Goal: Communication & Community: Ask a question

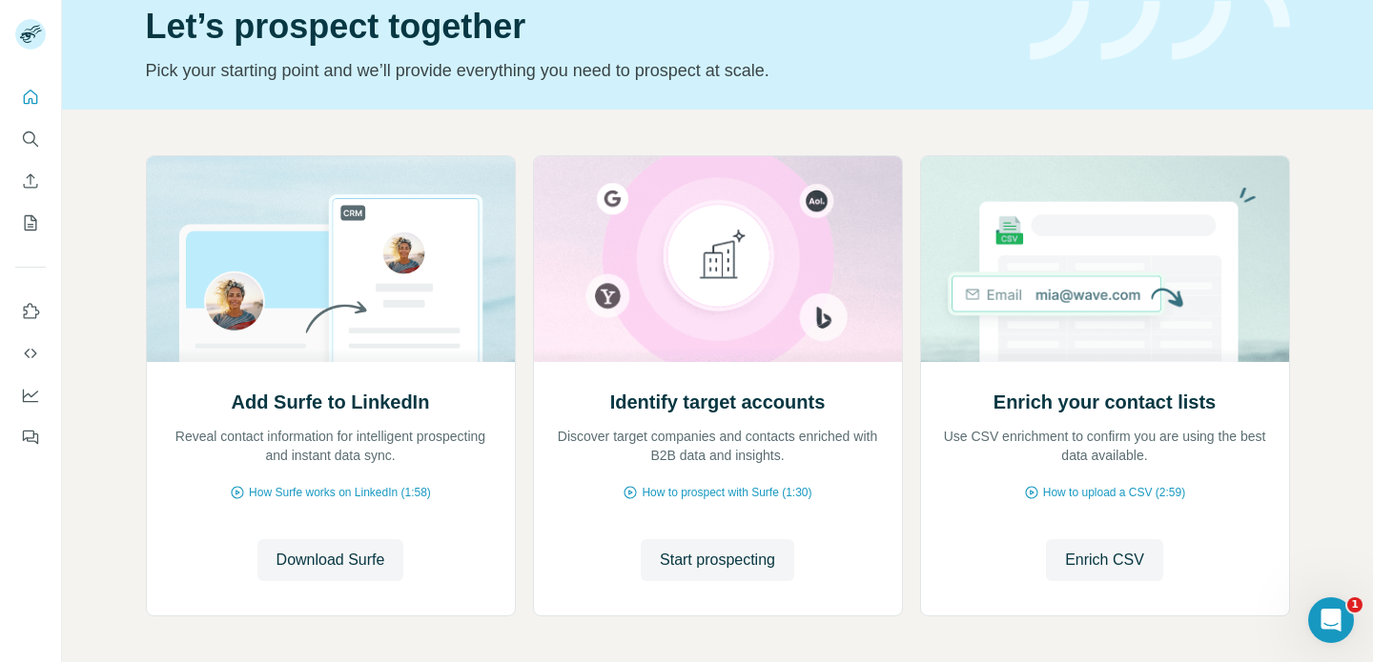
scroll to position [90, 0]
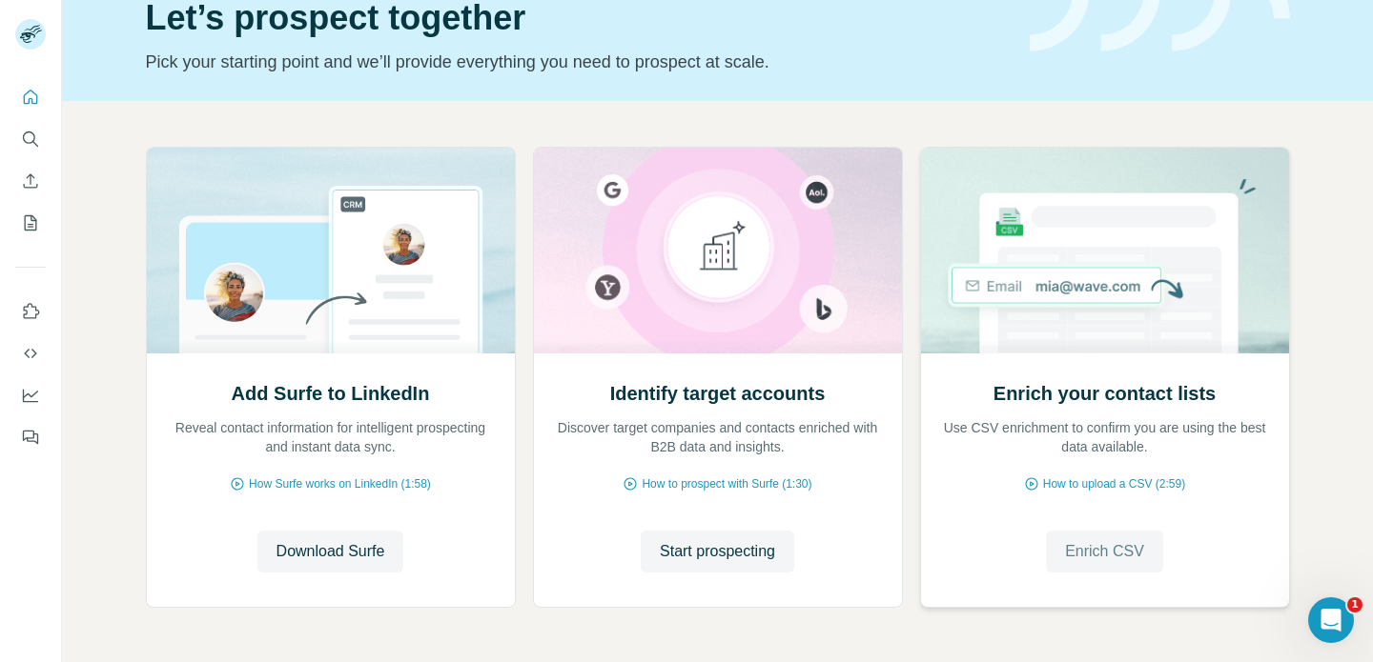
click at [1098, 546] on span "Enrich CSV" at bounding box center [1104, 551] width 79 height 23
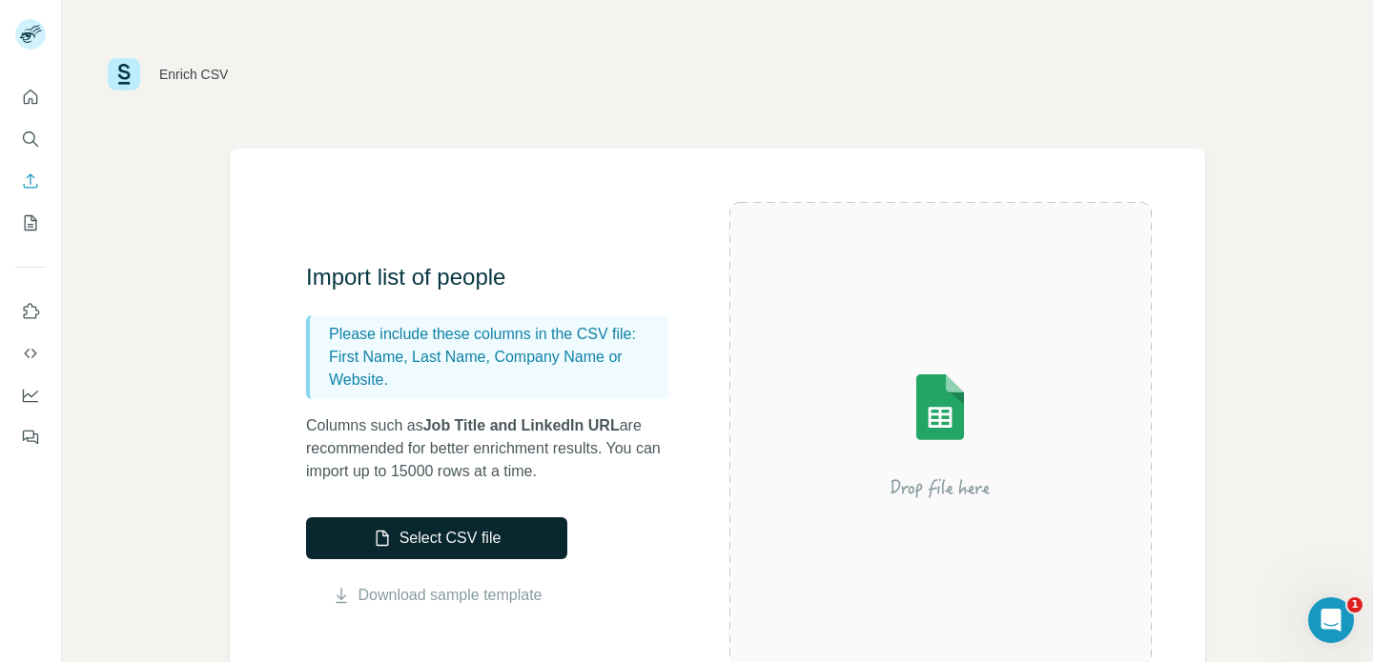
click at [454, 537] on button "Select CSV file" at bounding box center [436, 539] width 261 height 42
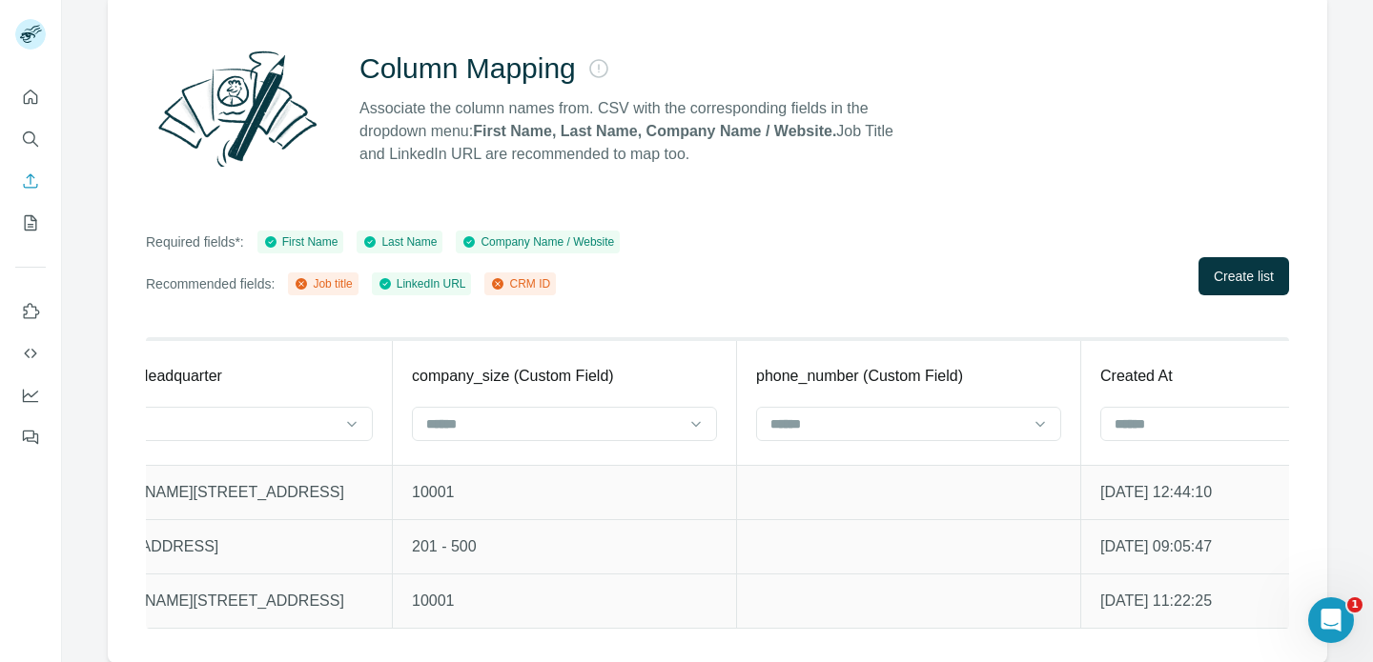
scroll to position [0, 12622]
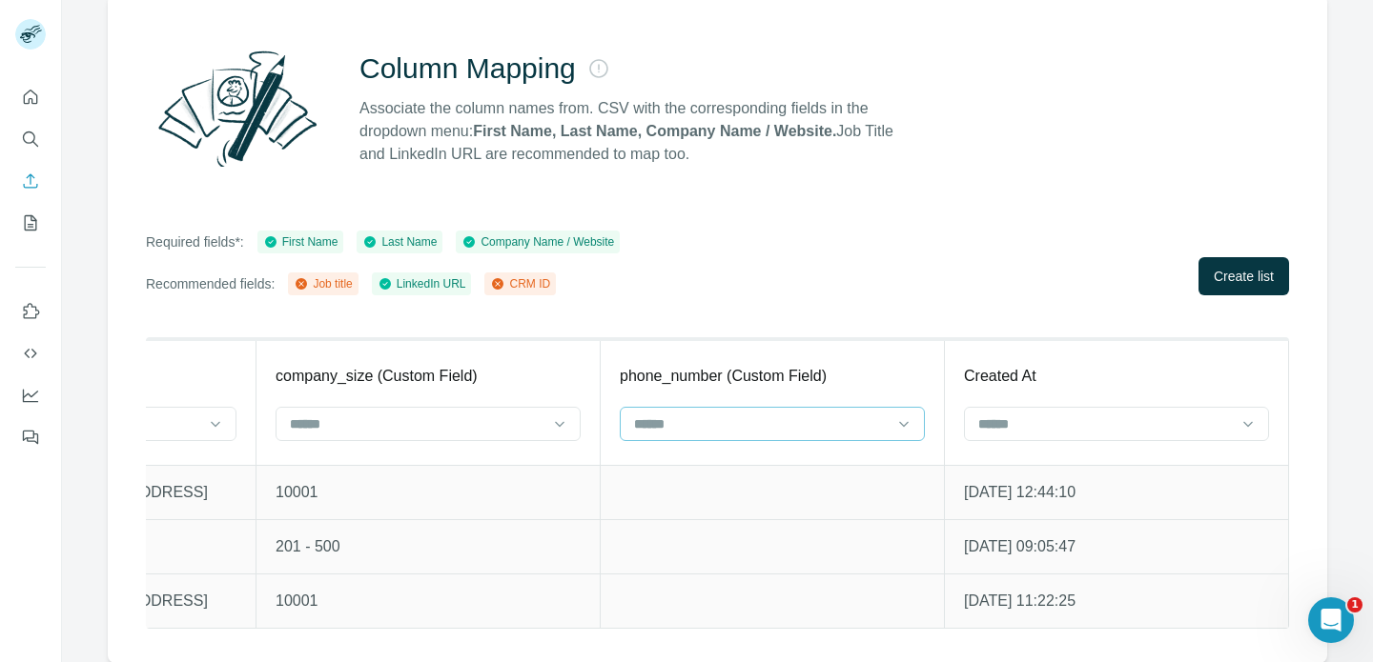
click at [727, 432] on input at bounding box center [760, 424] width 257 height 21
click at [744, 290] on div "Required fields*: First Name Last Name Company Name / Website Recommended field…" at bounding box center [717, 263] width 1143 height 65
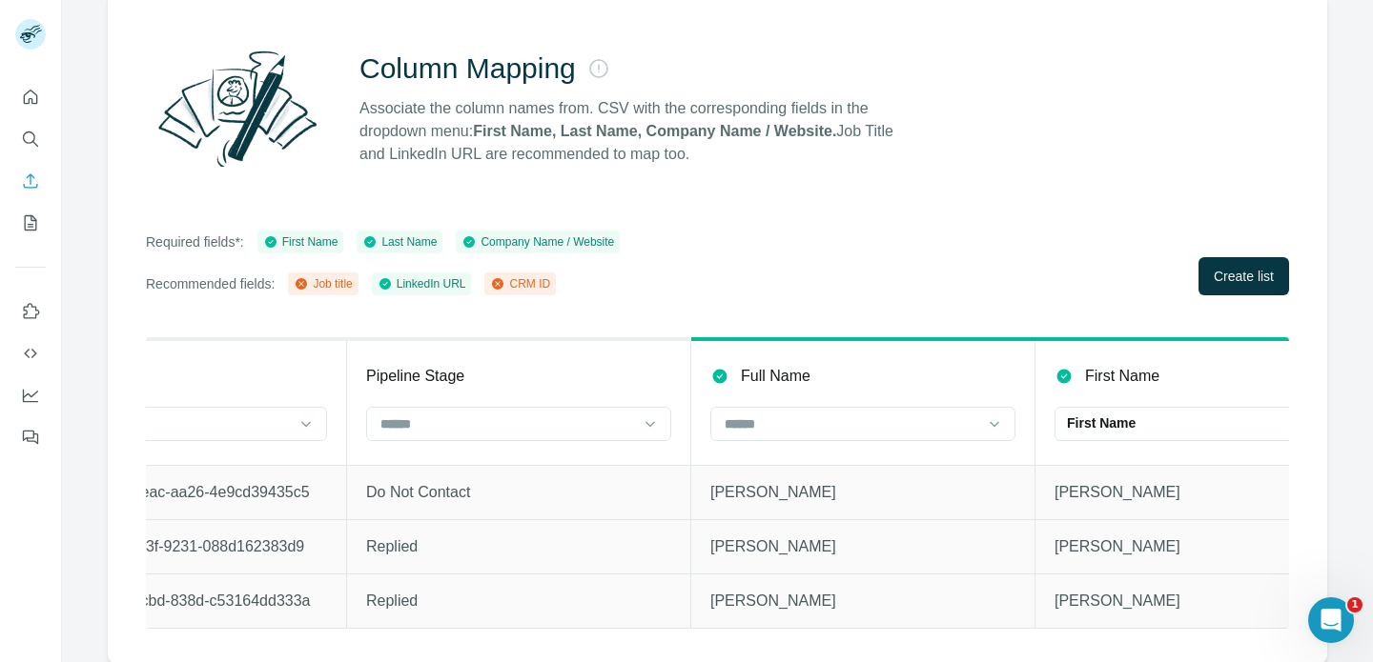
scroll to position [0, 147]
click at [780, 439] on div at bounding box center [859, 424] width 305 height 34
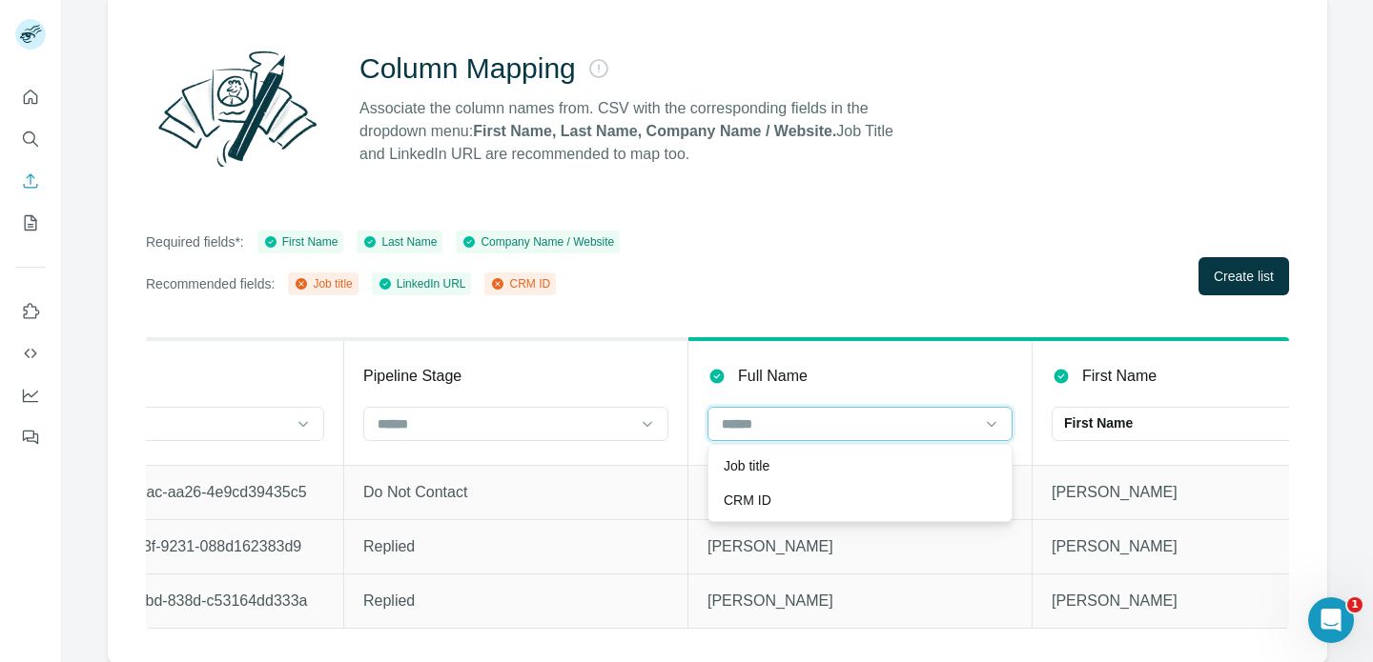
click at [836, 420] on input at bounding box center [848, 424] width 257 height 21
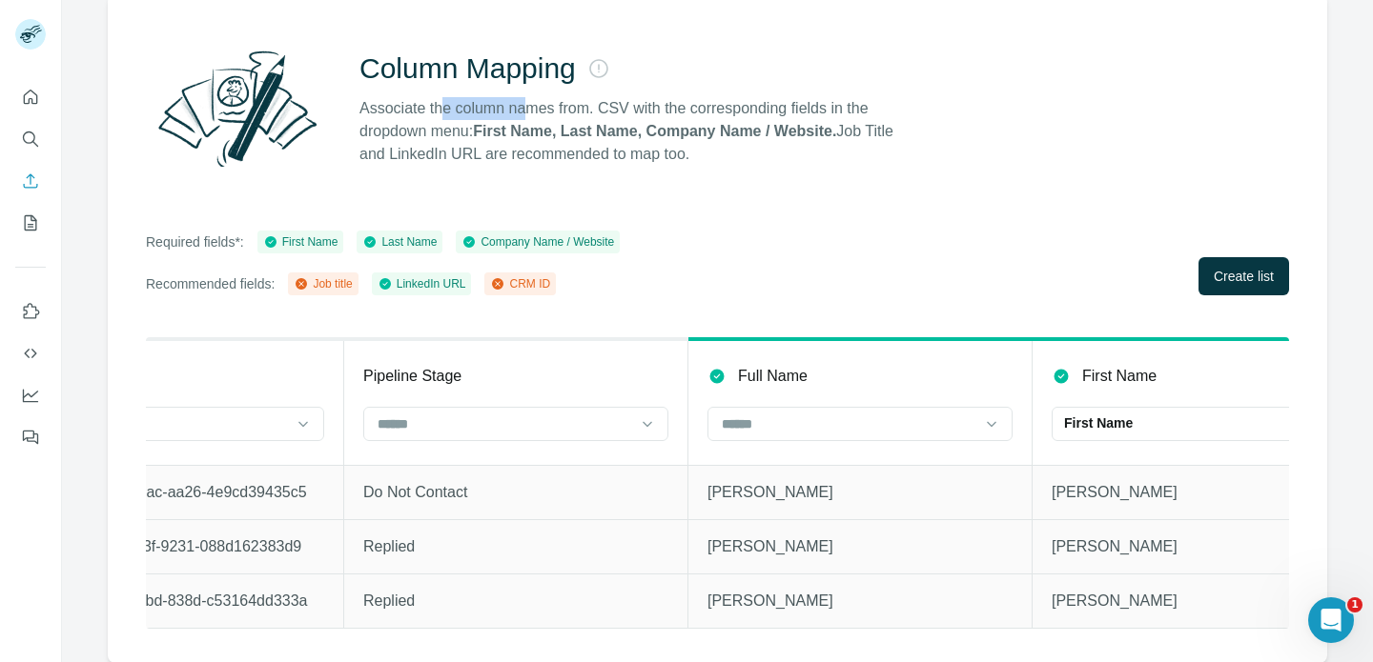
drag, startPoint x: 443, startPoint y: 116, endPoint x: 538, endPoint y: 116, distance: 94.4
click at [536, 116] on p "Associate the column names from. CSV with the corresponding fields in the dropd…" at bounding box center [634, 131] width 551 height 69
click at [538, 116] on p "Associate the column names from. CSV with the corresponding fields in the dropd…" at bounding box center [634, 131] width 551 height 69
drag, startPoint x: 561, startPoint y: 118, endPoint x: 681, endPoint y: 118, distance: 119.1
click at [679, 118] on p "Associate the column names from. CSV with the corresponding fields in the dropd…" at bounding box center [634, 131] width 551 height 69
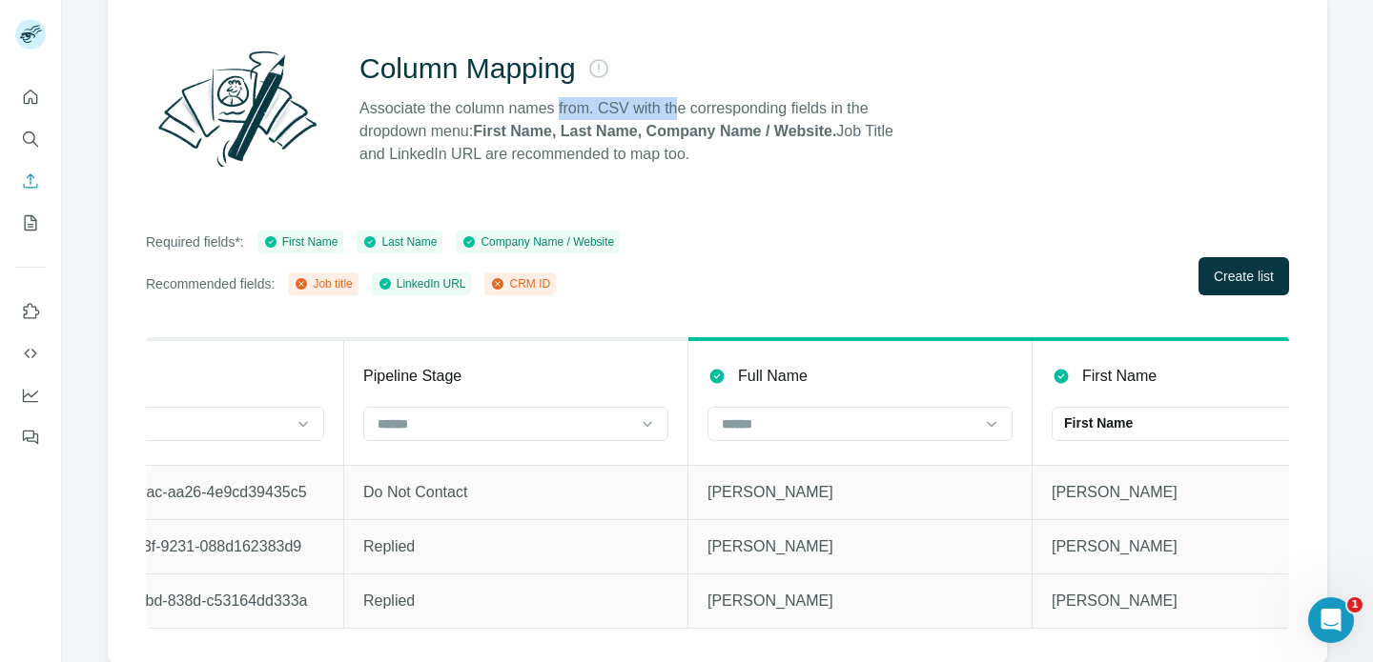
click at [681, 118] on p "Associate the column names from. CSV with the corresponding fields in the dropd…" at bounding box center [634, 131] width 551 height 69
drag, startPoint x: 391, startPoint y: 136, endPoint x: 482, endPoint y: 136, distance: 91.5
click at [420, 136] on p "Associate the column names from. CSV with the corresponding fields in the dropd…" at bounding box center [634, 131] width 551 height 69
click at [482, 136] on strong "First Name, Last Name, Company Name / Website." at bounding box center [654, 131] width 363 height 16
drag, startPoint x: 466, startPoint y: 132, endPoint x: 621, endPoint y: 132, distance: 155.4
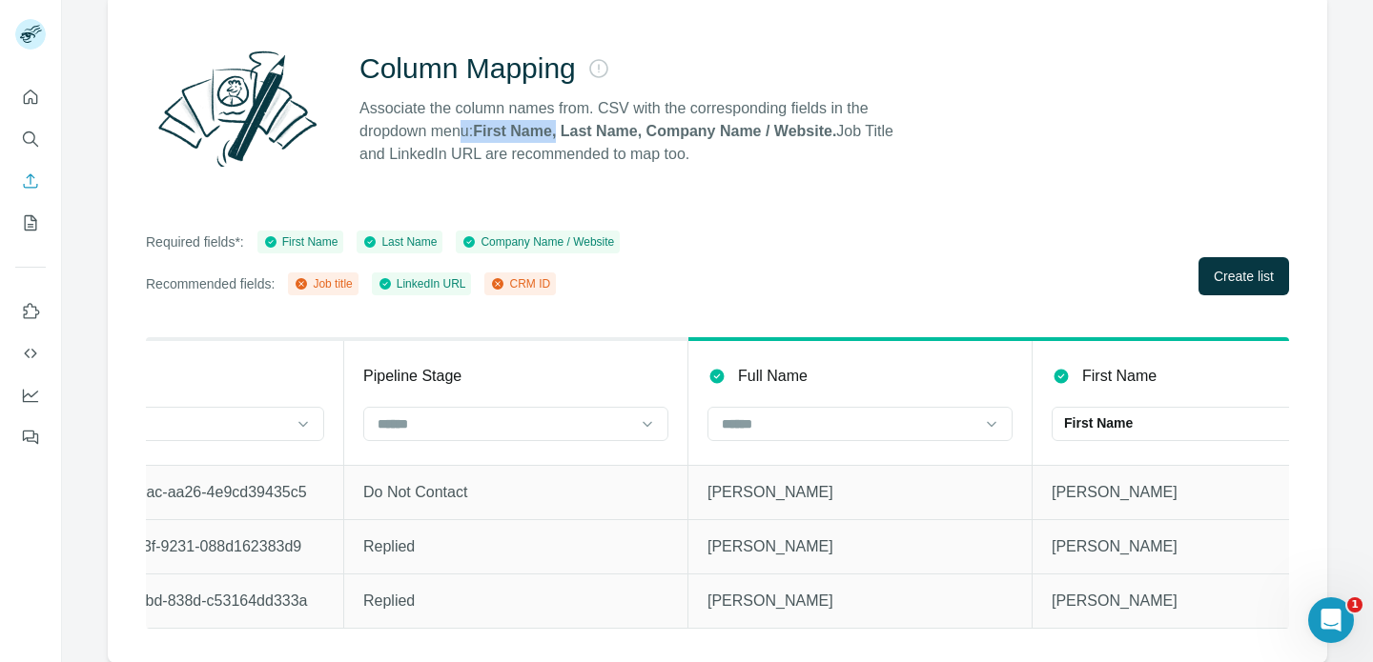
click at [605, 132] on p "Associate the column names from. CSV with the corresponding fields in the dropd…" at bounding box center [634, 131] width 551 height 69
click at [621, 132] on strong "First Name, Last Name, Company Name / Website." at bounding box center [654, 131] width 363 height 16
drag, startPoint x: 397, startPoint y: 163, endPoint x: 507, endPoint y: 163, distance: 110.6
click at [502, 163] on p "Associate the column names from. CSV with the corresponding fields in the dropd…" at bounding box center [634, 131] width 551 height 69
click at [507, 163] on p "Associate the column names from. CSV with the corresponding fields in the dropd…" at bounding box center [634, 131] width 551 height 69
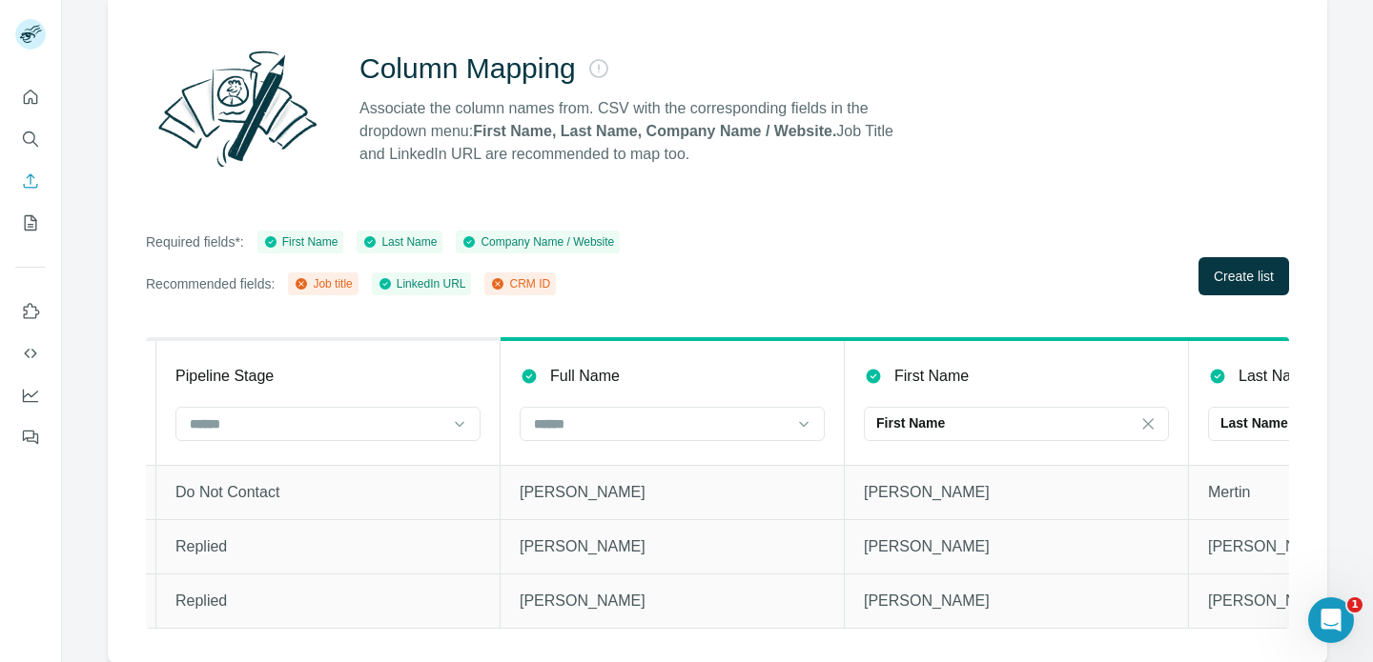
scroll to position [0, 420]
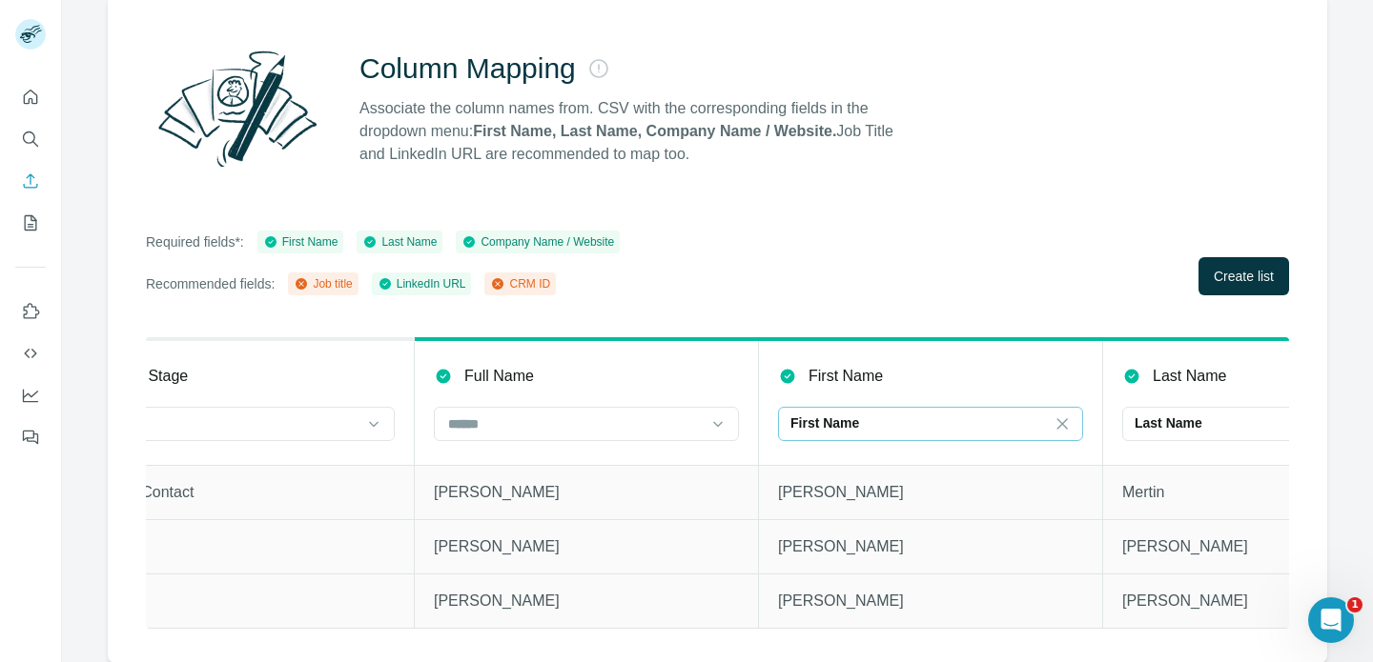
click at [849, 421] on p "First Name" at bounding box center [824, 423] width 69 height 19
click at [904, 423] on input at bounding box center [918, 424] width 257 height 21
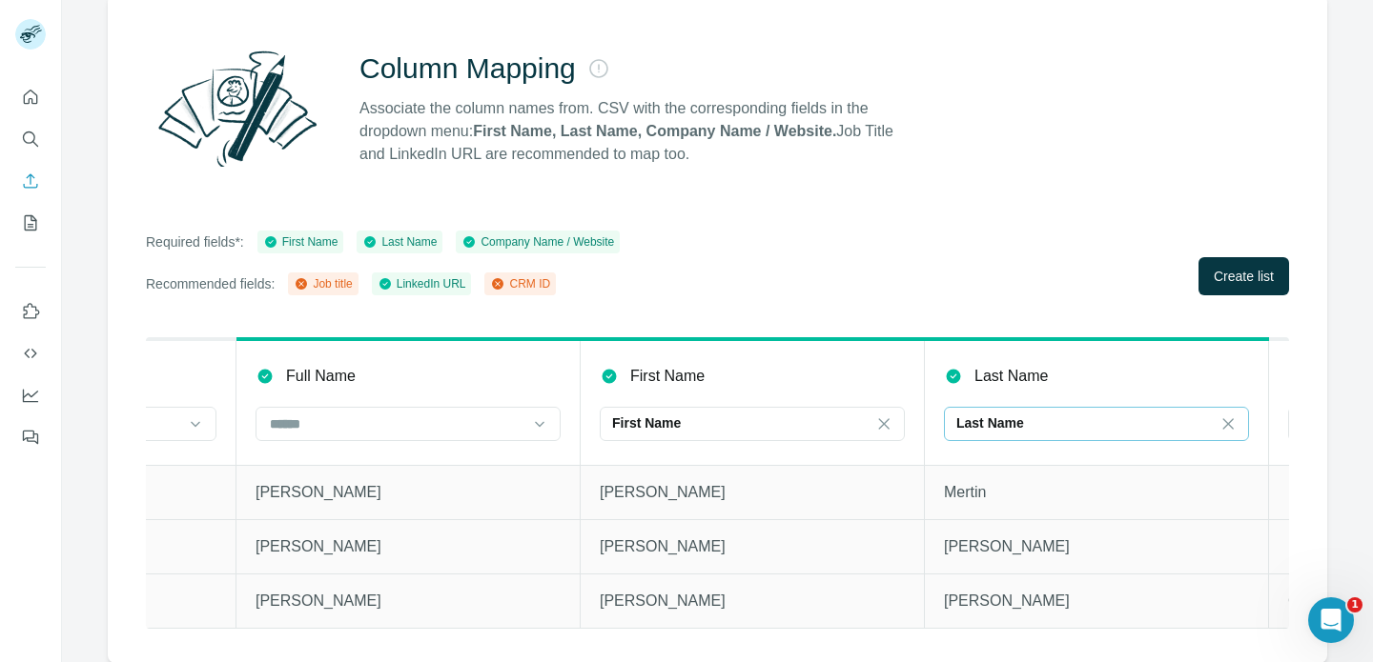
scroll to position [0, 609]
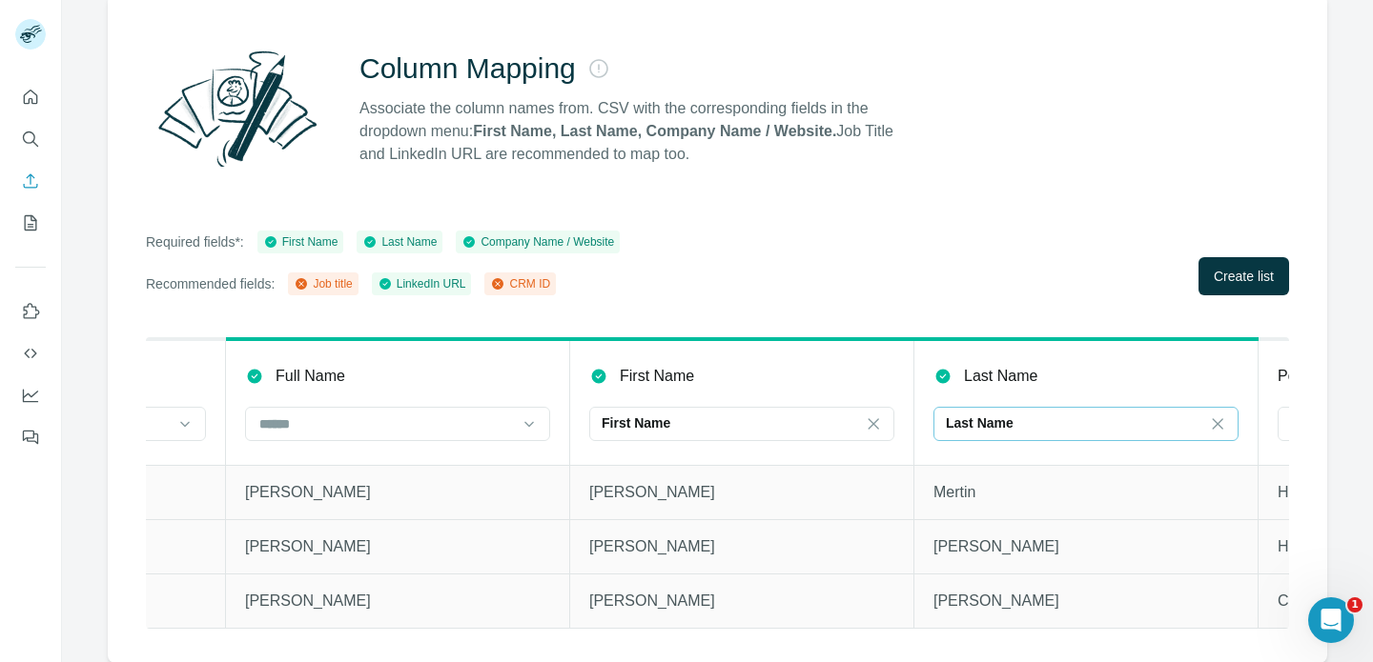
click at [962, 423] on p "Last Name" at bounding box center [980, 423] width 68 height 19
click at [992, 418] on input at bounding box center [1074, 424] width 257 height 21
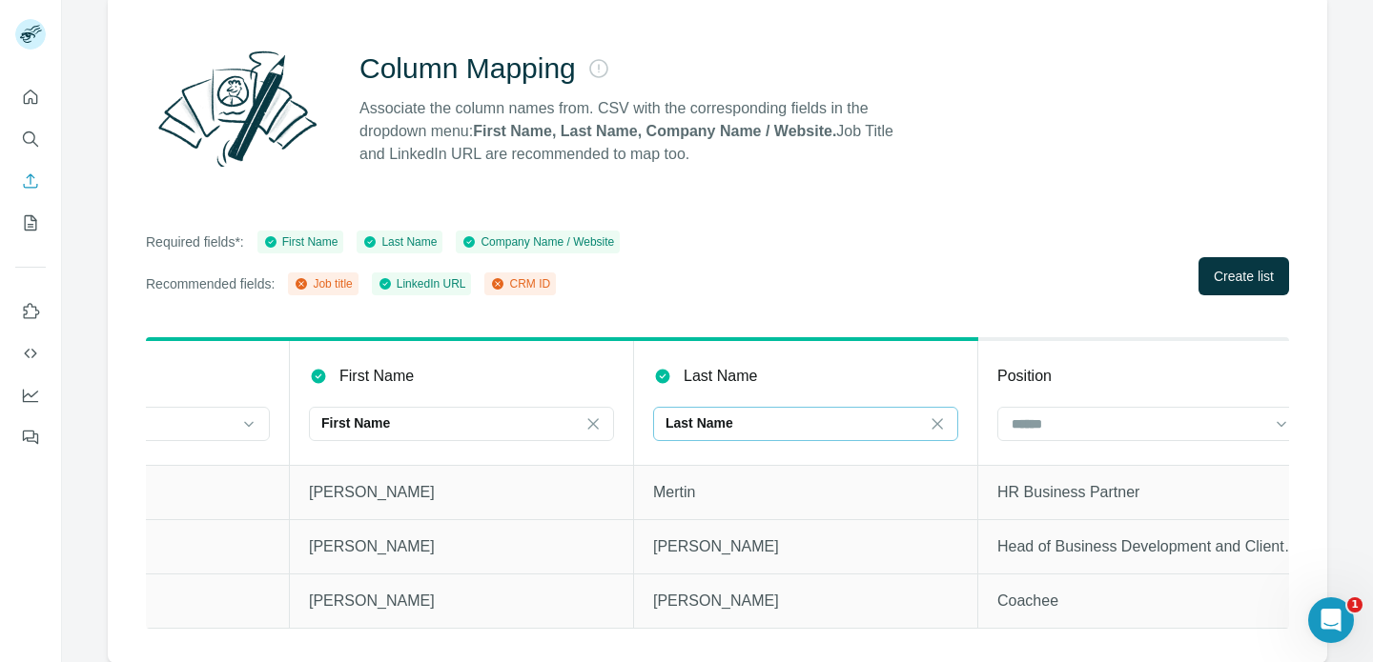
scroll to position [0, 894]
click at [992, 418] on div at bounding box center [1144, 424] width 305 height 34
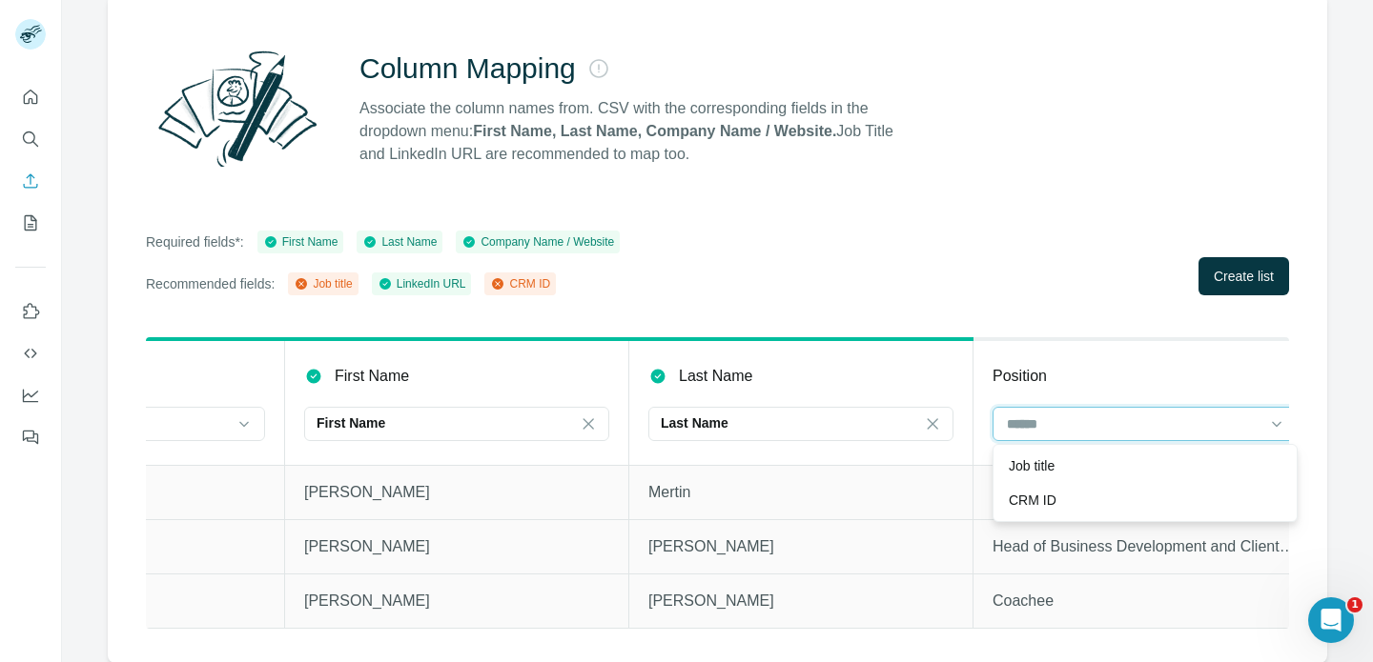
click at [1022, 420] on input at bounding box center [1133, 424] width 257 height 21
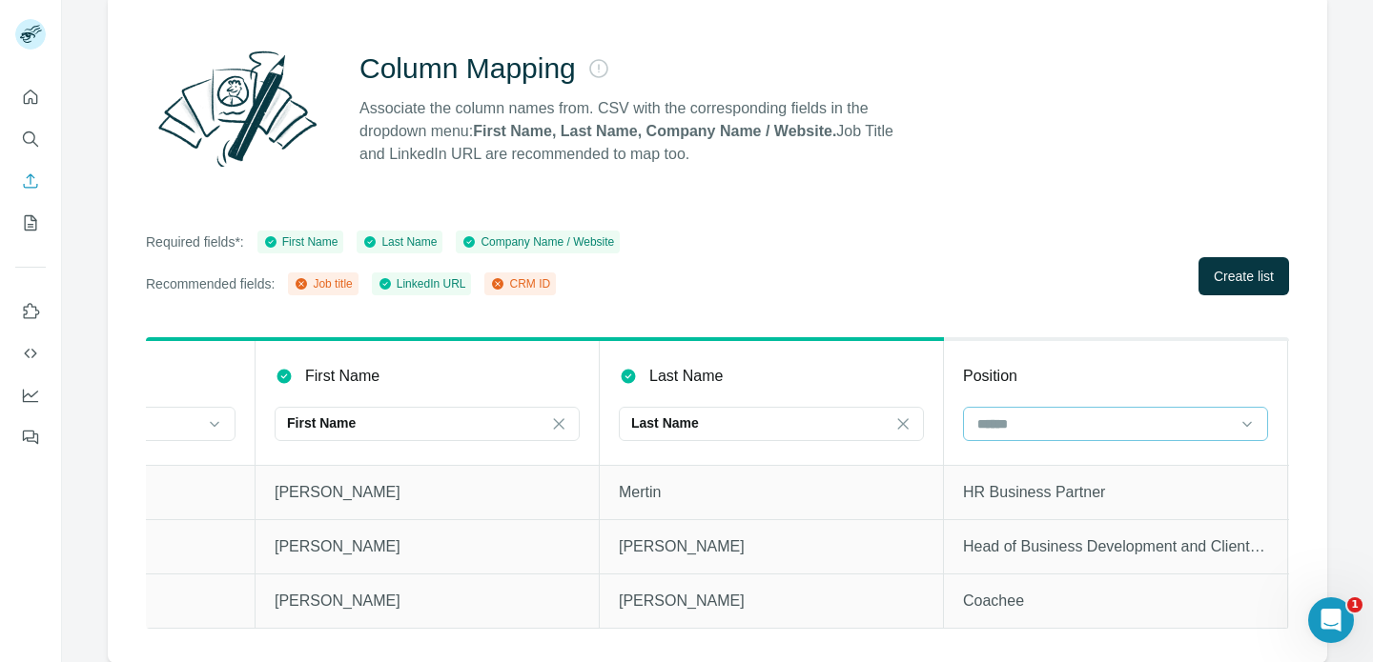
scroll to position [0, 925]
drag, startPoint x: 318, startPoint y: 284, endPoint x: 348, endPoint y: 282, distance: 29.6
click at [348, 283] on div "Job title" at bounding box center [323, 283] width 58 height 17
click at [348, 282] on div "Job title" at bounding box center [323, 283] width 58 height 17
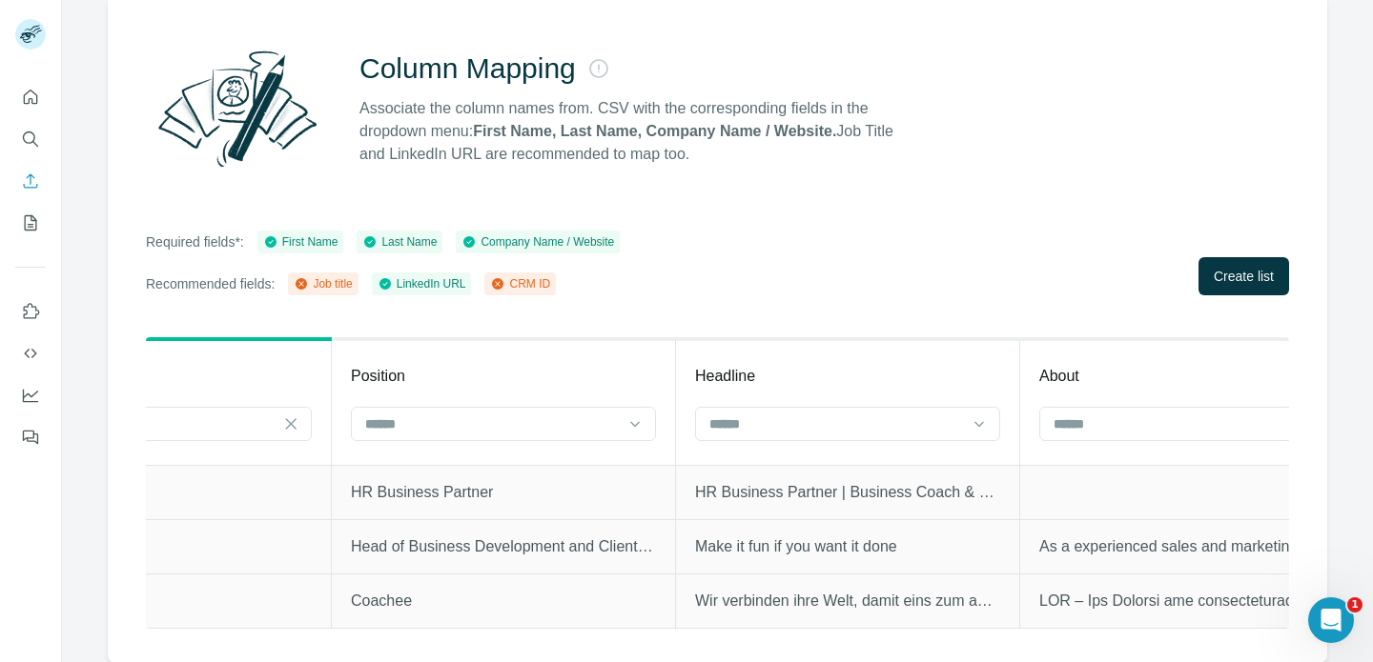
scroll to position [0, 1551]
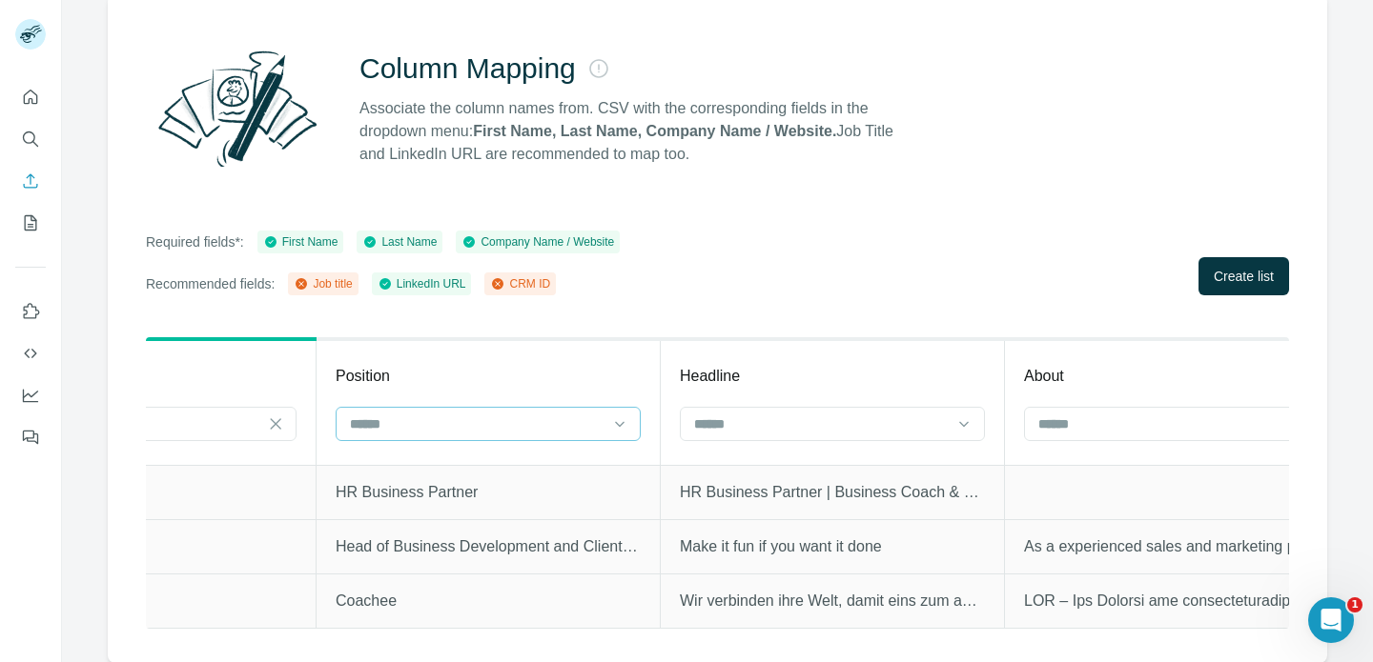
click at [577, 424] on input at bounding box center [476, 424] width 257 height 21
click at [612, 420] on icon at bounding box center [619, 424] width 19 height 19
click at [554, 476] on div "Job title" at bounding box center [487, 466] width 295 height 34
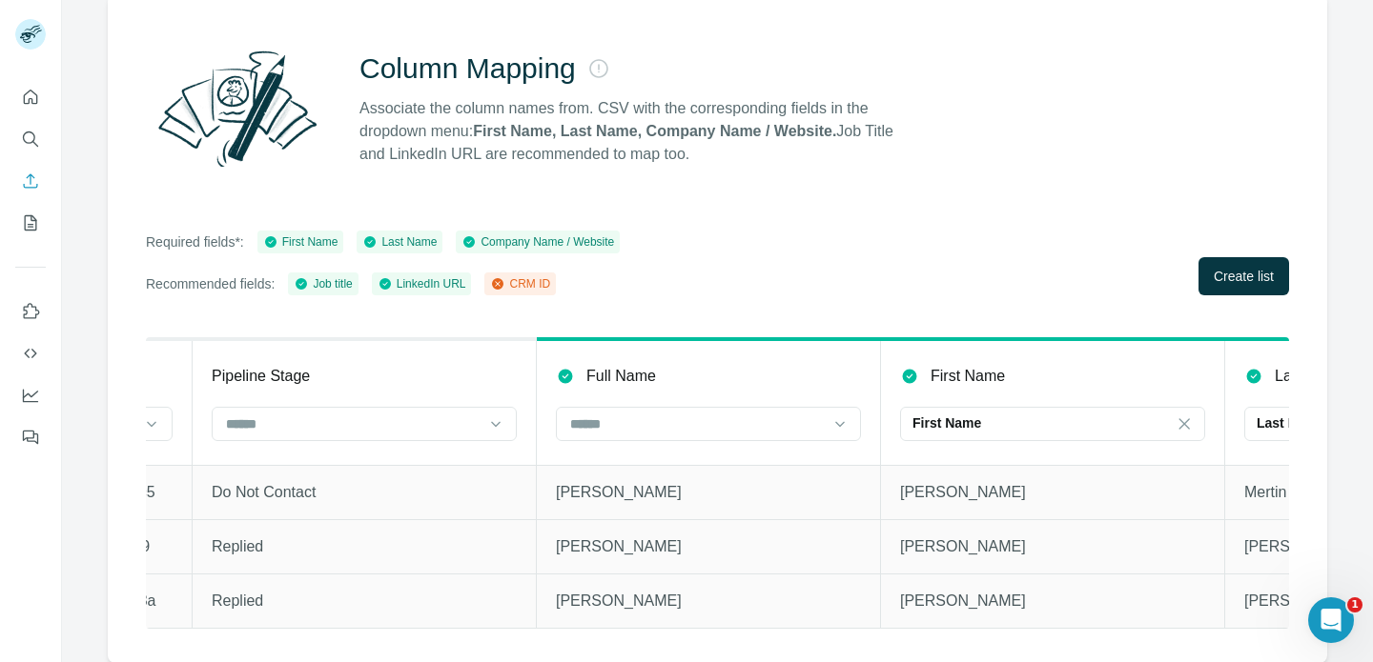
scroll to position [0, 0]
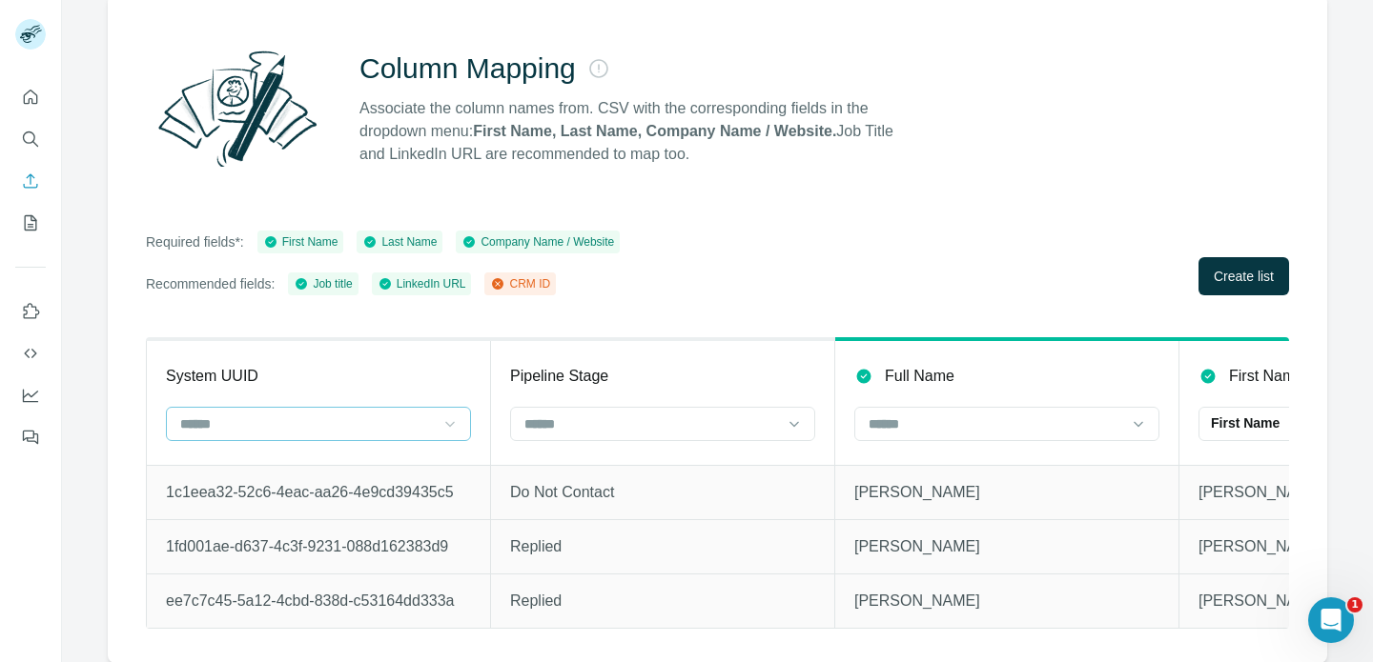
click at [457, 437] on div at bounding box center [449, 424] width 19 height 34
click at [400, 472] on div "CRM ID" at bounding box center [318, 466] width 273 height 19
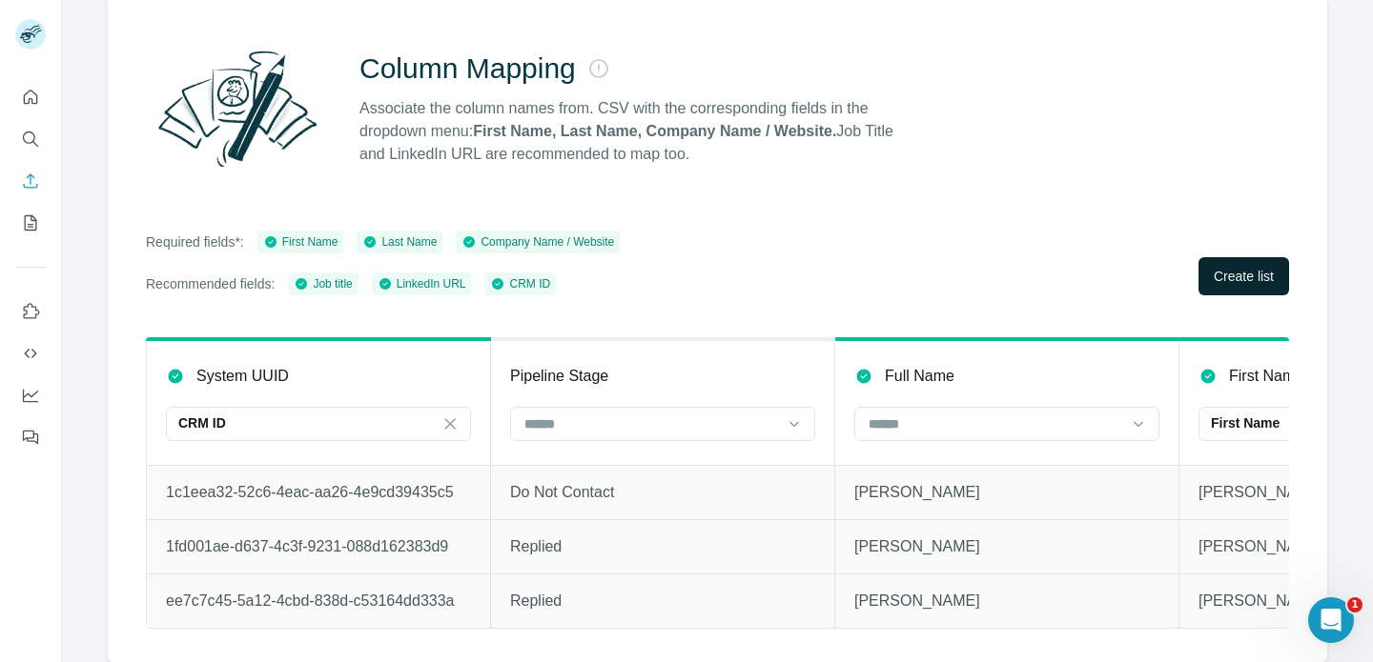
click at [1231, 292] on button "Create list" at bounding box center [1243, 276] width 91 height 38
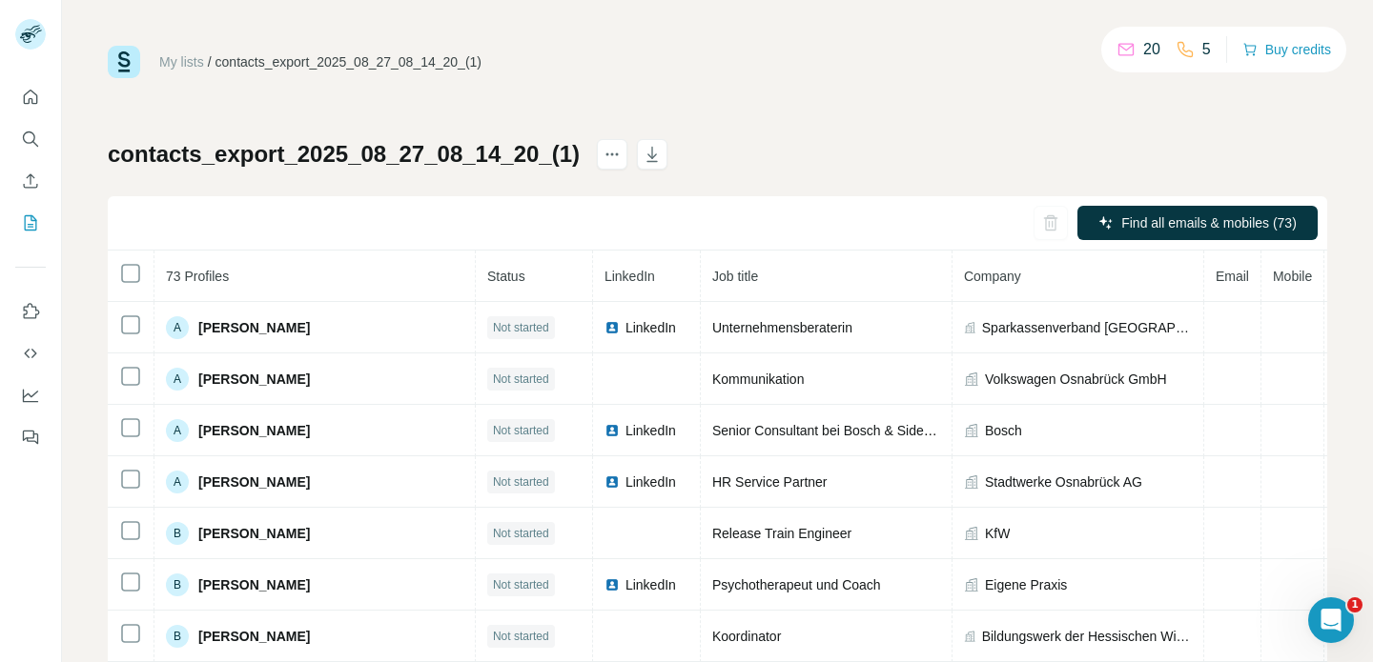
click at [1108, 155] on div "contacts_export_2025_08_27_08_14_20_(1) Find all emails & mobiles (73) 73 Profi…" at bounding box center [717, 446] width 1219 height 615
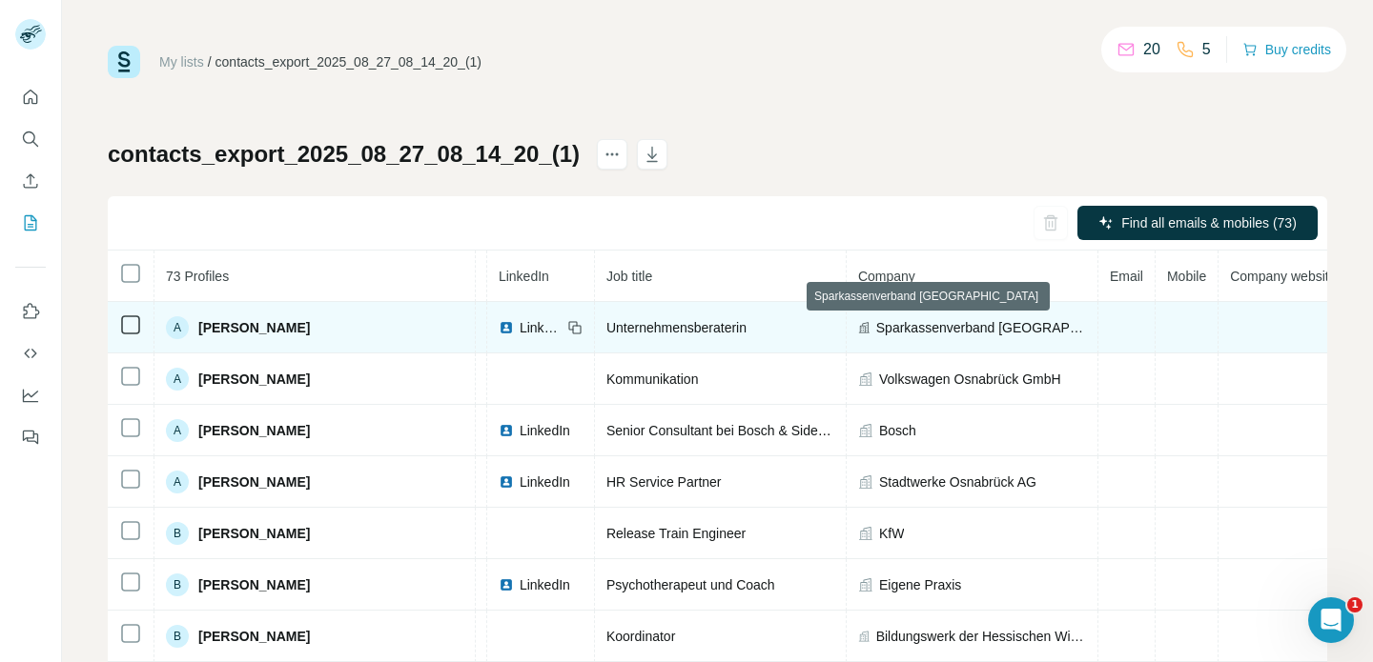
scroll to position [0, 126]
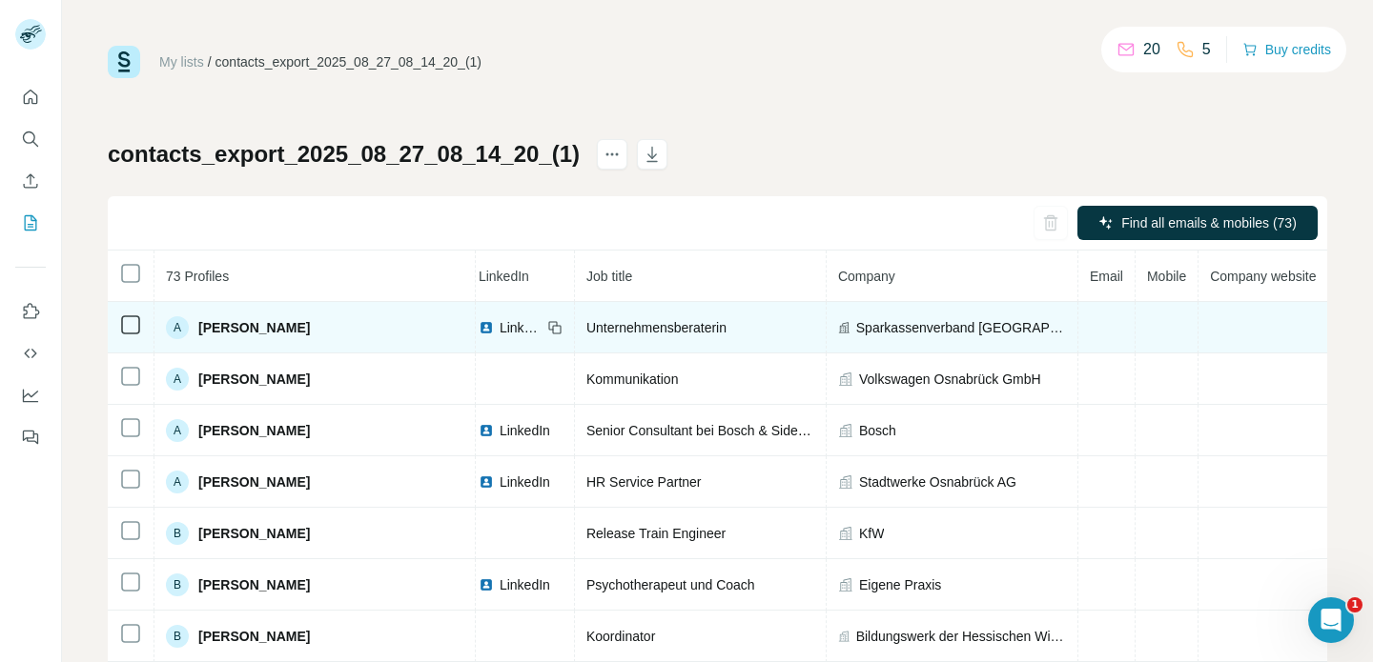
click at [1135, 329] on td at bounding box center [1166, 327] width 63 height 51
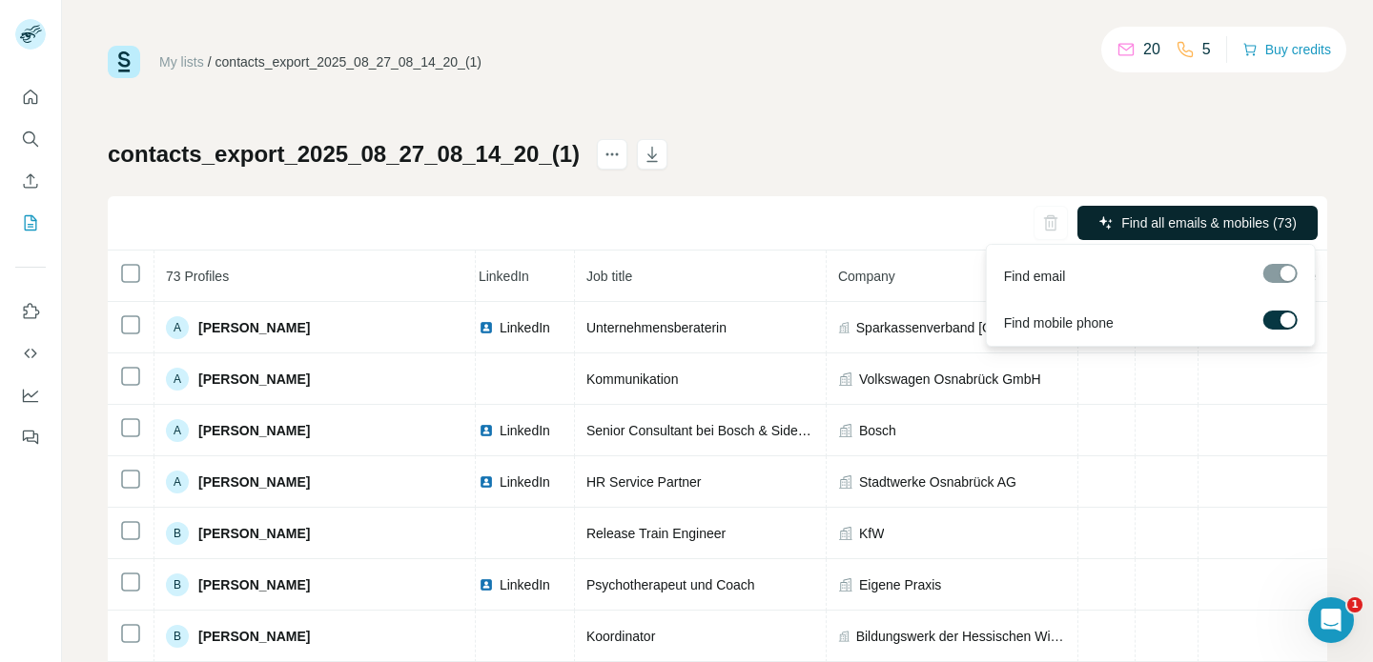
click at [1140, 220] on span "Find all emails & mobiles (73)" at bounding box center [1208, 223] width 175 height 19
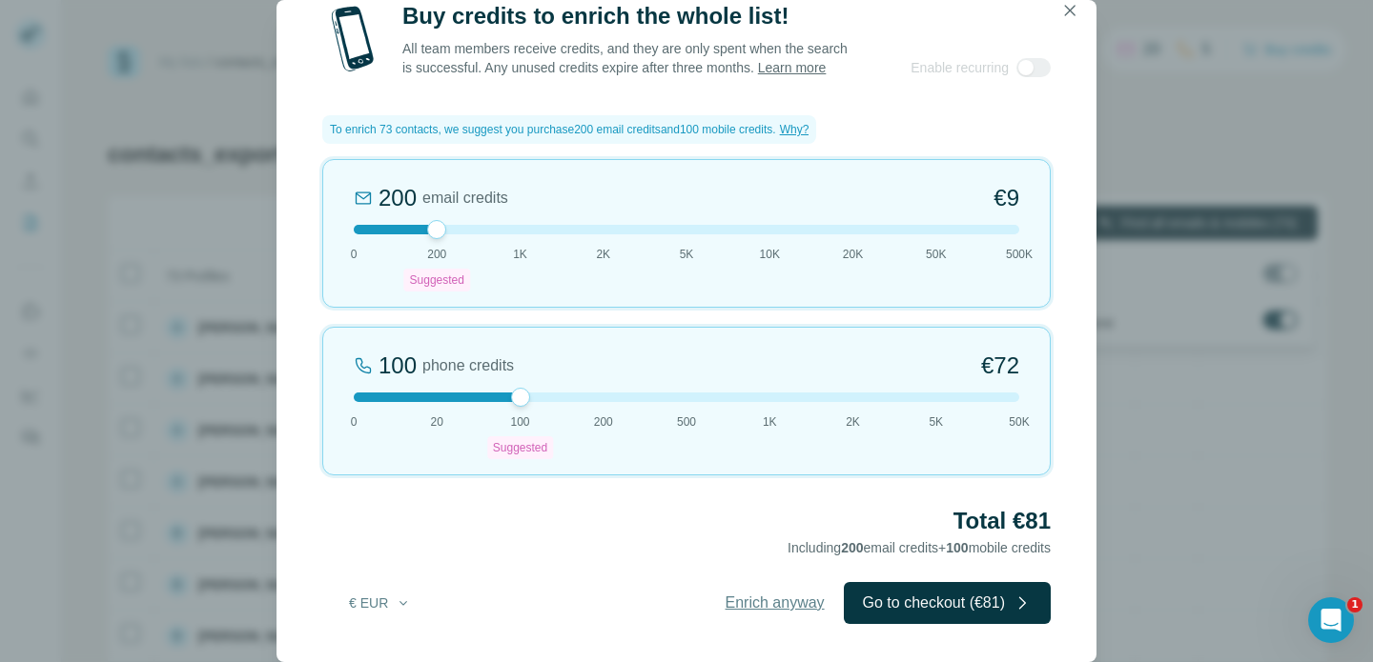
click at [758, 611] on span "Enrich anyway" at bounding box center [774, 603] width 99 height 23
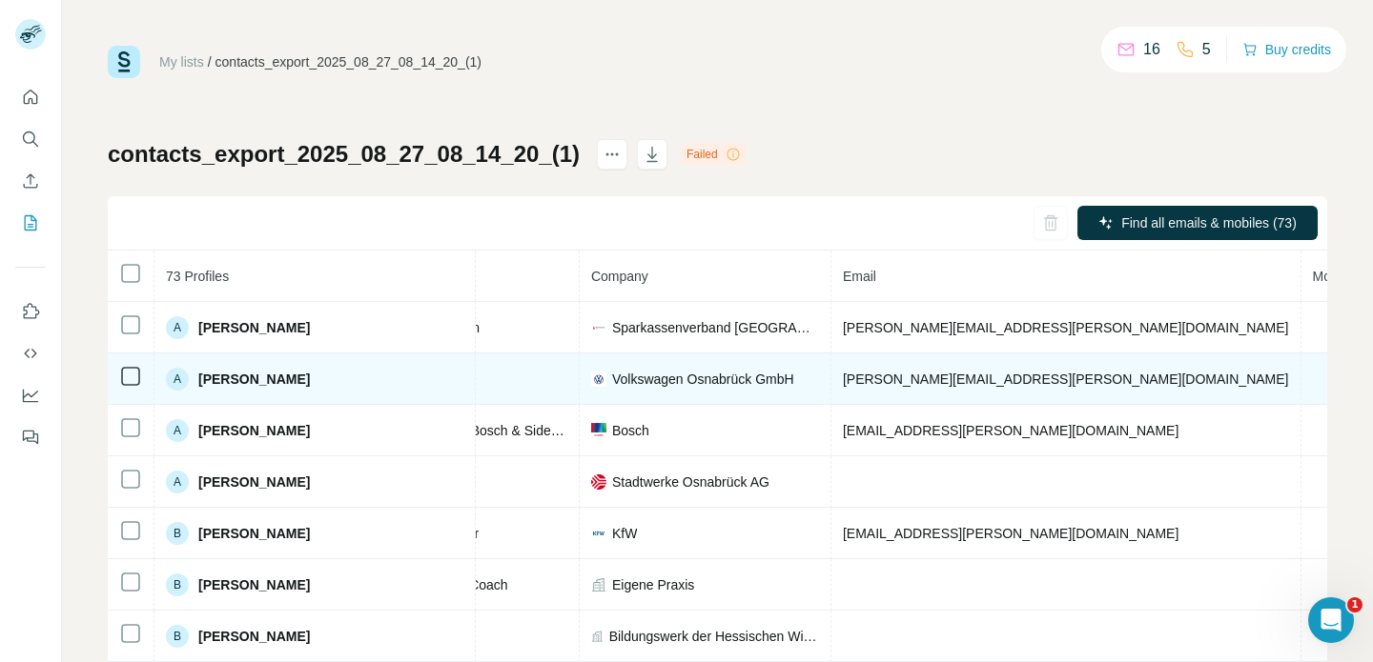
scroll to position [1, 427]
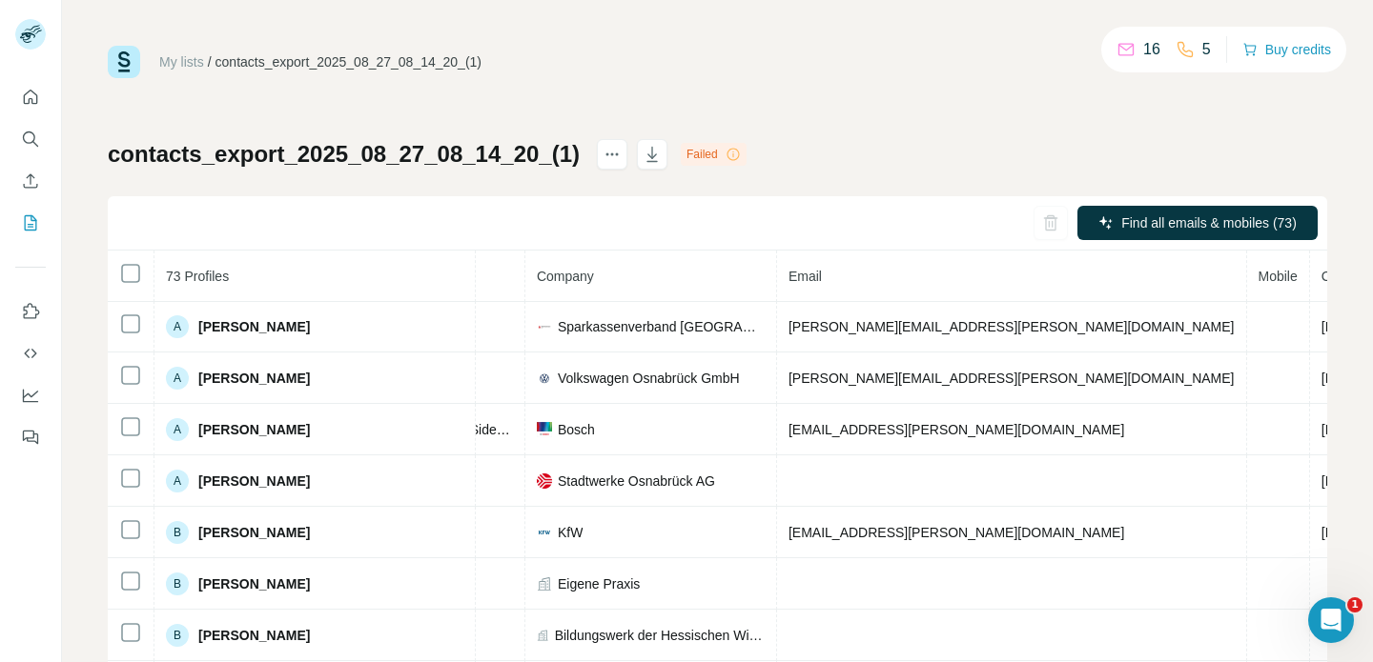
click at [725, 151] on icon at bounding box center [732, 154] width 15 height 15
click at [693, 151] on div "Failed" at bounding box center [714, 154] width 66 height 23
click at [1187, 40] on icon at bounding box center [1184, 49] width 19 height 19
click at [1179, 52] on icon at bounding box center [1184, 49] width 19 height 19
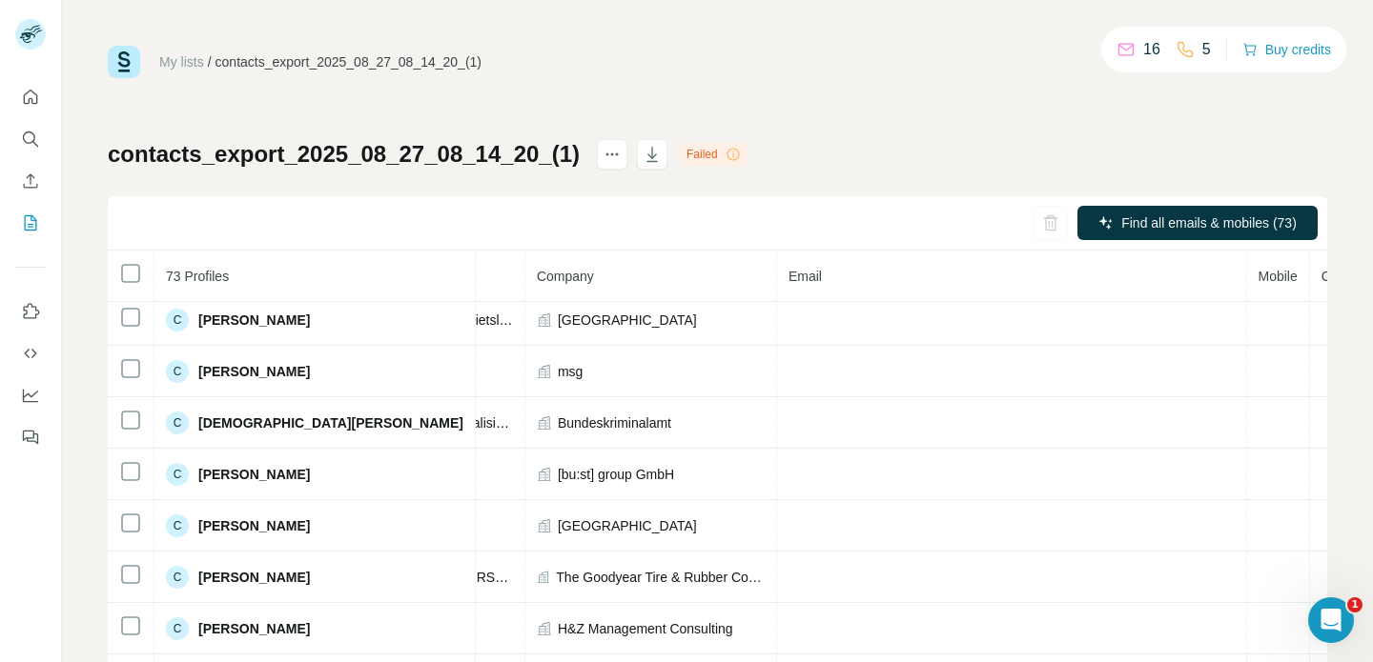
scroll to position [0, 427]
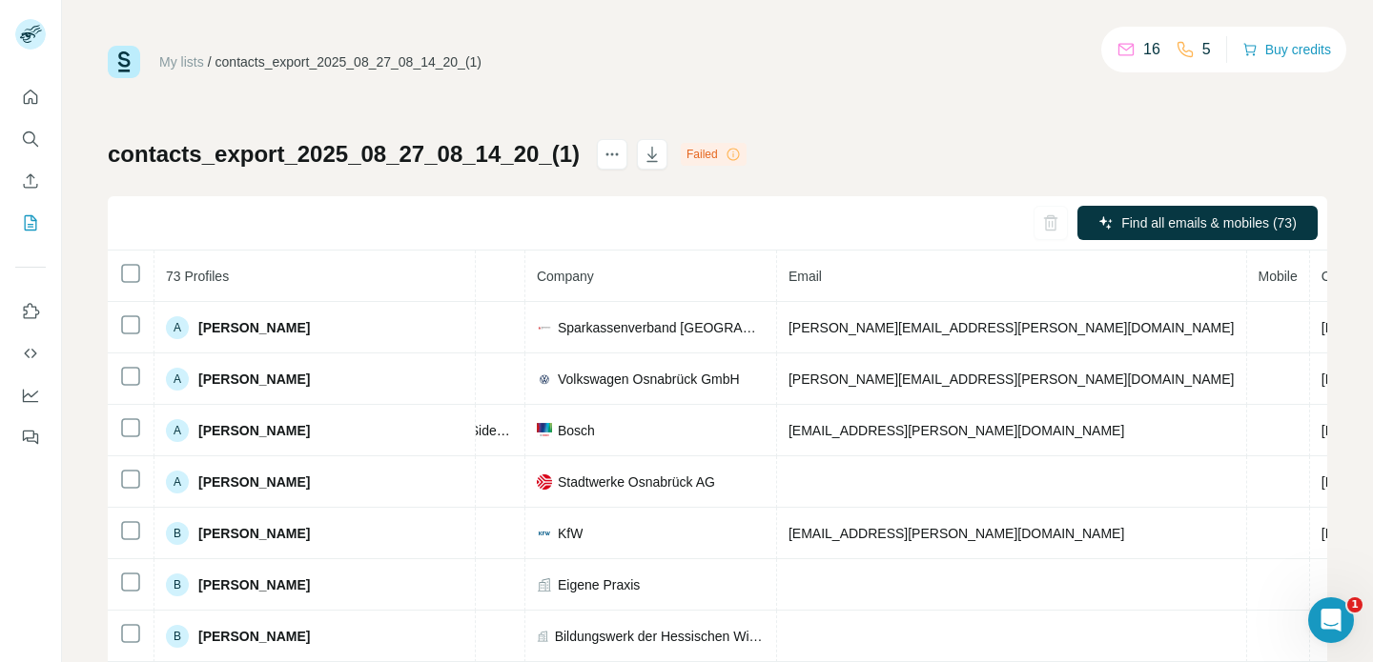
click at [173, 59] on link "My lists" at bounding box center [181, 61] width 45 height 15
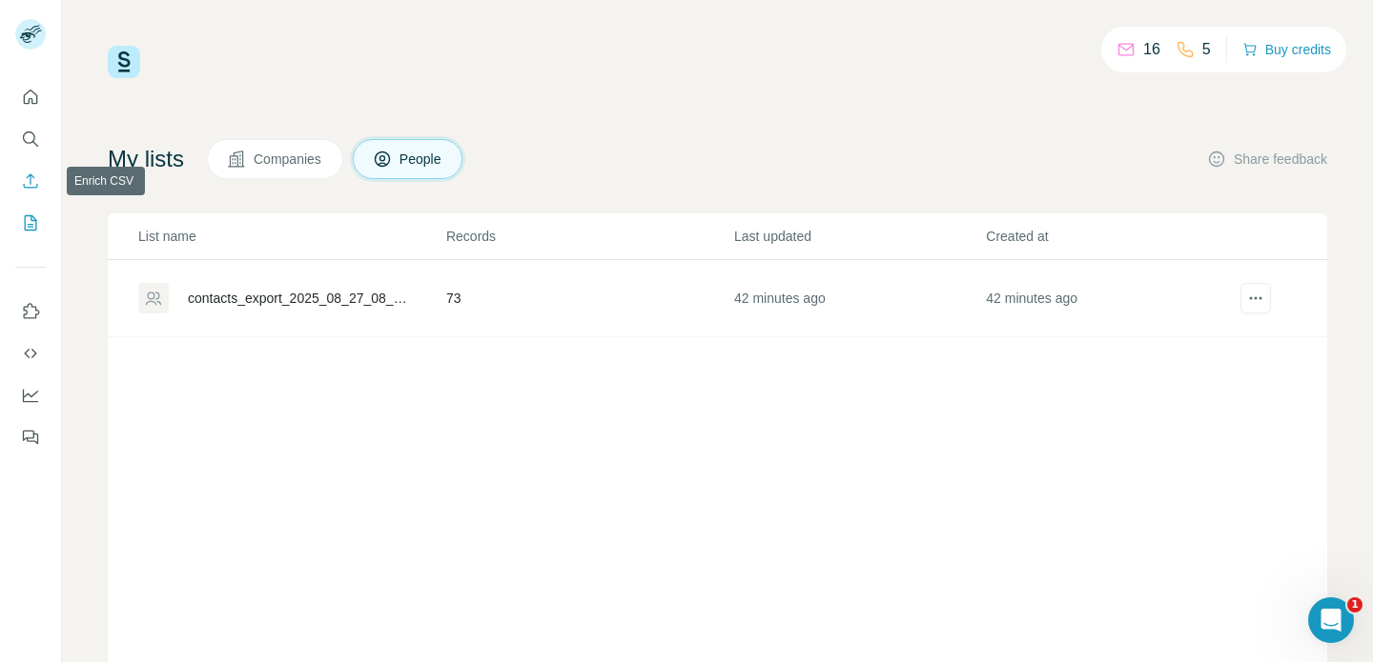
click at [22, 185] on icon "Enrich CSV" at bounding box center [30, 181] width 19 height 19
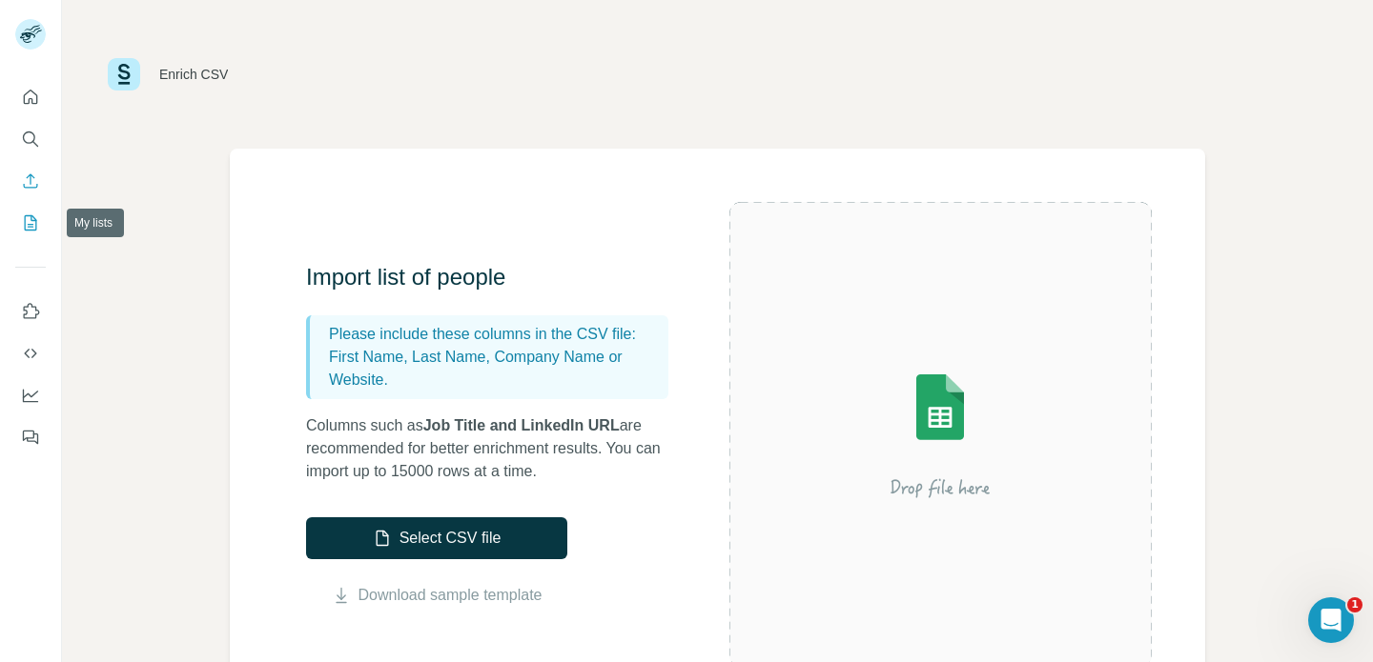
click at [31, 230] on icon "My lists" at bounding box center [31, 222] width 12 height 15
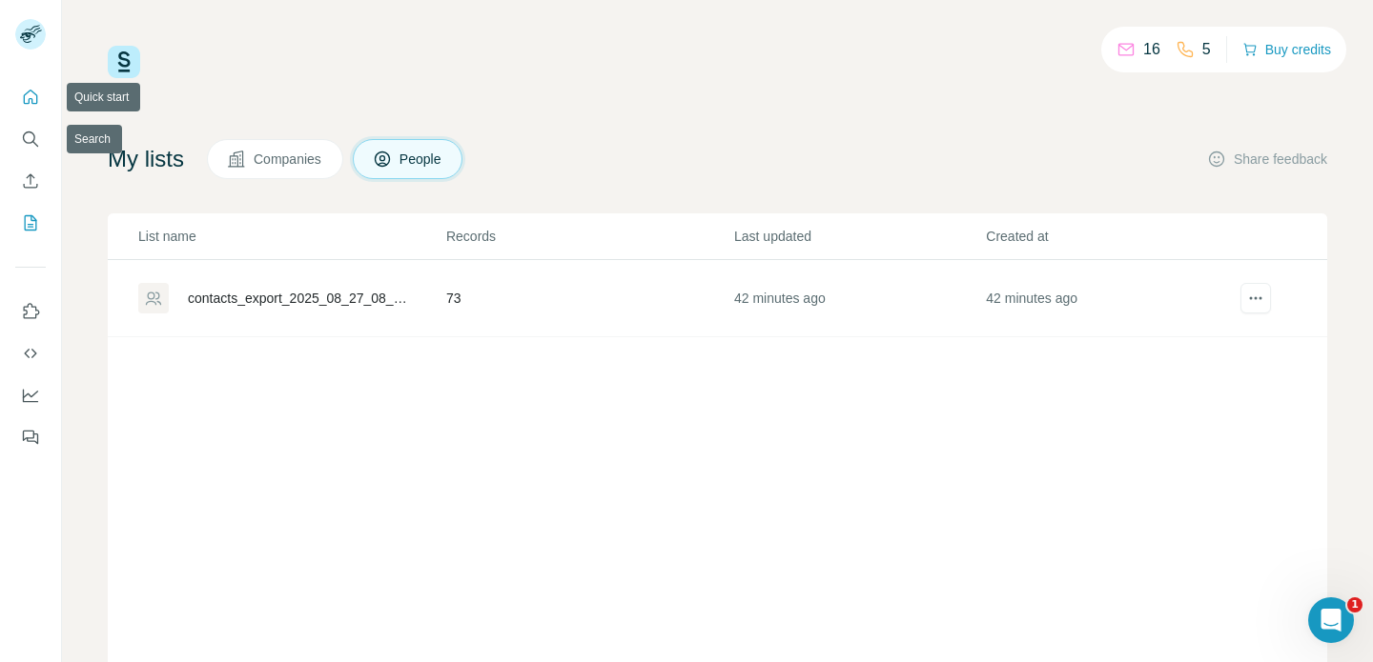
click at [36, 105] on icon "Quick start" at bounding box center [30, 97] width 19 height 19
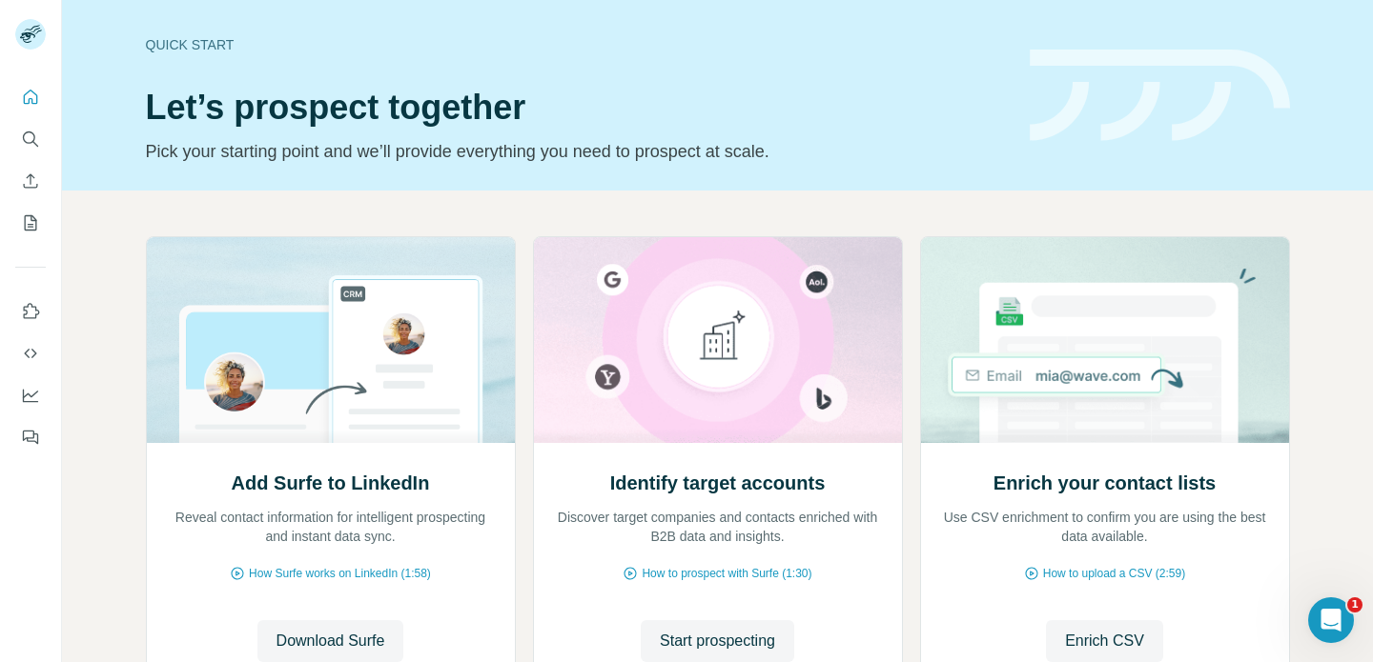
click at [524, 244] on div "Add Surfe to LinkedIn Reveal contact information for intelligent prospecting an…" at bounding box center [718, 470] width 1144 height 469
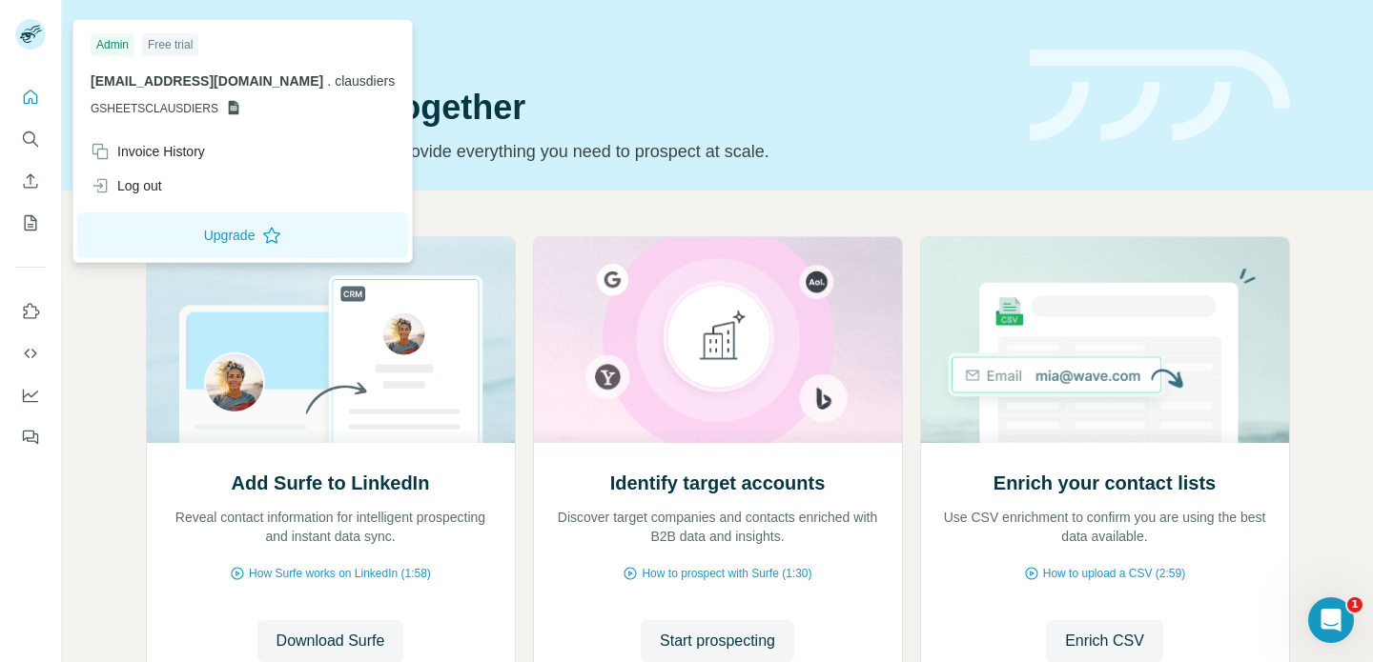
click at [31, 37] on rect at bounding box center [30, 34] width 31 height 31
click at [158, 49] on div "Free trial" at bounding box center [170, 44] width 56 height 23
click at [34, 41] on rect at bounding box center [30, 34] width 31 height 31
click at [28, 36] on icon at bounding box center [27, 37] width 15 height 10
click at [113, 48] on div "Admin" at bounding box center [113, 44] width 44 height 23
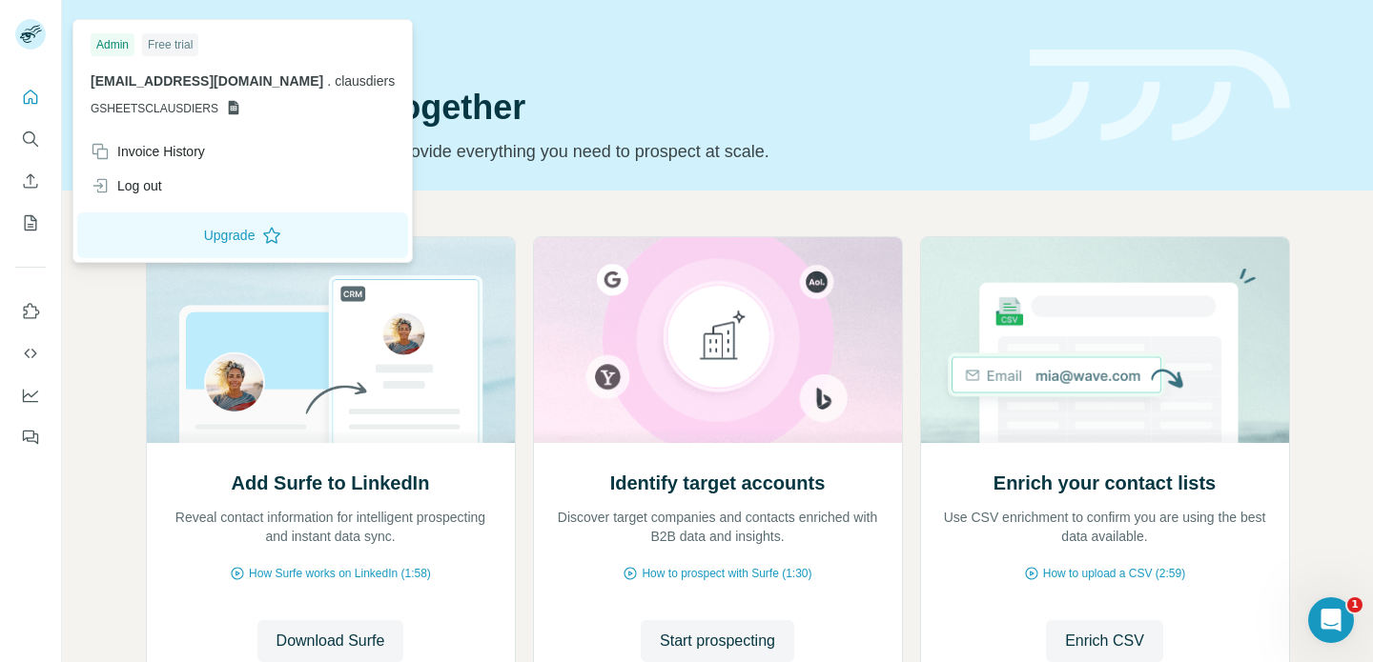
click at [170, 50] on div "Free trial" at bounding box center [170, 44] width 56 height 23
click at [119, 483] on div "Add Surfe to LinkedIn Reveal contact information for intelligent prospecting an…" at bounding box center [717, 505] width 1311 height 629
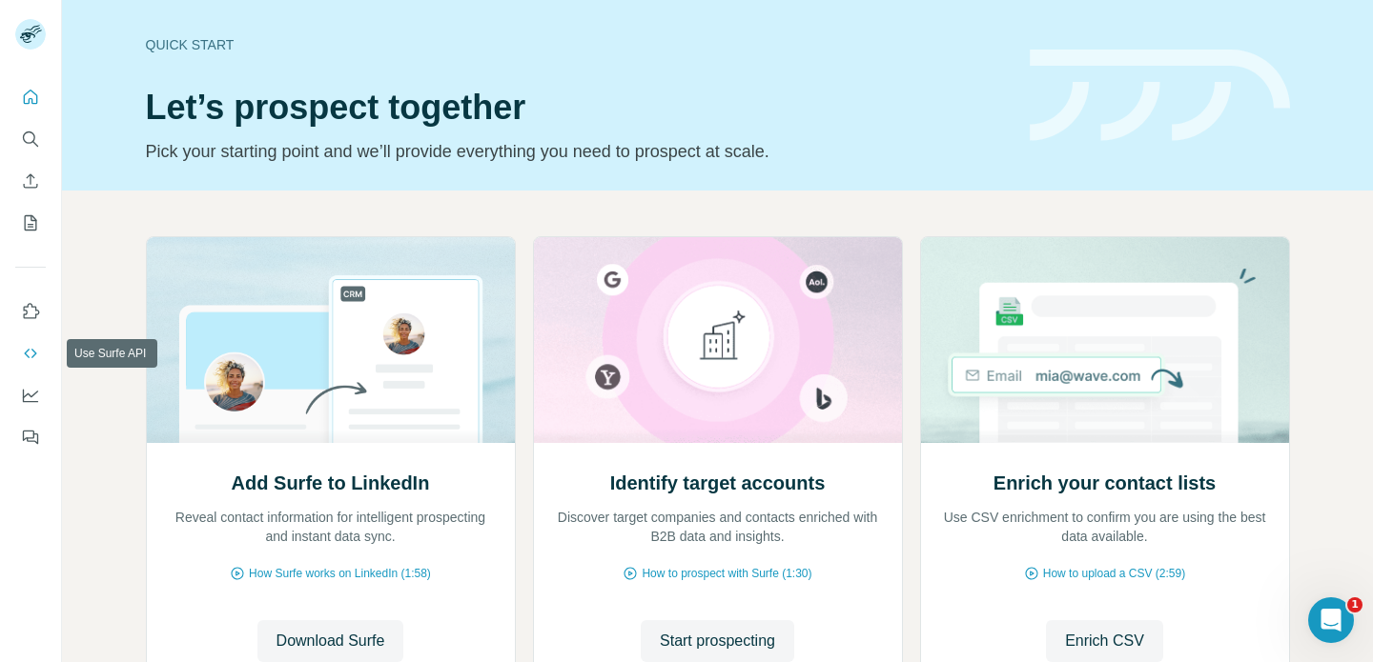
click at [29, 347] on icon "Use Surfe API" at bounding box center [30, 353] width 19 height 19
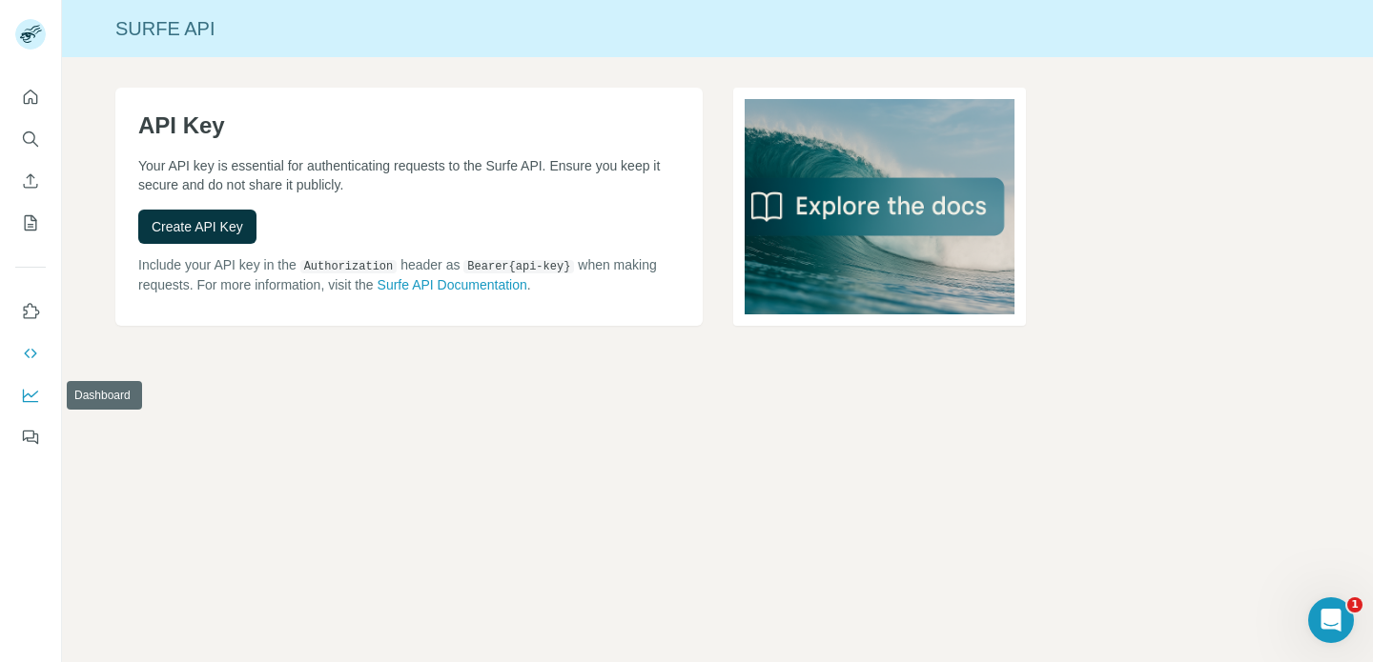
click at [27, 388] on icon "Dashboard" at bounding box center [30, 395] width 19 height 19
click at [34, 98] on icon "Quick start" at bounding box center [30, 97] width 19 height 19
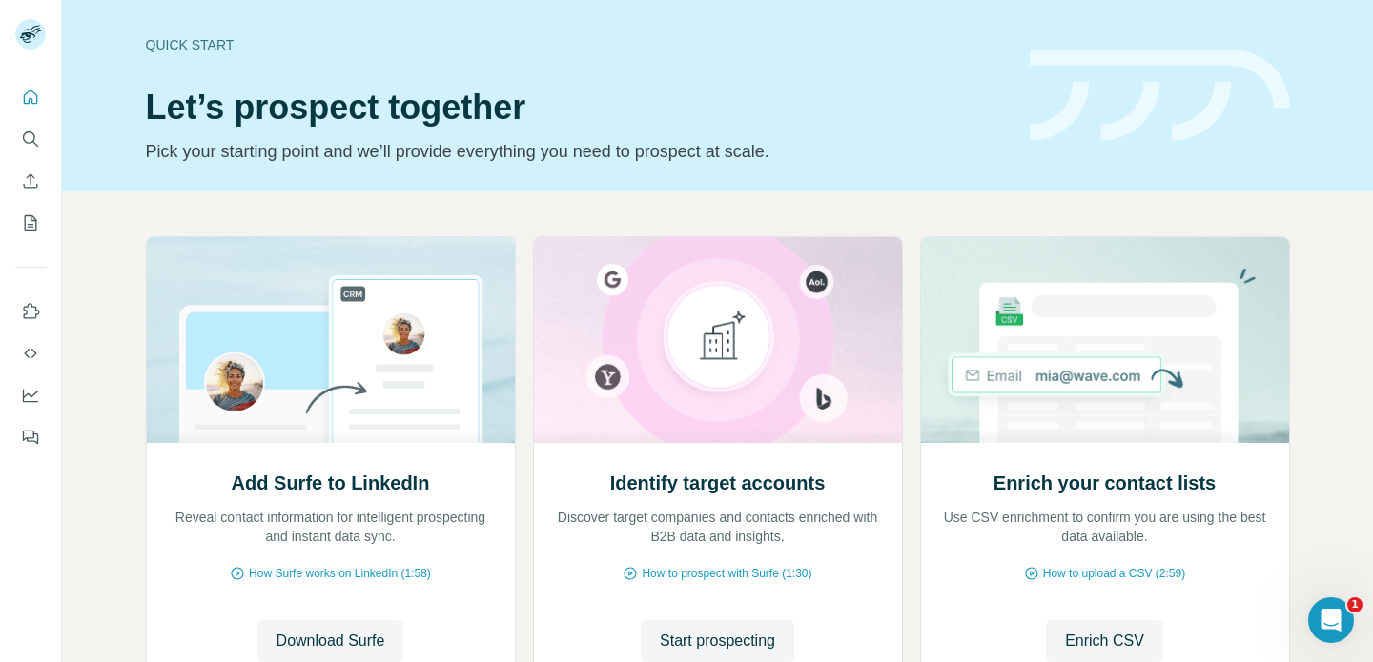
scroll to position [157, 0]
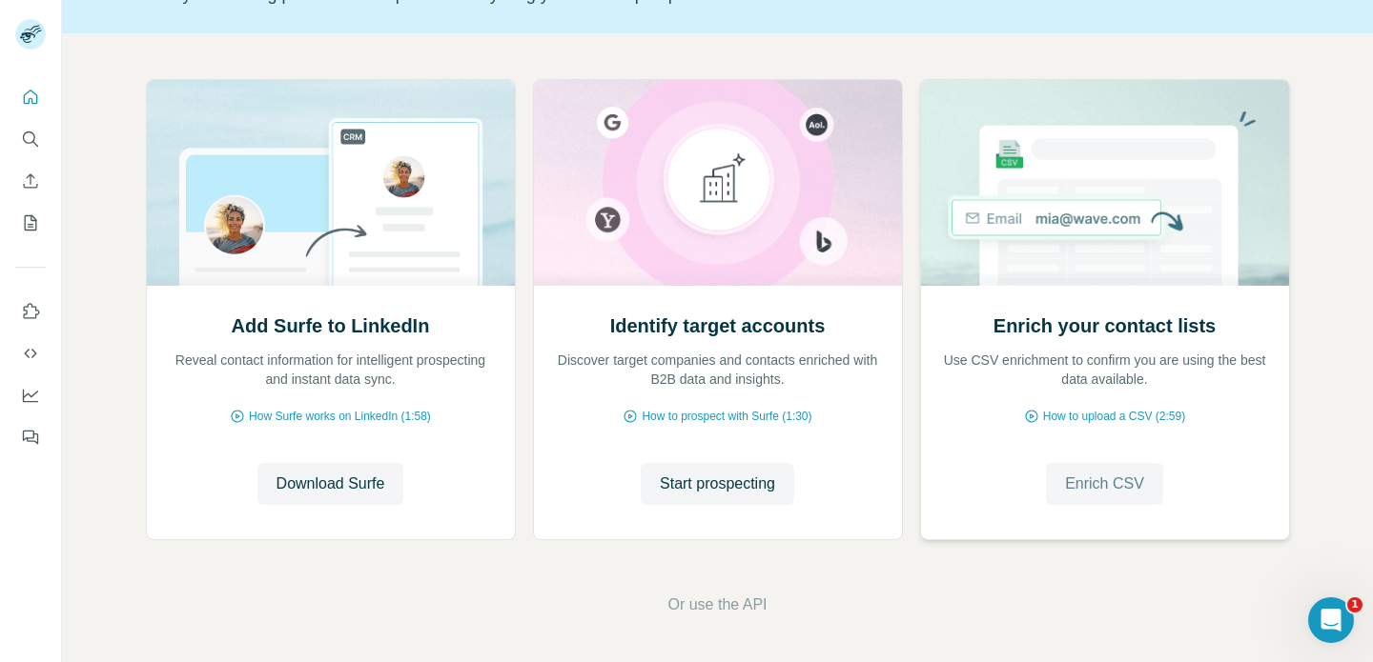
click at [1087, 478] on span "Enrich CSV" at bounding box center [1104, 484] width 79 height 23
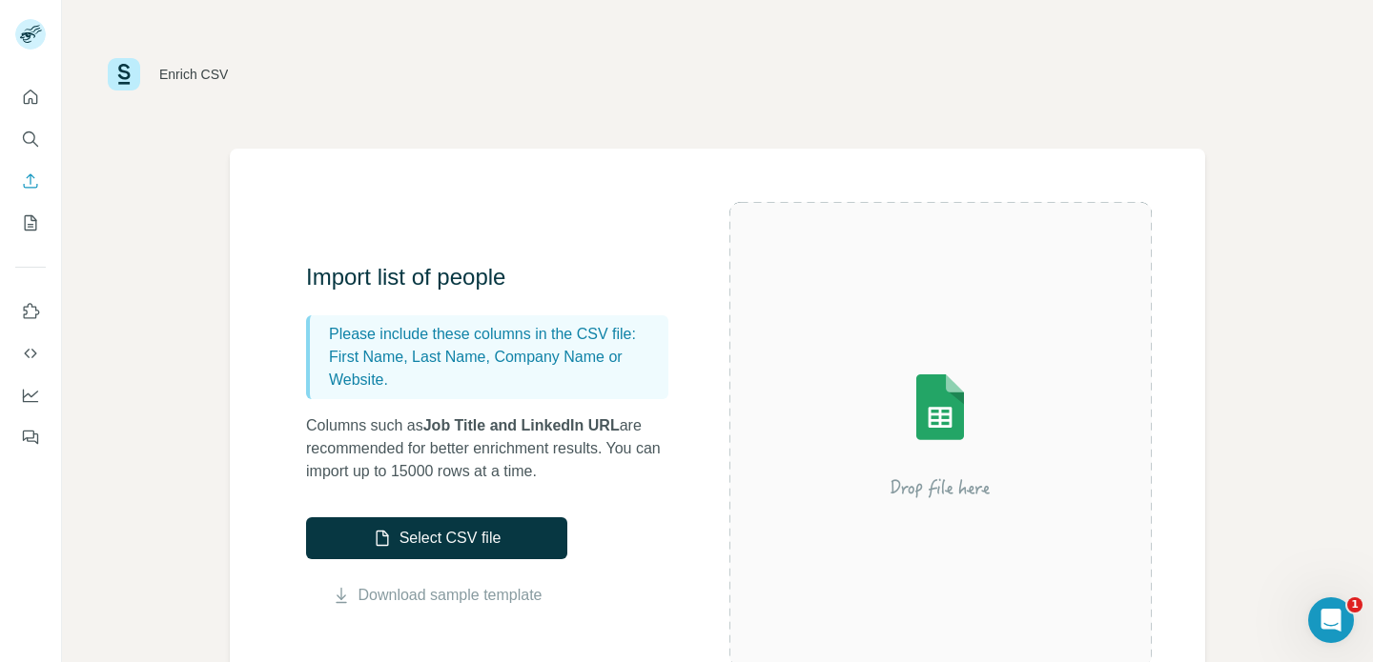
click at [183, 77] on div "Enrich CSV" at bounding box center [193, 74] width 69 height 19
click at [112, 83] on img at bounding box center [124, 74] width 32 height 32
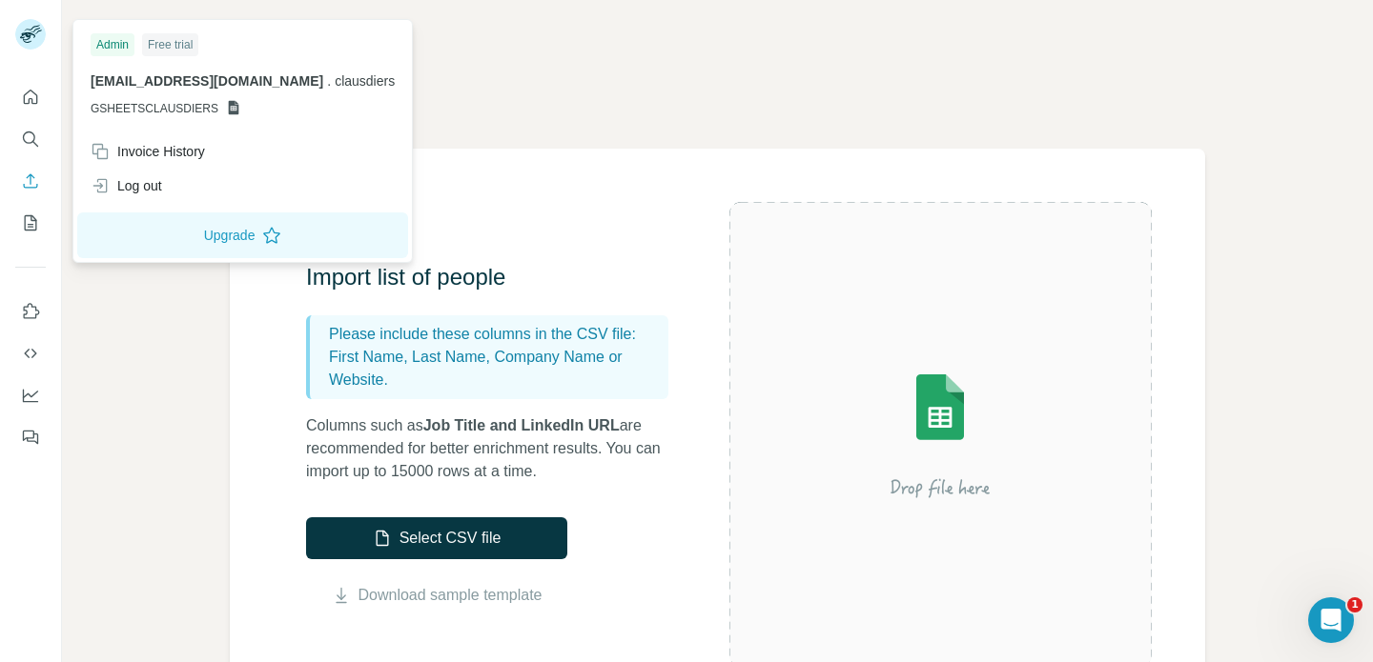
click at [24, 39] on rect at bounding box center [30, 34] width 31 height 31
click at [154, 45] on div "Free trial" at bounding box center [170, 44] width 56 height 23
click at [335, 87] on span "clausdiers" at bounding box center [365, 80] width 60 height 15
click at [193, 224] on button "Upgrade" at bounding box center [242, 236] width 331 height 46
click at [190, 350] on div "Enrich CSV Import list of people Please include these columns in the CSV file: …" at bounding box center [717, 331] width 1311 height 662
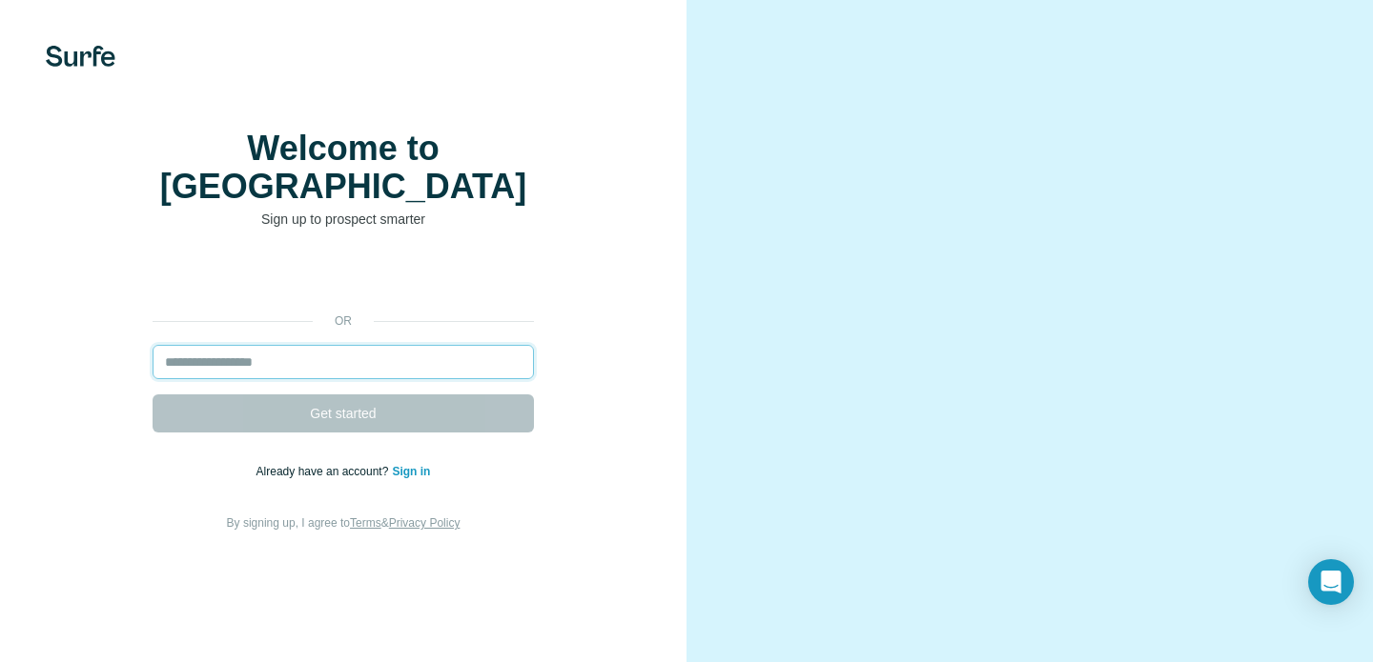
click at [271, 379] on input "email" at bounding box center [343, 362] width 381 height 34
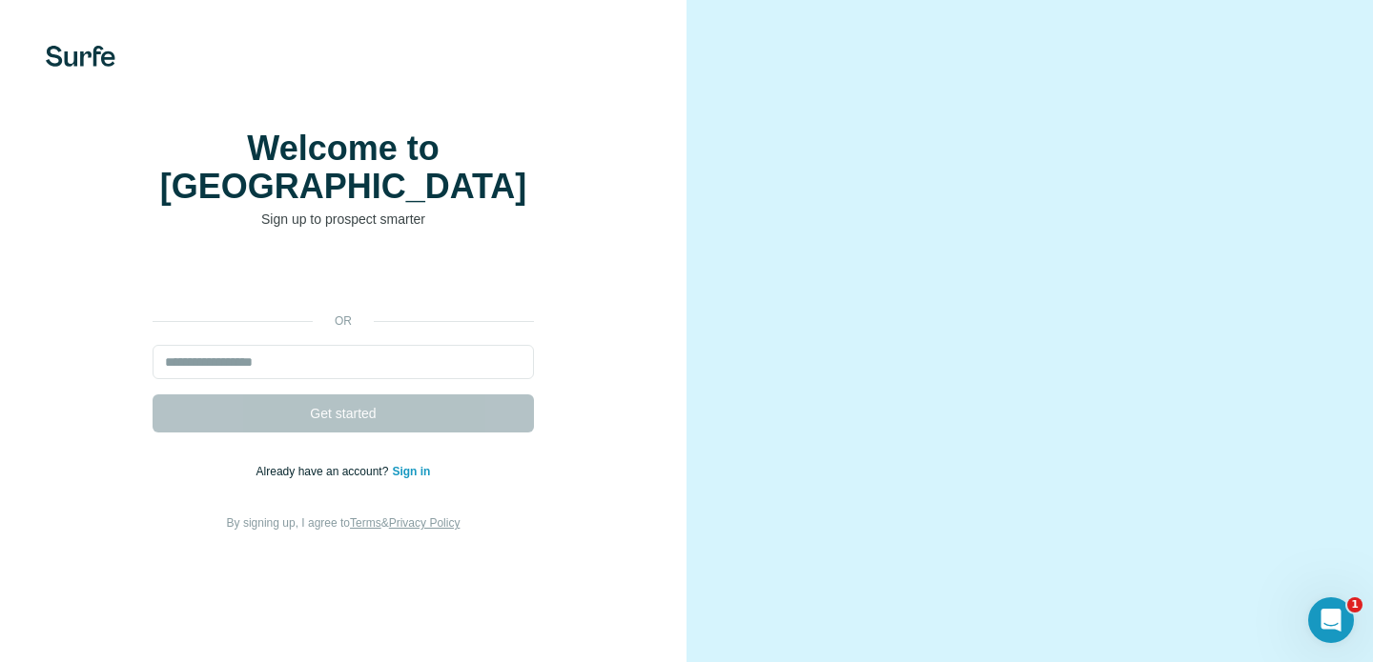
click at [152, 359] on div "or Get started Already have an account? Sign in By signing up, I agree to Terms…" at bounding box center [343, 396] width 610 height 275
click at [315, 376] on input "email" at bounding box center [343, 362] width 381 height 34
click at [132, 353] on div "or Get started Already have an account? Sign in By signing up, I agree to Terms…" at bounding box center [343, 396] width 610 height 275
drag, startPoint x: 241, startPoint y: 208, endPoint x: 408, endPoint y: 212, distance: 166.8
click at [386, 206] on h1 "Welcome to Surfe" at bounding box center [343, 168] width 381 height 76
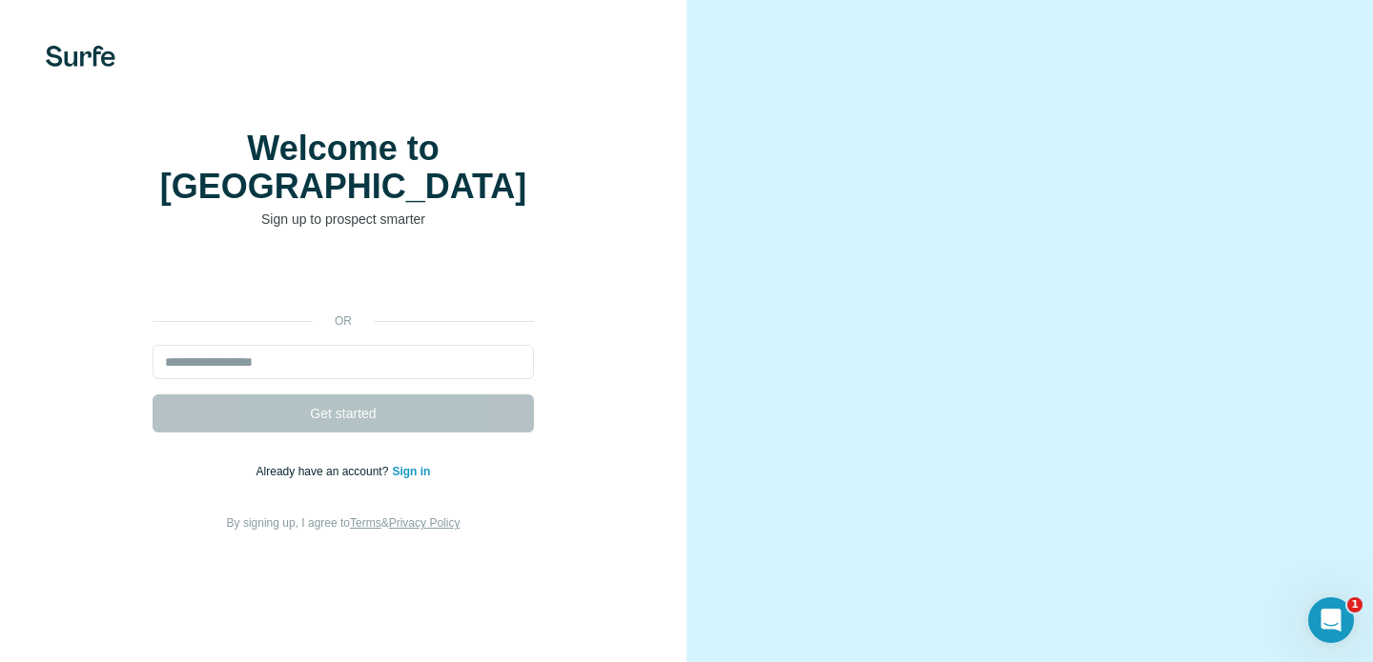
click at [408, 206] on h1 "Welcome to Surfe" at bounding box center [343, 168] width 381 height 76
drag, startPoint x: 277, startPoint y: 210, endPoint x: 380, endPoint y: 210, distance: 102.9
click at [364, 206] on h1 "Welcome to Surfe" at bounding box center [343, 168] width 381 height 76
click at [380, 206] on h1 "Welcome to Surfe" at bounding box center [343, 168] width 381 height 76
click at [269, 375] on input "email" at bounding box center [343, 362] width 381 height 34
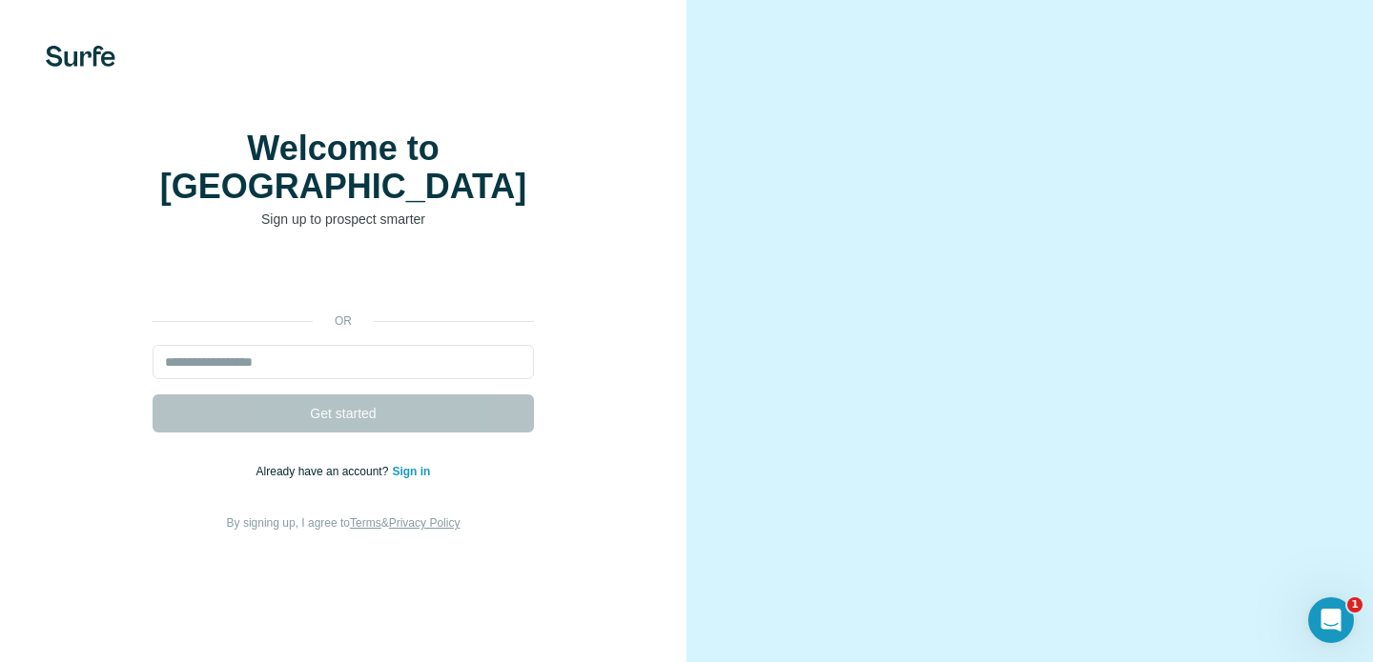
click at [255, 350] on div "or Get started Already have an account? Sign in By signing up, I agree to Terms…" at bounding box center [343, 396] width 610 height 275
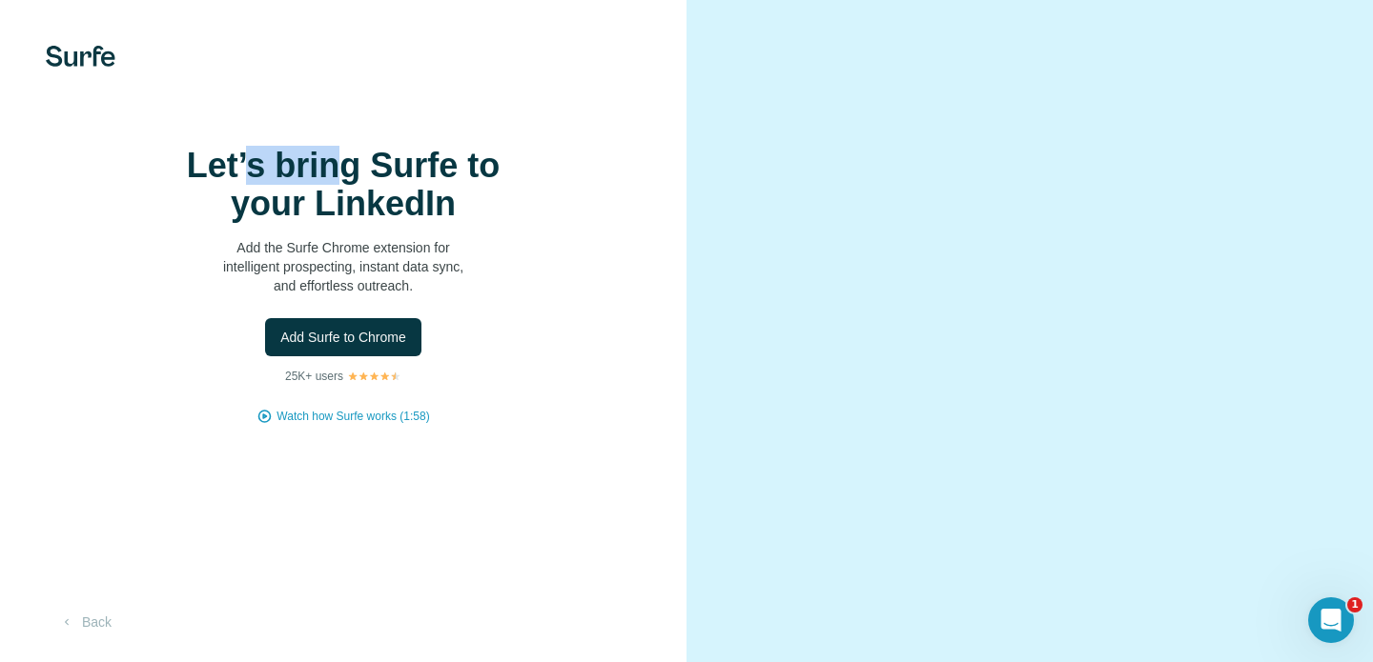
drag, startPoint x: 255, startPoint y: 190, endPoint x: 363, endPoint y: 190, distance: 107.7
click at [360, 190] on h1 "Let’s bring Surfe to your LinkedIn" at bounding box center [343, 185] width 381 height 76
click at [363, 190] on h1 "Let’s bring Surfe to your LinkedIn" at bounding box center [343, 185] width 381 height 76
drag, startPoint x: 283, startPoint y: 289, endPoint x: 334, endPoint y: 289, distance: 50.5
click at [320, 289] on p "Add the Surfe Chrome extension for intelligent prospecting, instant data sync, …" at bounding box center [343, 266] width 381 height 57
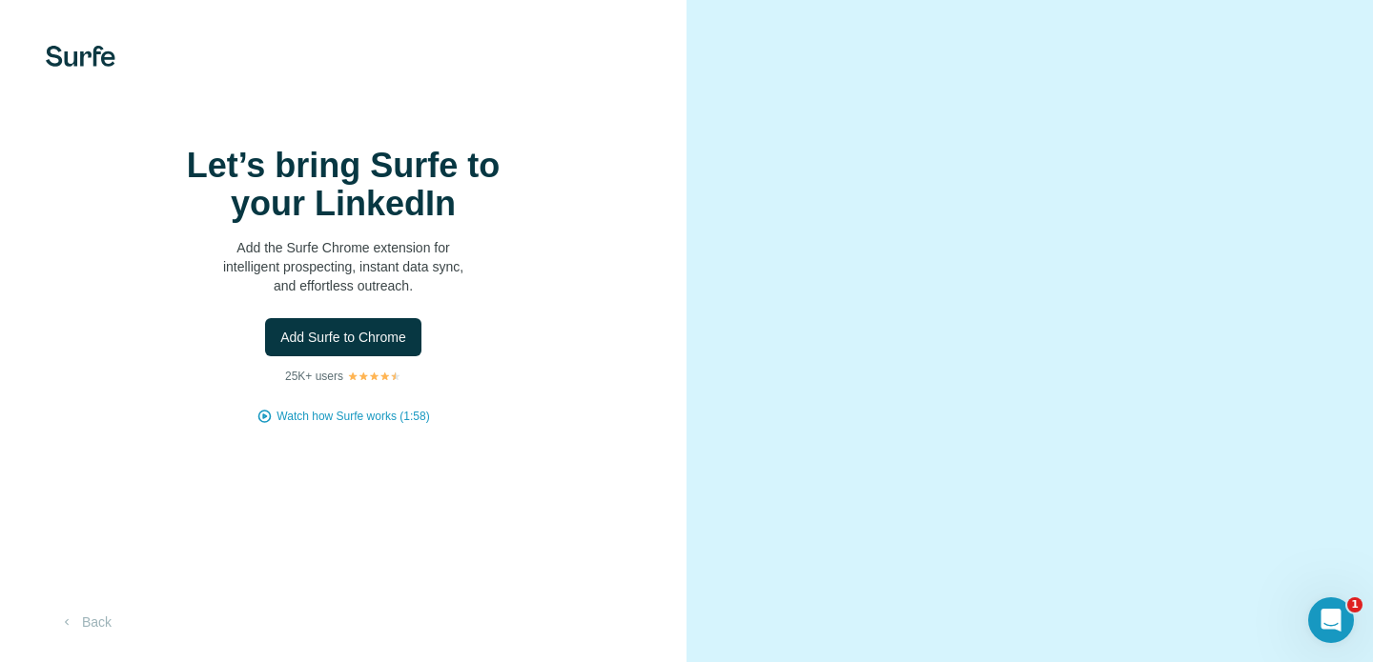
click at [334, 289] on p "Add the Surfe Chrome extension for intelligent prospecting, instant data sync, …" at bounding box center [343, 266] width 381 height 57
click at [342, 368] on p "25K+ users" at bounding box center [314, 376] width 58 height 17
click at [363, 356] on button "Add Surfe to Chrome" at bounding box center [343, 337] width 156 height 38
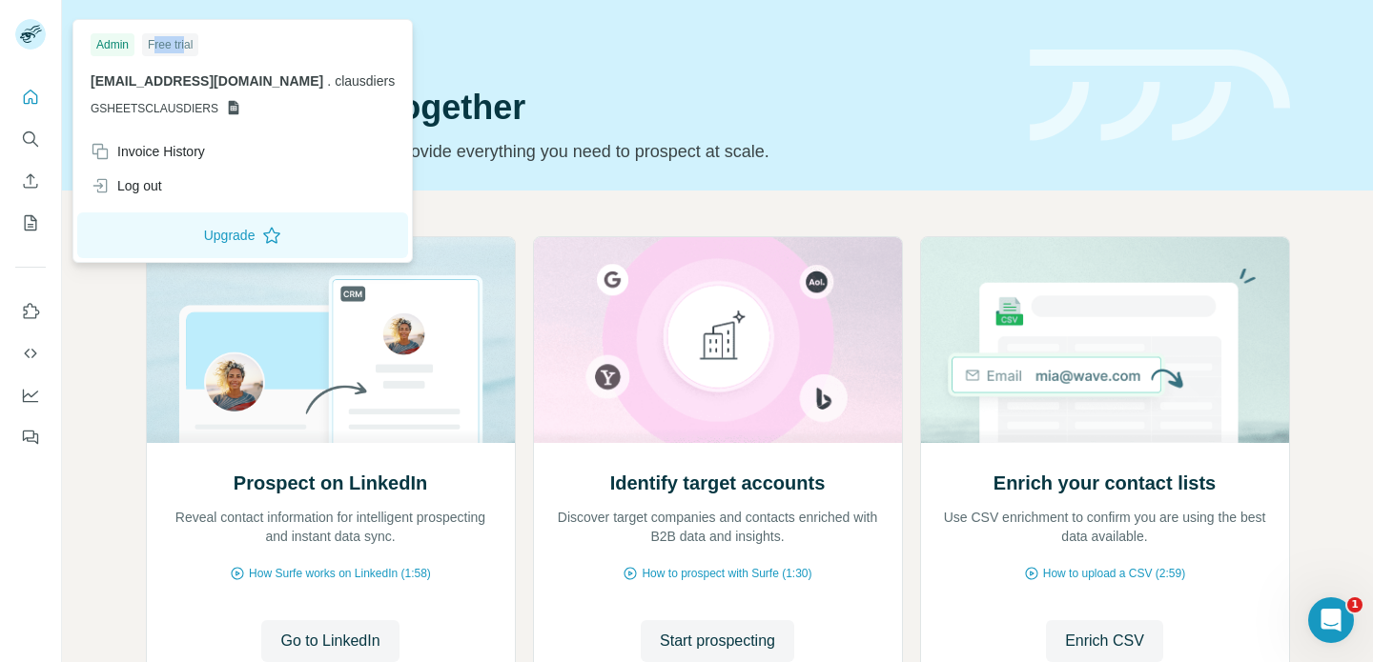
drag, startPoint x: 155, startPoint y: 41, endPoint x: 192, endPoint y: 41, distance: 36.2
click at [191, 41] on div "Free trial" at bounding box center [170, 44] width 56 height 23
drag, startPoint x: 210, startPoint y: 76, endPoint x: 231, endPoint y: 76, distance: 21.0
click at [231, 76] on span "[EMAIL_ADDRESS][DOMAIN_NAME]" at bounding box center [207, 80] width 233 height 15
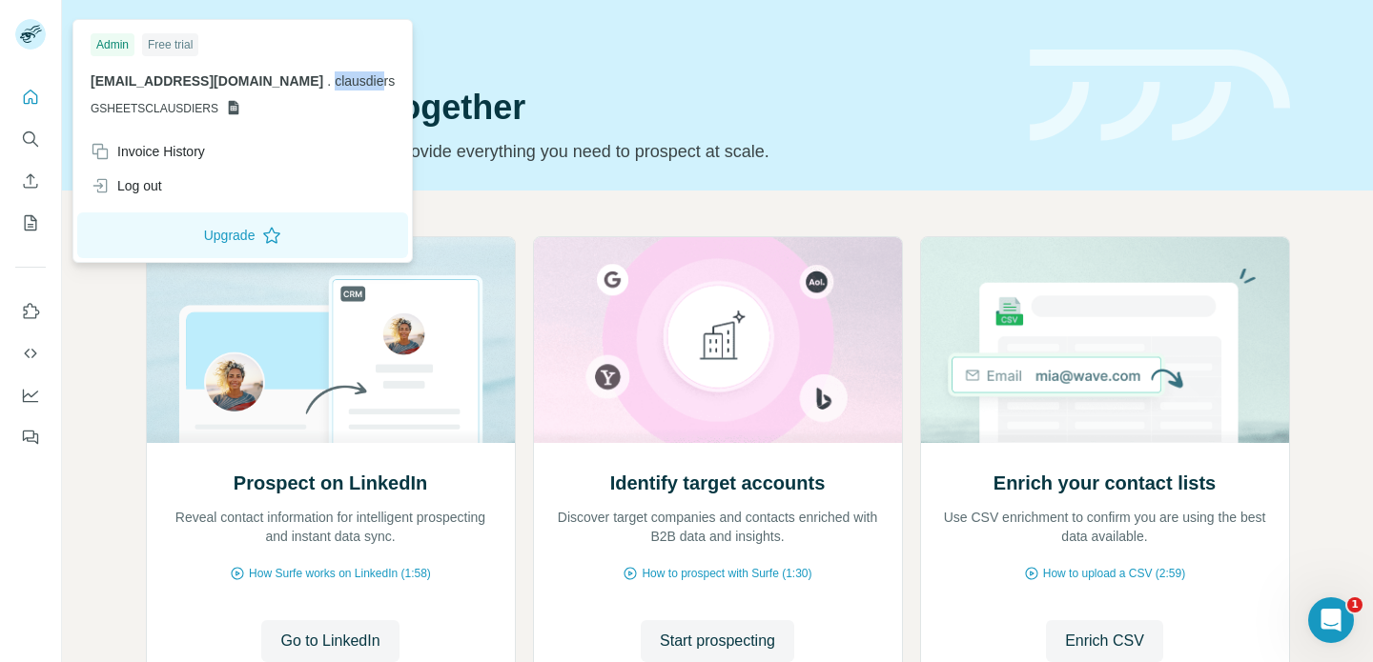
drag, startPoint x: 247, startPoint y: 80, endPoint x: 299, endPoint y: 85, distance: 52.6
click at [298, 85] on p "clausdiers@gmail.com . clausdiers" at bounding box center [243, 80] width 304 height 19
click at [335, 85] on span "clausdiers" at bounding box center [365, 80] width 60 height 15
drag, startPoint x: 89, startPoint y: 77, endPoint x: 173, endPoint y: 77, distance: 84.8
click at [154, 77] on div "Admin Free trial clausdiers@gmail.com . clausdiers GSHEETSCLAUSDIERS" at bounding box center [242, 79] width 331 height 111
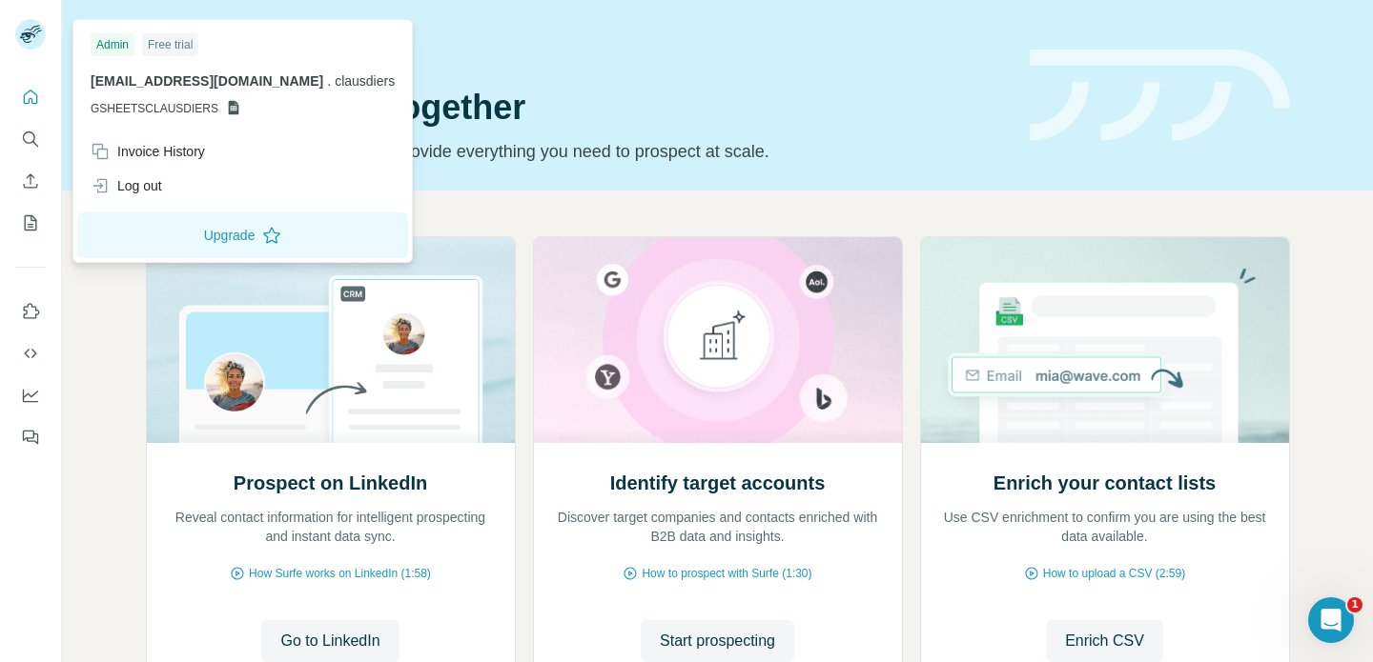
click at [173, 77] on span "[EMAIL_ADDRESS][DOMAIN_NAME]" at bounding box center [207, 80] width 233 height 15
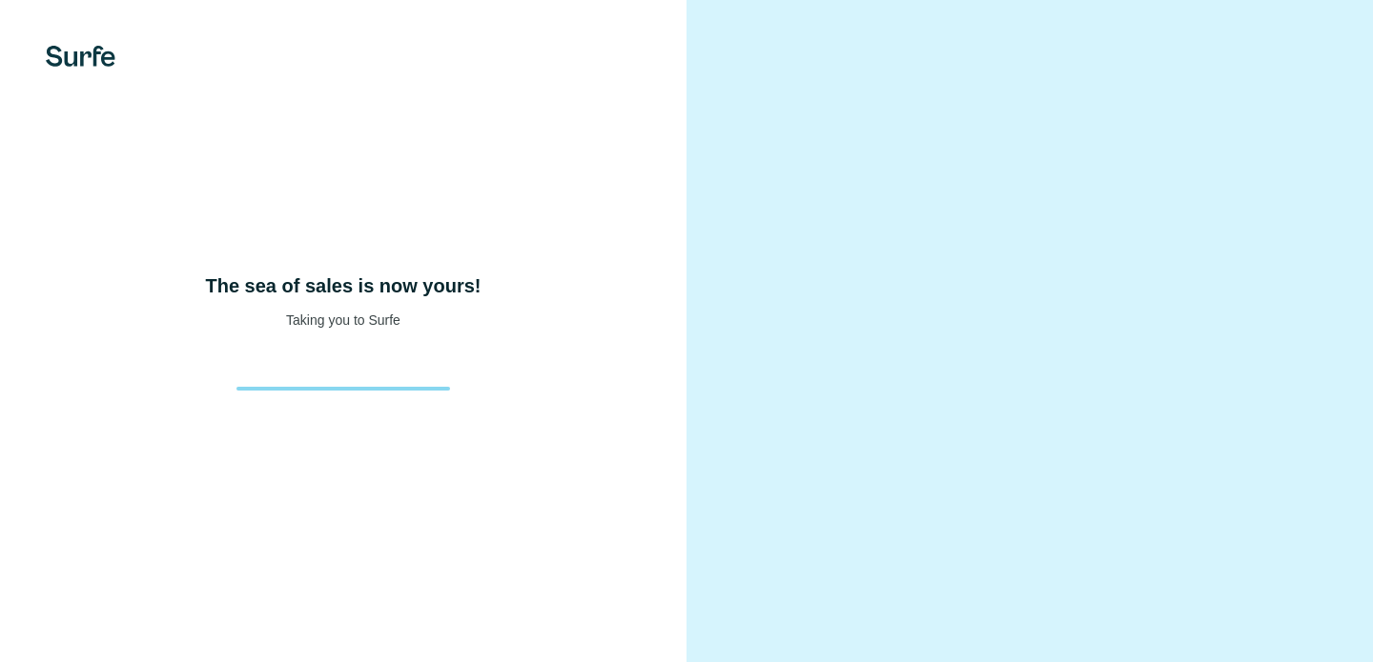
click at [92, 61] on img at bounding box center [81, 56] width 70 height 21
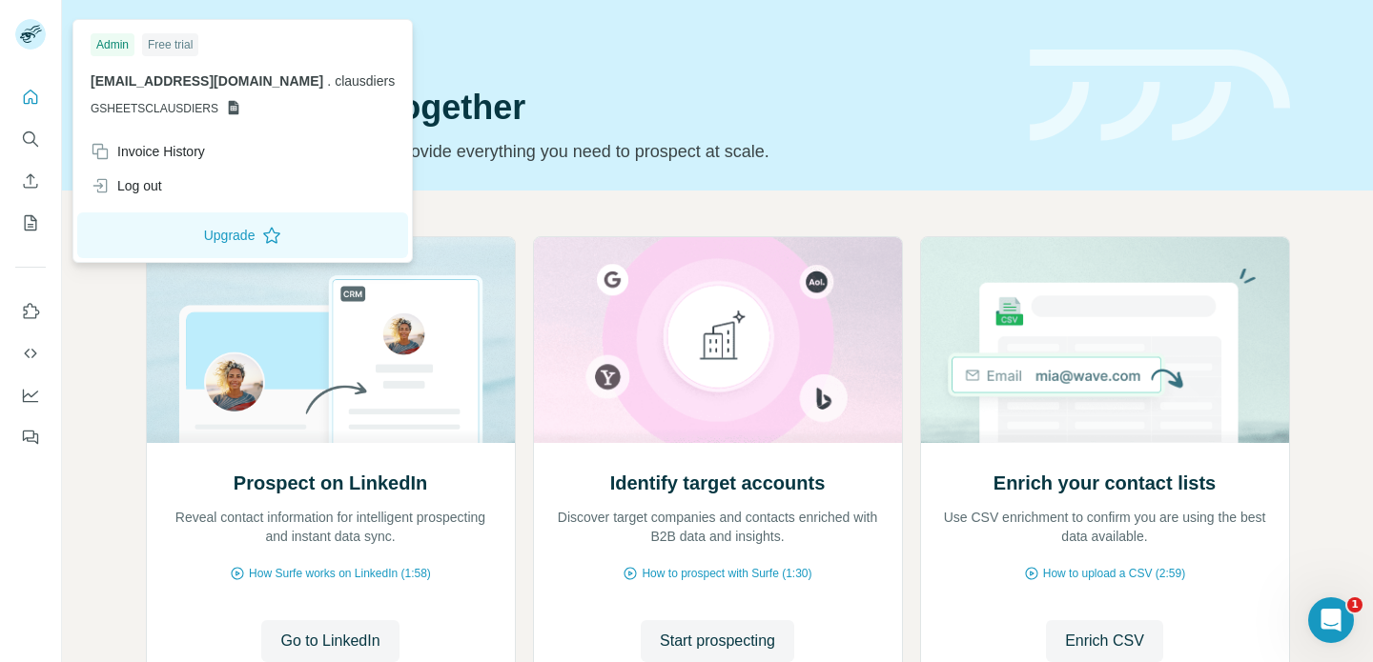
click at [33, 24] on rect at bounding box center [30, 34] width 31 height 31
click at [176, 190] on div "Log out" at bounding box center [242, 186] width 327 height 34
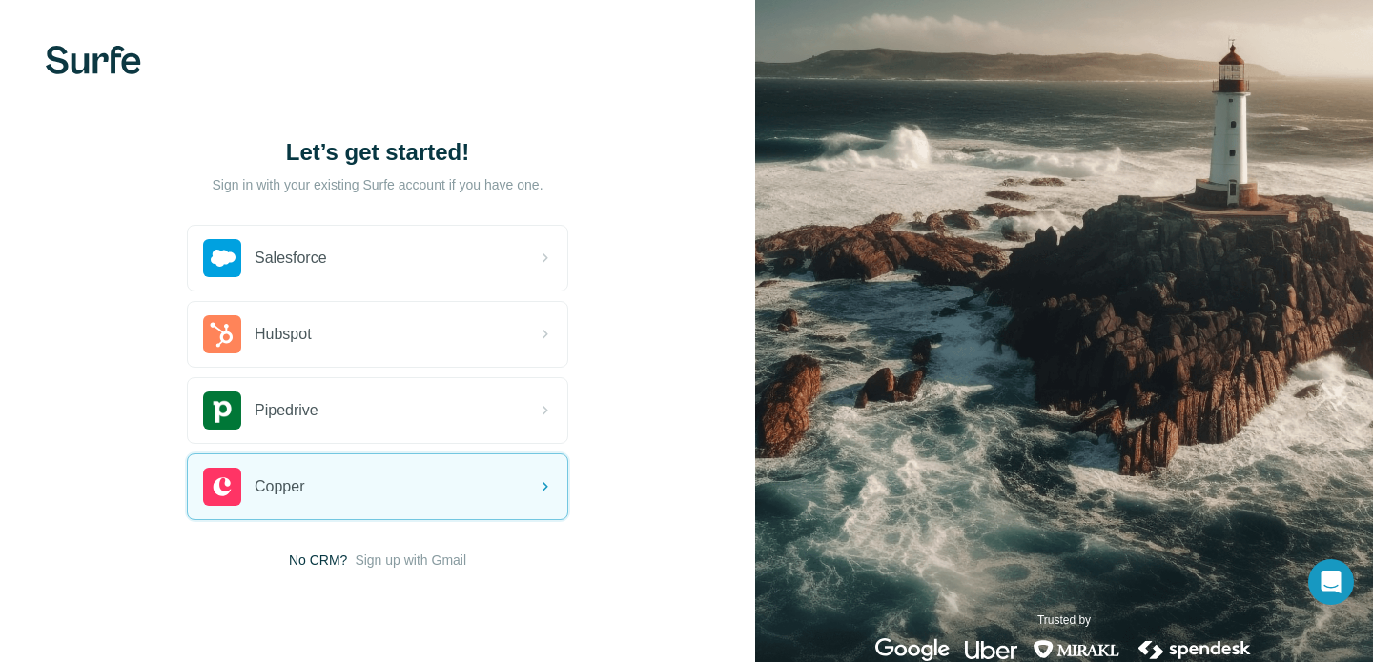
click at [324, 561] on span "No CRM?" at bounding box center [318, 560] width 58 height 19
click at [383, 561] on span "Sign up with Gmail" at bounding box center [411, 560] width 112 height 19
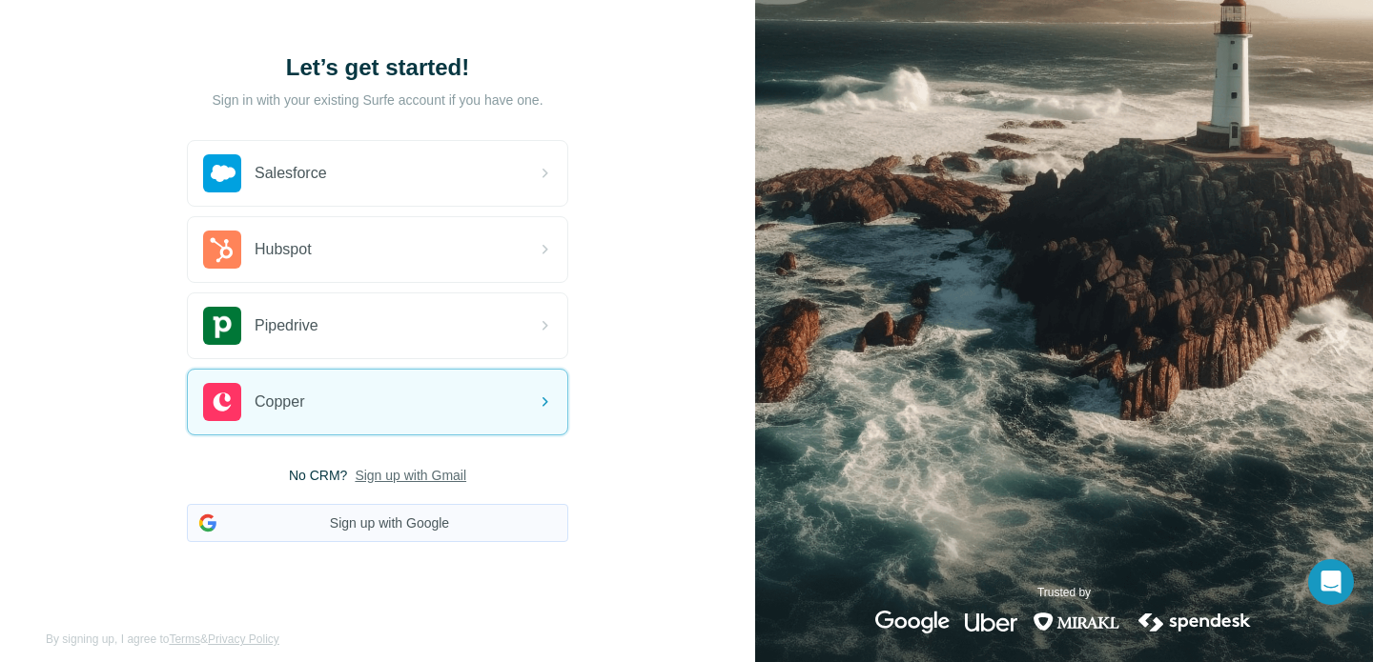
scroll to position [102, 0]
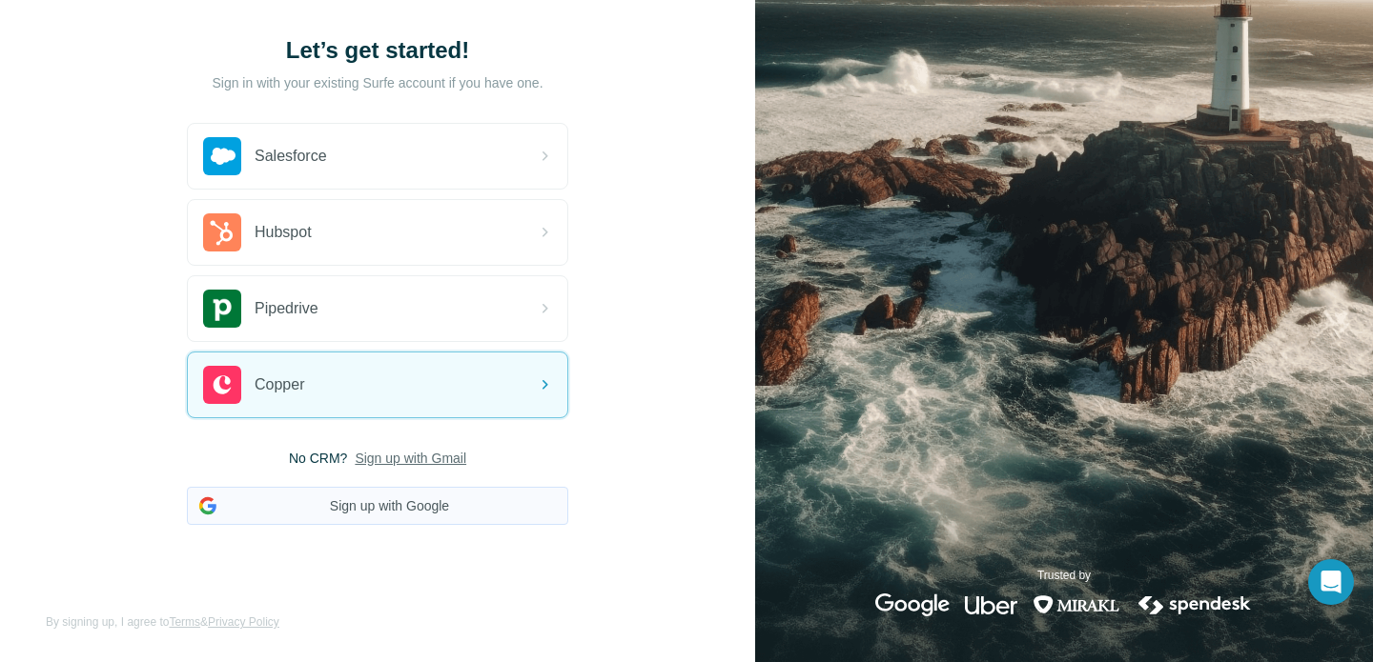
click at [359, 514] on button "Sign up with Google" at bounding box center [377, 506] width 381 height 38
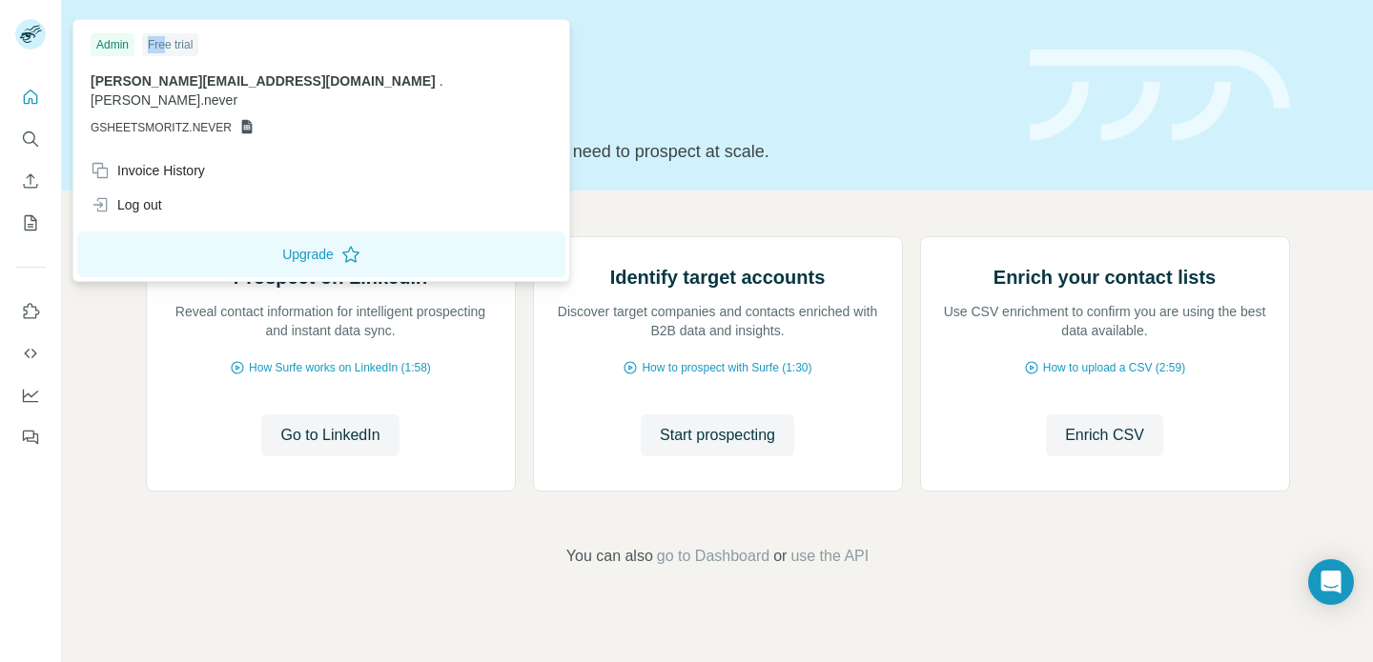
drag, startPoint x: 146, startPoint y: 40, endPoint x: 184, endPoint y: 40, distance: 38.1
click at [181, 40] on div "Free trial" at bounding box center [170, 44] width 56 height 23
click at [184, 40] on div "Free trial" at bounding box center [170, 44] width 56 height 23
drag, startPoint x: 82, startPoint y: 77, endPoint x: 259, endPoint y: 77, distance: 177.3
click at [247, 77] on div "Admin Free trial moritz.never@gmail.com . moritz.never GSHEETSMORITZ.NEVER" at bounding box center [321, 89] width 488 height 130
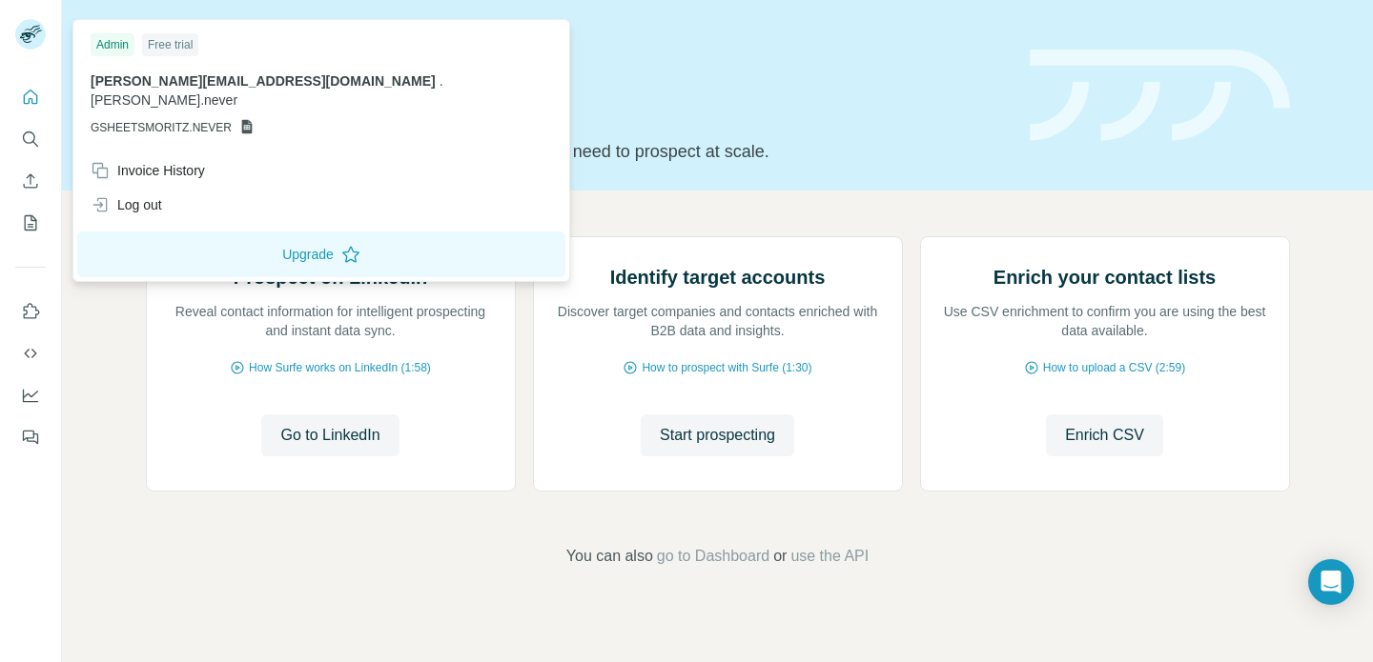
click at [439, 77] on span "." at bounding box center [441, 80] width 4 height 15
drag, startPoint x: 259, startPoint y: 79, endPoint x: 338, endPoint y: 79, distance: 79.1
click at [336, 79] on p "moritz.never@gmail.com . moritz.never" at bounding box center [321, 90] width 461 height 38
click at [237, 92] on span "moritz.never" at bounding box center [164, 99] width 147 height 15
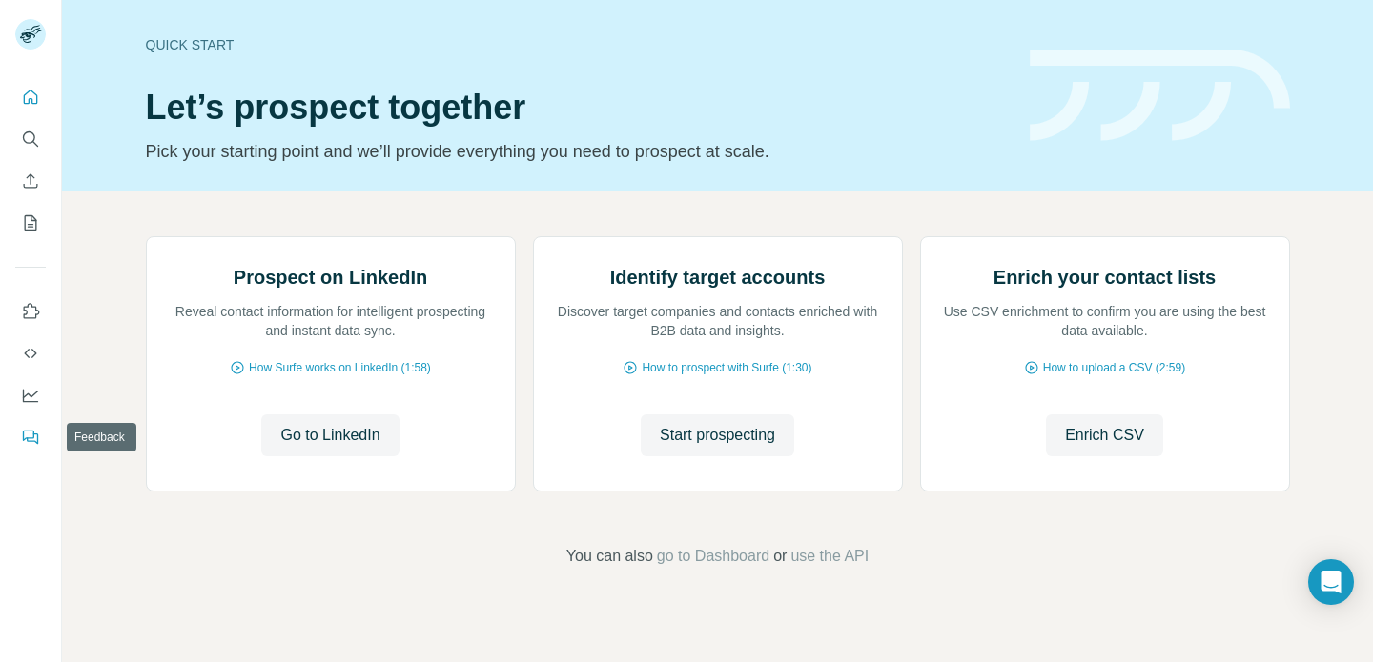
click at [28, 436] on icon "Feedback" at bounding box center [30, 437] width 19 height 19
click at [16, 91] on button "Quick start" at bounding box center [30, 97] width 31 height 34
click at [32, 153] on button "Search" at bounding box center [30, 139] width 31 height 34
click at [32, 182] on icon "Enrich CSV" at bounding box center [30, 181] width 19 height 19
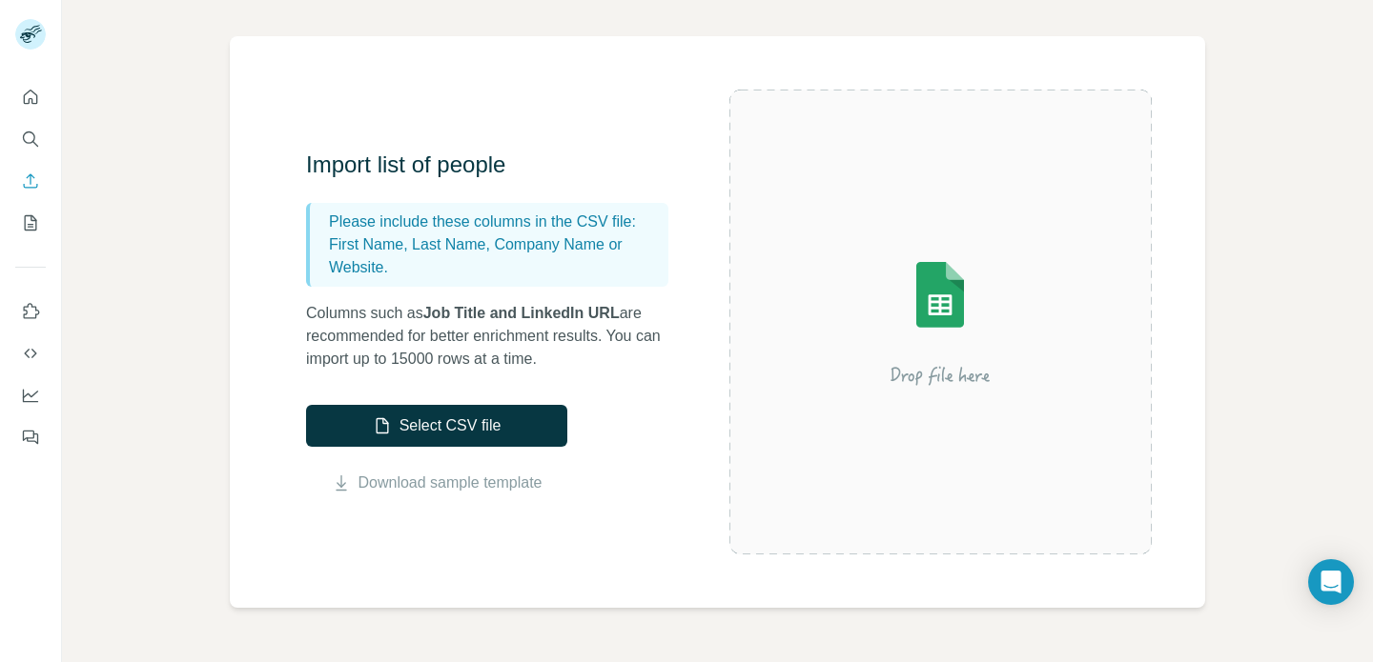
scroll to position [161, 0]
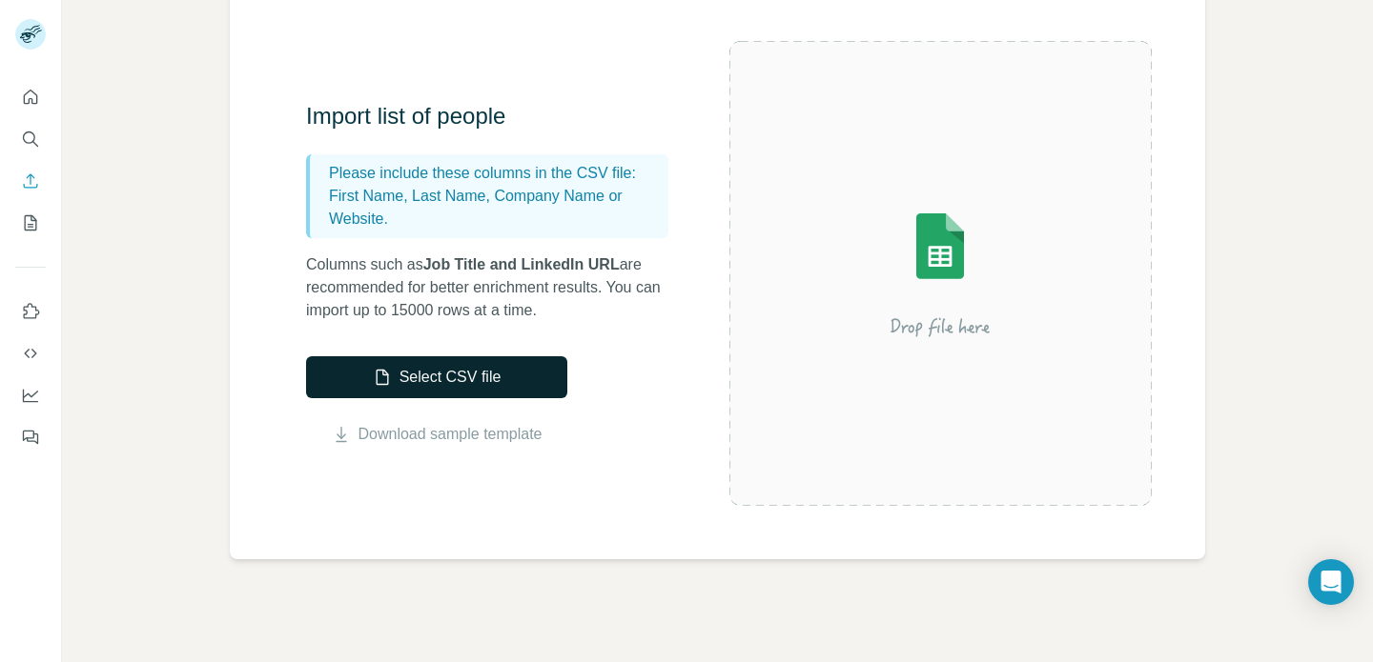
click at [437, 387] on button "Select CSV file" at bounding box center [436, 377] width 261 height 42
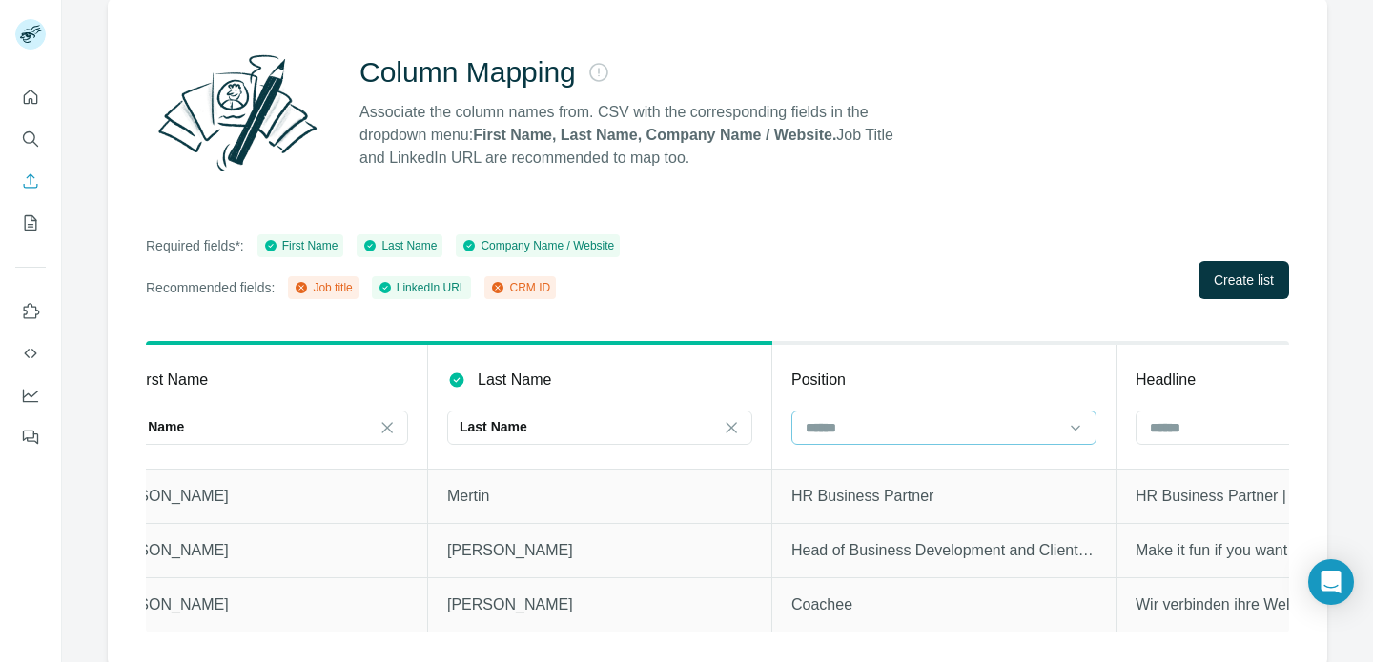
scroll to position [0, 1094]
click at [830, 433] on input at bounding box center [932, 427] width 257 height 21
click at [842, 479] on div "Job title" at bounding box center [944, 470] width 295 height 34
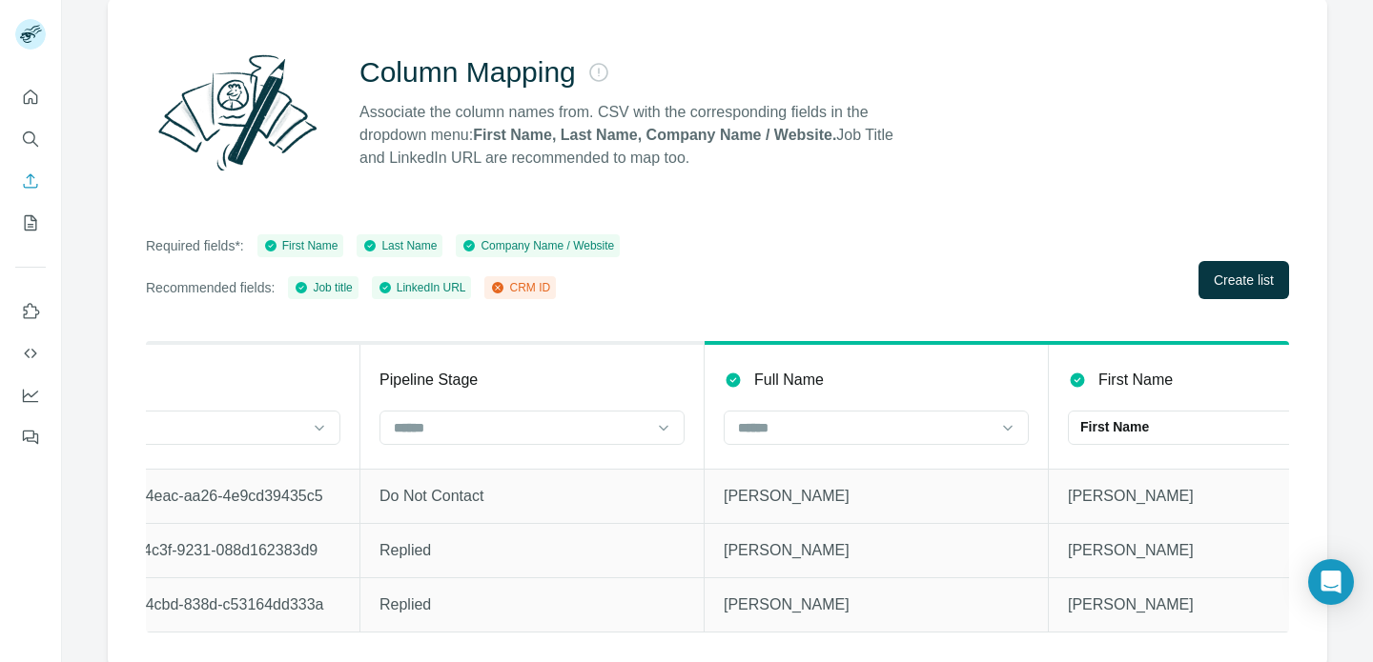
scroll to position [0, 0]
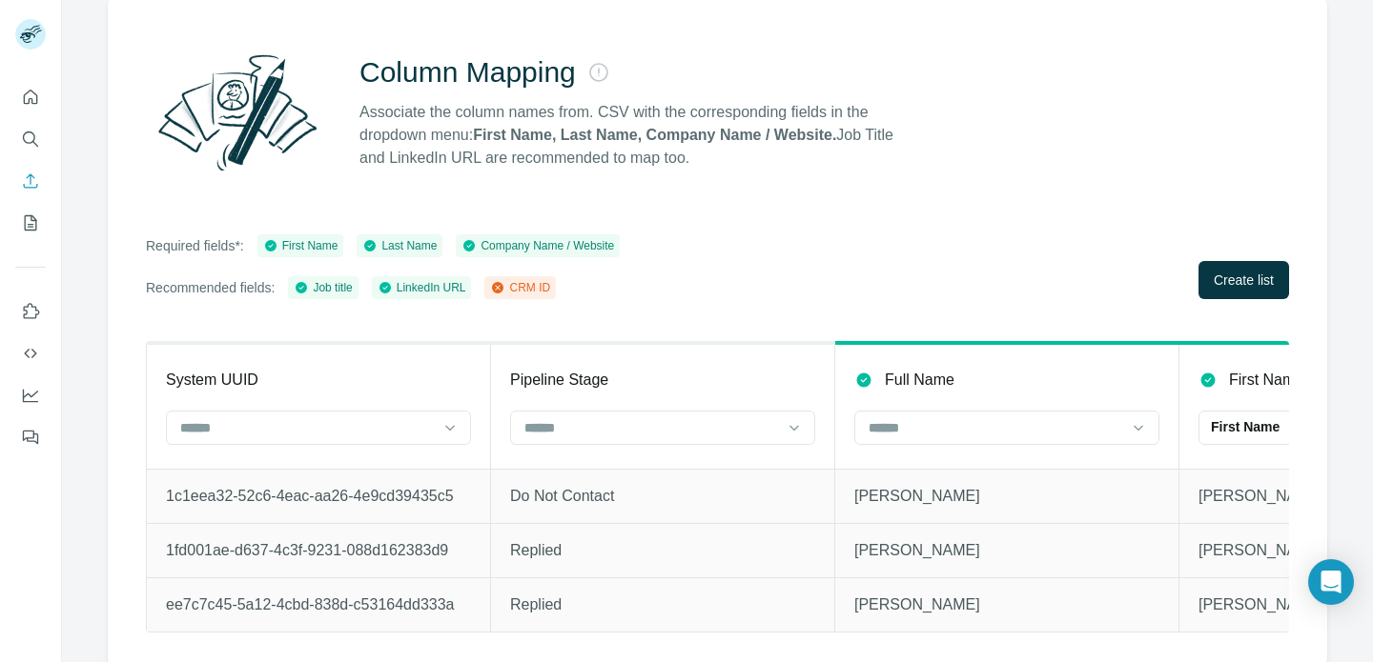
click at [431, 444] on div at bounding box center [318, 430] width 305 height 38
click at [417, 432] on input at bounding box center [306, 427] width 257 height 21
click at [394, 470] on div "CRM ID" at bounding box center [318, 469] width 273 height 19
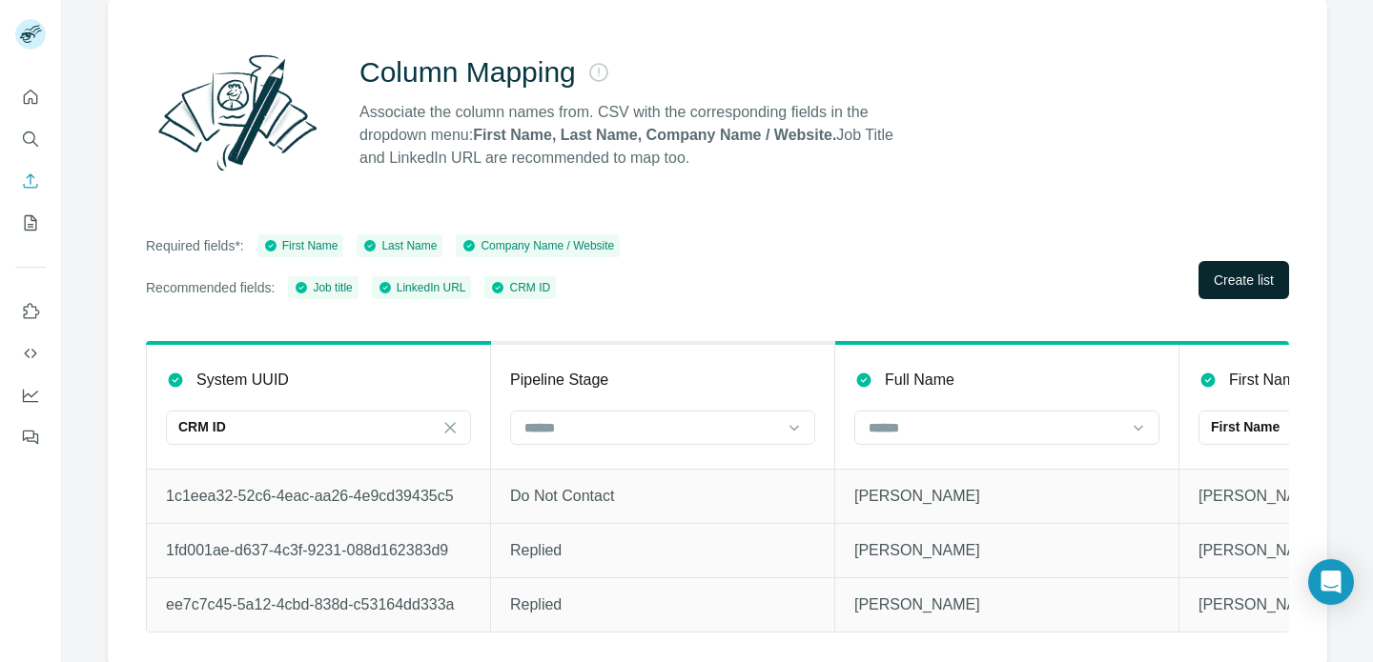
click at [1245, 278] on span "Create list" at bounding box center [1243, 280] width 60 height 19
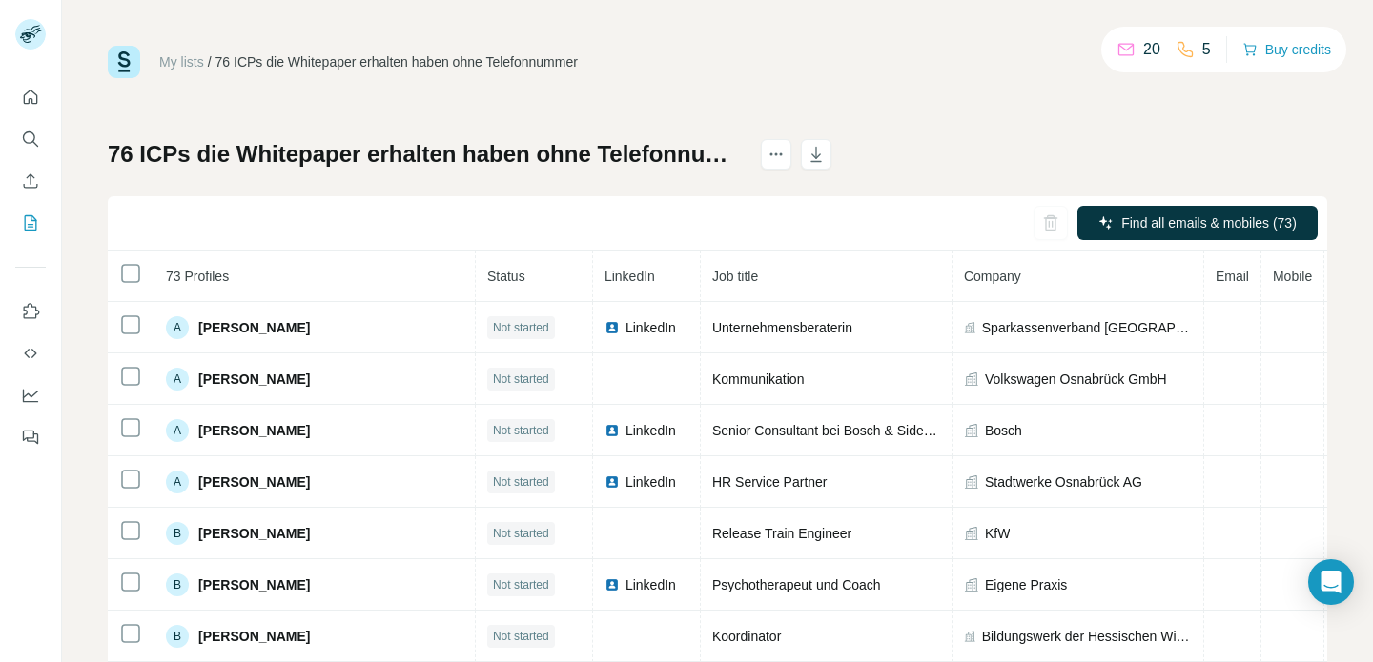
click at [1202, 47] on p "5" at bounding box center [1206, 49] width 9 height 23
click at [1143, 54] on p "20" at bounding box center [1151, 49] width 17 height 23
click at [1202, 56] on p "5" at bounding box center [1206, 49] width 9 height 23
click at [1277, 46] on button "Buy credits" at bounding box center [1286, 49] width 89 height 27
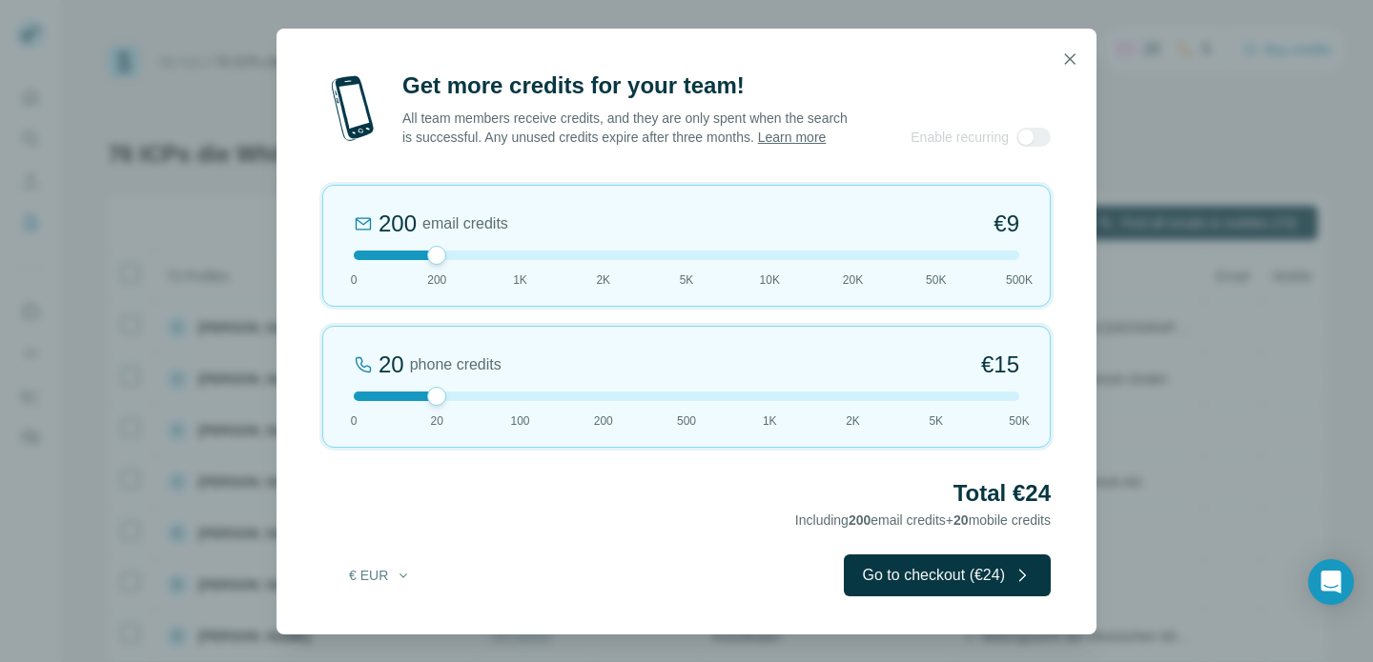
drag, startPoint x: 437, startPoint y: 403, endPoint x: 478, endPoint y: 437, distance: 54.2
click at [478, 437] on div "20 phone credits €15 0 20 100 200 500 1K 2K 5K 50K" at bounding box center [686, 387] width 728 height 122
drag, startPoint x: 436, startPoint y: 268, endPoint x: 283, endPoint y: 268, distance: 152.5
click at [285, 268] on div "Get more credits for your team! All team members receive credits, and they are …" at bounding box center [686, 353] width 820 height 564
drag, startPoint x: 510, startPoint y: 402, endPoint x: 498, endPoint y: 417, distance: 19.1
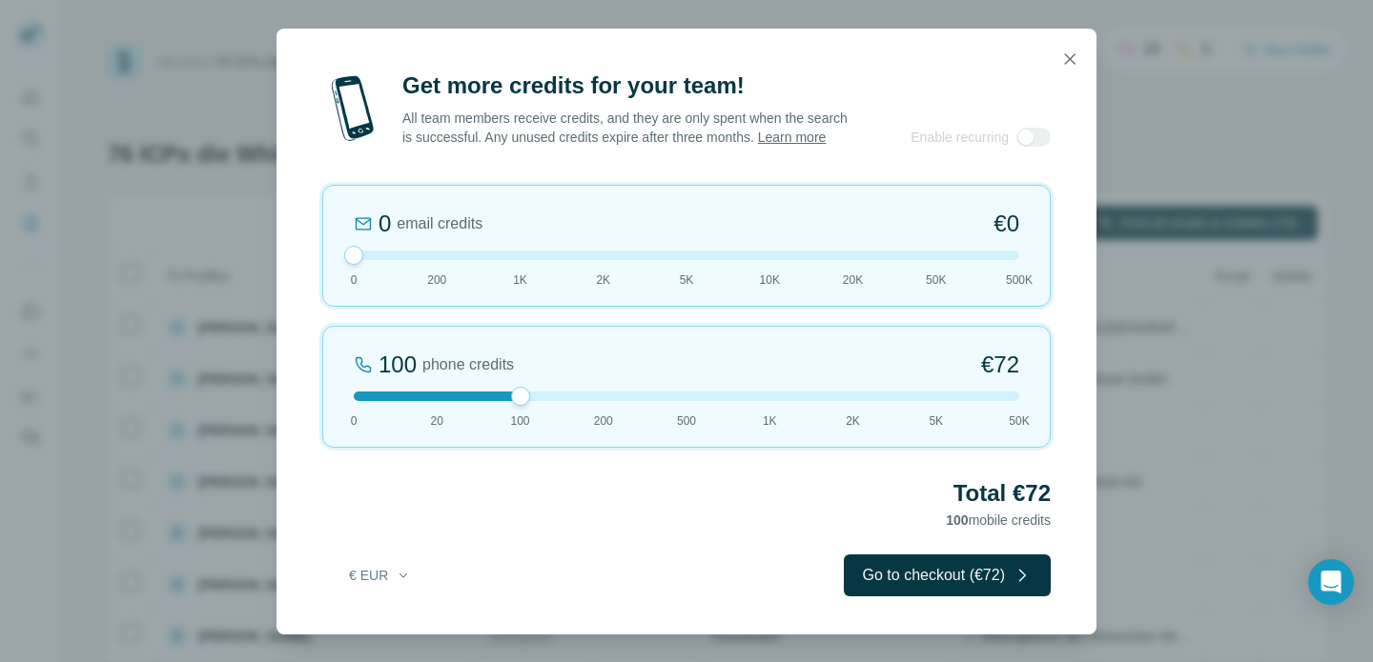
click at [498, 417] on div "100 phone credits €72 0 20 100 200 500 1K 2K 5K 50K" at bounding box center [686, 387] width 728 height 122
click at [1062, 51] on icon "button" at bounding box center [1069, 59] width 19 height 19
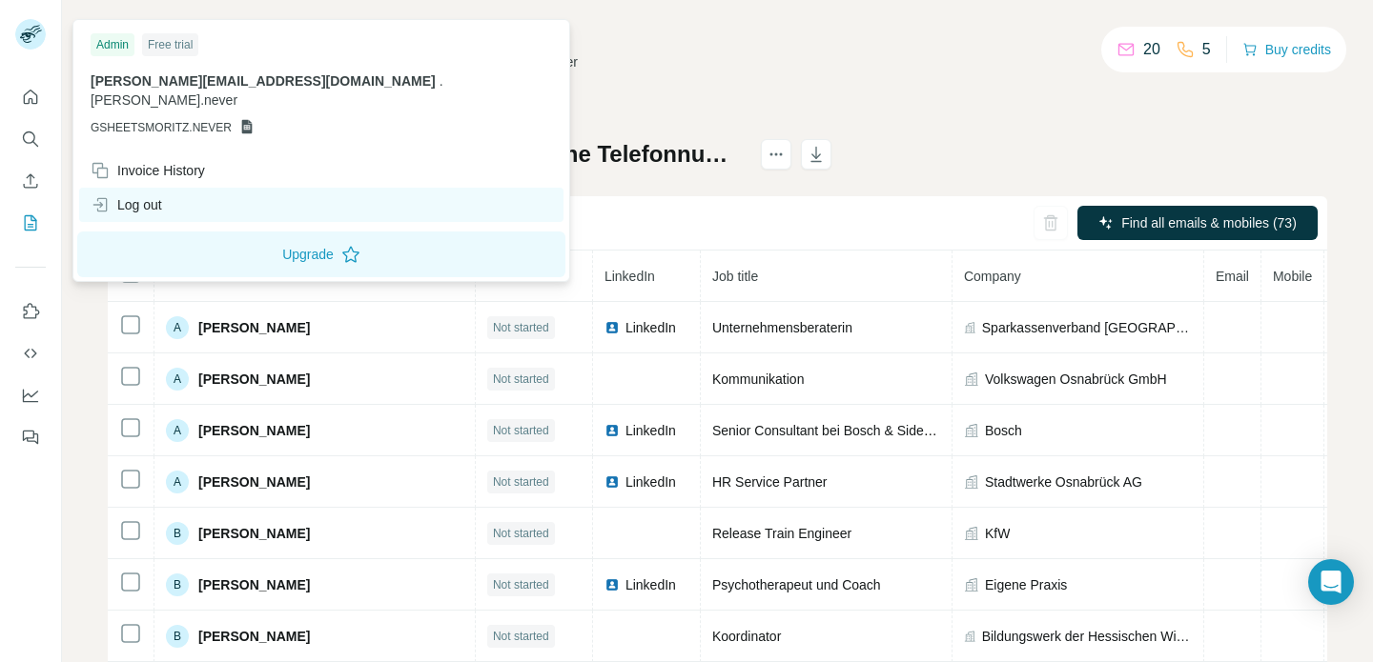
click at [162, 195] on div "Log out" at bounding box center [126, 204] width 71 height 19
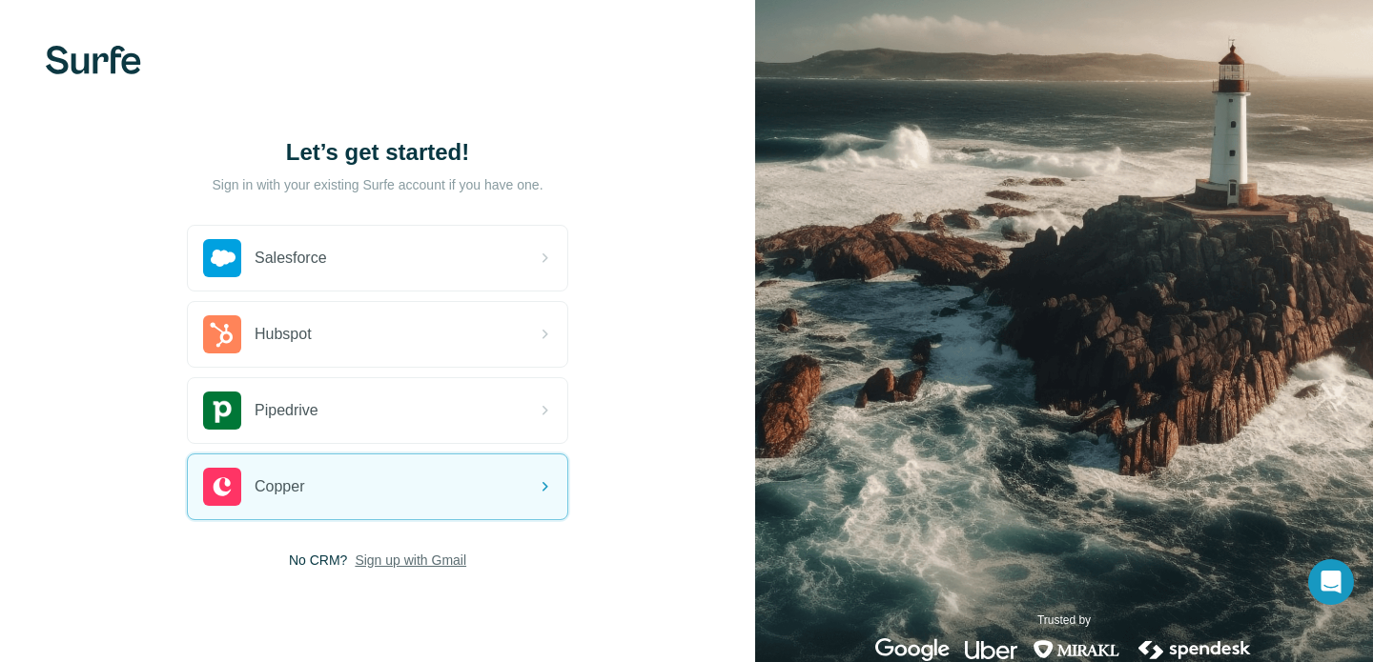
click at [377, 560] on span "Sign up with Gmail" at bounding box center [411, 560] width 112 height 19
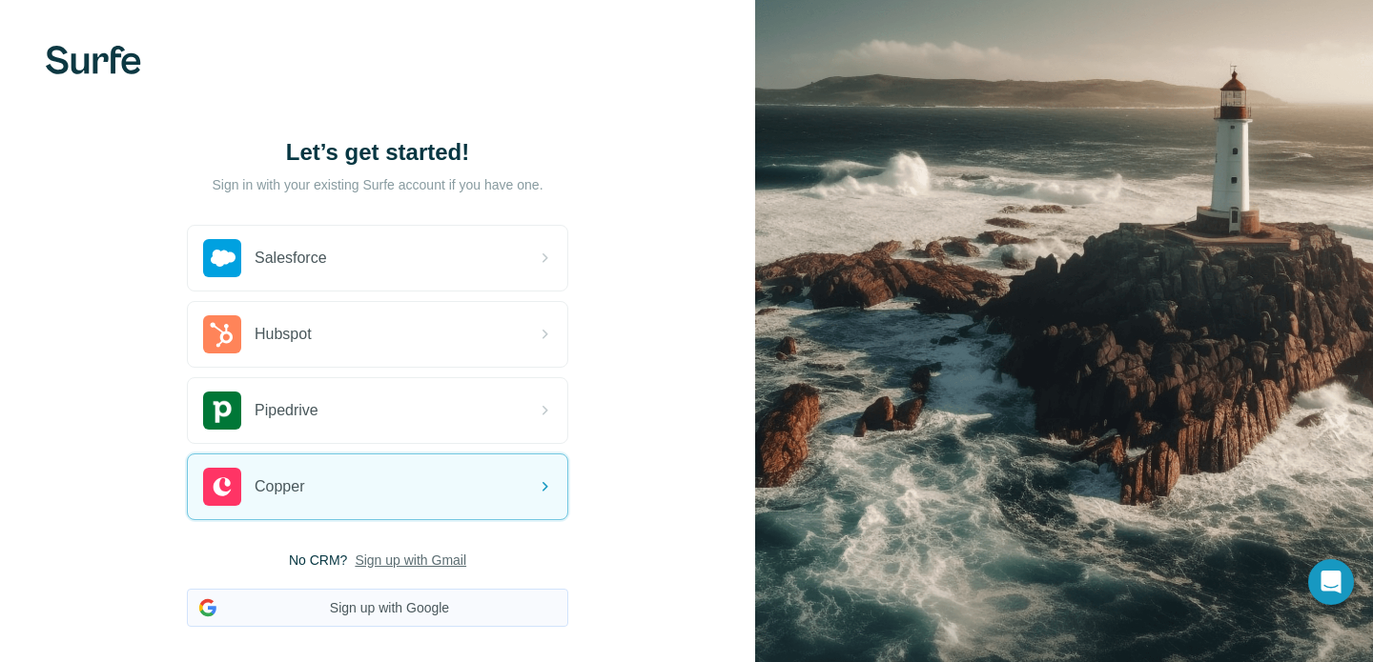
click at [389, 623] on button "Sign up with Google" at bounding box center [377, 608] width 381 height 38
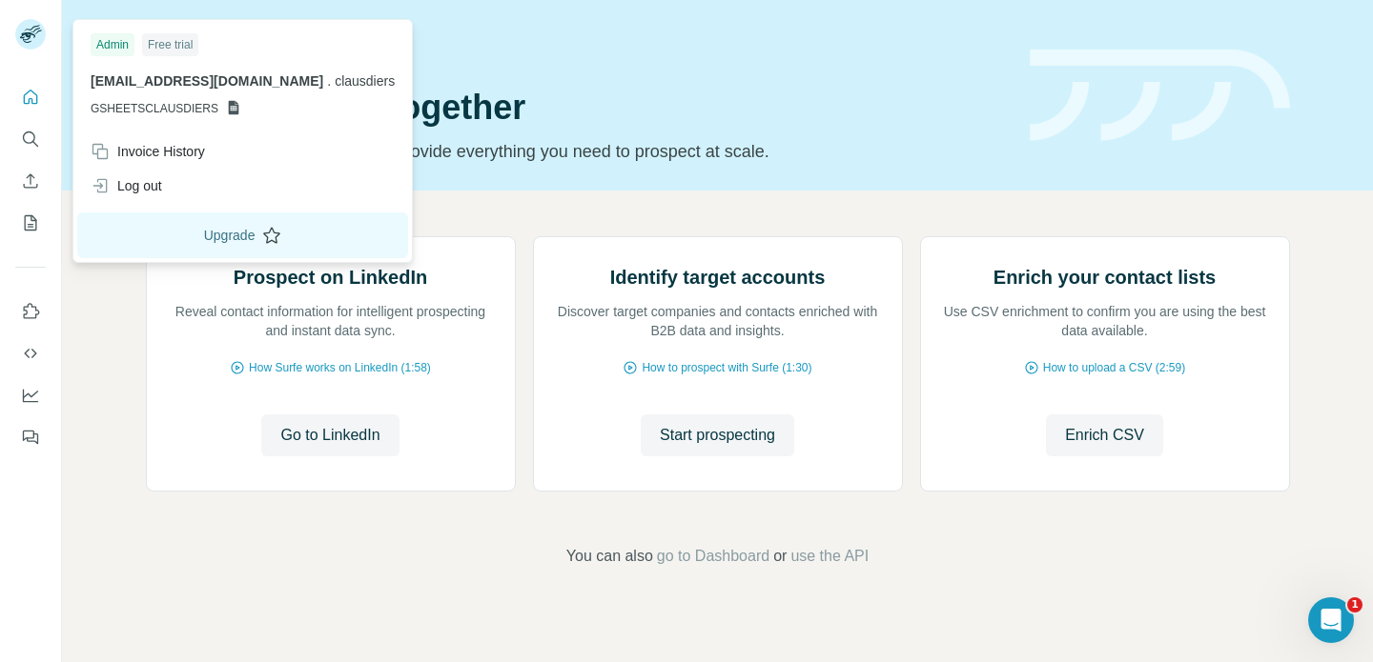
click at [198, 218] on button "Upgrade" at bounding box center [242, 236] width 331 height 46
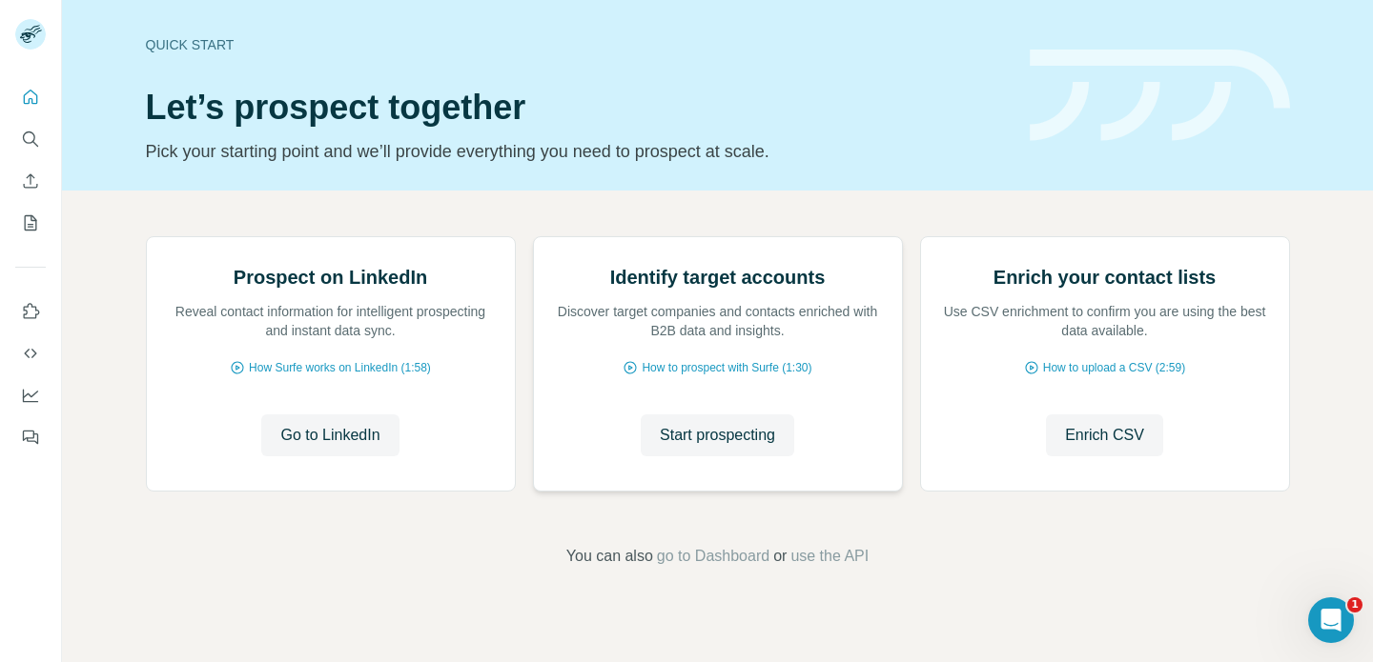
scroll to position [157, 0]
click at [1131, 457] on button "Enrich CSV" at bounding box center [1104, 436] width 117 height 42
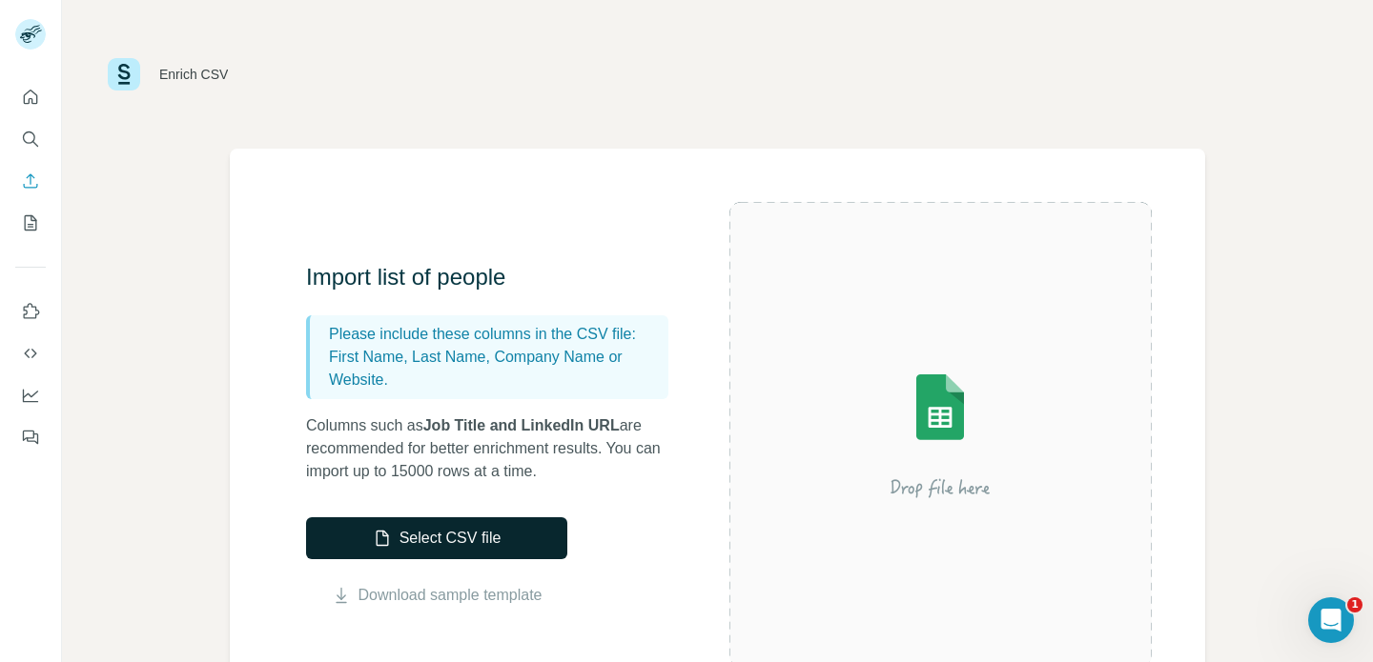
click at [436, 538] on button "Select CSV file" at bounding box center [436, 539] width 261 height 42
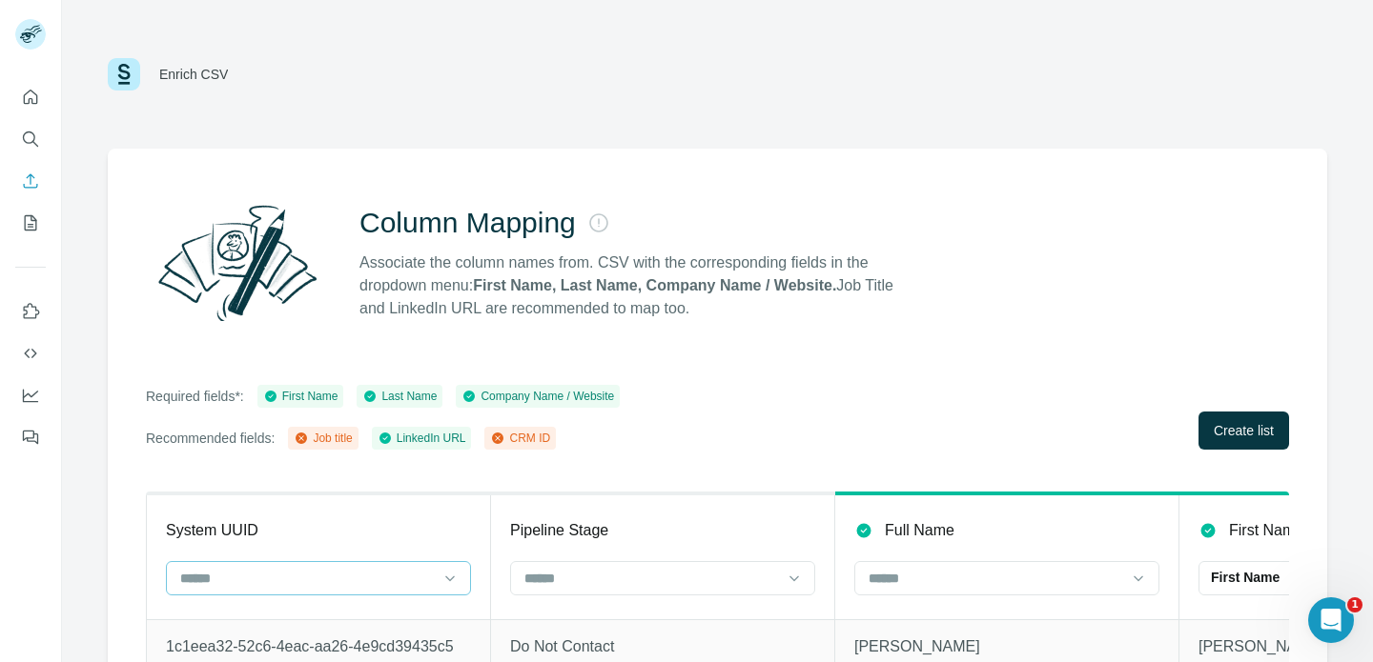
click at [417, 572] on input at bounding box center [306, 578] width 257 height 21
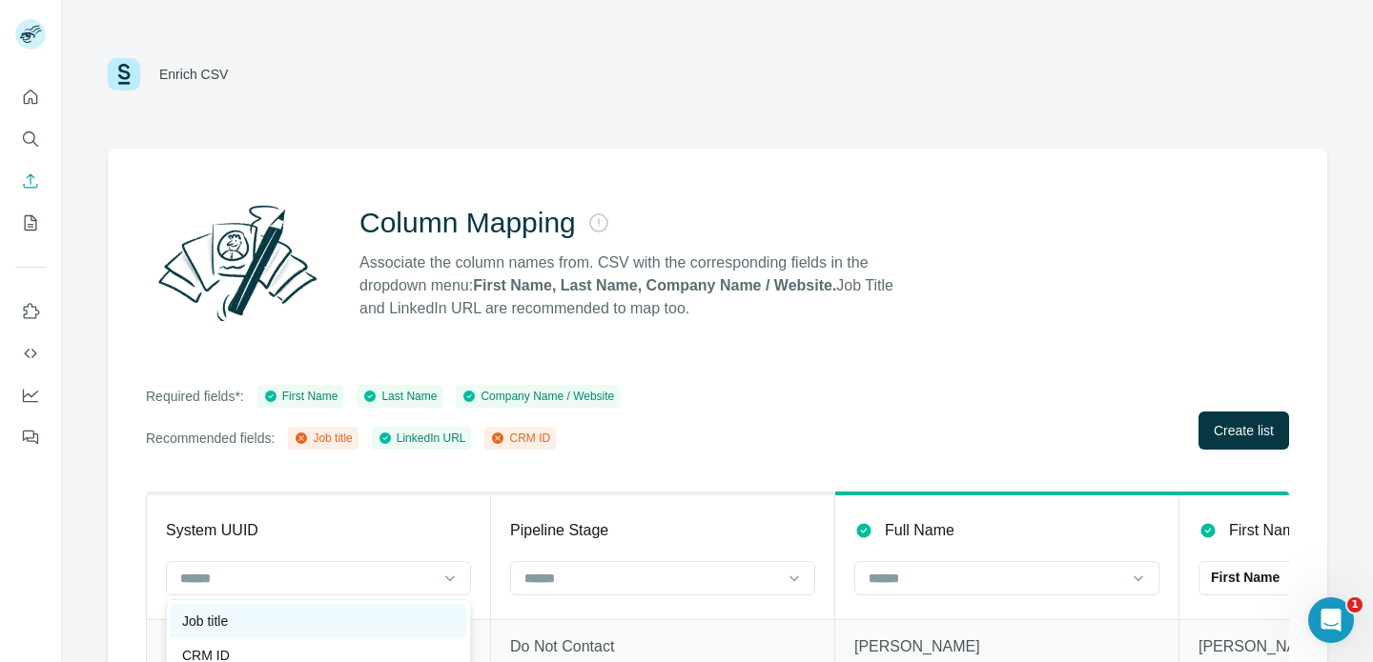
click at [388, 608] on div "Job title" at bounding box center [318, 621] width 295 height 34
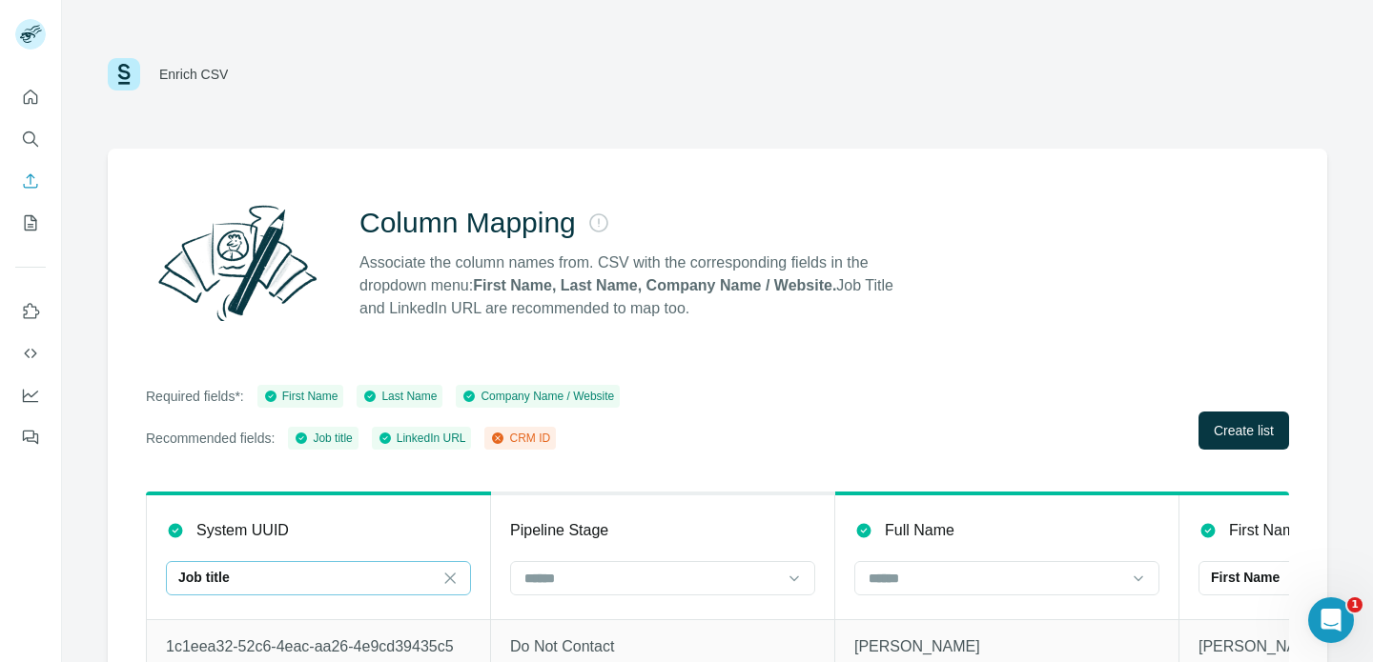
click at [407, 580] on div "Job title" at bounding box center [306, 577] width 257 height 19
click at [401, 632] on div "CRM ID" at bounding box center [318, 621] width 295 height 34
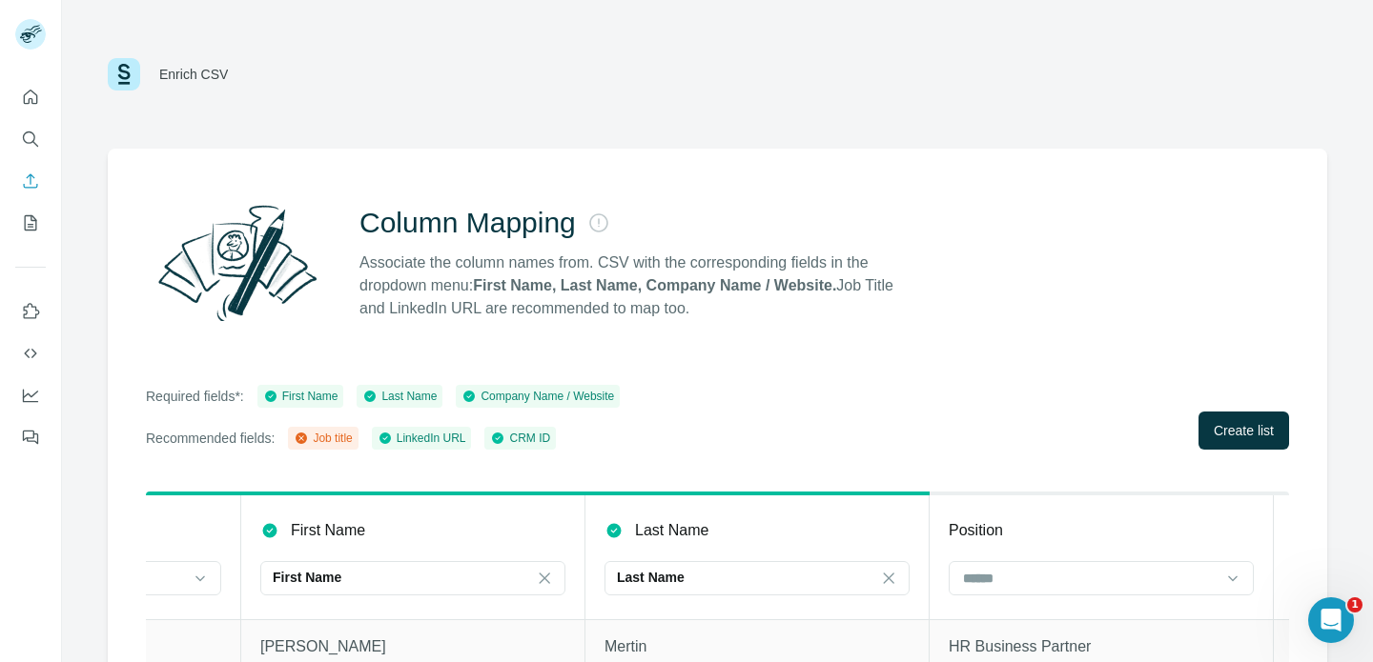
scroll to position [0, 1213]
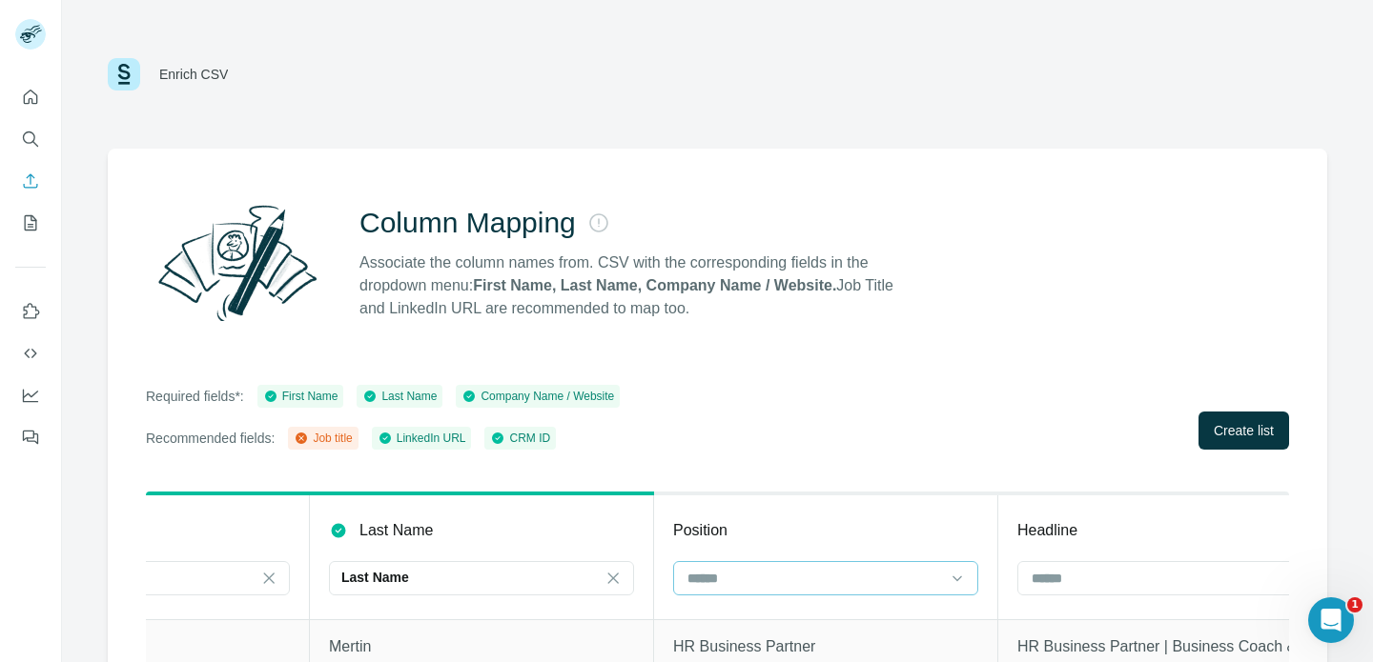
click at [740, 578] on input at bounding box center [813, 578] width 257 height 21
click at [739, 609] on div "Job title" at bounding box center [825, 621] width 295 height 34
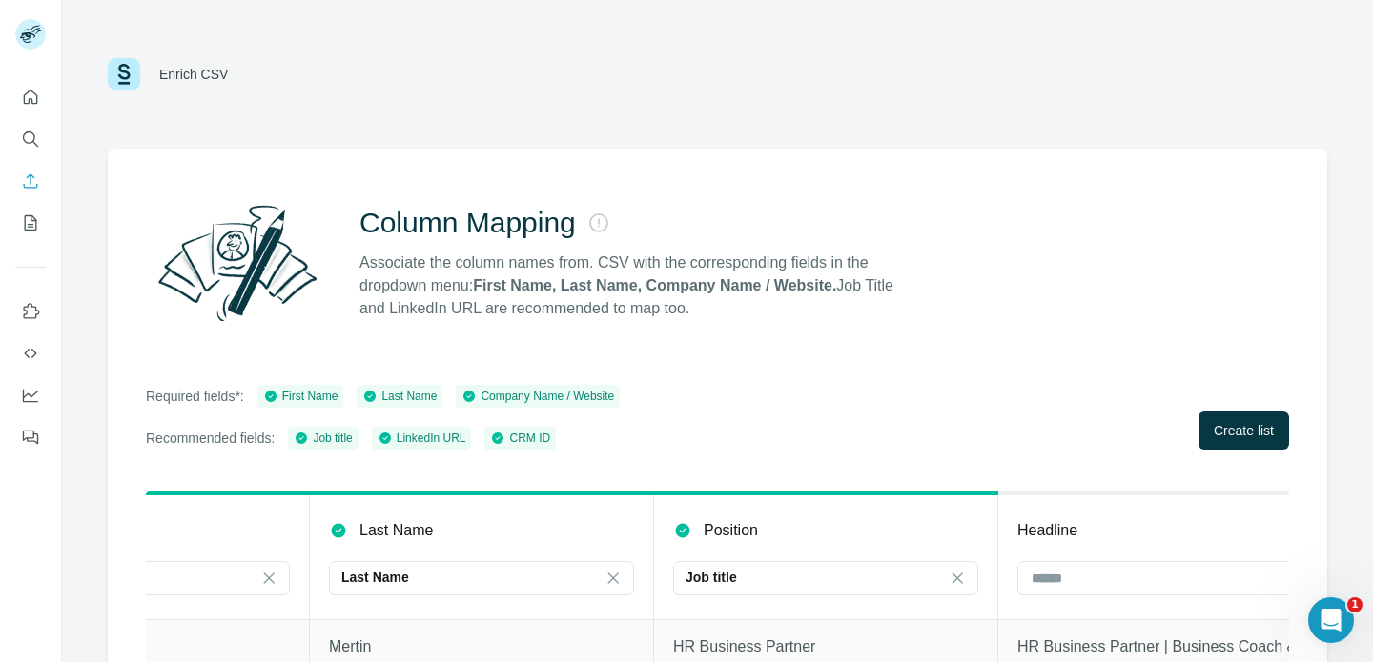
click at [795, 463] on div "Column Mapping Associate the column names from. CSV with the corresponding fiel…" at bounding box center [717, 483] width 1219 height 669
click at [1213, 432] on span "Create list" at bounding box center [1243, 430] width 60 height 19
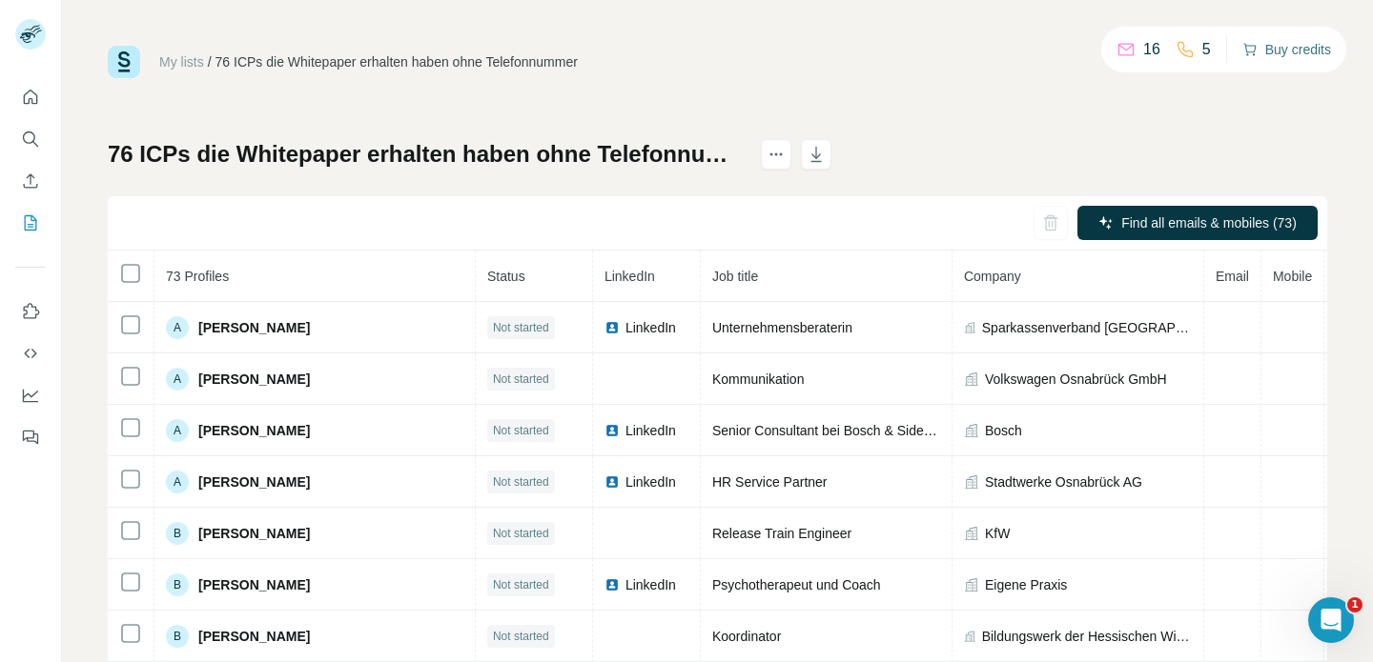
click at [1279, 46] on button "Buy credits" at bounding box center [1286, 49] width 89 height 27
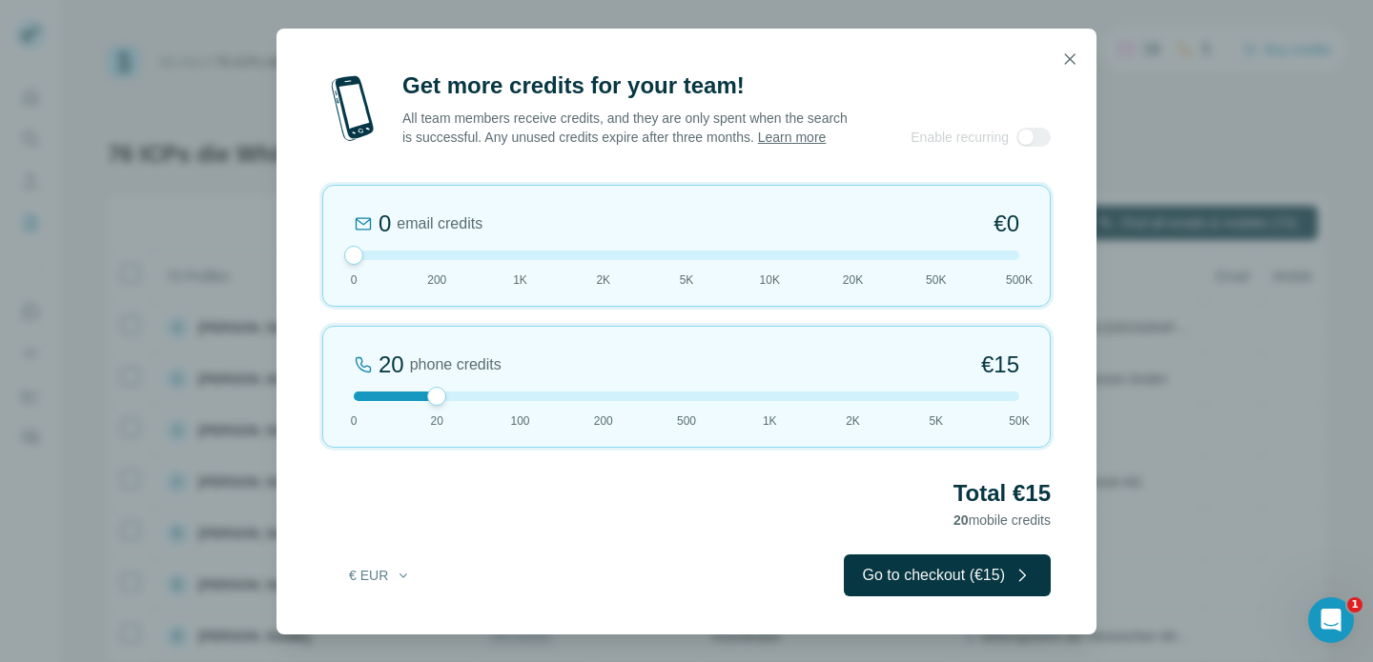
drag, startPoint x: 437, startPoint y: 262, endPoint x: 281, endPoint y: 271, distance: 156.6
click at [283, 271] on div "Get more credits for your team! All team members receive credits, and they are …" at bounding box center [686, 353] width 820 height 564
drag, startPoint x: 437, startPoint y: 411, endPoint x: 496, endPoint y: 411, distance: 58.1
click at [495, 411] on div "100 phone credits €72 0 20 100 200 500 1K 2K 5K 50K" at bounding box center [686, 387] width 728 height 122
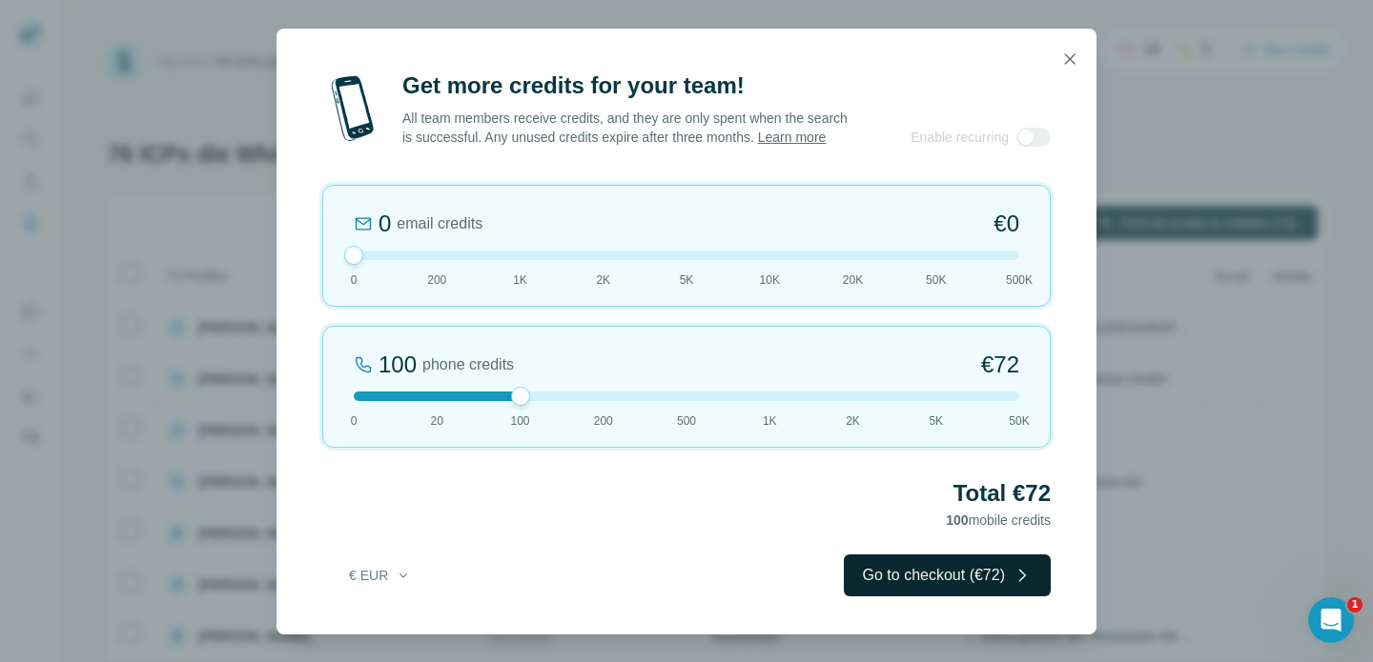
click at [953, 589] on button "Go to checkout (€72)" at bounding box center [947, 576] width 207 height 42
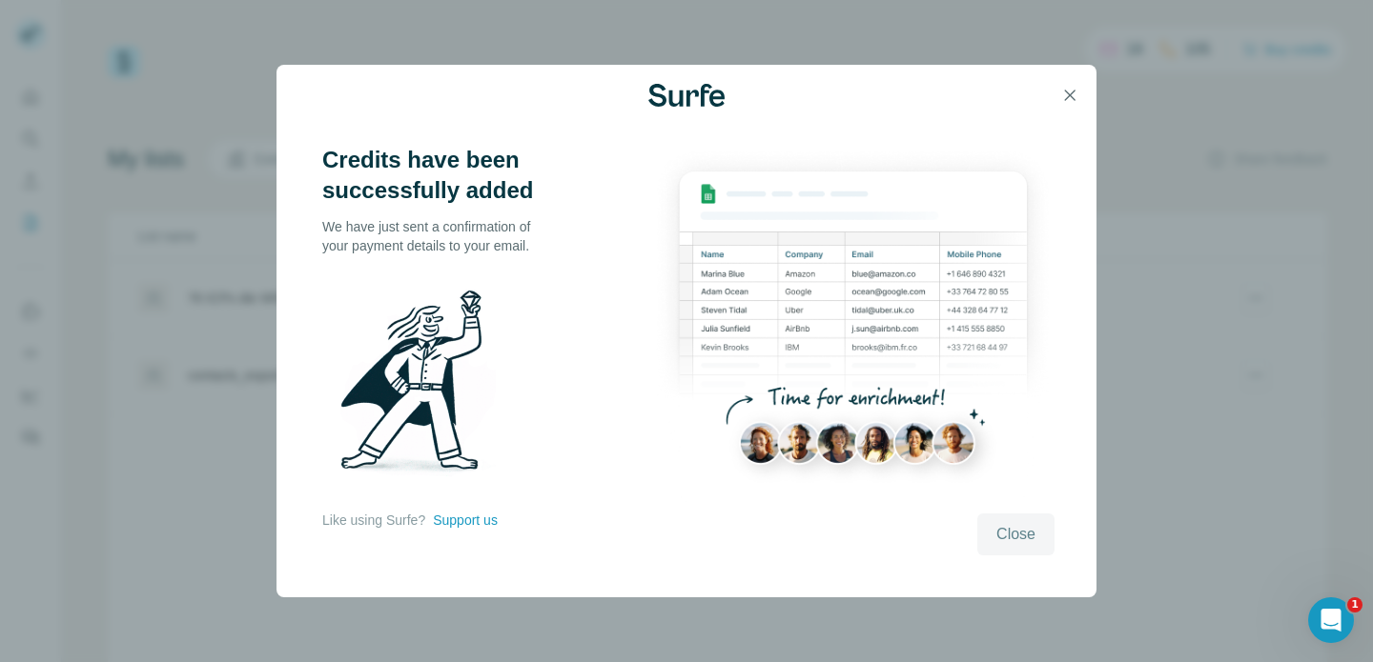
click at [1008, 529] on span "Close" at bounding box center [1015, 534] width 39 height 23
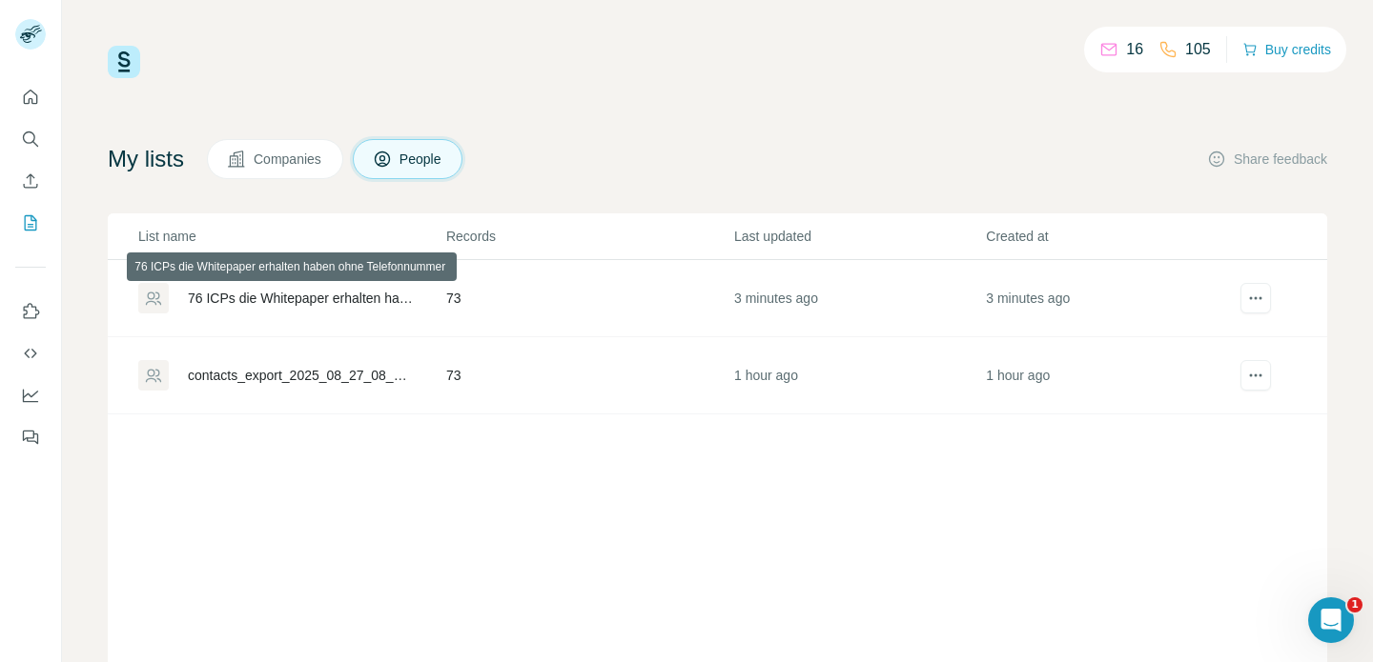
click at [336, 296] on div "76 ICPs die Whitepaper erhalten haben ohne Telefonnummer" at bounding box center [301, 298] width 226 height 19
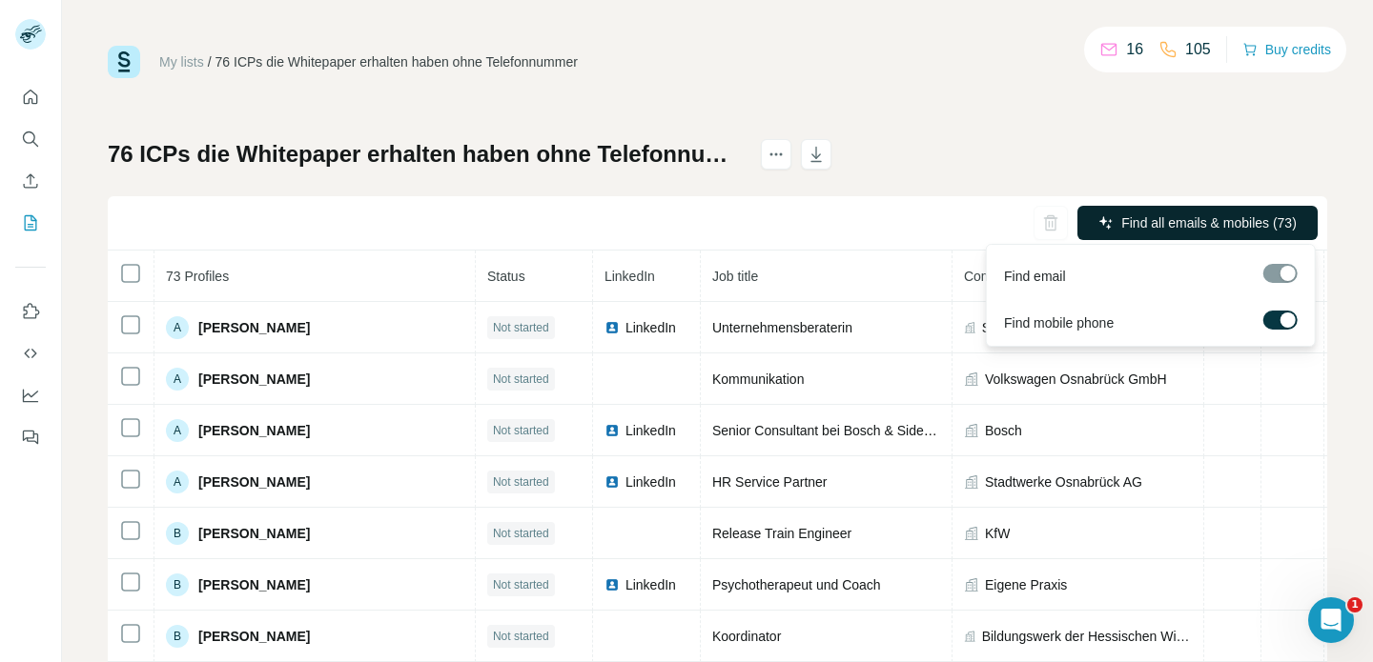
click at [1177, 210] on button "Find all emails & mobiles (73)" at bounding box center [1197, 223] width 240 height 34
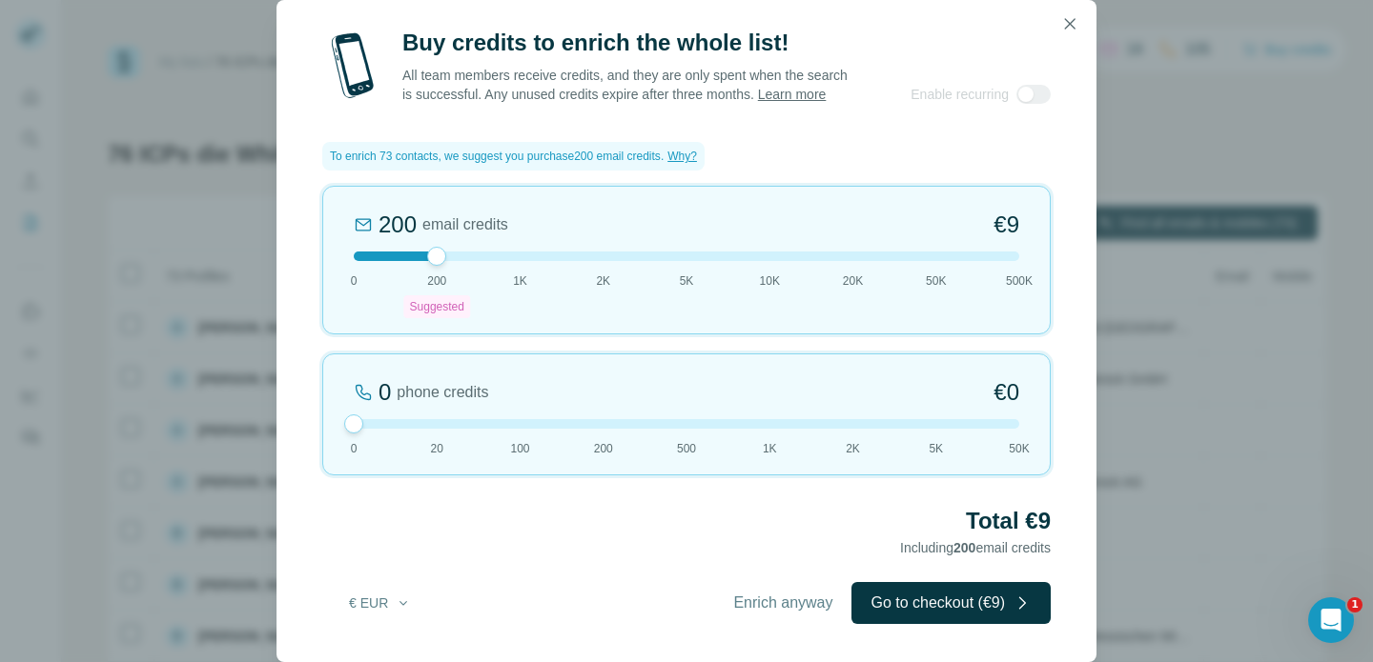
drag, startPoint x: 431, startPoint y: 253, endPoint x: 288, endPoint y: 252, distance: 143.0
click at [289, 253] on div "Buy credits to enrich the whole list! All team members receive credits, and the…" at bounding box center [686, 345] width 820 height 635
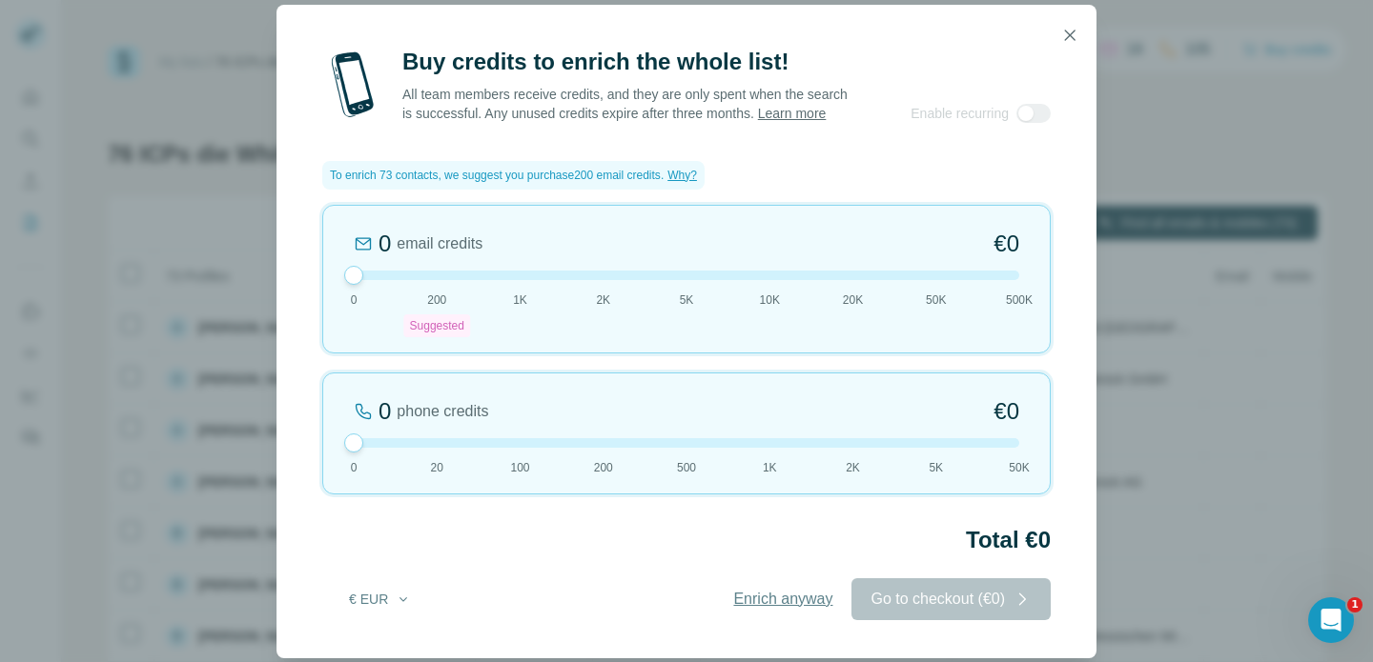
click at [774, 604] on span "Enrich anyway" at bounding box center [782, 599] width 99 height 23
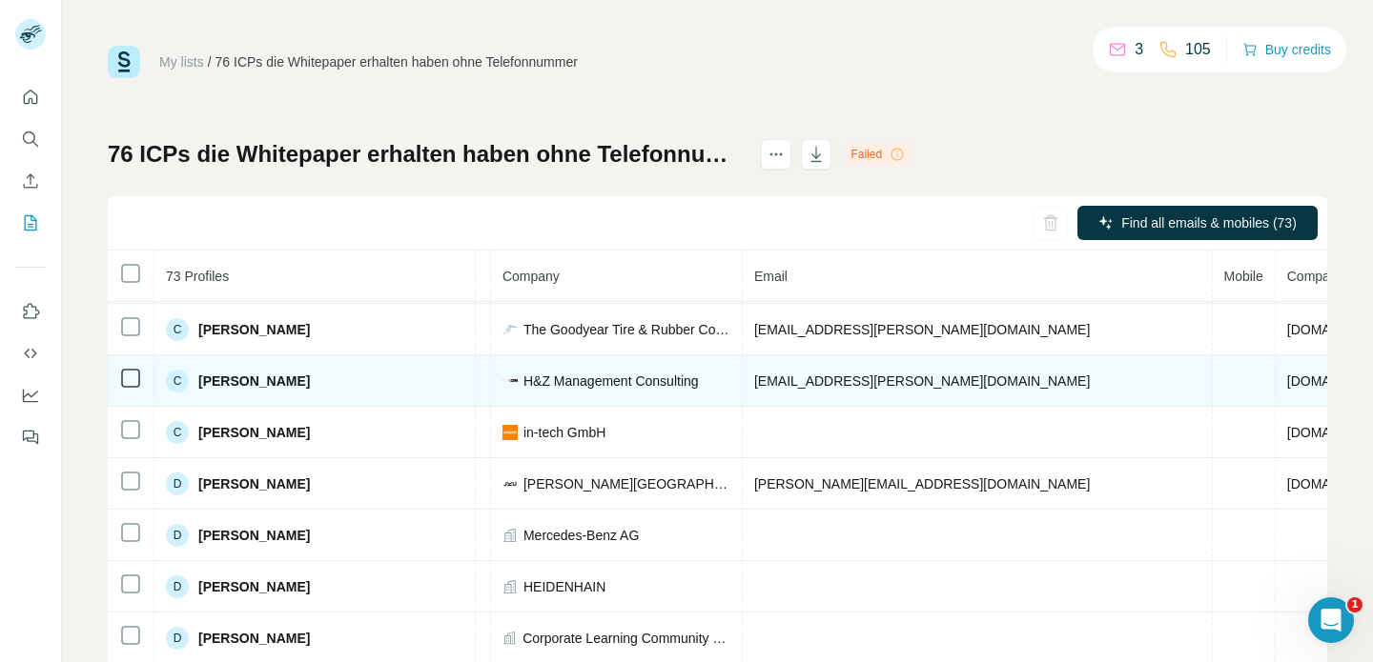
scroll to position [615, 461]
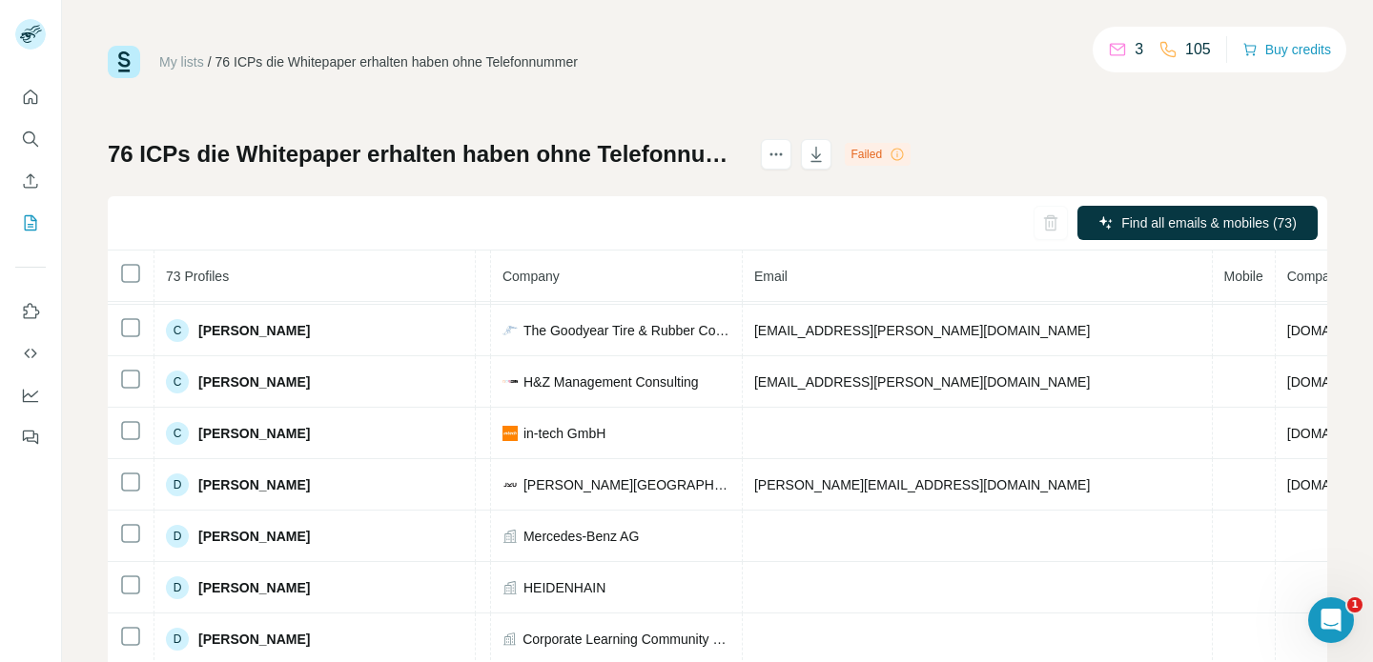
click at [905, 152] on icon at bounding box center [896, 154] width 15 height 15
click at [900, 152] on div "Failed" at bounding box center [877, 154] width 66 height 23
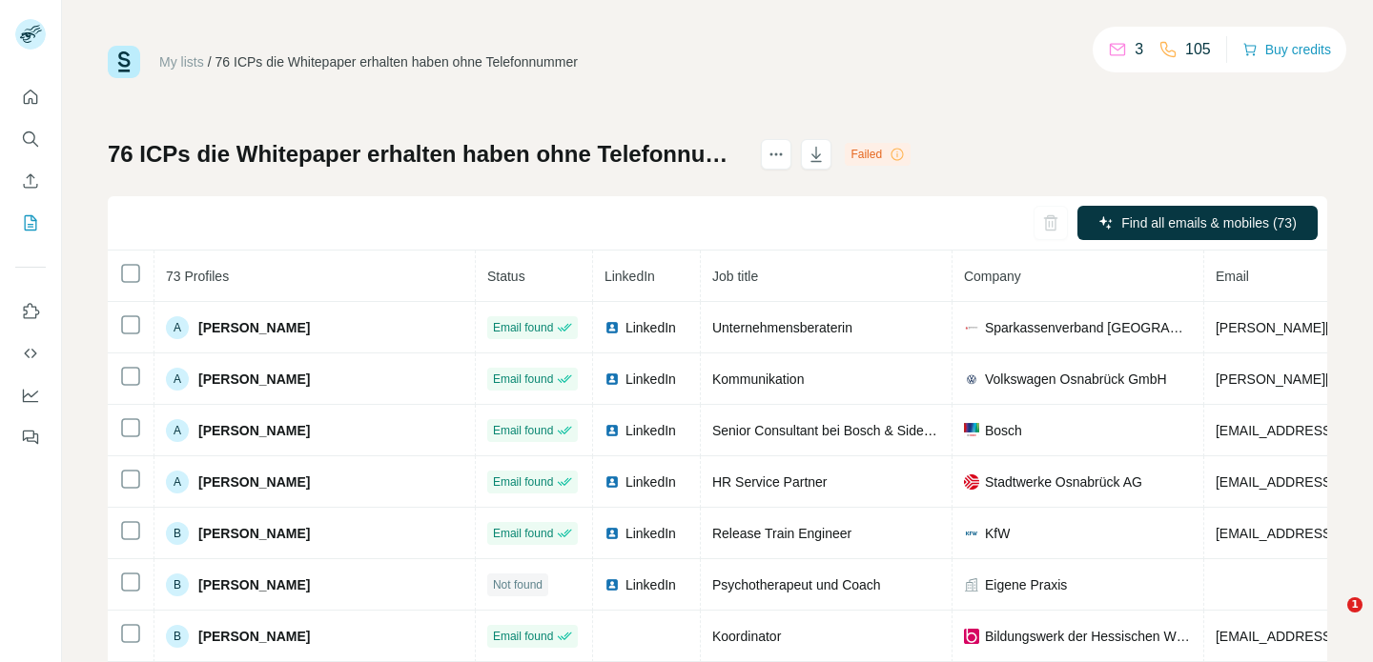
click at [1345, 661] on div at bounding box center [686, 662] width 1373 height 0
click at [1185, 49] on p "105" at bounding box center [1198, 49] width 26 height 23
drag, startPoint x: 1181, startPoint y: 49, endPoint x: 1195, endPoint y: 49, distance: 14.3
click at [1194, 49] on p "105" at bounding box center [1198, 49] width 26 height 23
click at [1195, 49] on p "105" at bounding box center [1198, 49] width 26 height 23
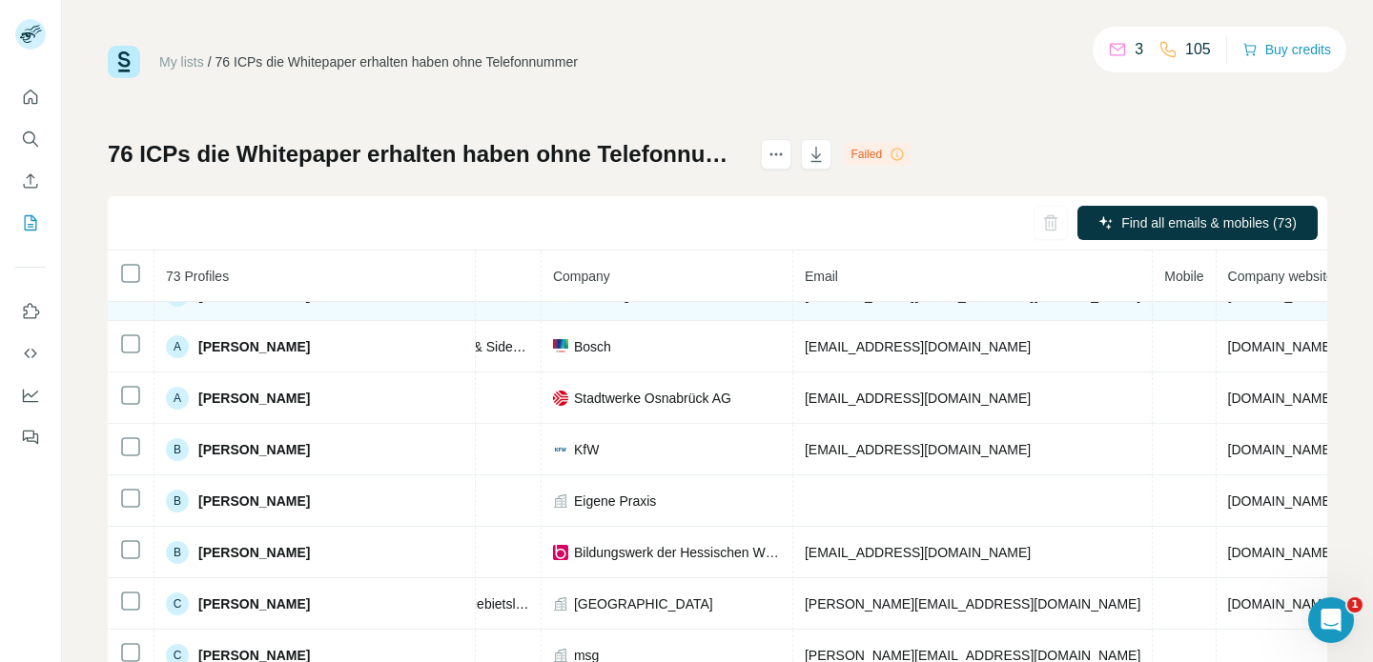
scroll to position [91, 411]
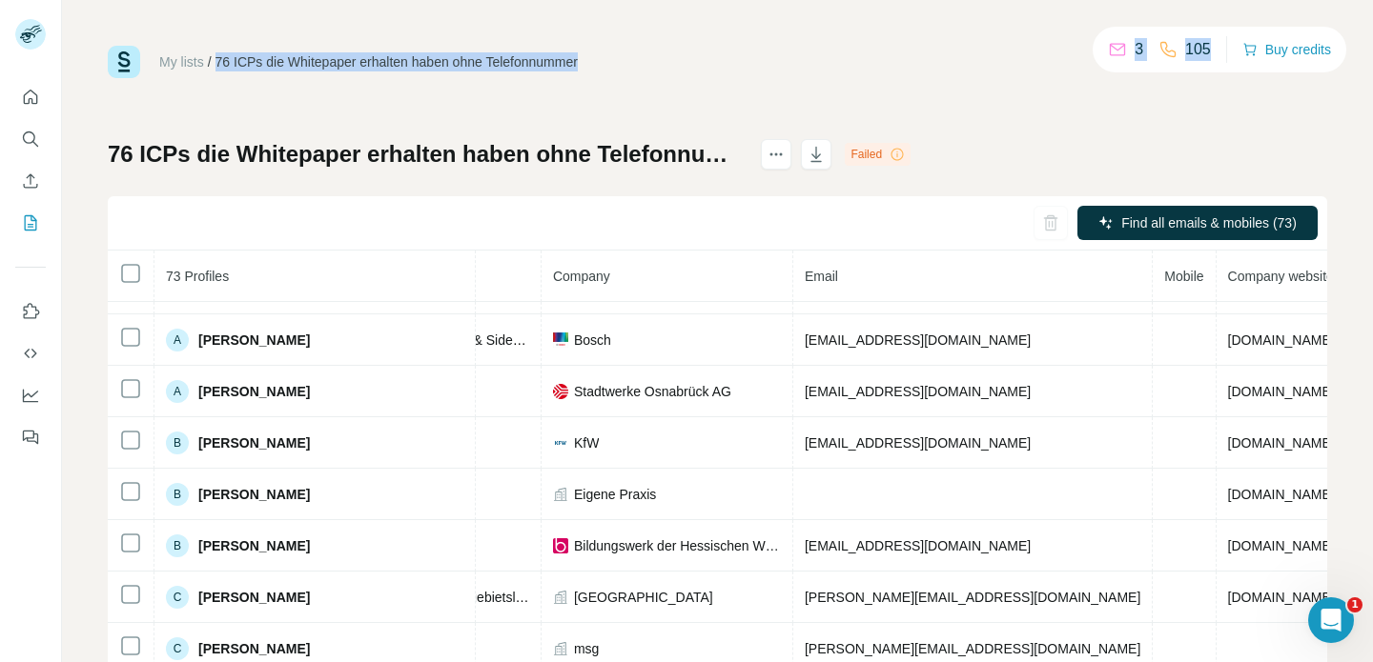
drag, startPoint x: 1082, startPoint y: 47, endPoint x: 1210, endPoint y: 47, distance: 127.7
click at [1210, 47] on div "My lists / 76 ICPs die Whitepaper erhalten haben ohne Telefonnummer 3 105 Buy c…" at bounding box center [717, 62] width 1219 height 32
click at [1209, 47] on div "3 105 Buy credits" at bounding box center [1219, 50] width 254 height 46
drag, startPoint x: 1209, startPoint y: 47, endPoint x: 1109, endPoint y: 47, distance: 100.1
click at [1109, 47] on div "3 105 Buy credits" at bounding box center [1219, 50] width 254 height 46
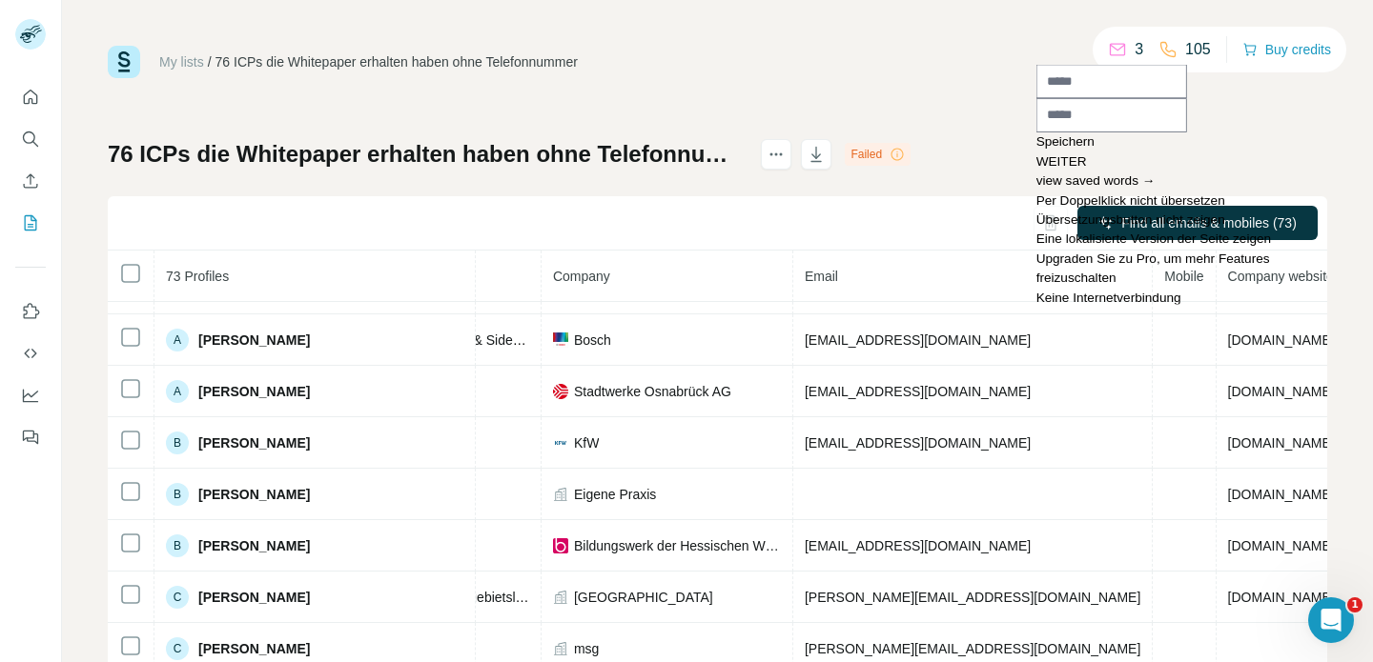
click at [1109, 47] on icon at bounding box center [1117, 49] width 19 height 19
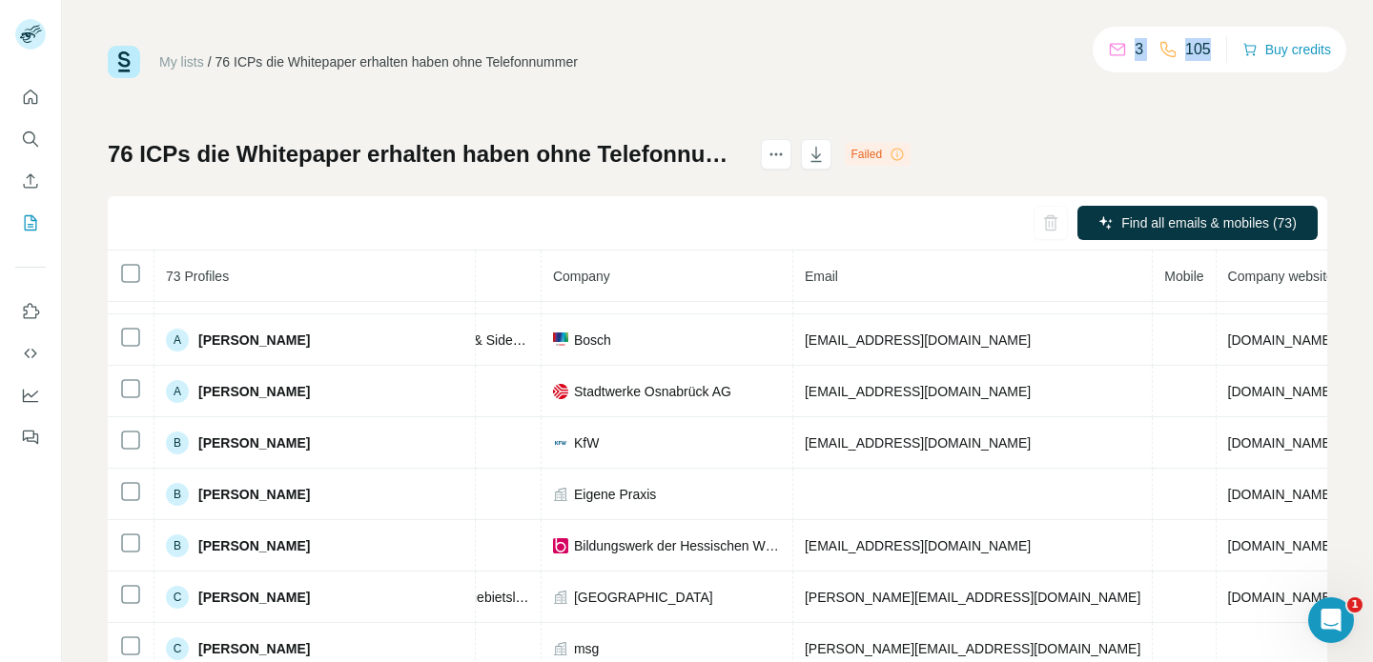
drag, startPoint x: 1104, startPoint y: 47, endPoint x: 1208, endPoint y: 48, distance: 103.9
click at [1208, 48] on div "3 105 Buy credits" at bounding box center [1219, 50] width 254 height 46
drag, startPoint x: 215, startPoint y: 70, endPoint x: 586, endPoint y: 67, distance: 370.8
click at [578, 67] on ul "My lists / 76 ICPs die Whitepaper erhalten haben ohne Telefonnummer" at bounding box center [368, 61] width 418 height 19
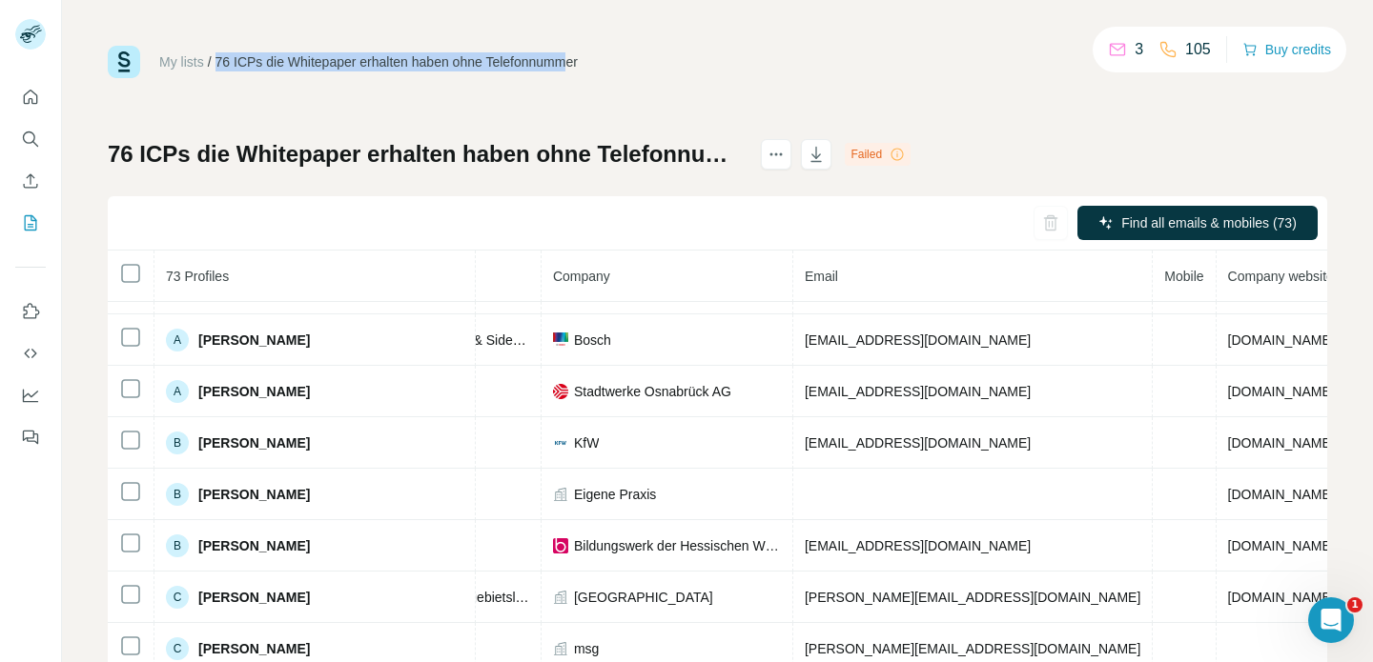
click at [578, 67] on div "76 ICPs die Whitepaper erhalten haben ohne Telefonnummer" at bounding box center [396, 61] width 362 height 19
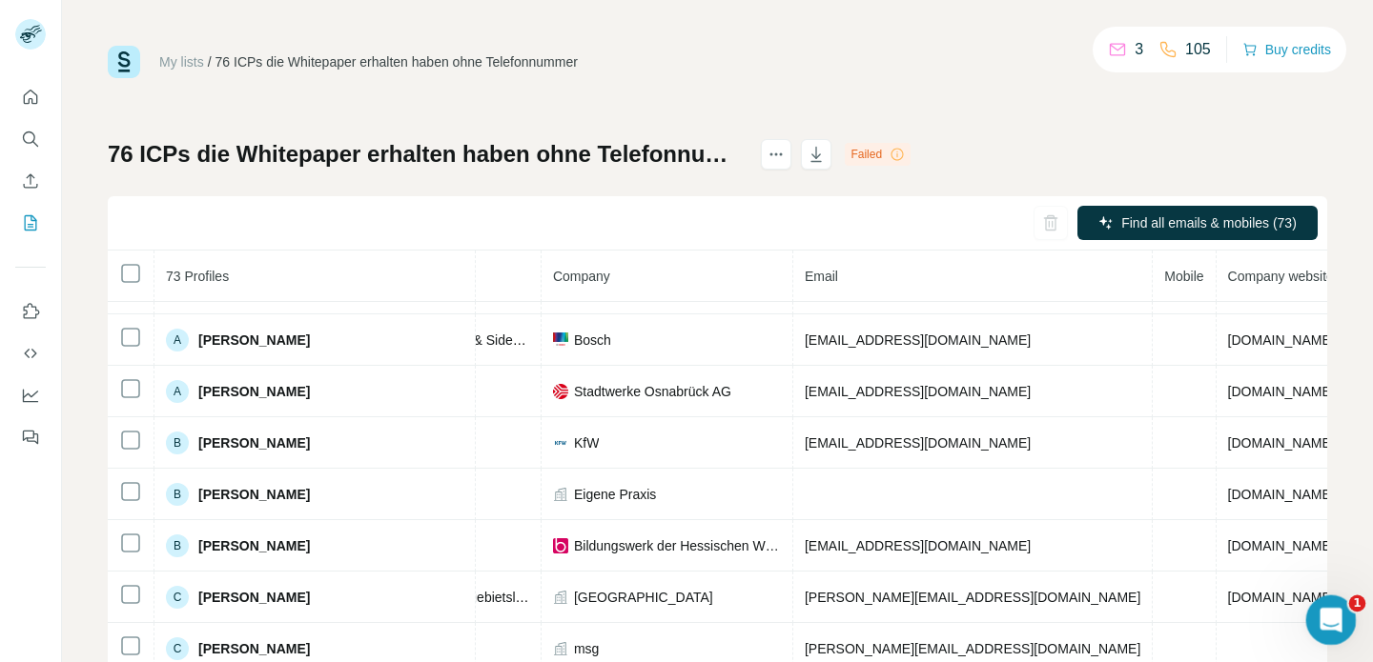
click at [1317, 620] on icon "Open Intercom Messenger" at bounding box center [1327, 617] width 31 height 31
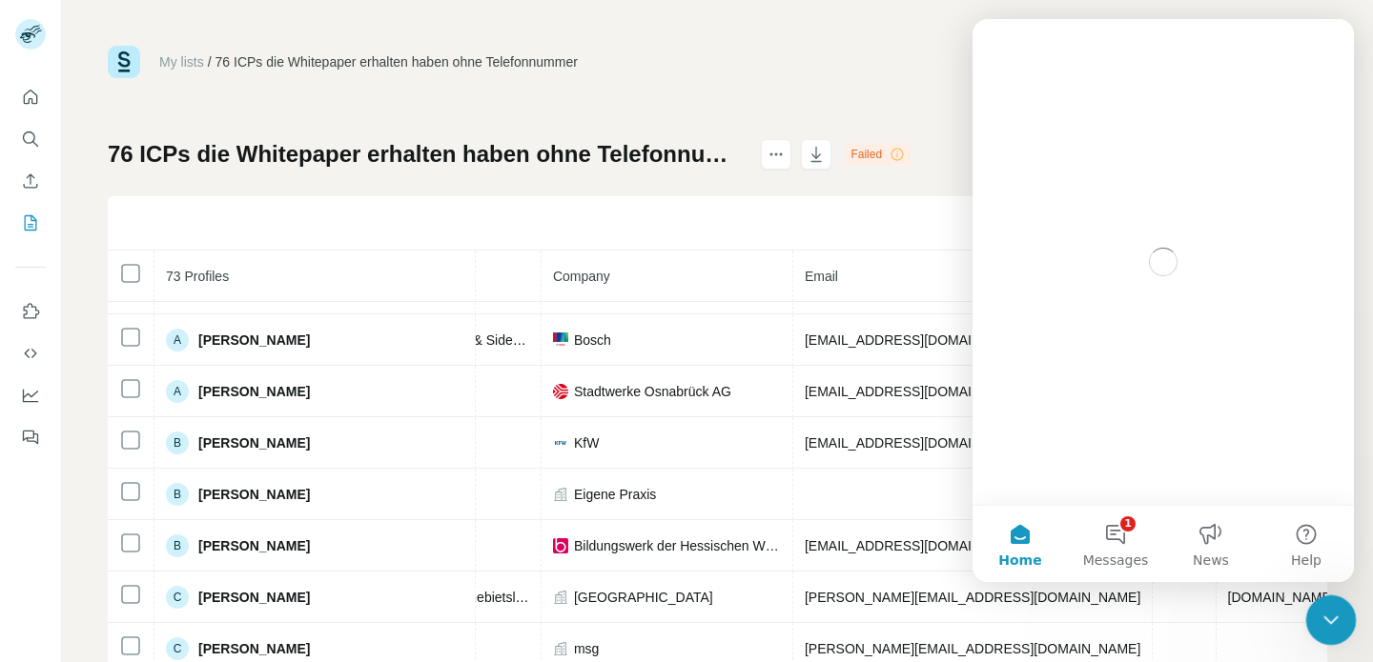
scroll to position [0, 0]
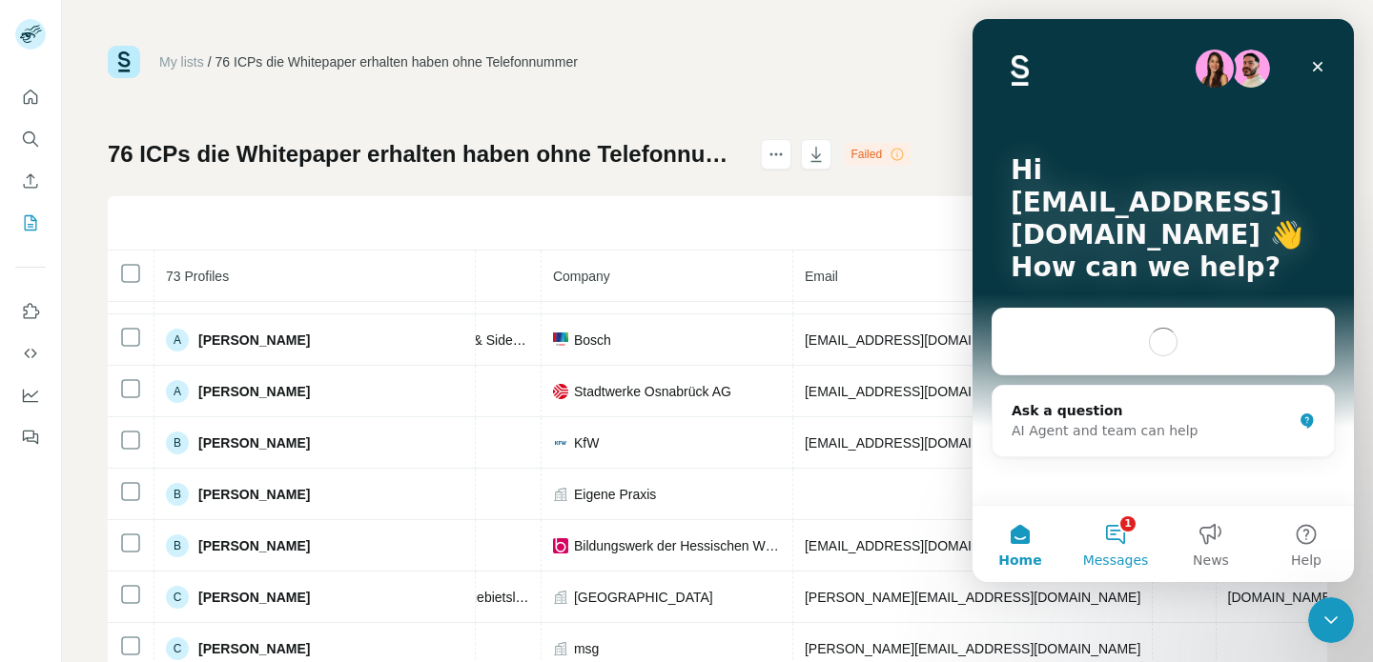
click at [1110, 540] on button "1 Messages" at bounding box center [1115, 544] width 95 height 76
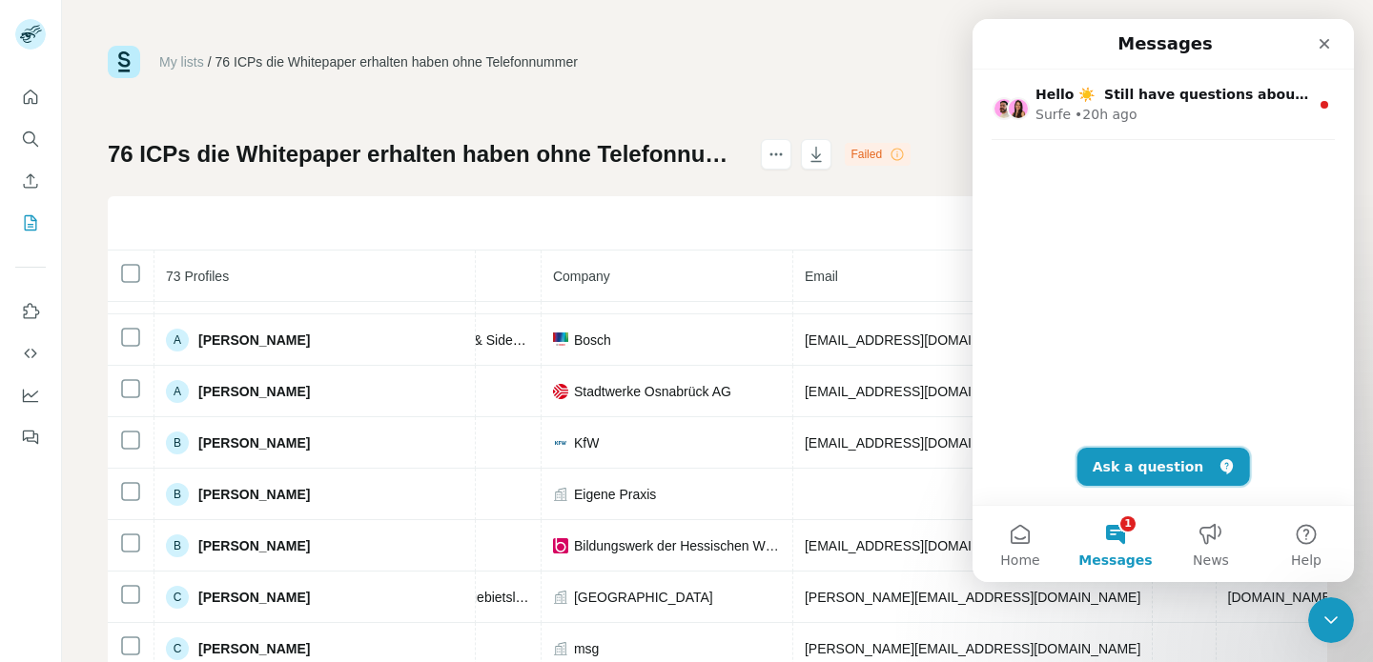
click at [1170, 461] on button "Ask a question" at bounding box center [1163, 467] width 173 height 38
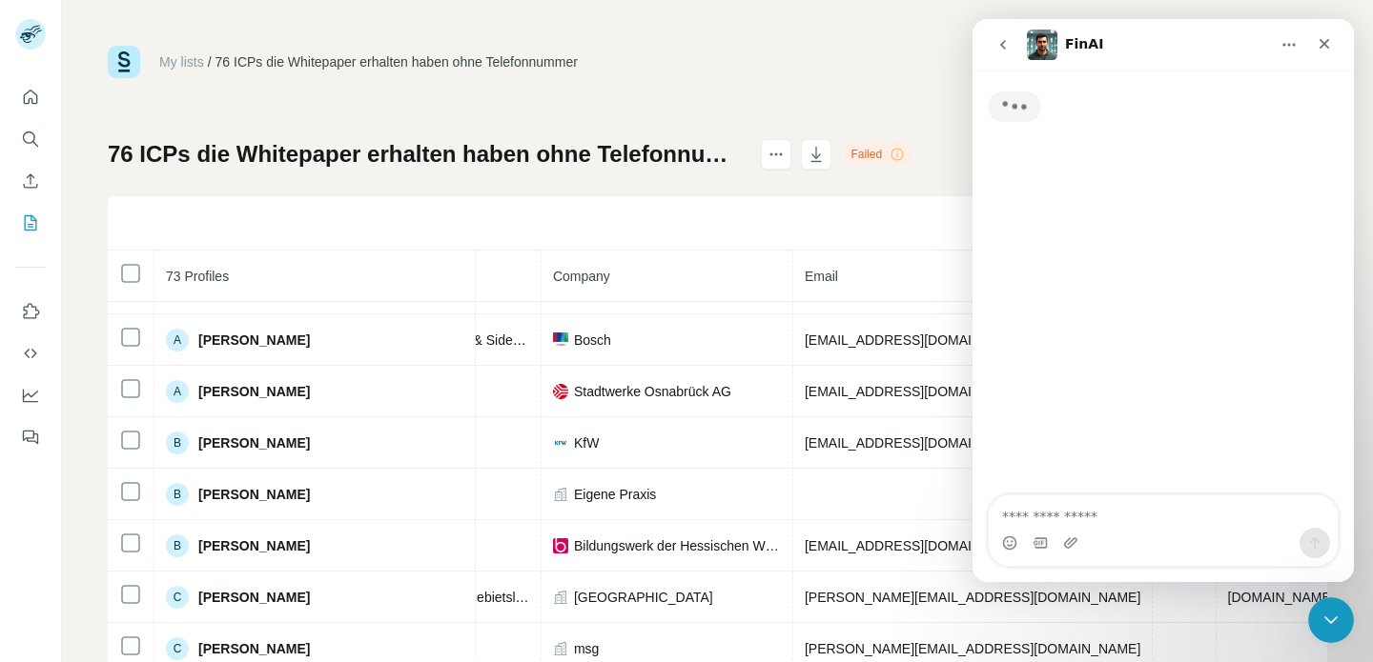
click at [1080, 528] on div "Intercom messenger" at bounding box center [1162, 543] width 349 height 31
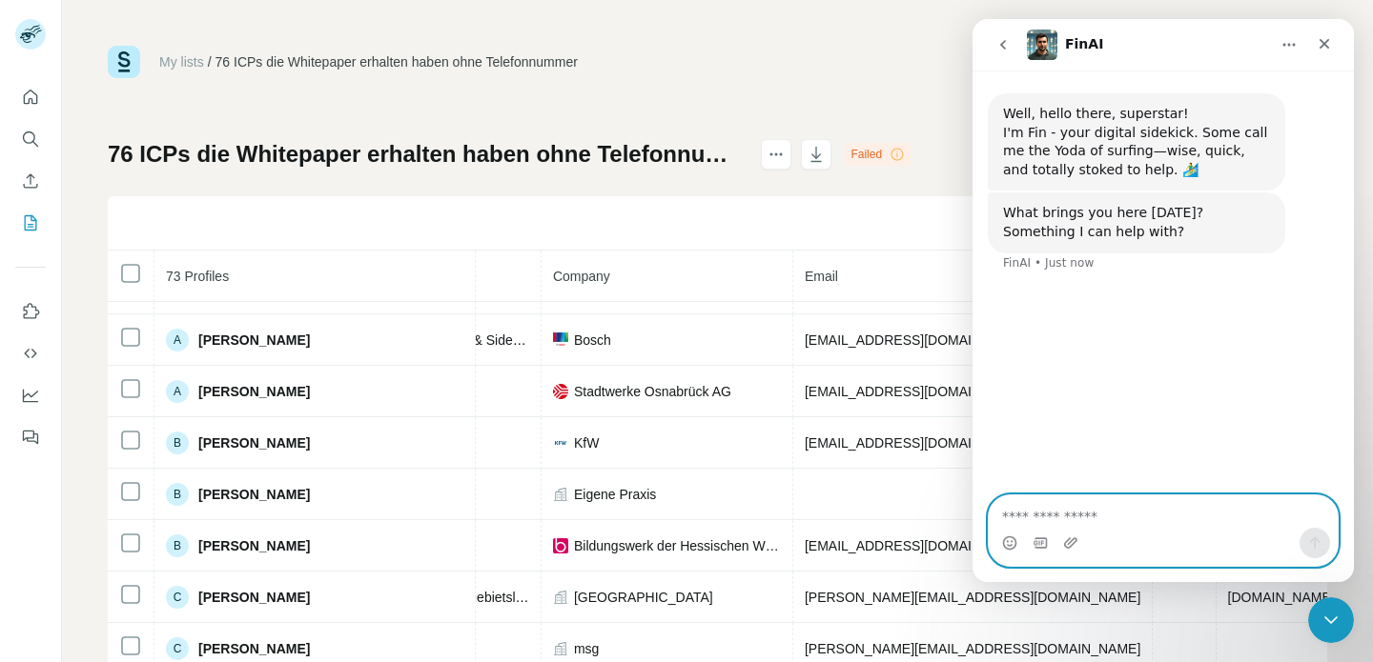
click at [1070, 521] on textarea "Ask a question…" at bounding box center [1162, 512] width 349 height 32
type textarea "*"
click at [1109, 506] on textarea "**********" at bounding box center [1162, 512] width 349 height 32
click at [1138, 515] on textarea "**********" at bounding box center [1162, 512] width 349 height 32
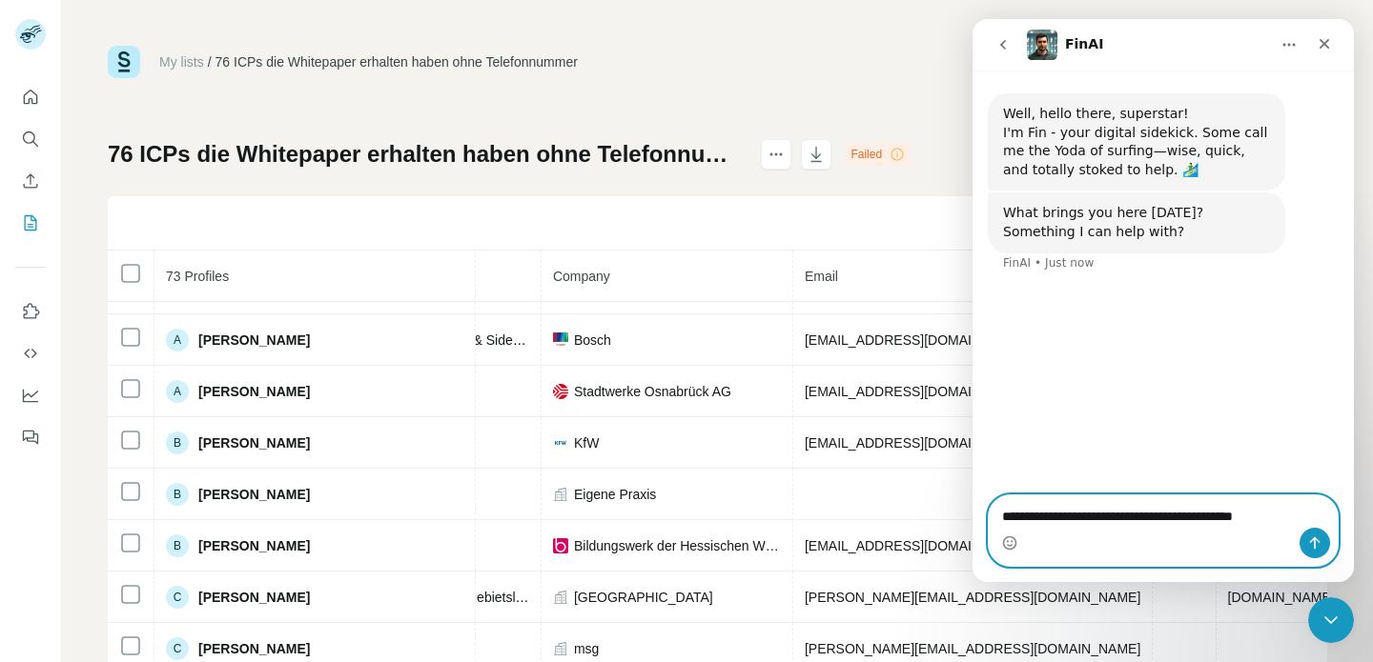
click at [972, 19] on lt-span "* ****" at bounding box center [972, 19] width 0 height 0
click at [1285, 522] on textarea "**********" at bounding box center [1162, 512] width 349 height 32
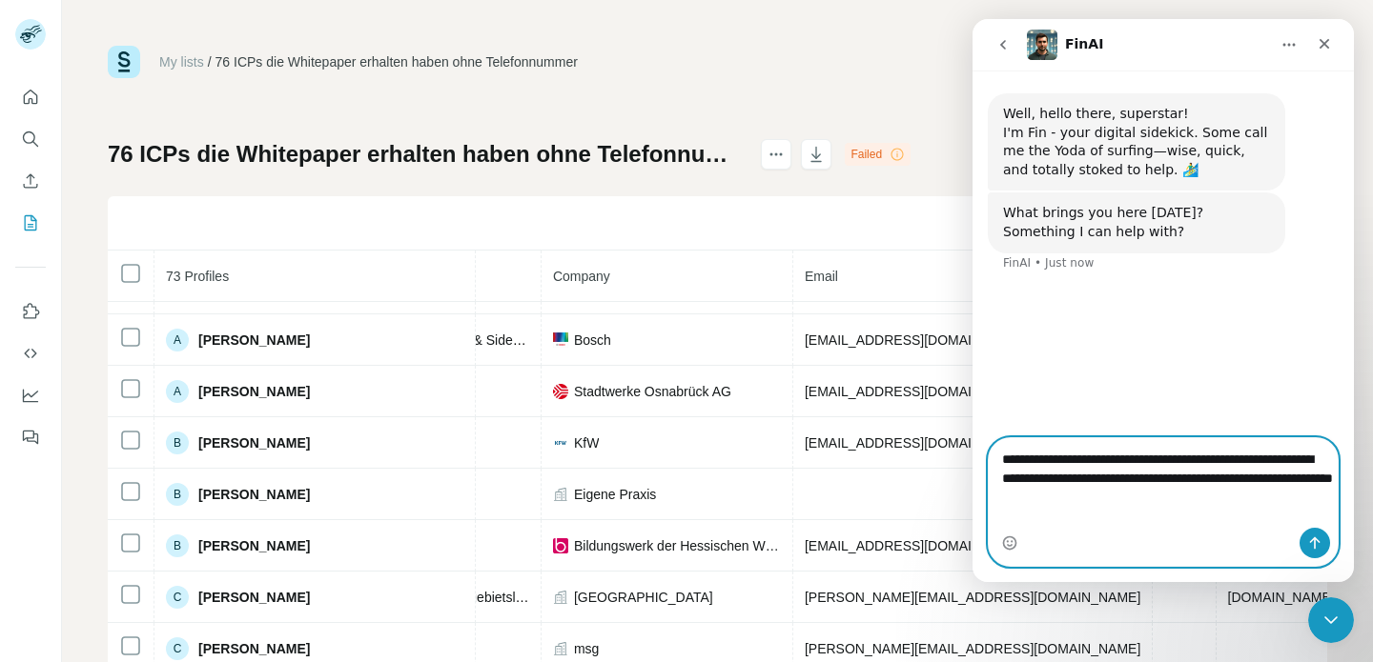
drag, startPoint x: 1207, startPoint y: 522, endPoint x: 1078, endPoint y: 525, distance: 128.7
click at [1078, 509] on textarea "**********" at bounding box center [1162, 473] width 349 height 71
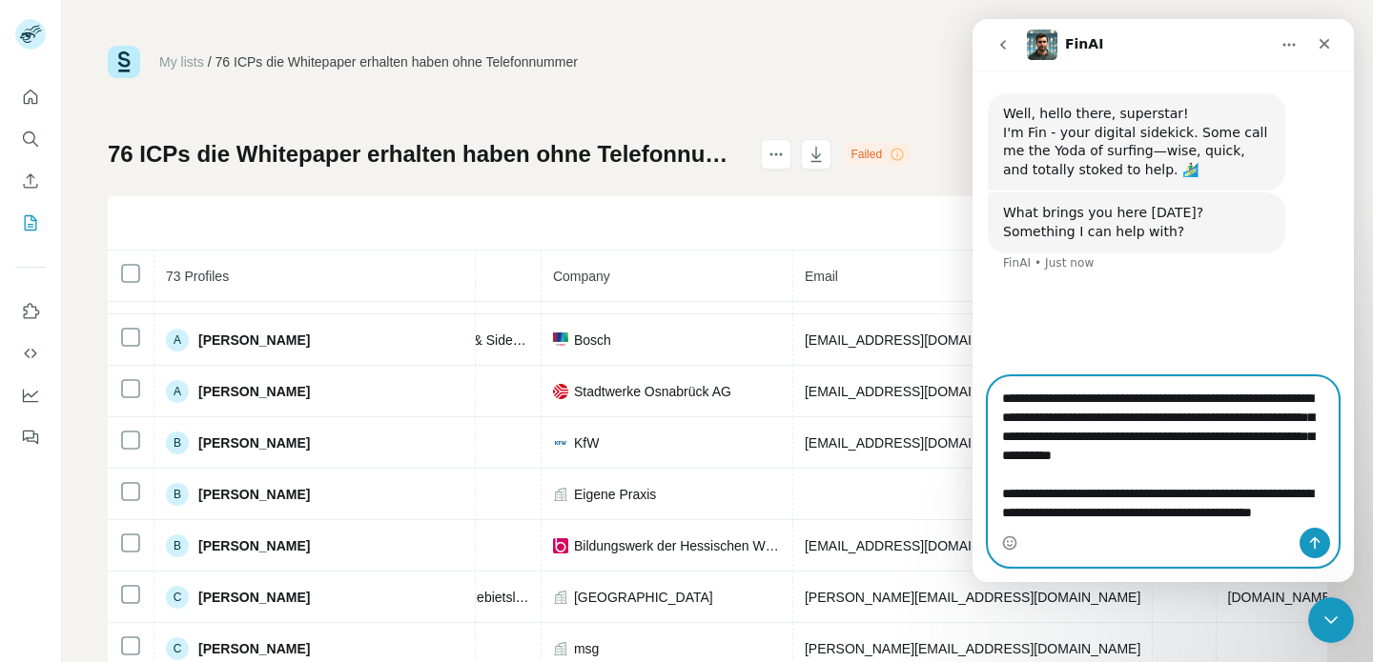
scroll to position [50, 0]
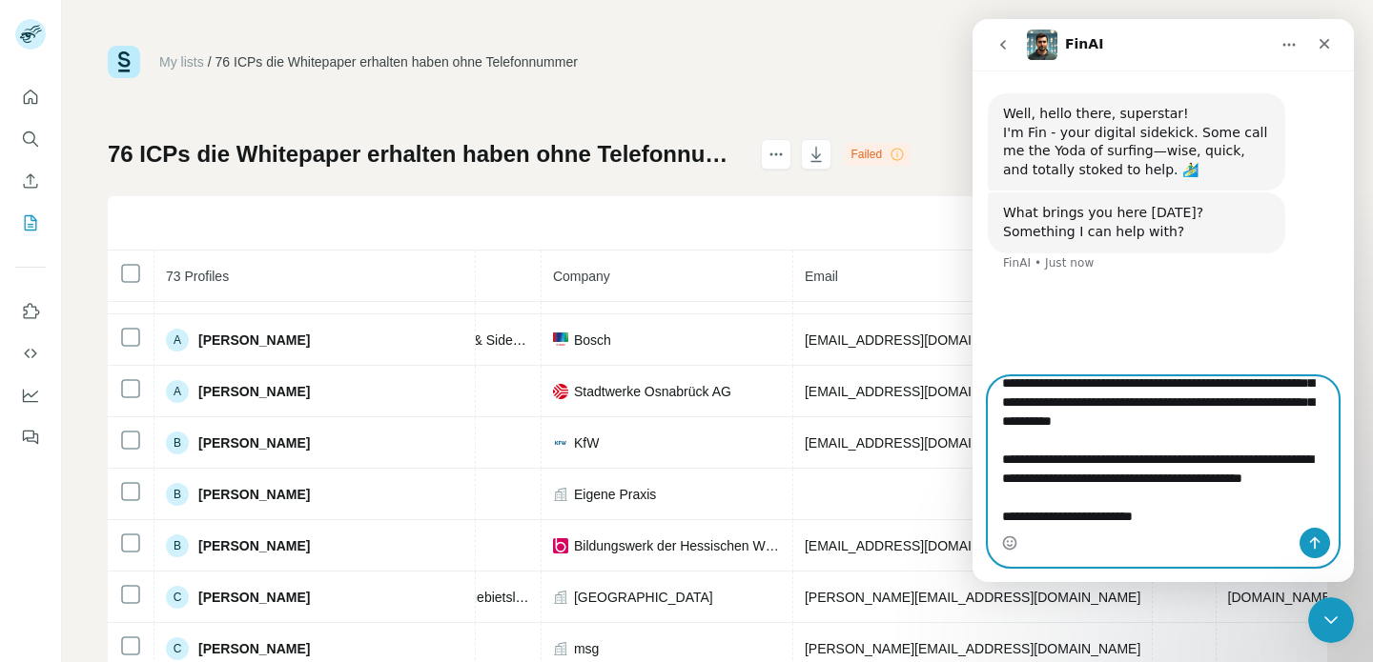
type textarea "**********"
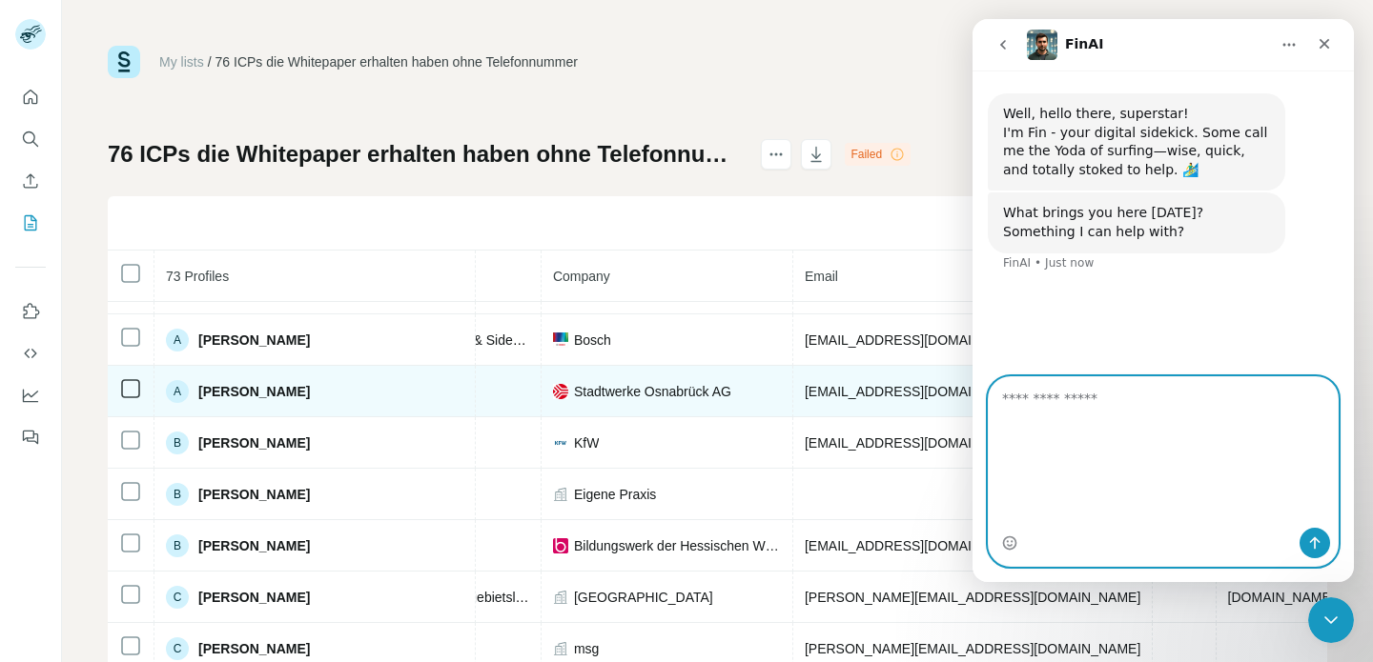
scroll to position [0, 0]
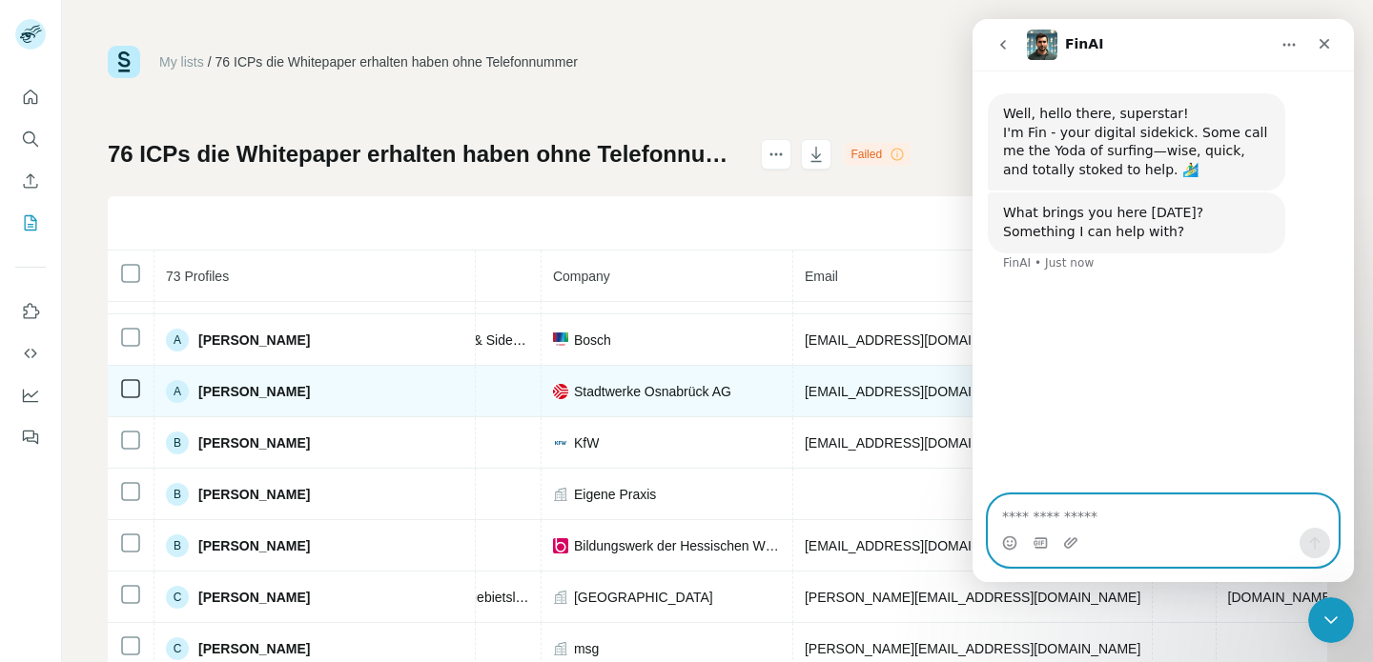
paste textarea "**********"
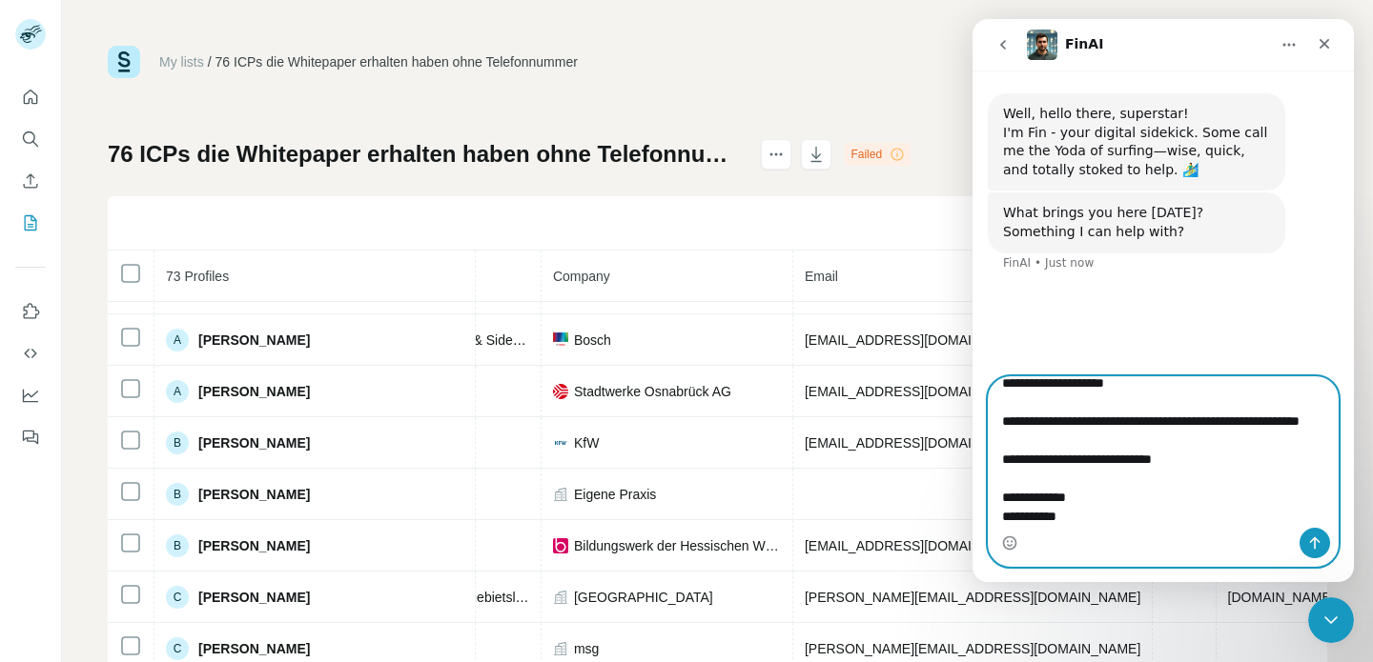
scroll to position [149, 0]
click at [1106, 411] on textarea "**********" at bounding box center [1162, 452] width 349 height 151
click at [1074, 435] on textarea "**********" at bounding box center [1162, 452] width 349 height 151
click at [1063, 461] on textarea "**********" at bounding box center [1162, 452] width 349 height 151
click at [1049, 473] on textarea "**********" at bounding box center [1162, 452] width 349 height 151
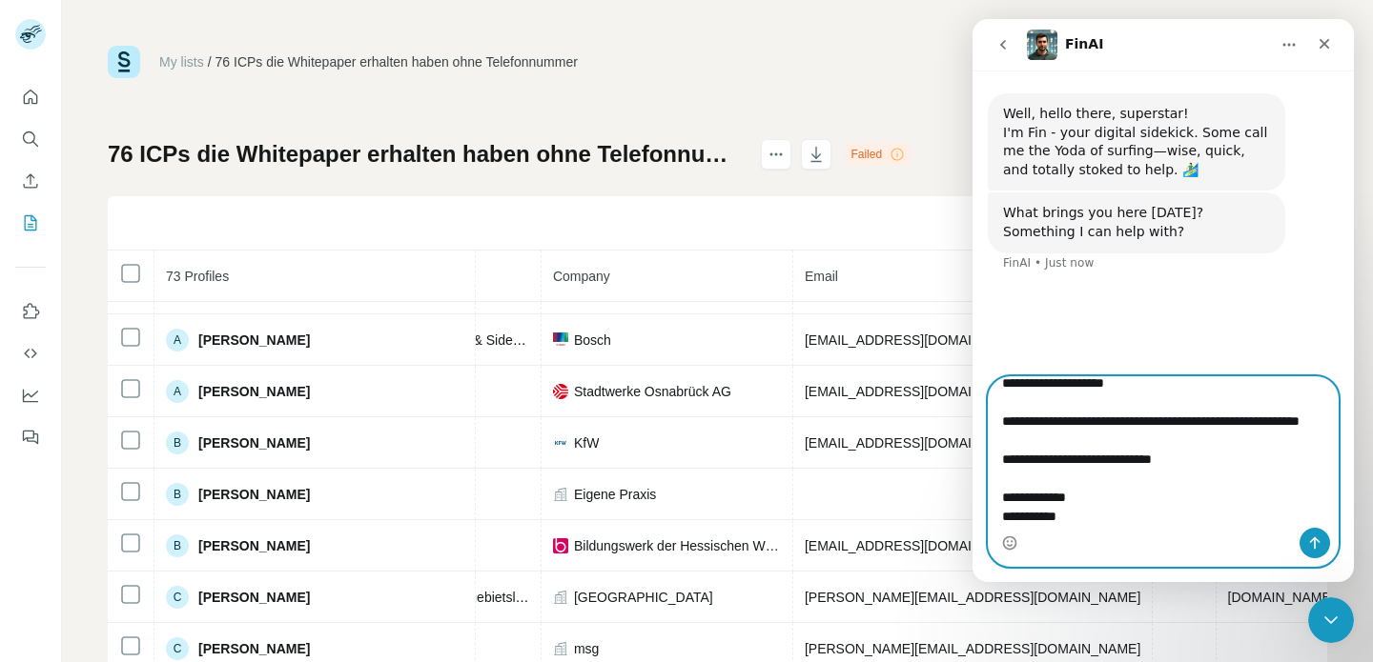
type textarea "**********"
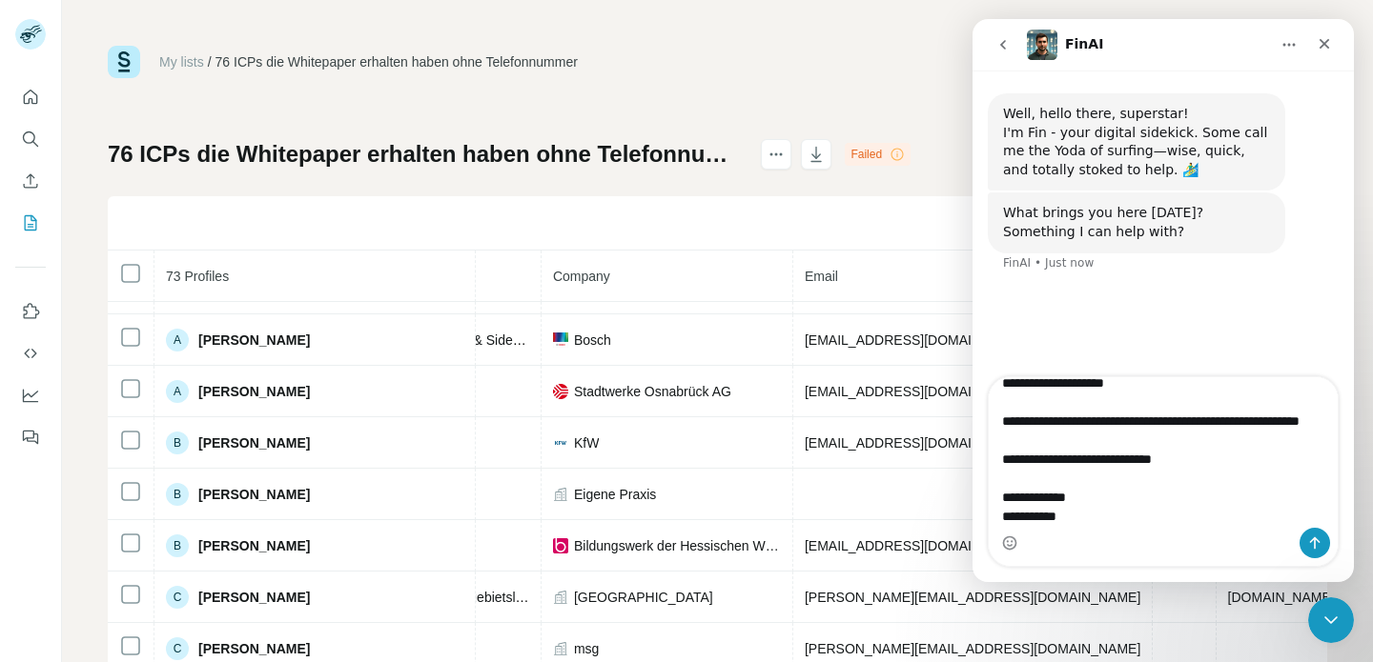
click at [1131, 537] on div "Intercom messenger" at bounding box center [1162, 543] width 349 height 31
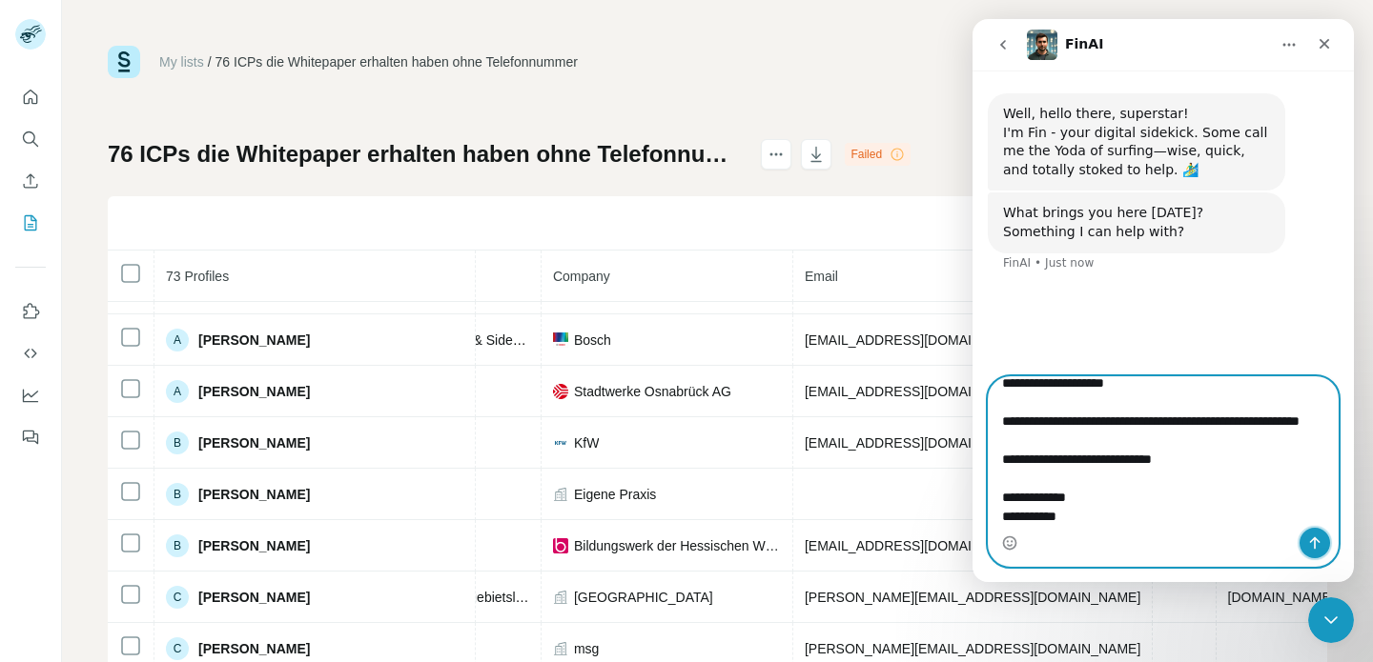
click at [1310, 539] on icon "Send a message…" at bounding box center [1314, 543] width 15 height 15
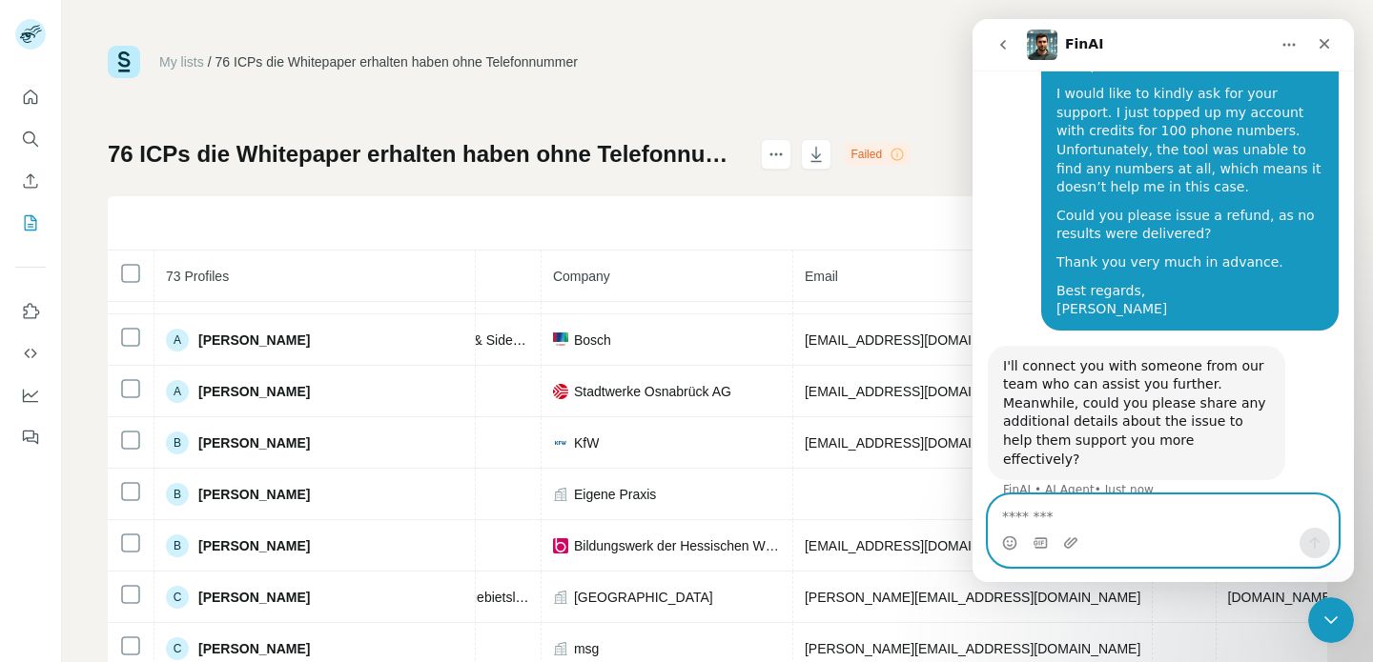
scroll to position [229, 0]
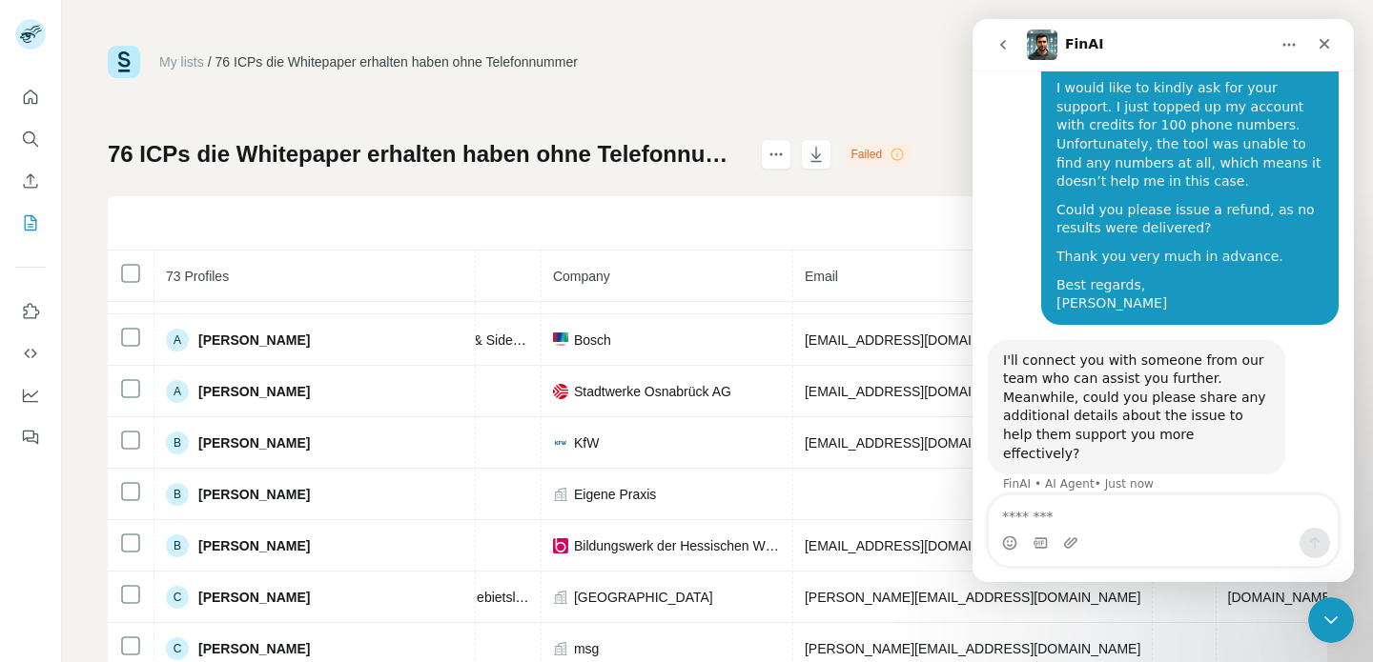
click at [1038, 354] on div "I'll connect you with someone from our team who can assist you further. Meanwhi…" at bounding box center [1136, 408] width 267 height 112
click at [1118, 362] on div "I'll connect you with someone from our team who can assist you further. Meanwhi…" at bounding box center [1136, 408] width 267 height 112
click at [1161, 363] on div "I'll connect you with someone from our team who can assist you further. Meanwhi…" at bounding box center [1136, 408] width 267 height 112
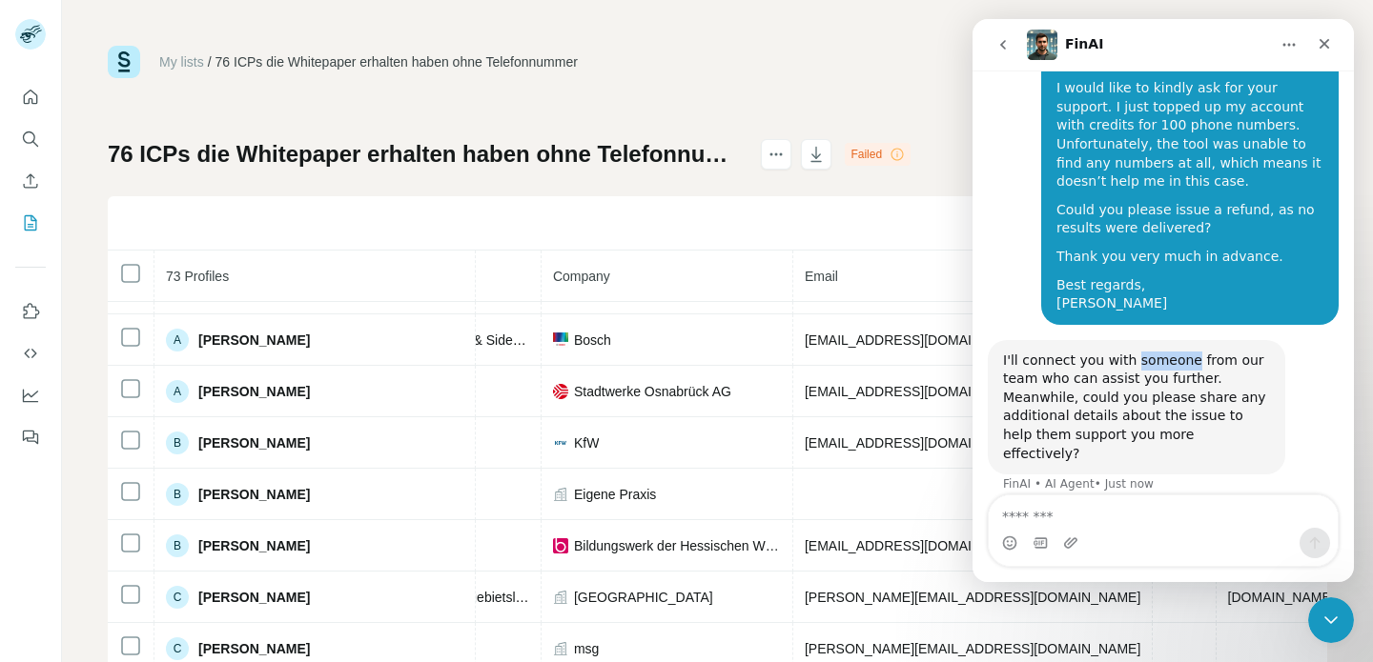
click at [1161, 363] on div "I'll connect you with someone from our team who can assist you further. Meanwhi…" at bounding box center [1136, 408] width 267 height 112
click at [1192, 364] on div "I'll connect you with someone from our team who can assist you further. Meanwhi…" at bounding box center [1136, 408] width 267 height 112
click at [1153, 364] on div "I'll connect you with someone from our team who can assist you further. Meanwhi…" at bounding box center [1136, 408] width 267 height 112
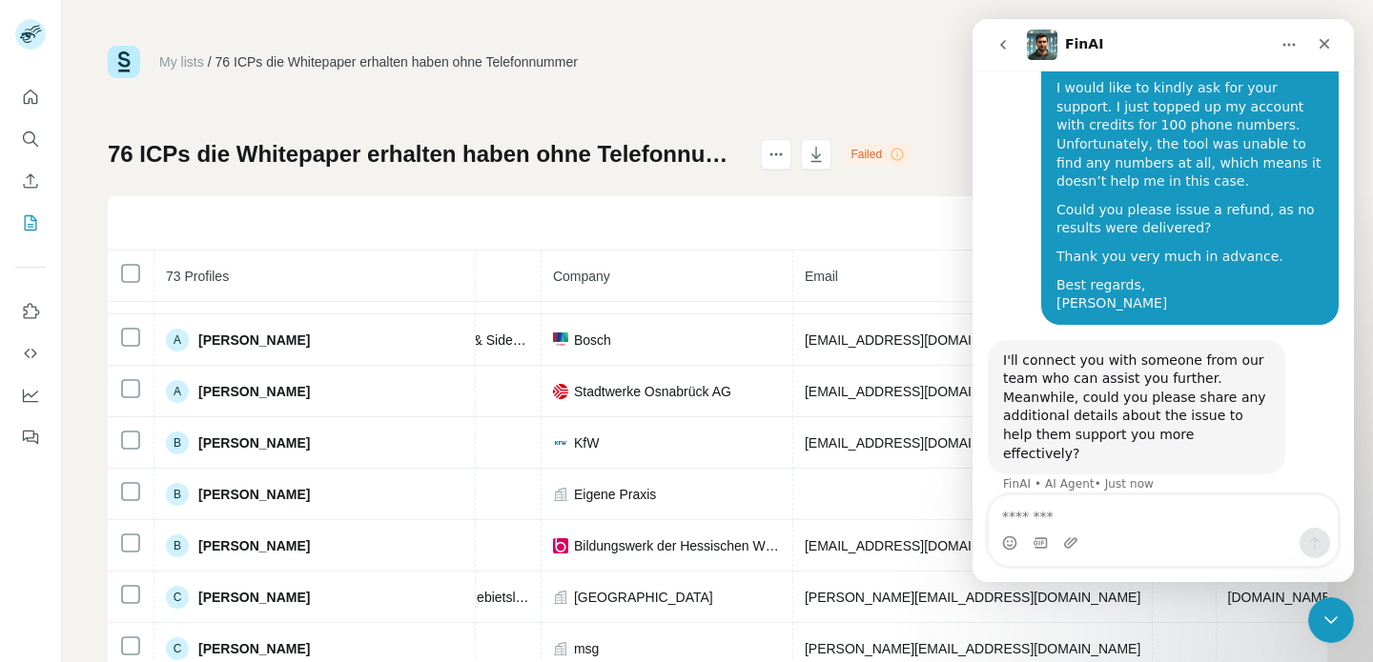
click at [1211, 364] on div "I'll connect you with someone from our team who can assist you further. Meanwhi…" at bounding box center [1136, 408] width 267 height 112
click at [1153, 360] on div "I'll connect you with someone from our team who can assist you further. Meanwhi…" at bounding box center [1136, 408] width 267 height 112
drag, startPoint x: 1064, startPoint y: 381, endPoint x: 1146, endPoint y: 381, distance: 82.0
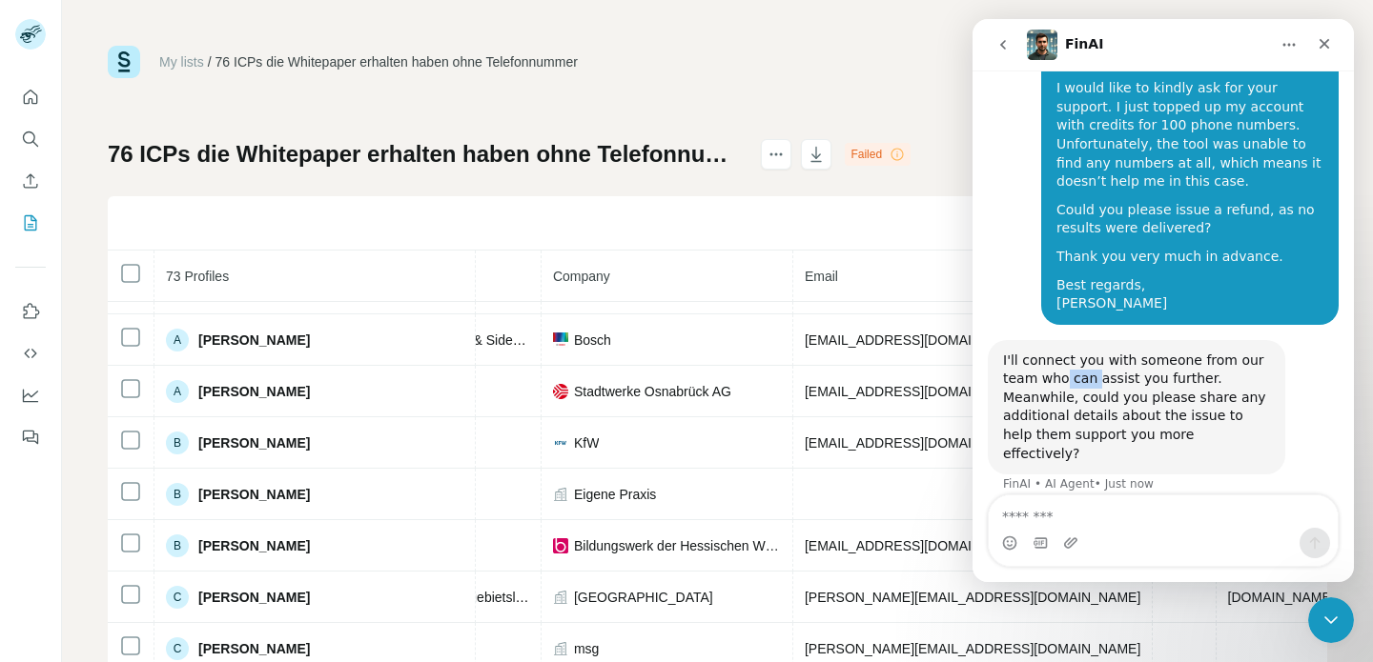
click at [1143, 381] on div "I'll connect you with someone from our team who can assist you further. Meanwhi…" at bounding box center [1136, 408] width 267 height 112
click at [1146, 381] on div "I'll connect you with someone from our team who can assist you further. Meanwhi…" at bounding box center [1136, 408] width 267 height 112
drag, startPoint x: 1019, startPoint y: 415, endPoint x: 1139, endPoint y: 416, distance: 120.1
click at [1125, 416] on div "I'll connect you with someone from our team who can assist you further. Meanwhi…" at bounding box center [1136, 408] width 267 height 112
click at [1139, 416] on div "I'll connect you with someone from our team who can assist you further. Meanwhi…" at bounding box center [1136, 408] width 267 height 112
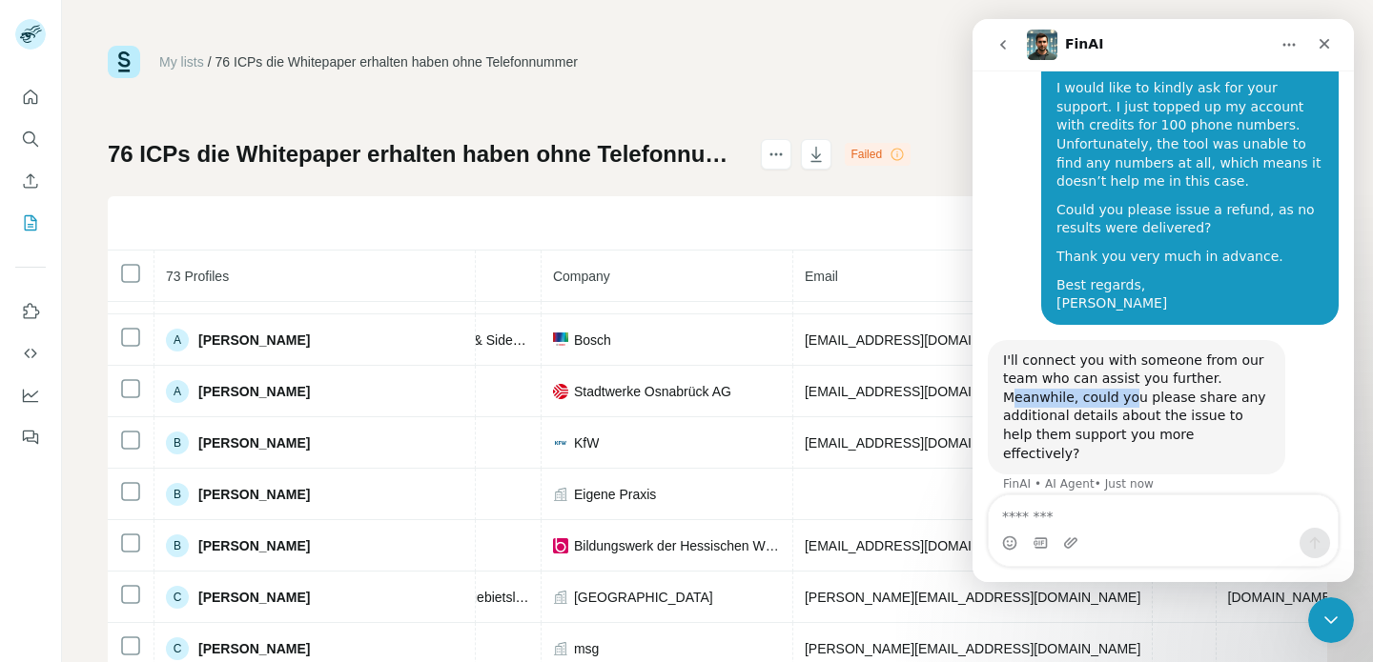
drag, startPoint x: 1009, startPoint y: 402, endPoint x: 1136, endPoint y: 402, distance: 126.8
click at [1133, 402] on div "I'll connect you with someone from our team who can assist you further. Meanwhi…" at bounding box center [1136, 408] width 267 height 112
click at [1136, 402] on div "I'll connect you with someone from our team who can assist you further. Meanwhi…" at bounding box center [1136, 408] width 267 height 112
drag, startPoint x: 1035, startPoint y: 400, endPoint x: 1145, endPoint y: 398, distance: 109.6
click at [1141, 399] on div "I'll connect you with someone from our team who can assist you further. Meanwhi…" at bounding box center [1136, 408] width 267 height 112
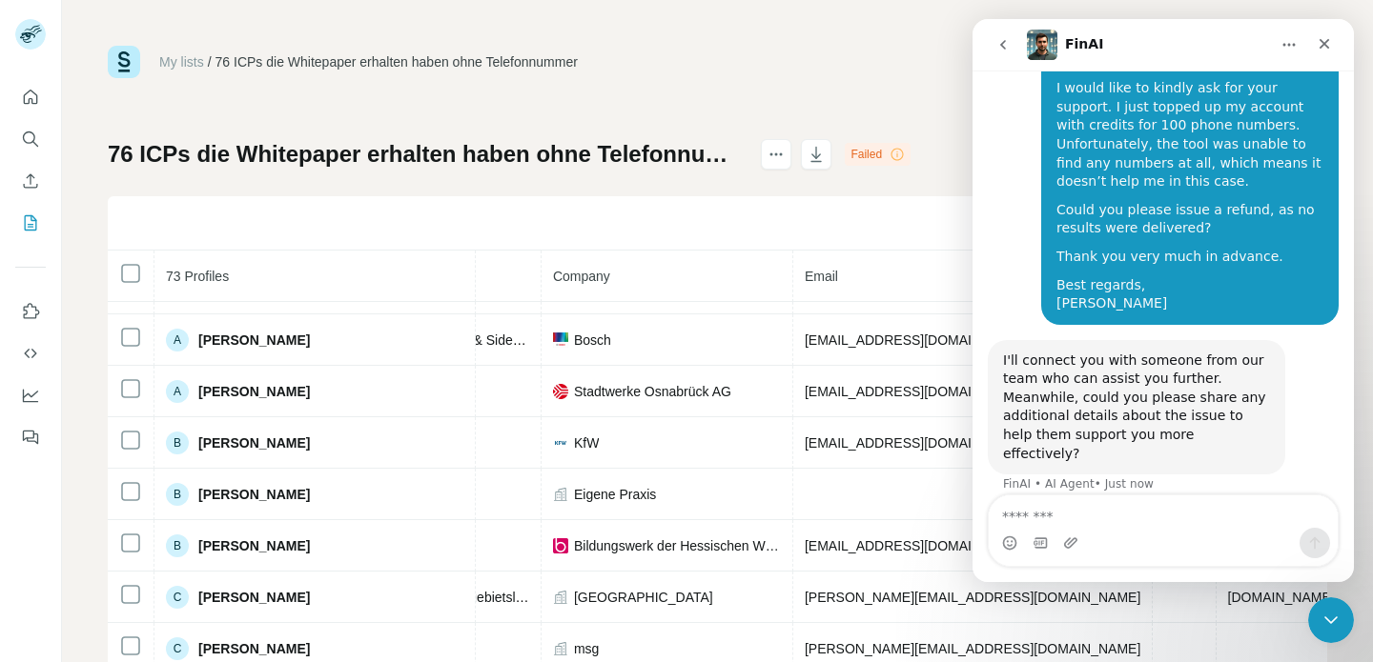
click at [1145, 398] on div "I'll connect you with someone from our team who can assist you further. Meanwhi…" at bounding box center [1136, 408] width 267 height 112
drag, startPoint x: 1022, startPoint y: 432, endPoint x: 1144, endPoint y: 432, distance: 122.0
click at [1140, 432] on div "I'll connect you with someone from our team who can assist you further. Meanwhi…" at bounding box center [1136, 408] width 267 height 112
click at [1144, 432] on div "I'll connect you with someone from our team who can assist you further. Meanwhi…" at bounding box center [1136, 408] width 267 height 112
drag, startPoint x: 1183, startPoint y: 428, endPoint x: 1104, endPoint y: 428, distance: 79.1
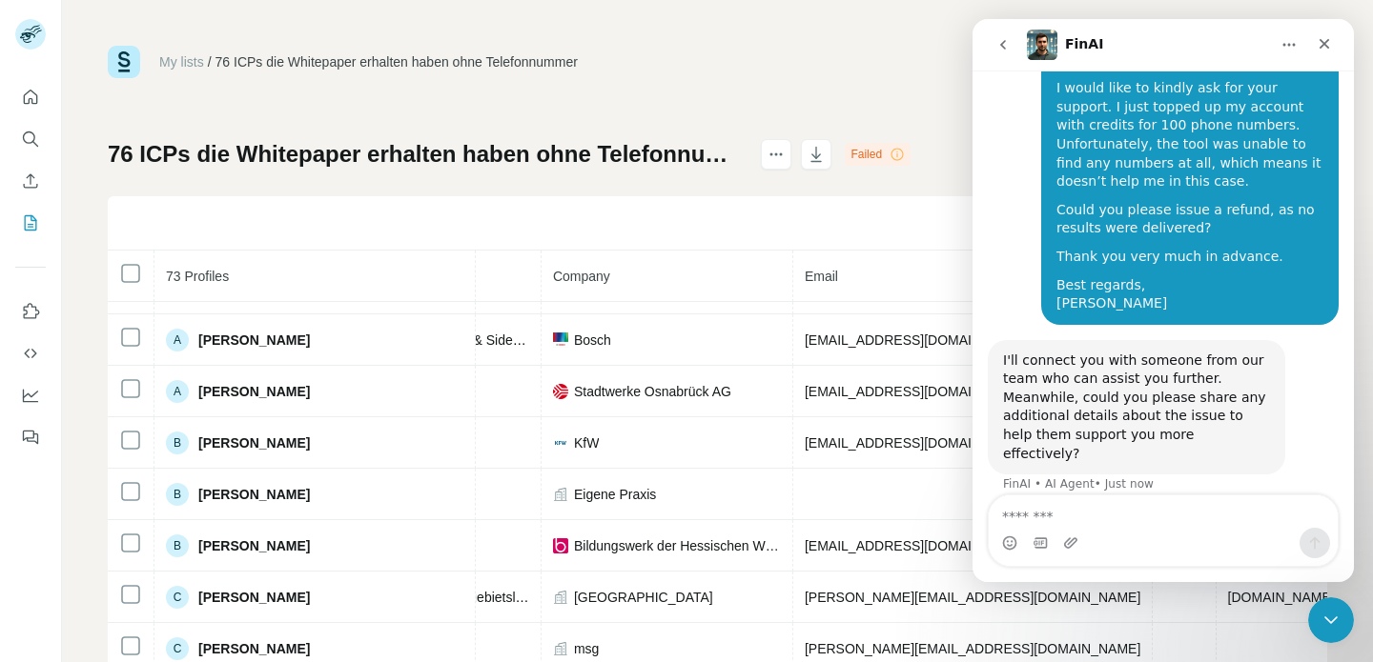
click at [1139, 428] on div "I'll connect you with someone from our team who can assist you further. Meanwhi…" at bounding box center [1136, 408] width 267 height 112
click at [1104, 428] on div "I'll connect you with someone from our team who can assist you further. Meanwhi…" at bounding box center [1136, 408] width 267 height 112
click at [1092, 509] on textarea "Message…" at bounding box center [1162, 512] width 349 height 32
click at [1332, 595] on div "My lists / 76 ICPs die Whitepaper erhalten haben ohne Telefonnummer 3 105 Buy c…" at bounding box center [717, 331] width 1311 height 662
click at [1330, 609] on icon "Close Intercom Messenger" at bounding box center [1327, 617] width 23 height 23
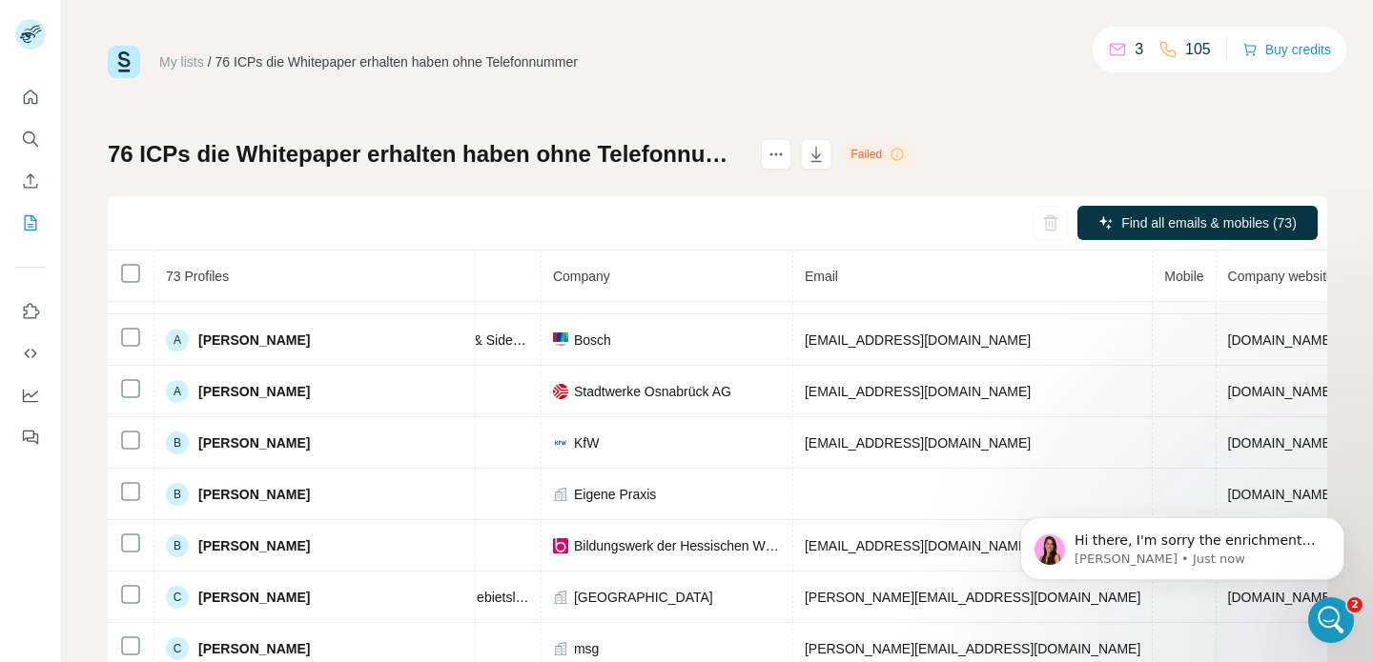
scroll to position [589, 0]
click at [1329, 615] on icon "Open Intercom Messenger" at bounding box center [1327, 617] width 13 height 15
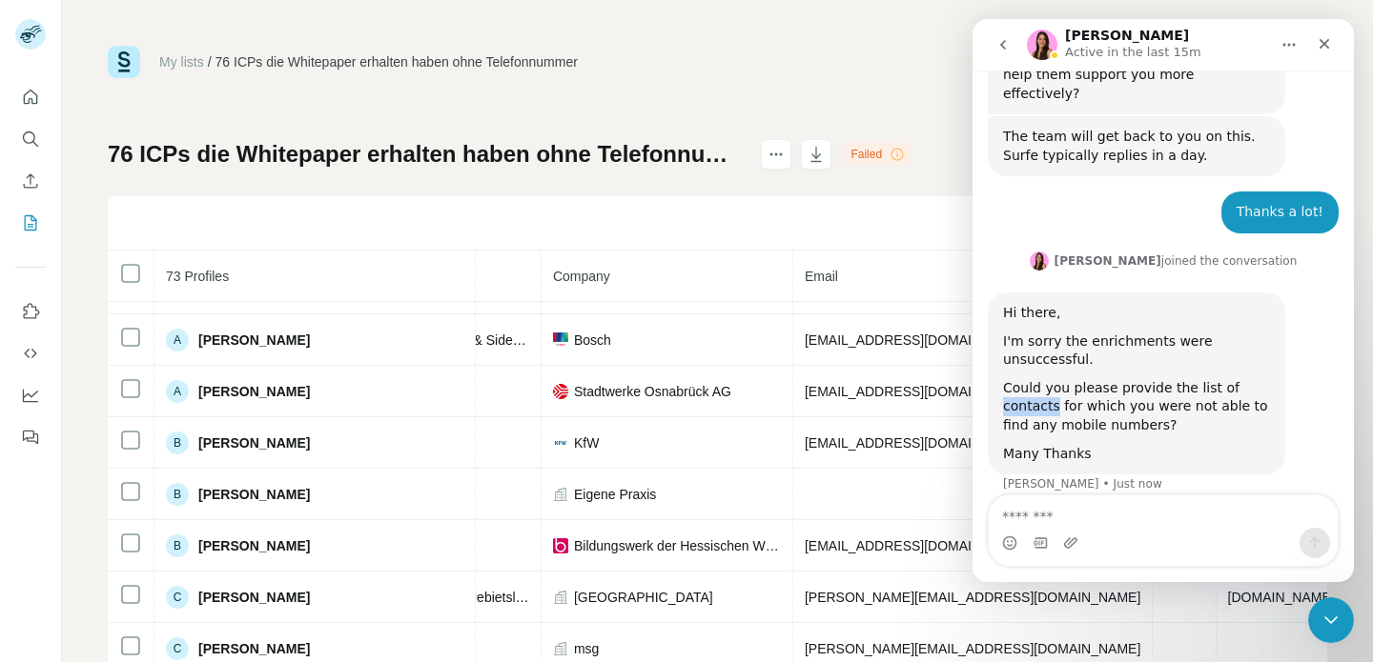
drag, startPoint x: 999, startPoint y: 379, endPoint x: 1154, endPoint y: 385, distance: 155.5
click at [1147, 381] on div "Hi there, I'm sorry the enrichments were unsuccessful. Could you please provide…" at bounding box center [1135, 384] width 297 height 182
click at [1154, 385] on div "Could you please provide the list of contacts for which you were not able to fi…" at bounding box center [1136, 407] width 267 height 56
click at [1109, 385] on div "Could you please provide the list of contacts for which you were not able to fi…" at bounding box center [1136, 407] width 267 height 56
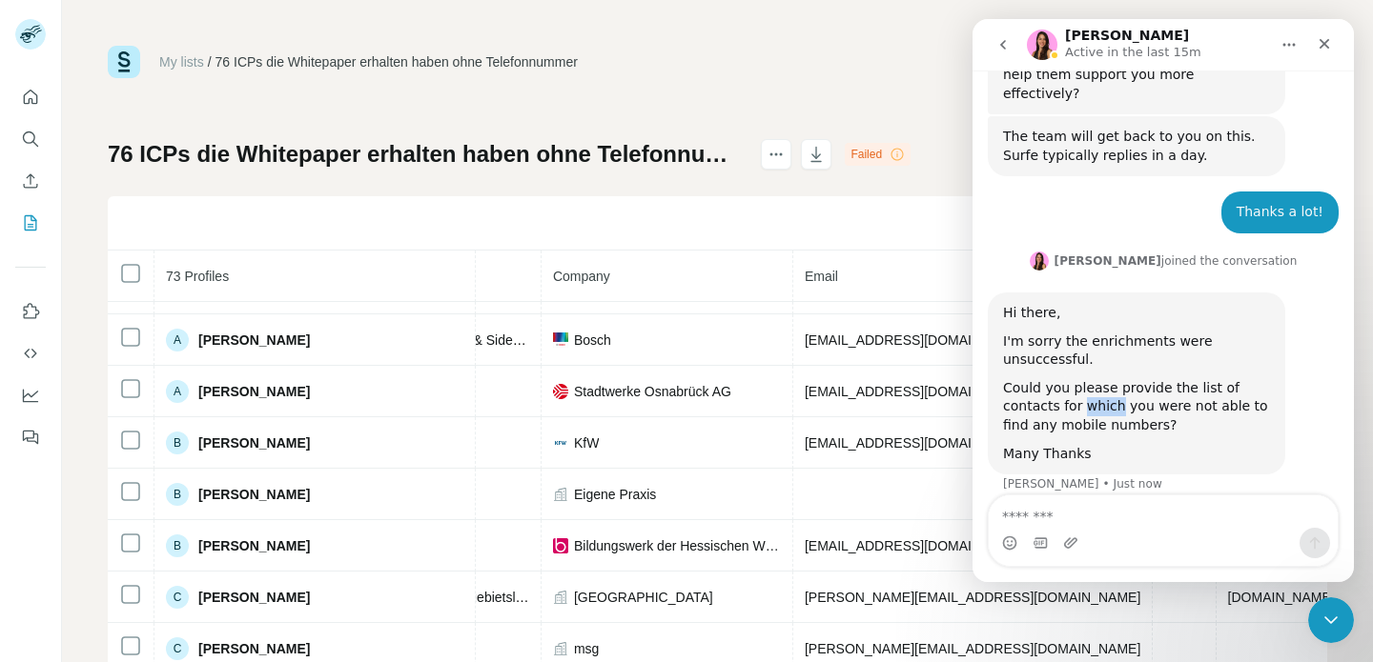
click at [1109, 385] on div "Could you please provide the list of contacts for which you were not able to fi…" at bounding box center [1136, 407] width 267 height 56
click at [1152, 385] on div "Could you please provide the list of contacts for which you were not able to fi…" at bounding box center [1136, 407] width 267 height 56
click at [1178, 383] on div "Could you please provide the list of contacts for which you were not able to fi…" at bounding box center [1136, 407] width 267 height 56
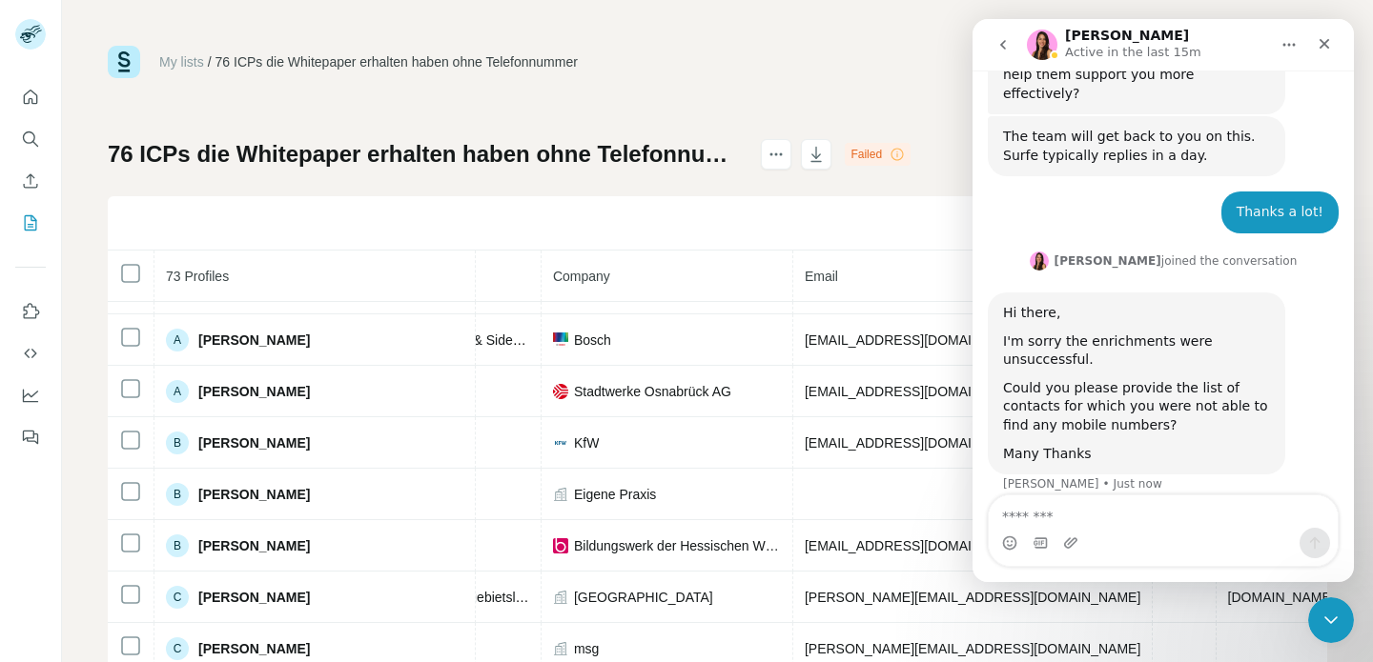
click at [1148, 383] on div "Could you please provide the list of contacts for which you were not able to fi…" at bounding box center [1136, 407] width 267 height 56
click at [154, 158] on h1 "76 ICPs die Whitepaper erhalten haben ohne Telefonnummer" at bounding box center [426, 154] width 636 height 31
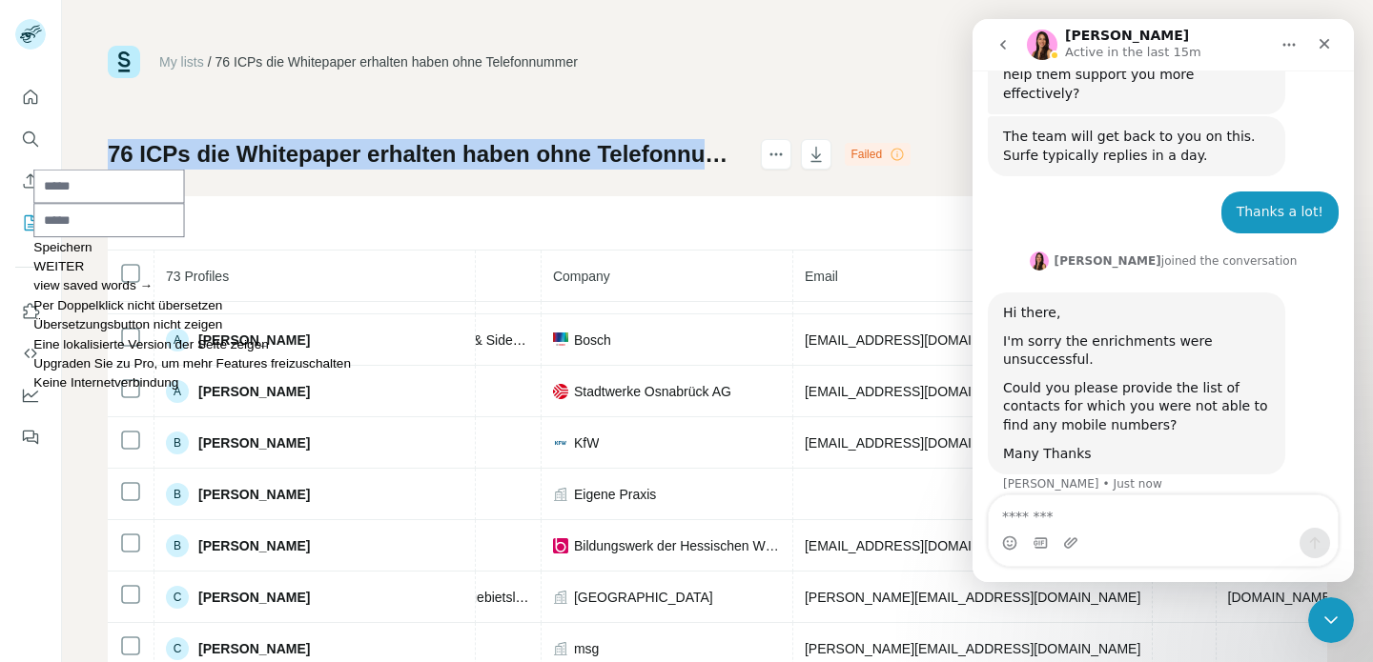
click at [154, 158] on h1 "76 ICPs die Whitepaper erhalten haben ohne Telefonnummer" at bounding box center [426, 154] width 636 height 31
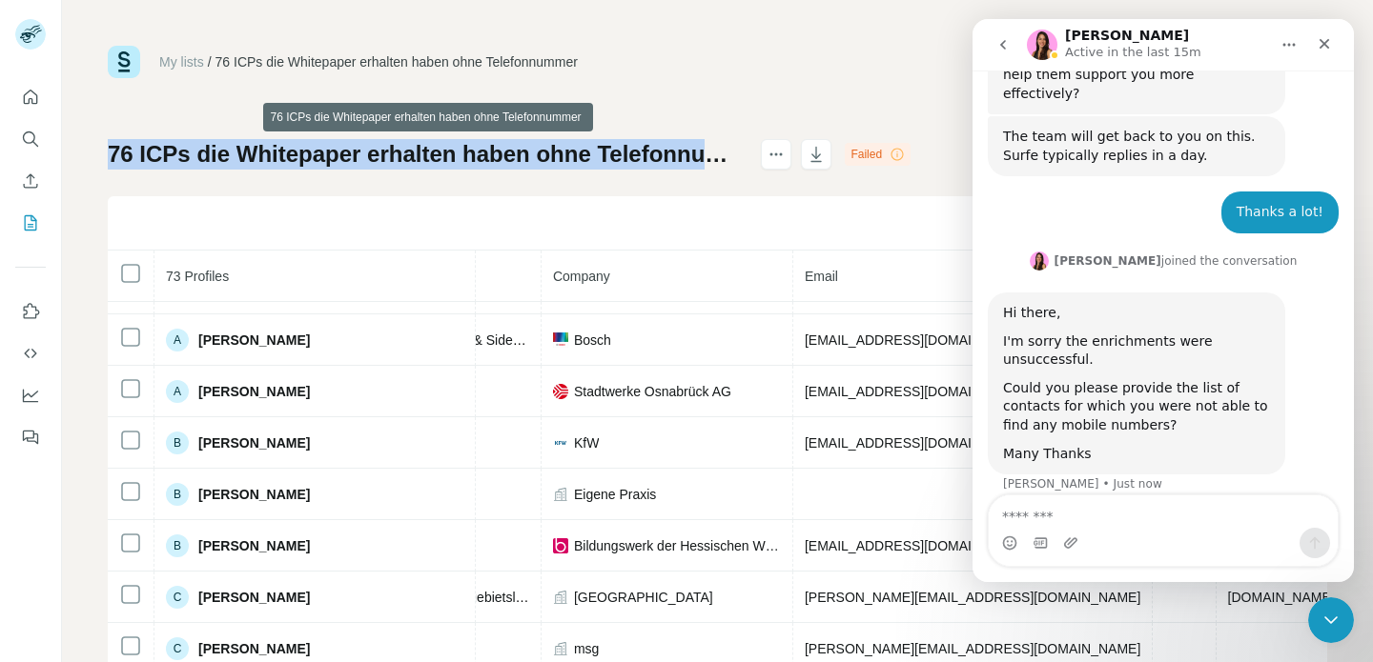
copy div "76 ICPs die Whitepaper erhalten haben ohne Telefonnummer"
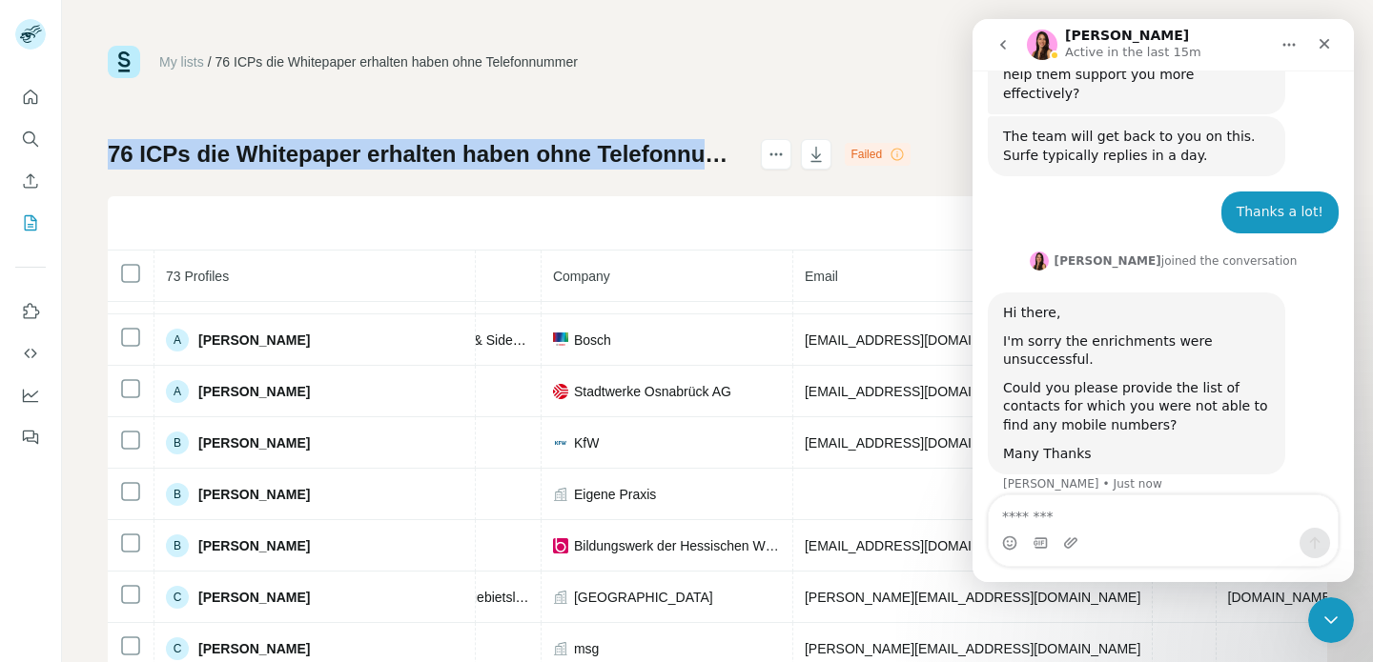
click at [118, 125] on div "My lists / 76 ICPs die Whitepaper erhalten haben ohne Telefonnummer 3 105 Buy c…" at bounding box center [717, 400] width 1219 height 708
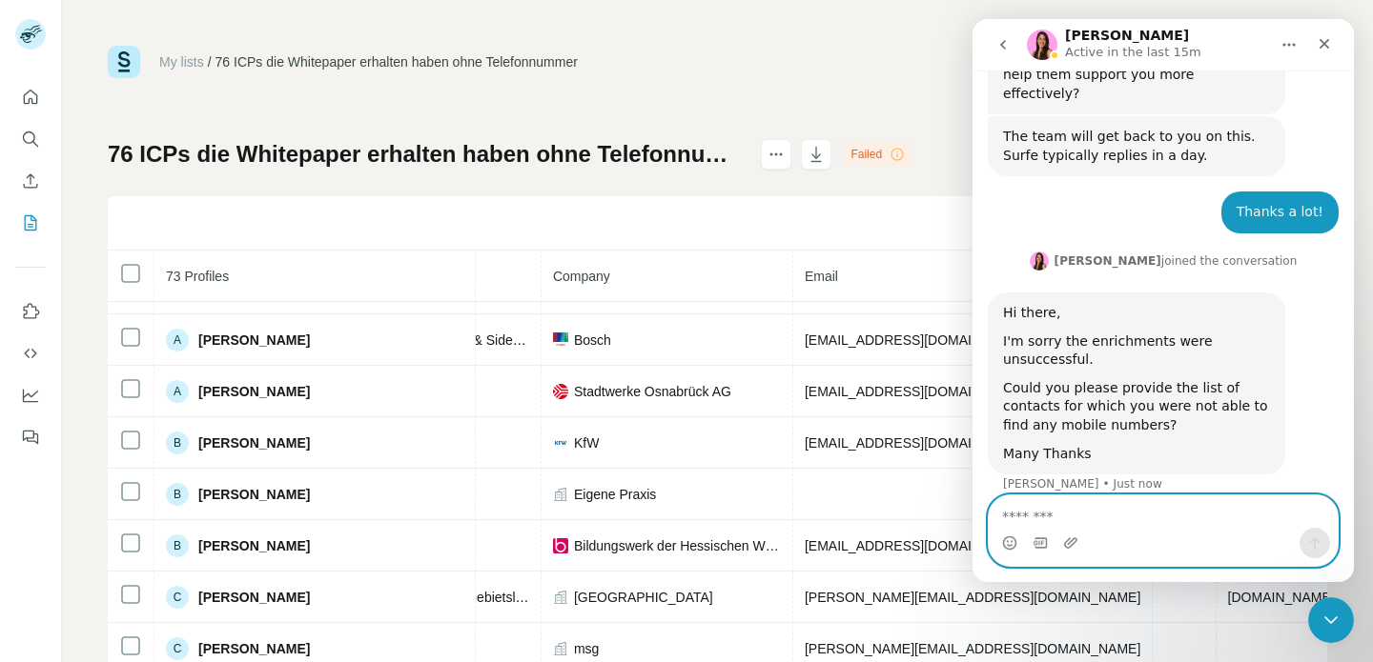
click at [999, 500] on textarea "Message…" at bounding box center [1162, 512] width 349 height 32
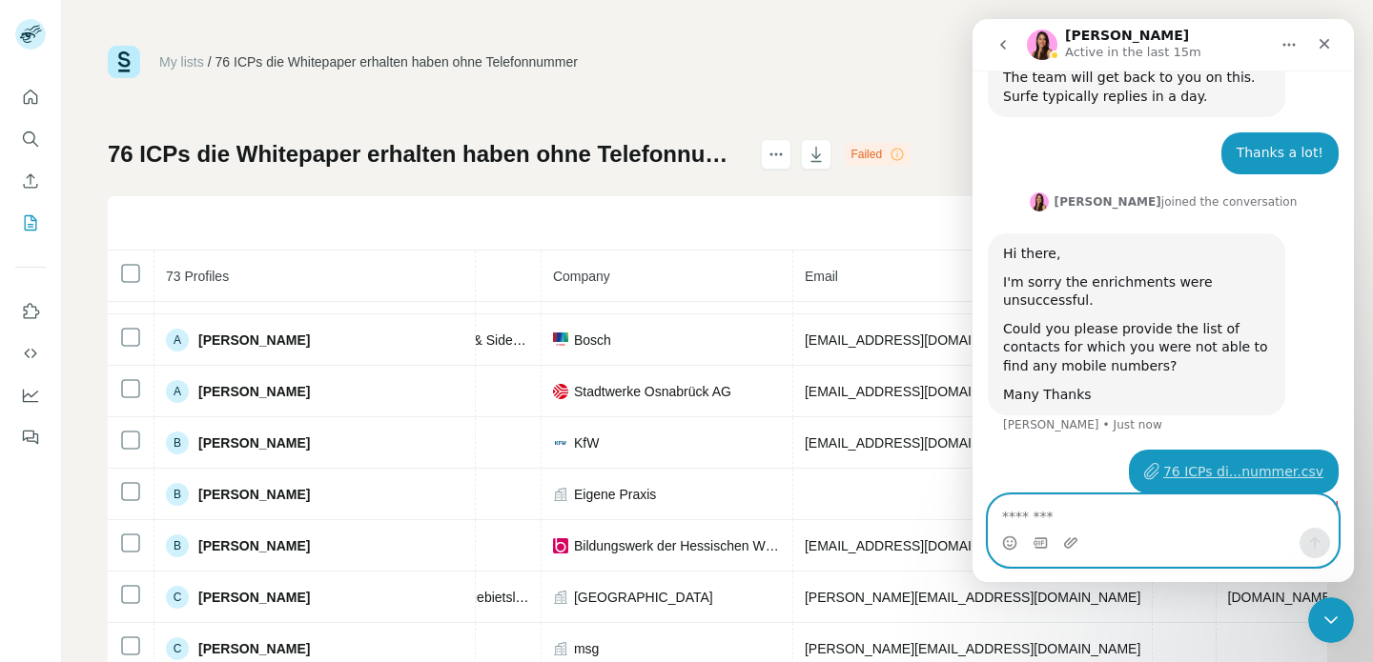
scroll to position [667, 0]
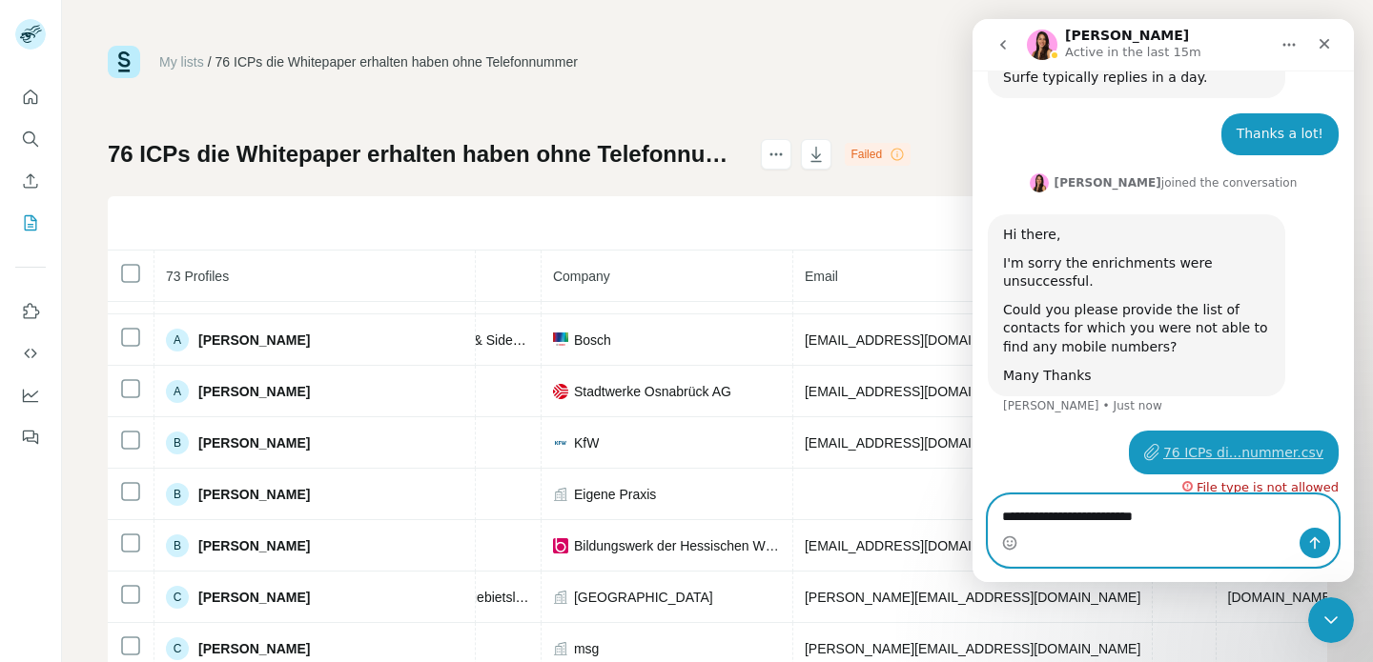
type textarea "**********"
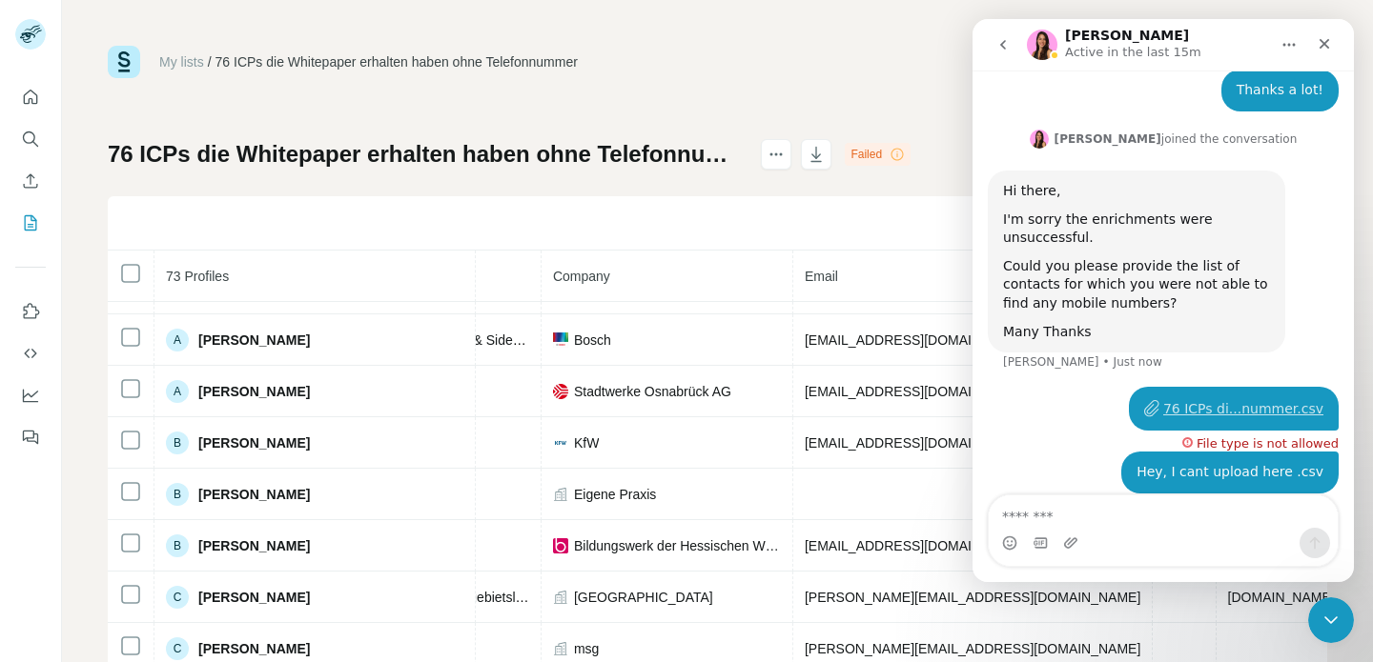
click at [505, 154] on h1 "76 ICPs die Whitepaper erhalten haben ohne Telefonnummer" at bounding box center [426, 154] width 636 height 31
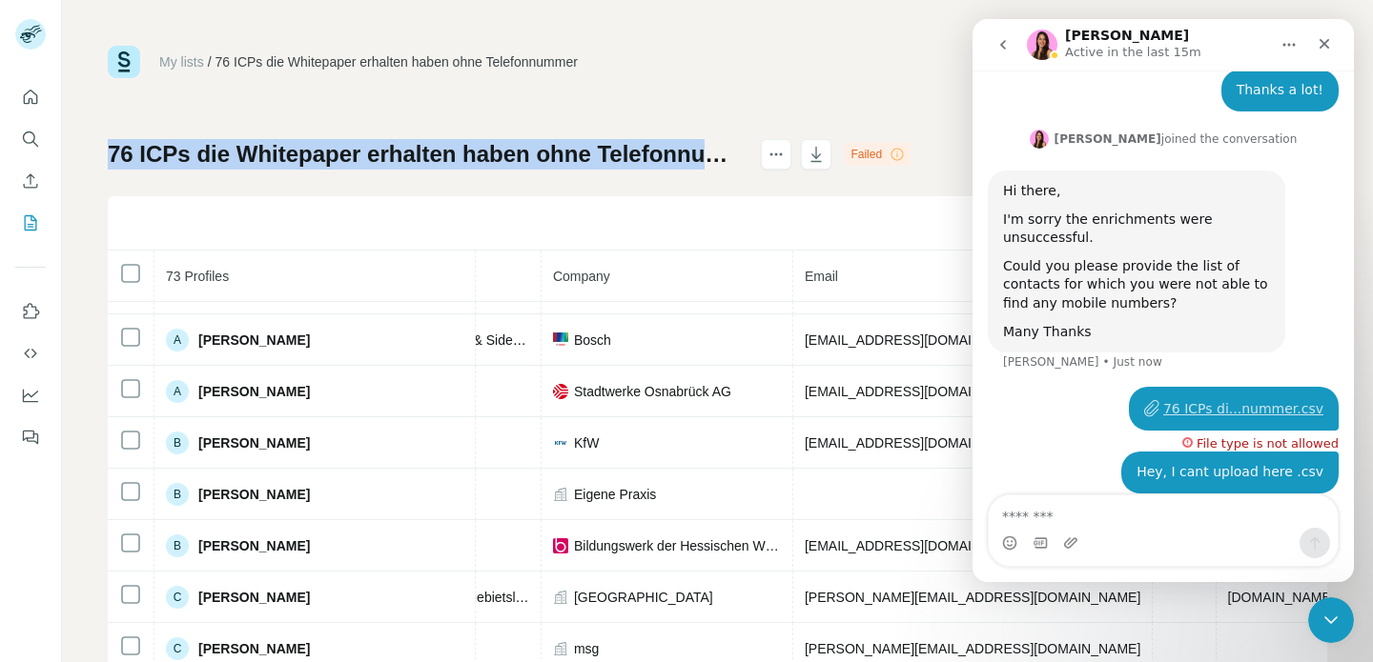
click at [505, 154] on h1 "76 ICPs die Whitepaper erhalten haben ohne Telefonnummer" at bounding box center [426, 154] width 636 height 31
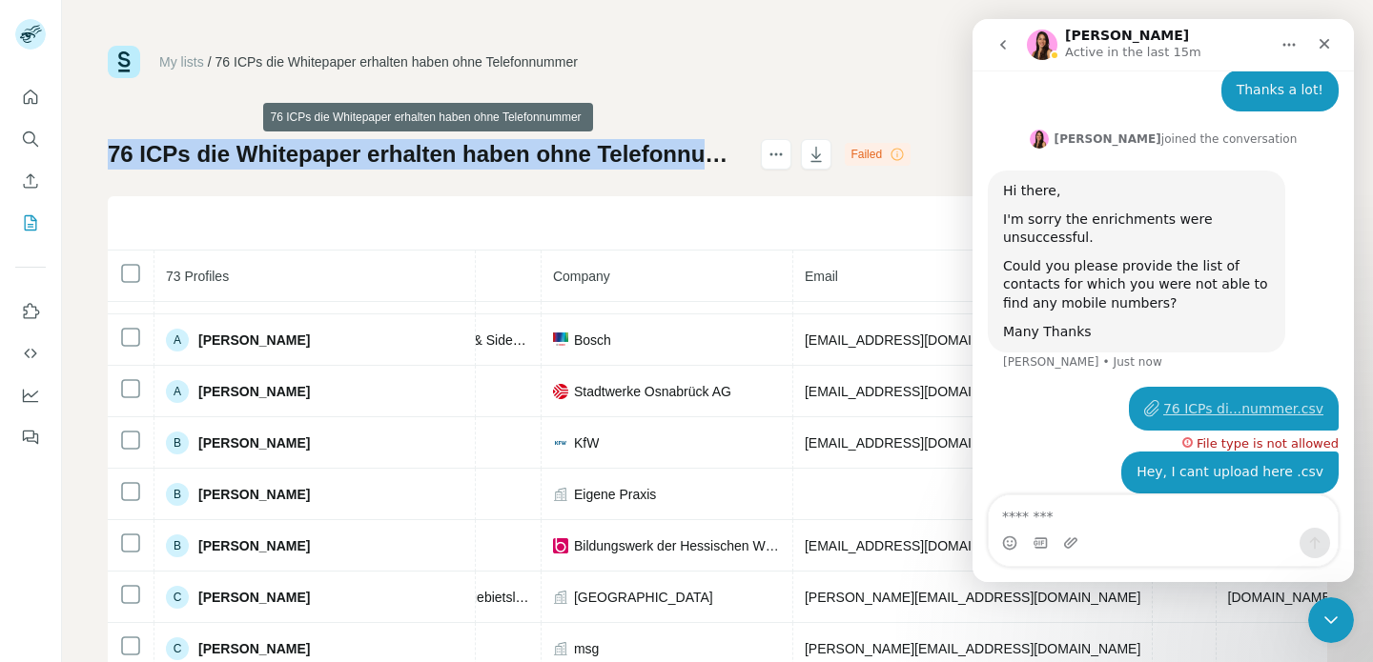
copy div "76 ICPs die Whitepaper erhalten haben ohne Telefonnummer"
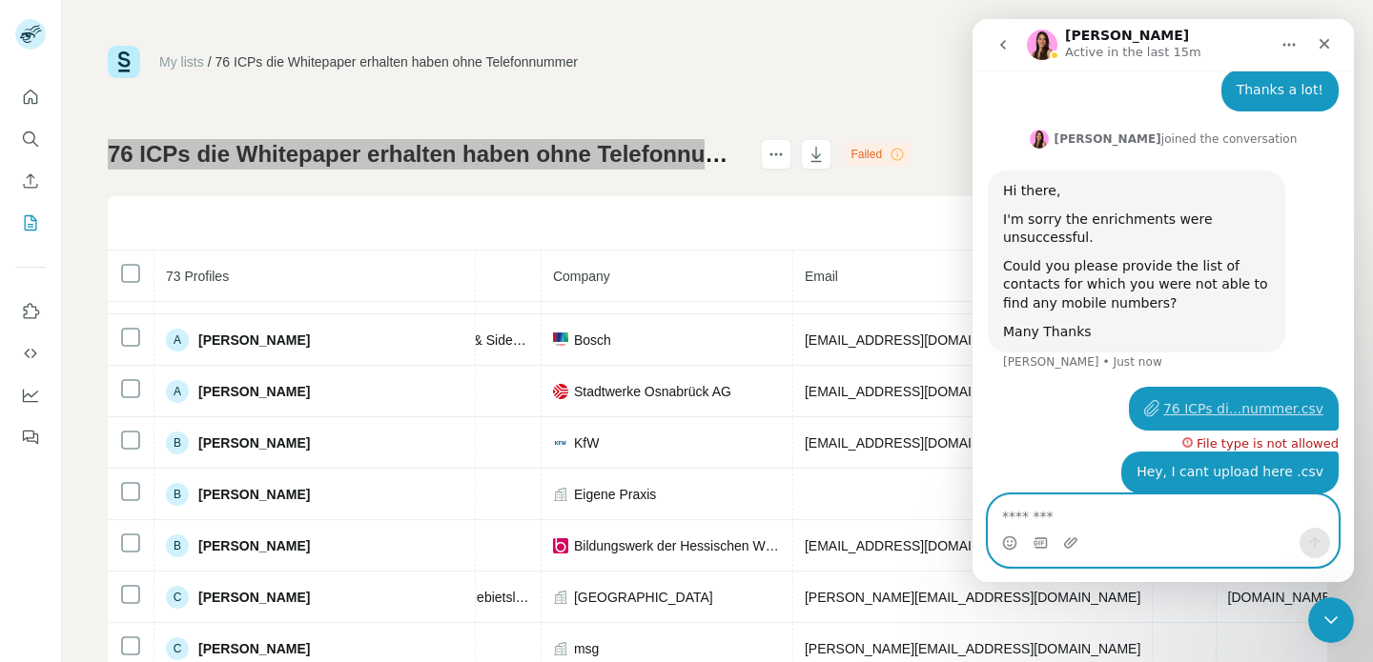
click at [1022, 503] on textarea "Message…" at bounding box center [1162, 512] width 349 height 32
paste textarea "**********"
type textarea "**********"
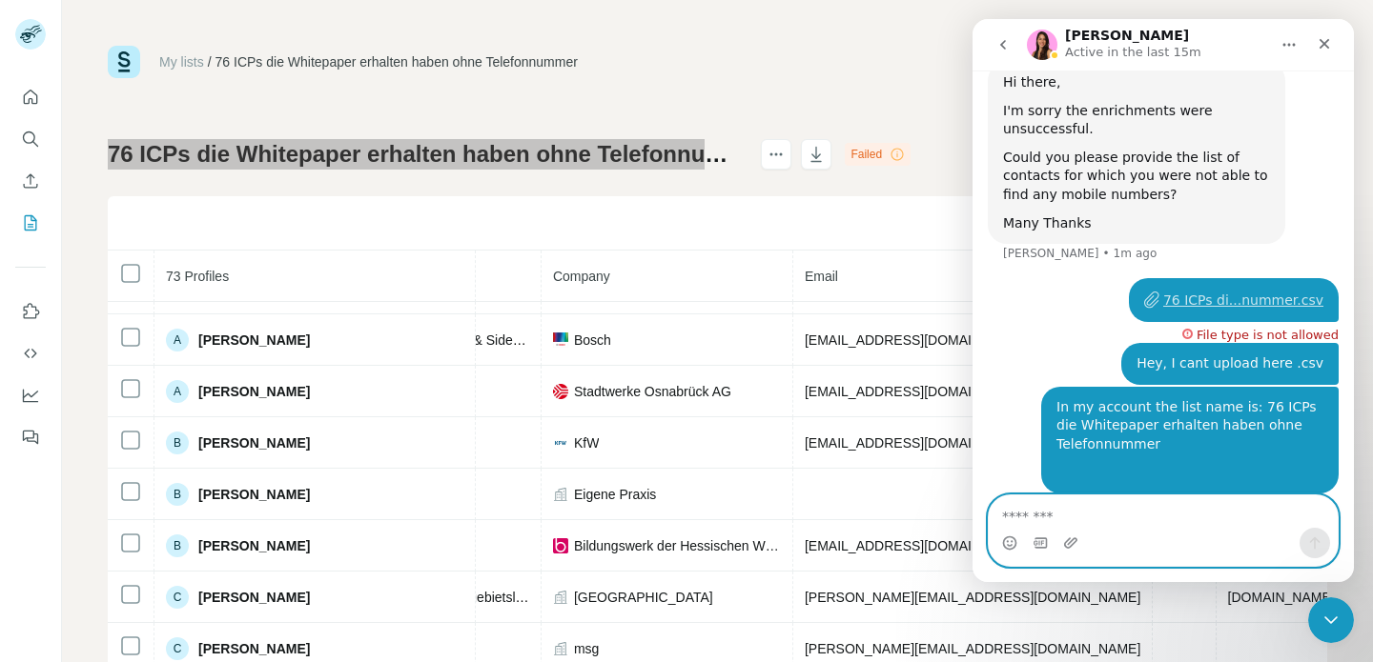
scroll to position [839, 0]
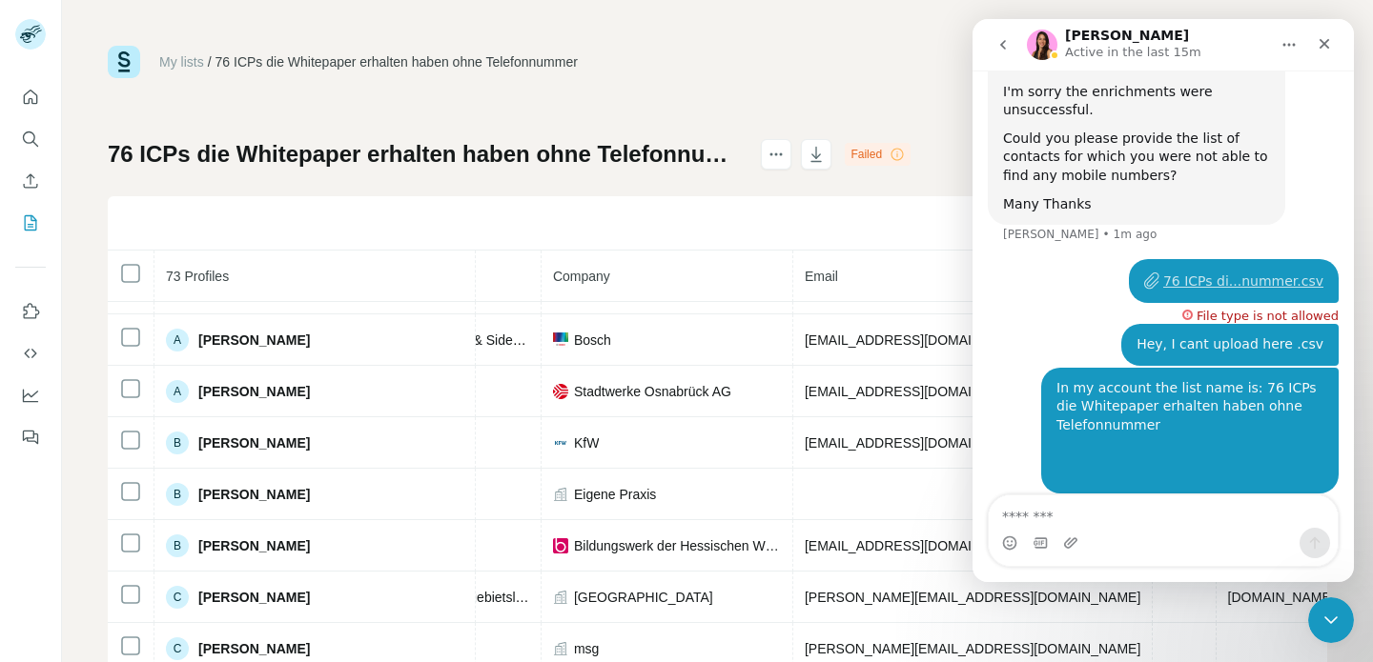
click at [879, 9] on div "My lists / 76 ICPs die Whitepaper erhalten haben ohne Telefonnummer 3 105 Buy c…" at bounding box center [717, 331] width 1311 height 662
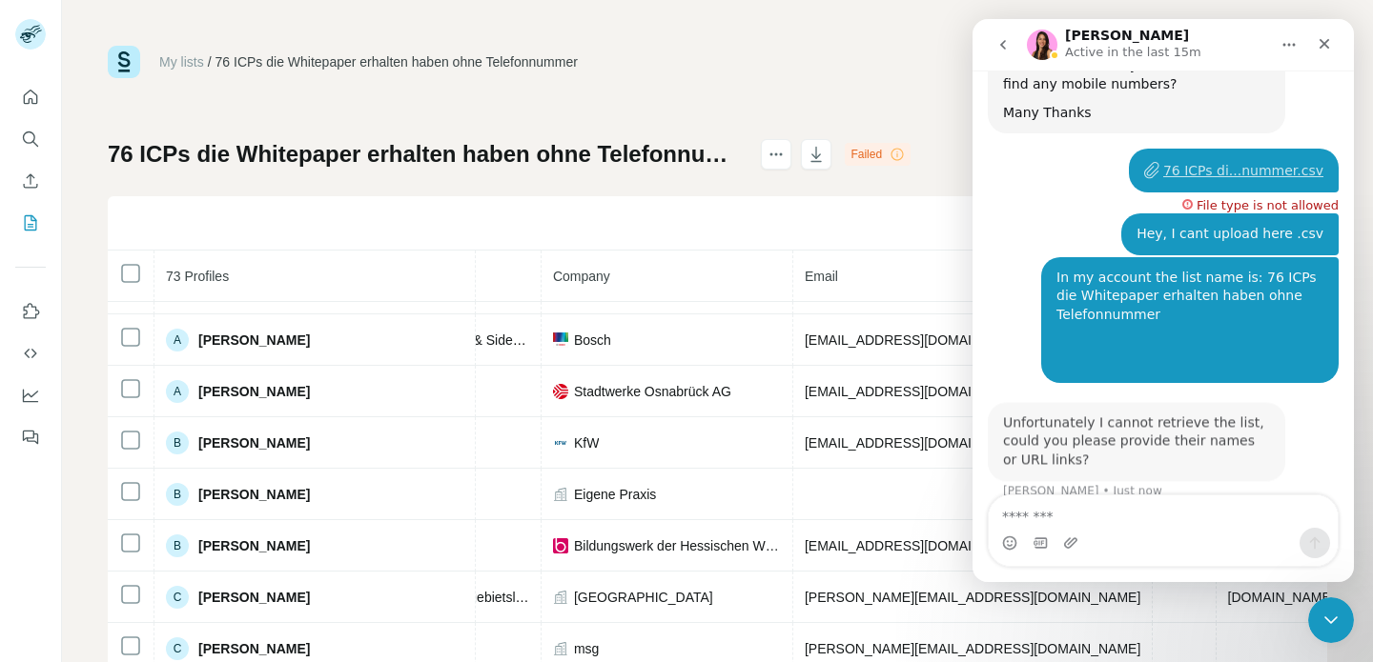
scroll to position [933, 0]
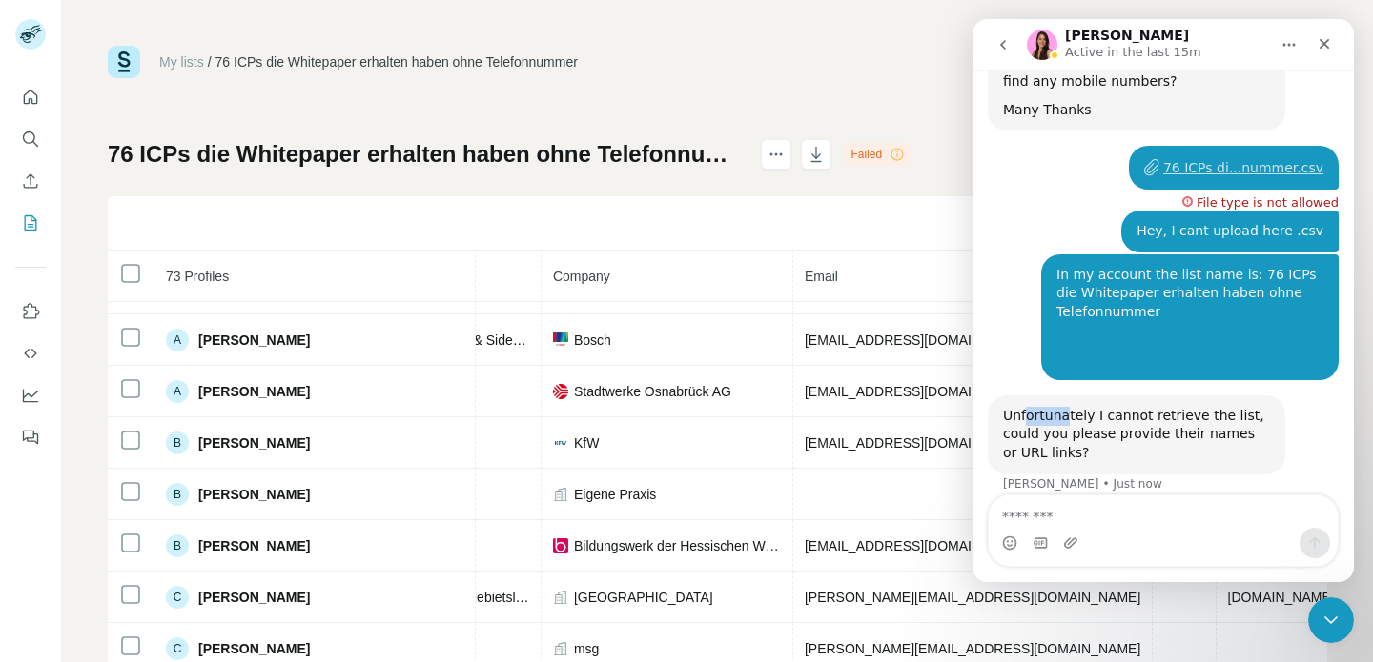
drag, startPoint x: 1027, startPoint y: 397, endPoint x: 1138, endPoint y: 397, distance: 111.5
click at [1066, 407] on div "Unfortunately I cannot retrieve the list, could you please provide their names …" at bounding box center [1136, 435] width 267 height 56
click at [1138, 407] on div "Unfortunately I cannot retrieve the list, could you please provide their names …" at bounding box center [1136, 435] width 267 height 56
drag, startPoint x: 999, startPoint y: 437, endPoint x: 1052, endPoint y: 437, distance: 53.4
click at [1028, 437] on div "Unfortunately I cannot retrieve the list, could you please provide their names …" at bounding box center [1135, 435] width 297 height 79
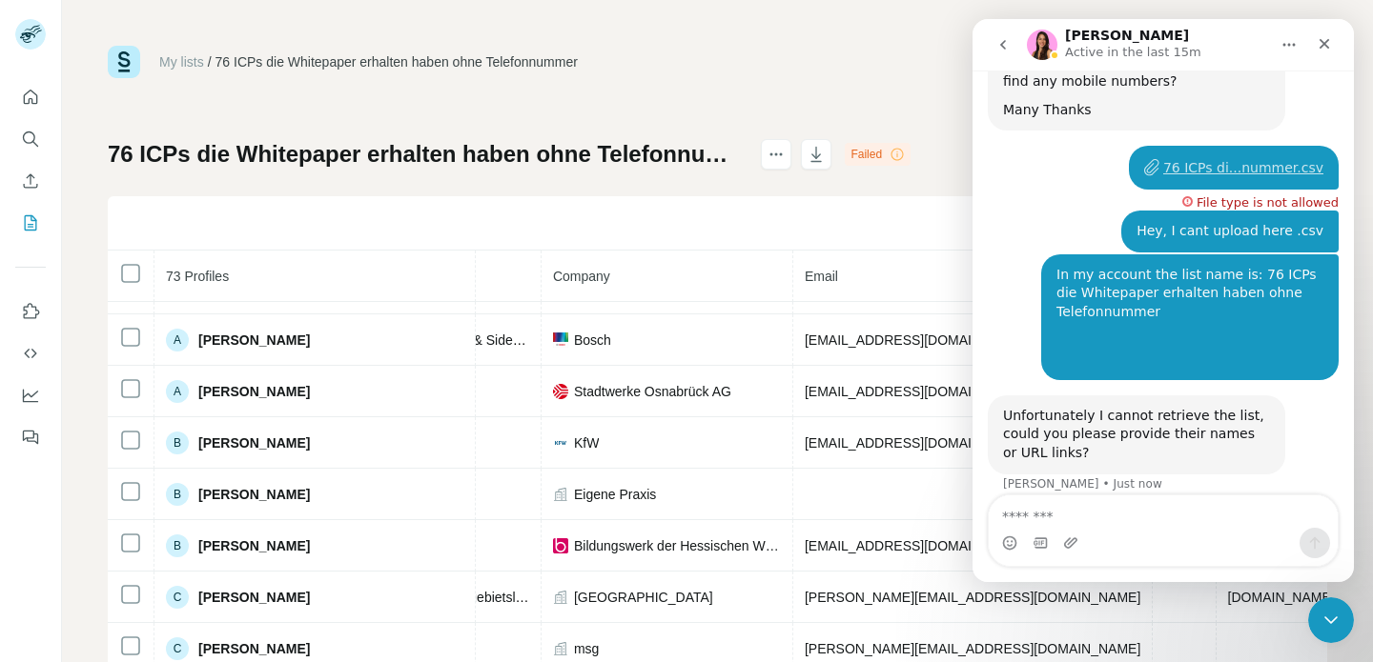
click at [1067, 437] on div "Unfortunately I cannot retrieve the list, could you please provide their names …" at bounding box center [1136, 435] width 267 height 56
drag, startPoint x: 1096, startPoint y: 437, endPoint x: 1036, endPoint y: 424, distance: 61.5
click at [1036, 424] on div "Unfortunately I cannot retrieve the list, could you please provide their names …" at bounding box center [1136, 435] width 267 height 56
click at [1027, 407] on div "Unfortunately I cannot retrieve the list, could you please provide their names …" at bounding box center [1136, 435] width 267 height 56
drag, startPoint x: 1007, startPoint y: 384, endPoint x: 1039, endPoint y: 406, distance: 38.3
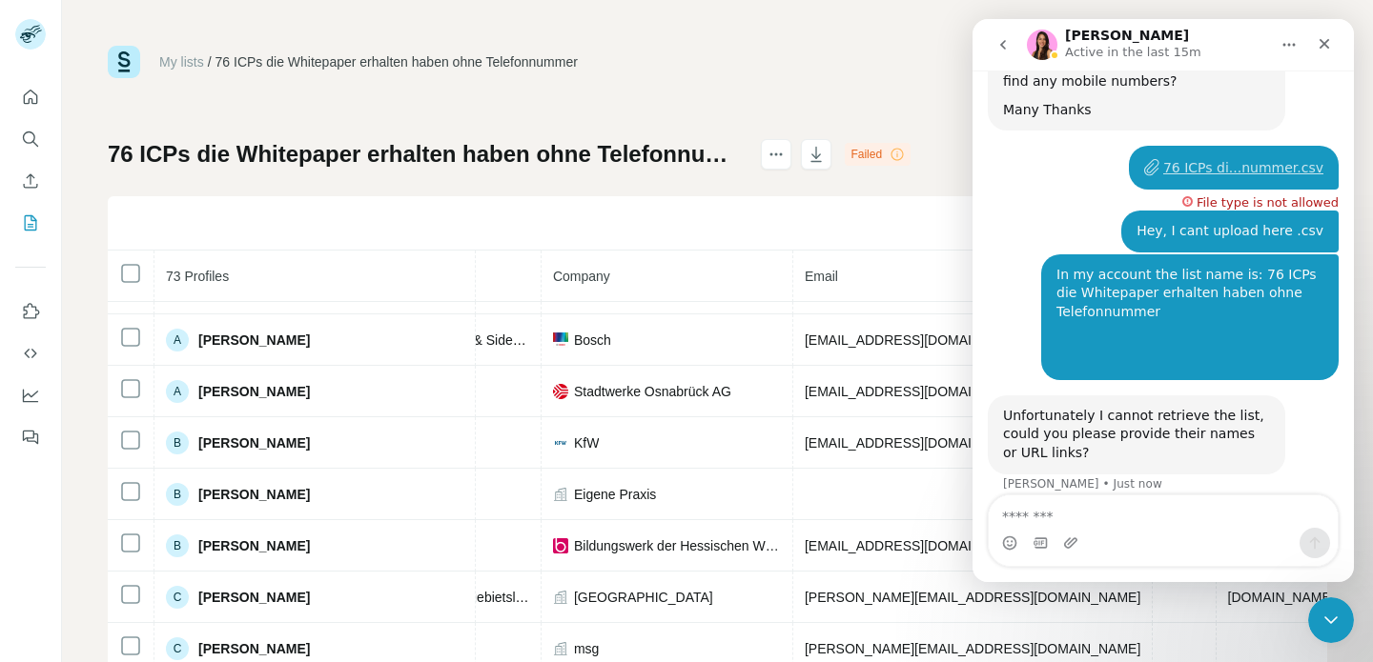
click at [1031, 398] on div "Unfortunately I cannot retrieve the list, could you please provide their names …" at bounding box center [1135, 435] width 297 height 79
click at [1039, 407] on div "Unfortunately I cannot retrieve the list, could you please provide their names …" at bounding box center [1136, 435] width 267 height 56
click at [1064, 538] on icon "Upload attachment" at bounding box center [1070, 543] width 15 height 15
click at [1070, 549] on icon "Upload attachment" at bounding box center [1070, 543] width 15 height 15
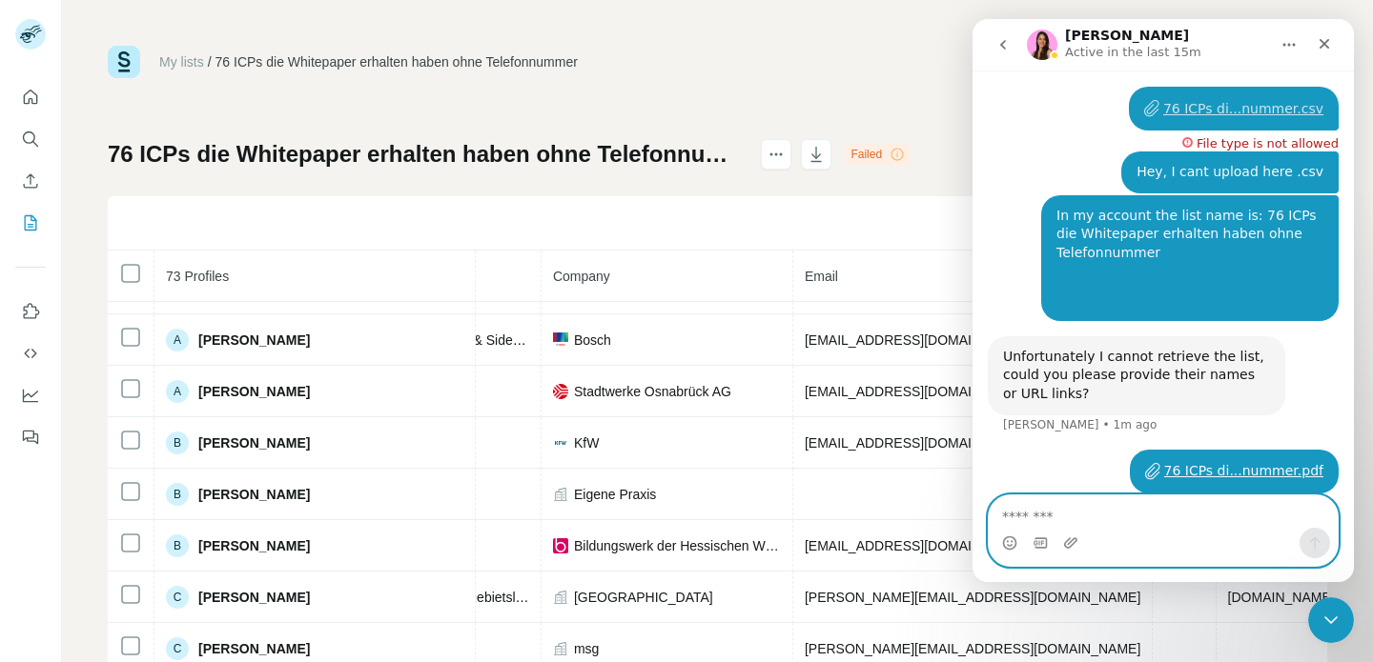
click at [1056, 519] on textarea "Message…" at bounding box center [1162, 512] width 349 height 32
type textarea "**********"
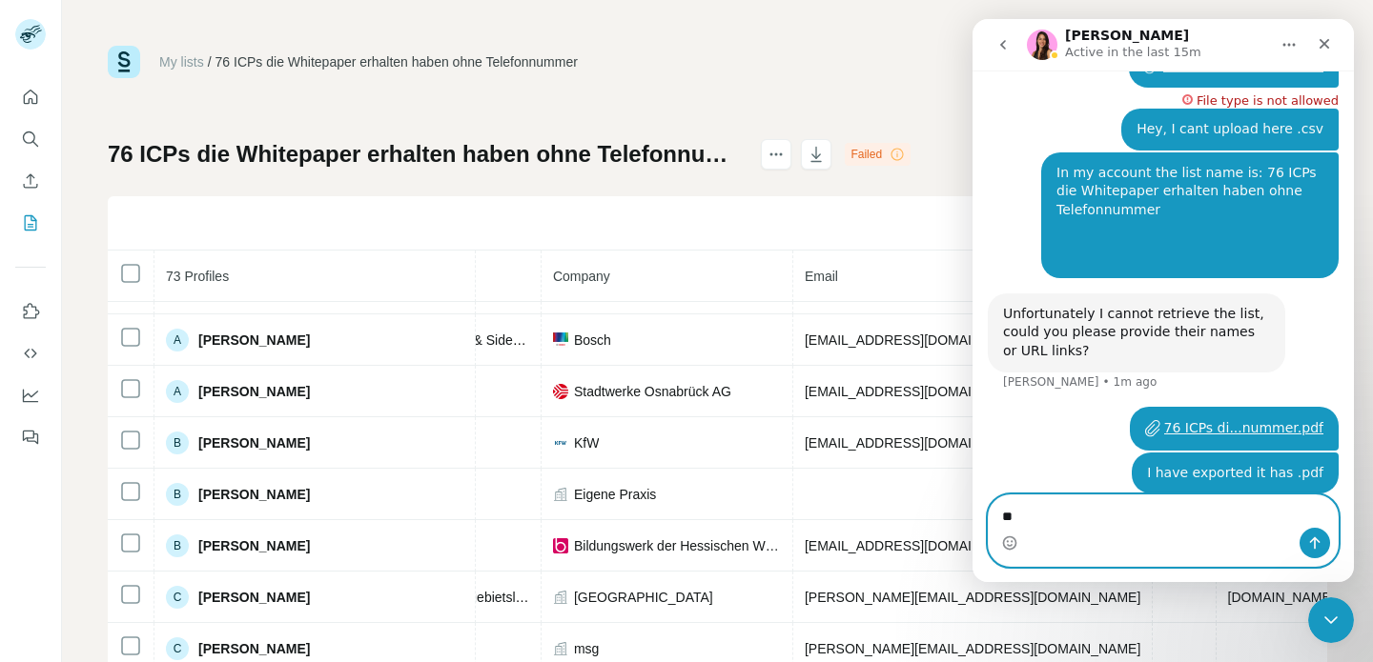
type textarea "*"
type textarea "**********"
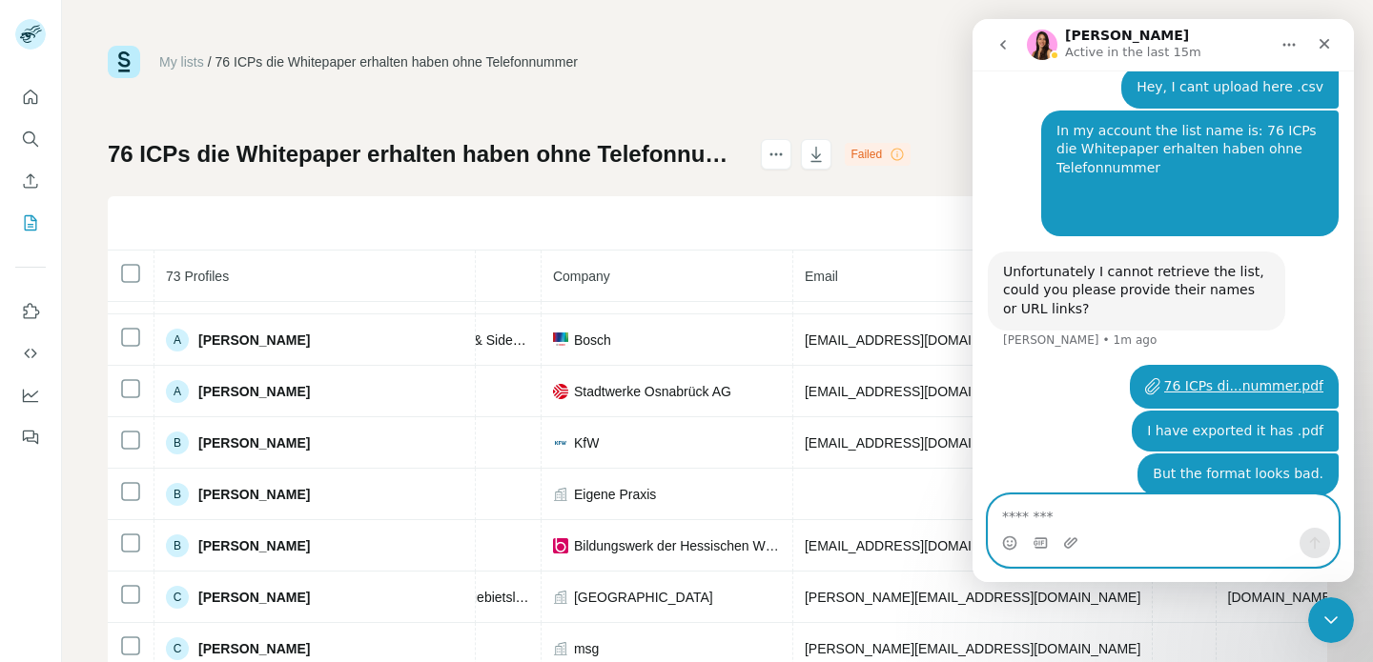
scroll to position [1079, 0]
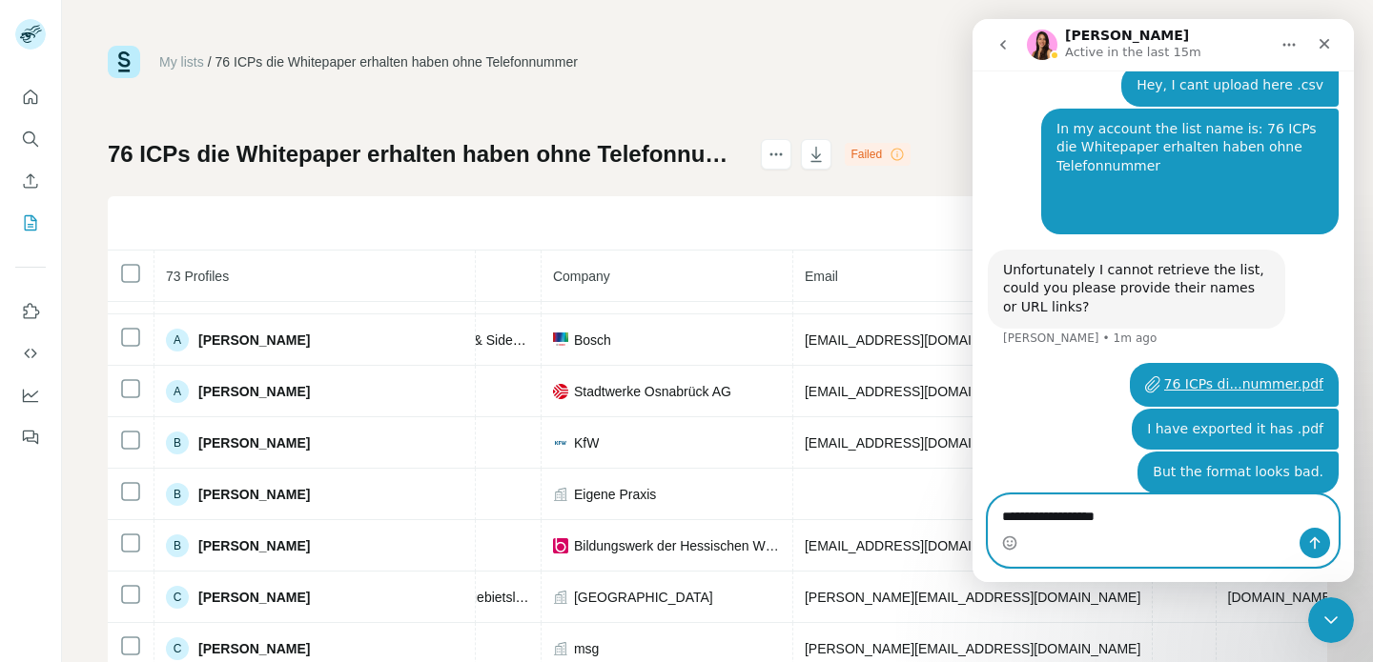
type textarea "**********"
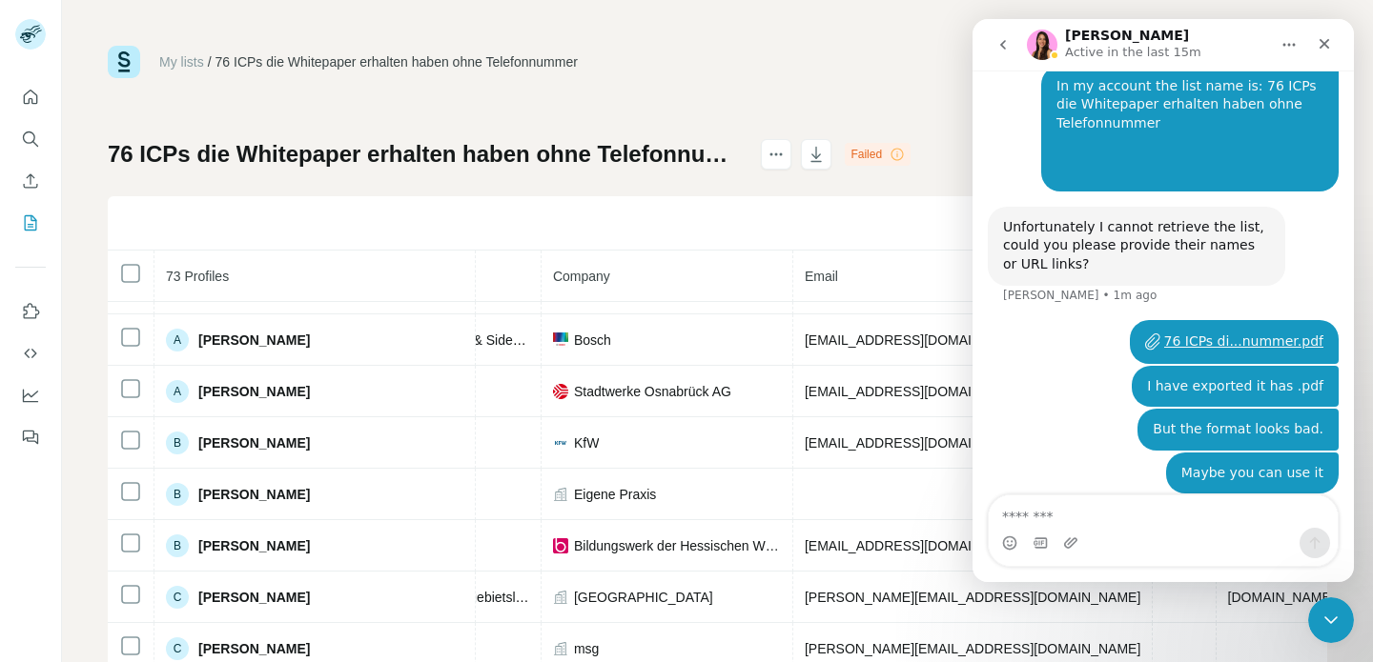
click at [0, 661] on div "Diese Seite ist auf Hawaiisch Auf Deutsch übersetzen Afrikaans Albanisch Amhari…" at bounding box center [0, 662] width 0 height 0
click at [1316, 50] on icon "Close" at bounding box center [1323, 43] width 15 height 15
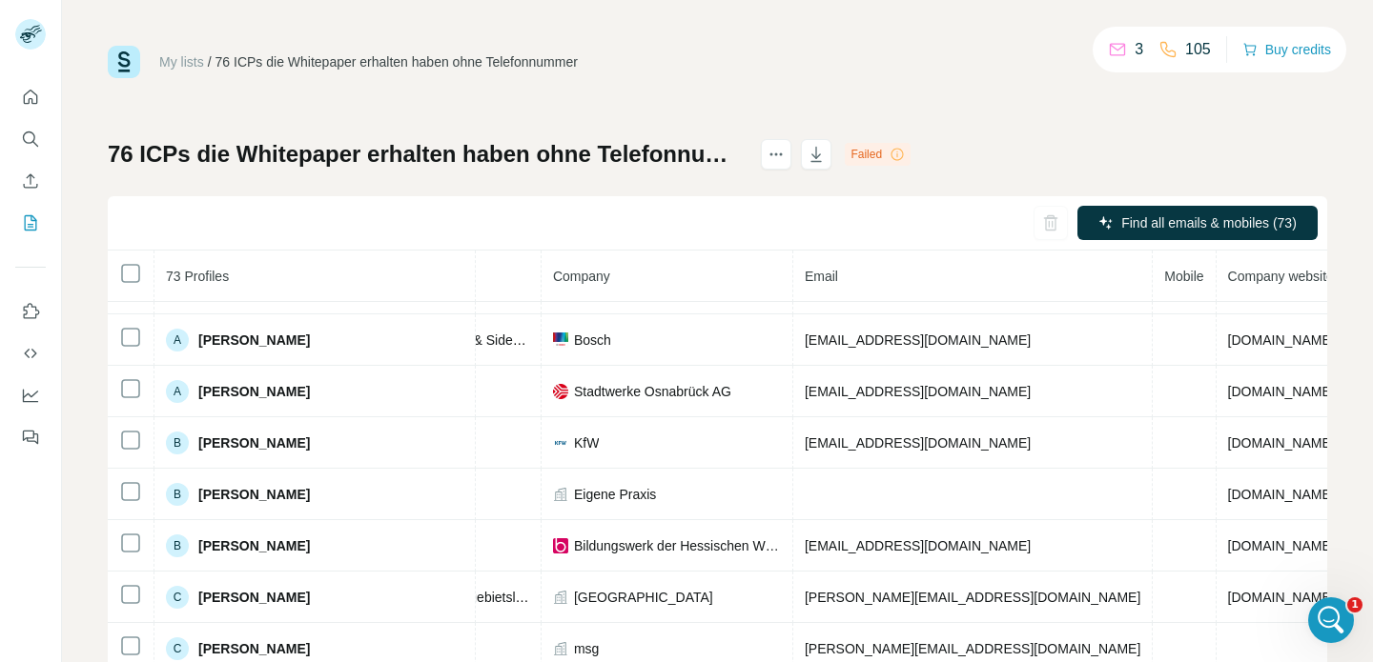
click at [542, 213] on div "Find all emails & mobiles (73)" at bounding box center [717, 223] width 1219 height 54
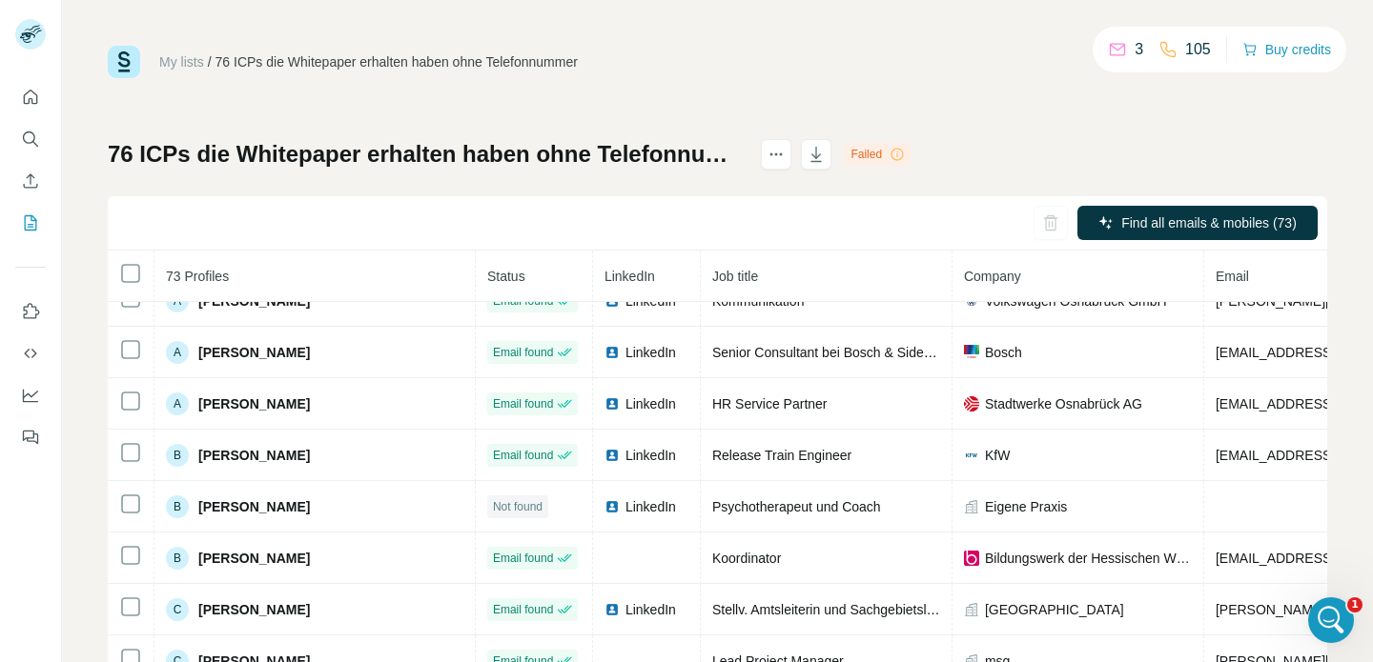
scroll to position [0, 0]
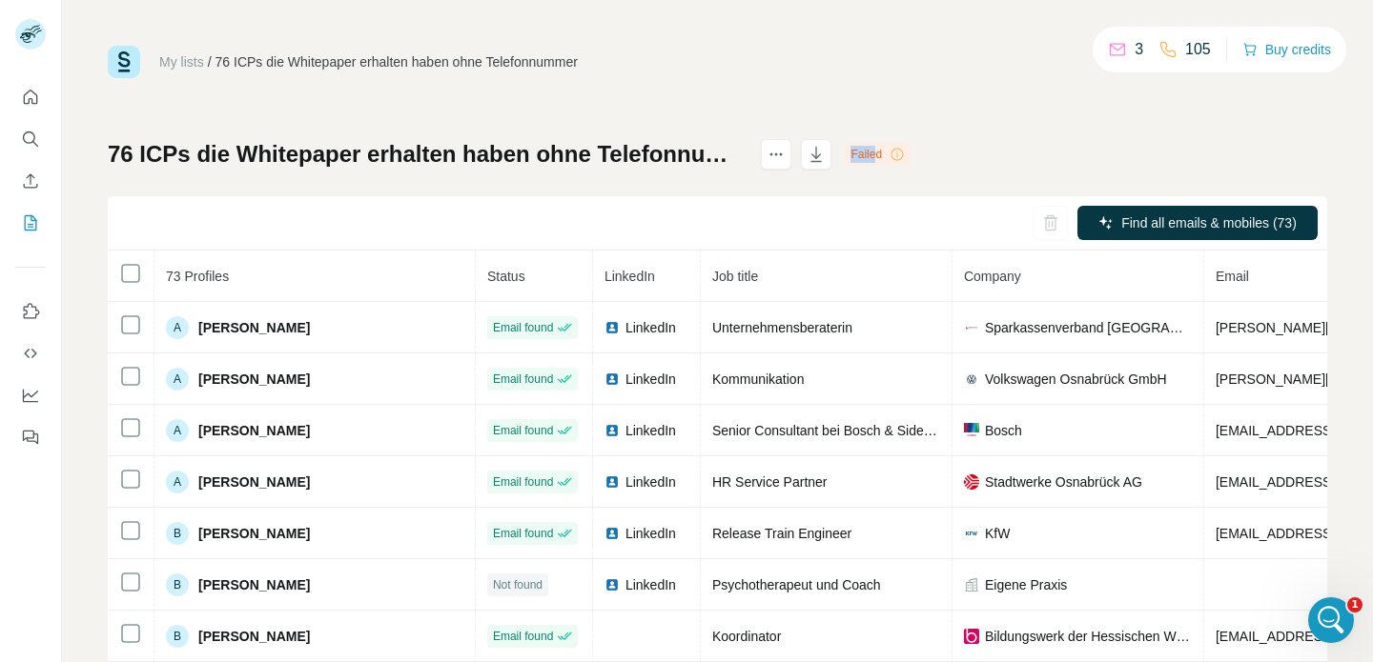
drag, startPoint x: 865, startPoint y: 153, endPoint x: 921, endPoint y: 153, distance: 55.3
click at [910, 153] on div "Failed" at bounding box center [877, 154] width 66 height 23
click at [932, 153] on div "76 ICPs die Whitepaper erhalten haben ohne Telefonnummer Failed Find all emails…" at bounding box center [717, 446] width 1219 height 615
click at [1315, 620] on icon "Open Intercom Messenger" at bounding box center [1327, 617] width 31 height 31
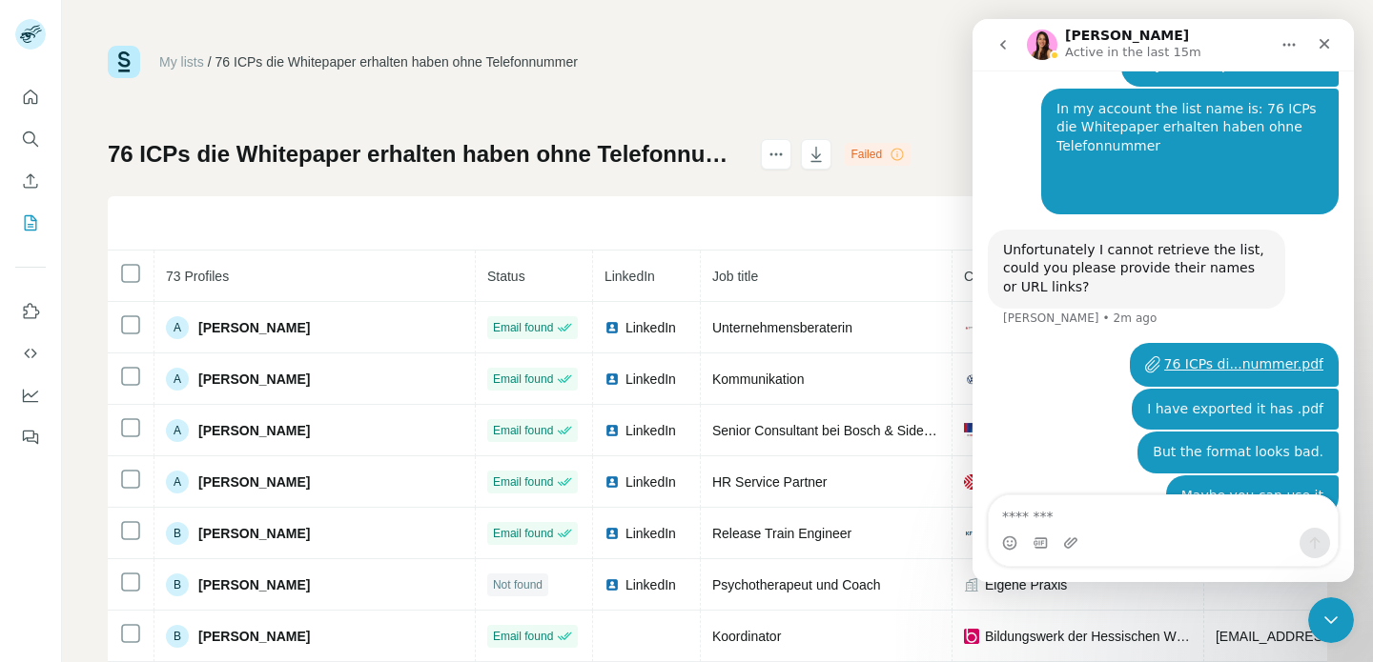
scroll to position [1122, 0]
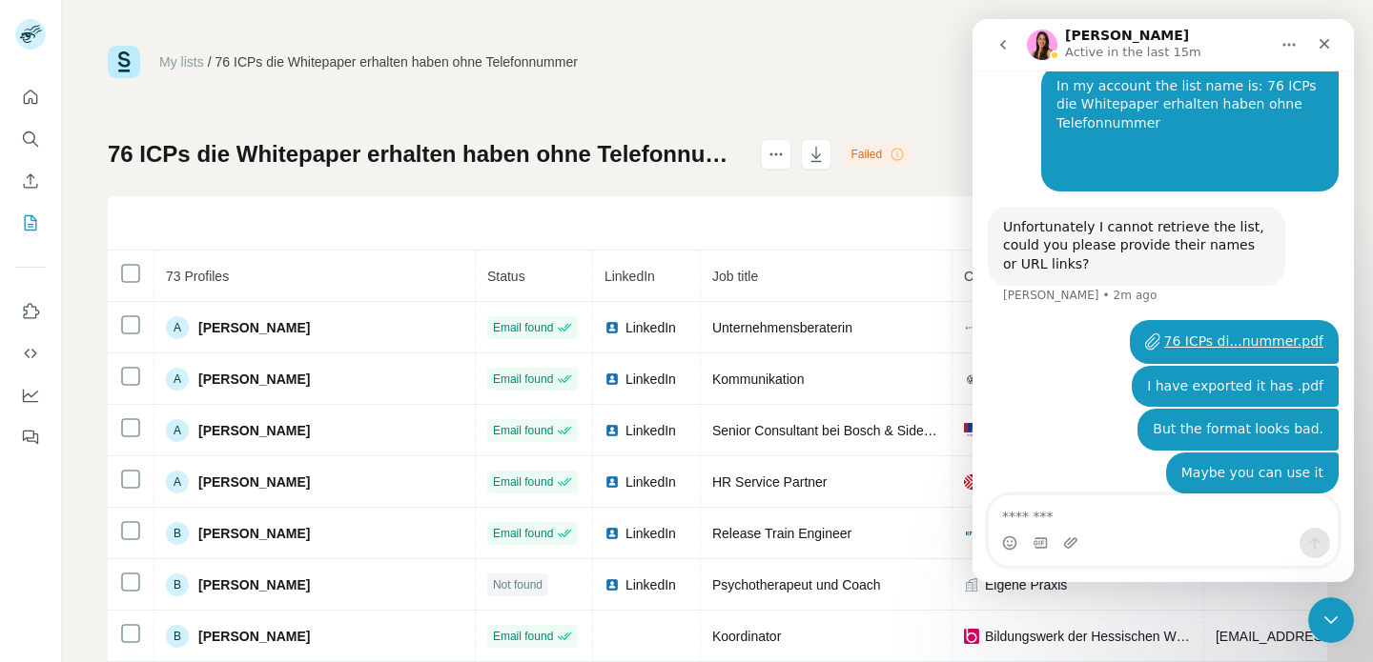
click at [928, 83] on div "My lists / 76 ICPs die Whitepaper erhalten haben ohne Telefonnummer 3 105 Buy c…" at bounding box center [717, 400] width 1219 height 708
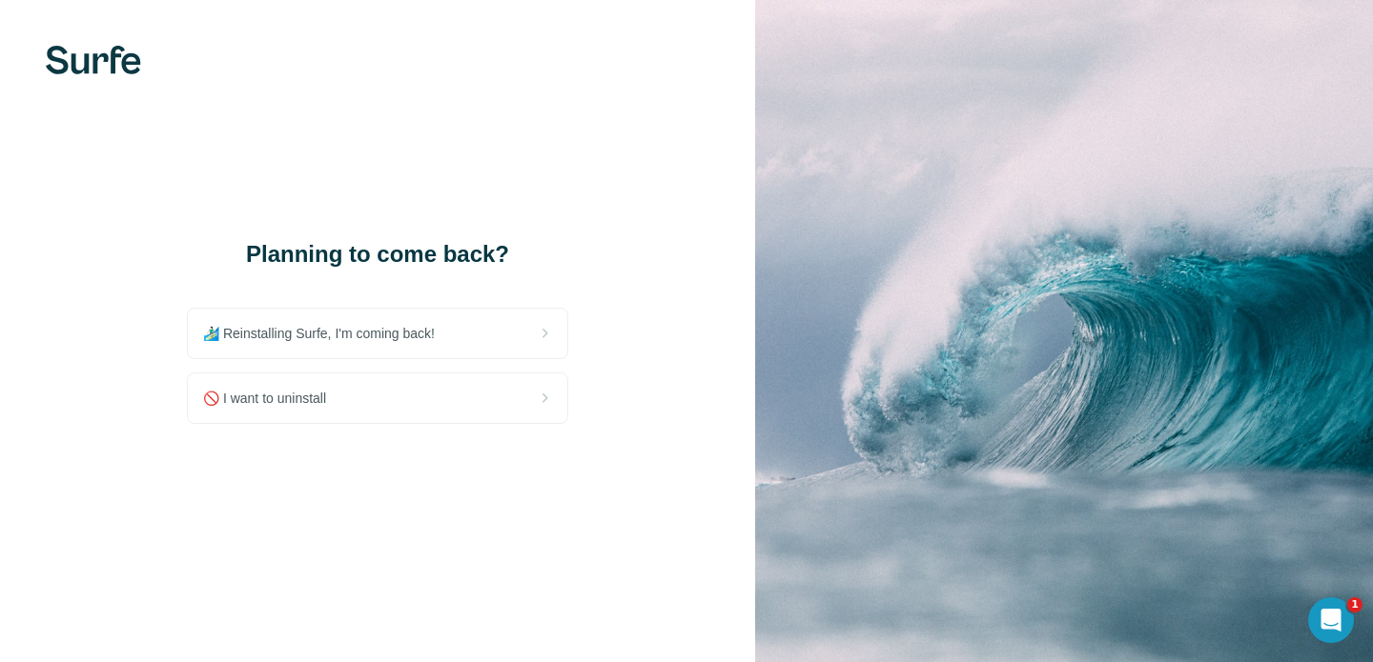
drag, startPoint x: 527, startPoint y: 407, endPoint x: 623, endPoint y: 378, distance: 100.4
click at [624, 378] on div "Planning to come back? 🏄🏻‍♂️ Reinstalling Surfe, I'm coming back! 🚫 I want to u…" at bounding box center [377, 331] width 755 height 662
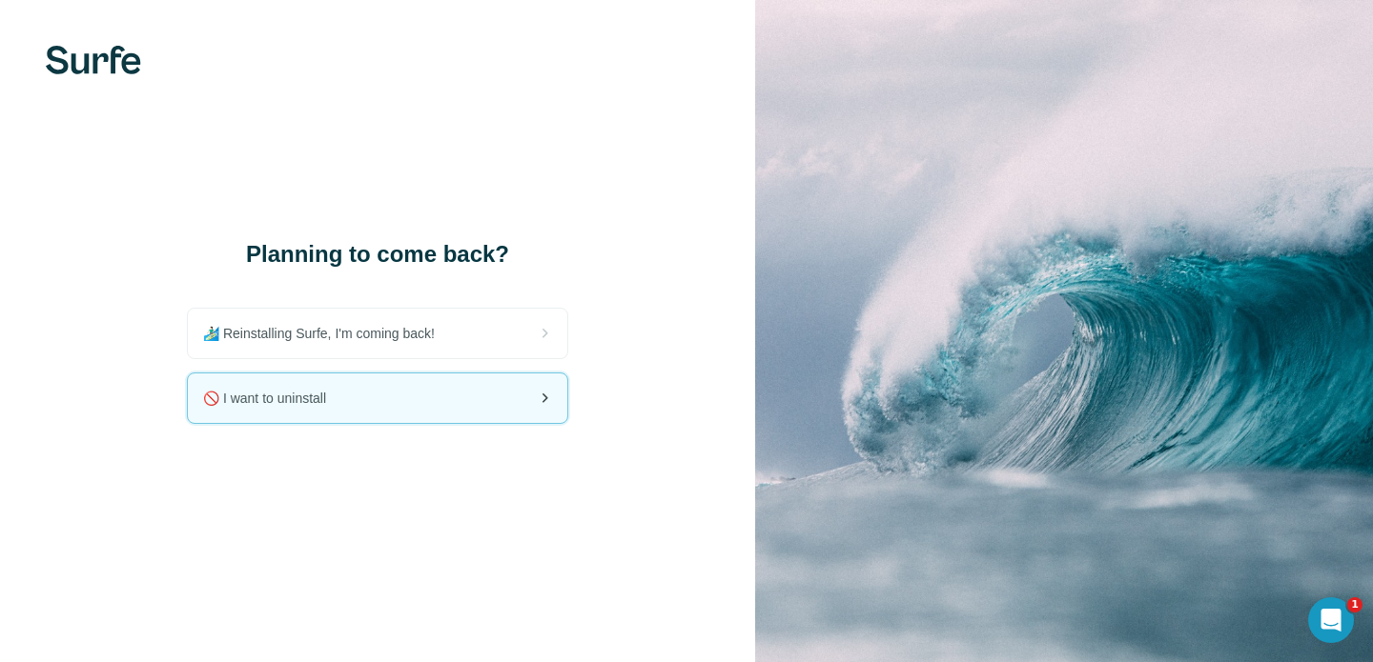
click at [531, 379] on div "🚫 I want to uninstall" at bounding box center [377, 399] width 379 height 50
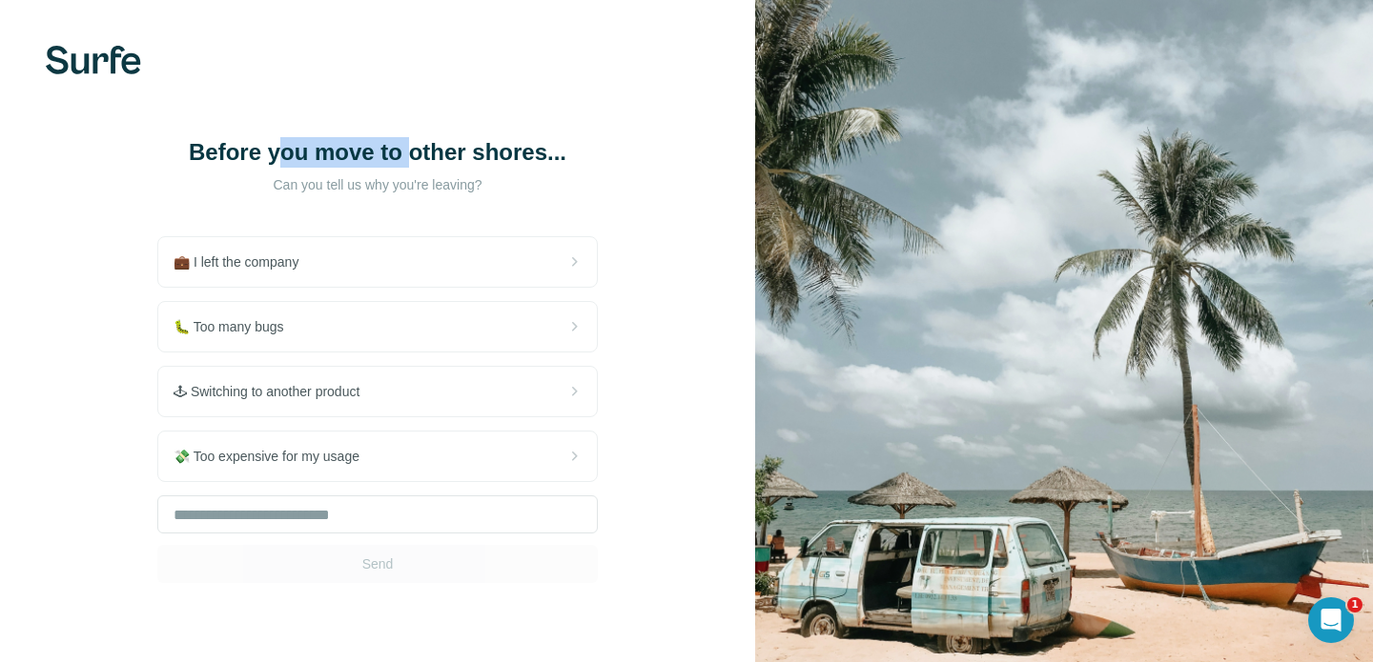
drag, startPoint x: 275, startPoint y: 137, endPoint x: 516, endPoint y: 137, distance: 241.1
click at [512, 137] on h1 "Before you move to other shores..." at bounding box center [377, 152] width 381 height 31
click at [516, 137] on h1 "Before you move to other shores..." at bounding box center [377, 152] width 381 height 31
drag, startPoint x: 294, startPoint y: 180, endPoint x: 370, endPoint y: 180, distance: 76.3
click at [358, 180] on p "Can you tell us why you're leaving?" at bounding box center [377, 184] width 381 height 19
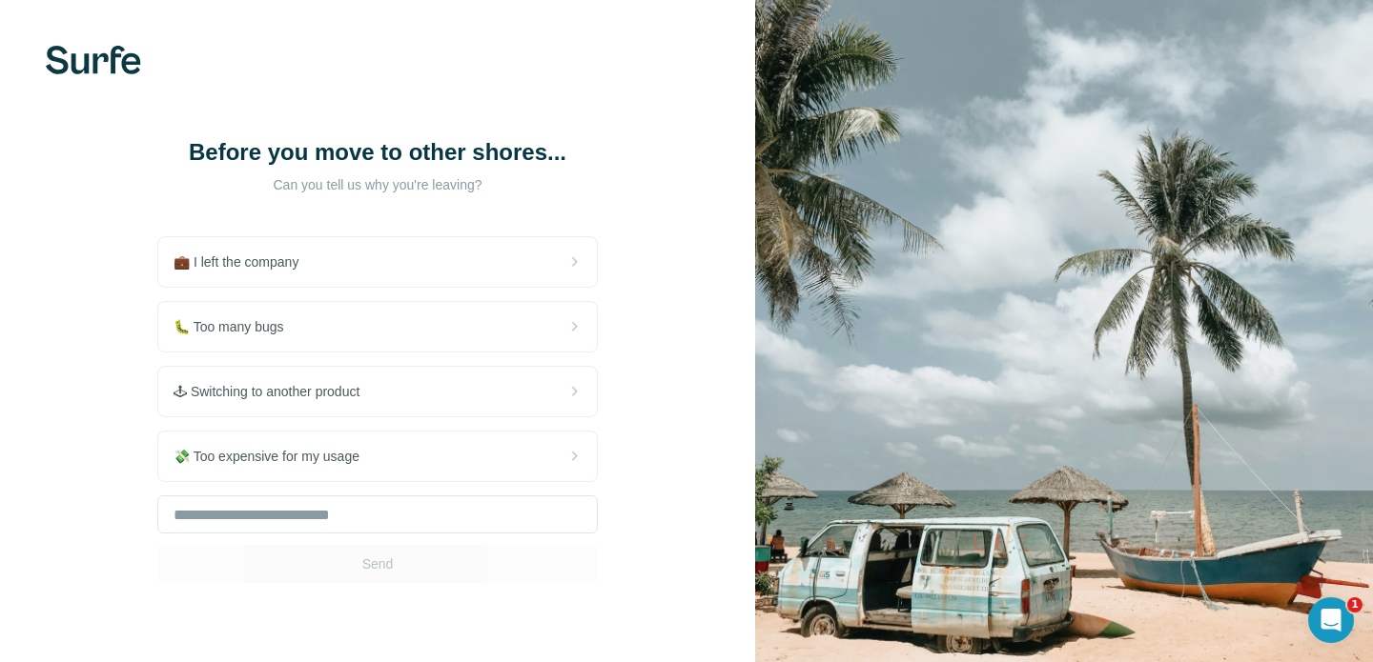
click at [372, 180] on p "Can you tell us why you're leaving?" at bounding box center [377, 184] width 381 height 19
click at [536, 496] on input "text" at bounding box center [377, 515] width 440 height 38
click at [1346, 633] on div "Open Intercom Messenger" at bounding box center [1328, 618] width 46 height 46
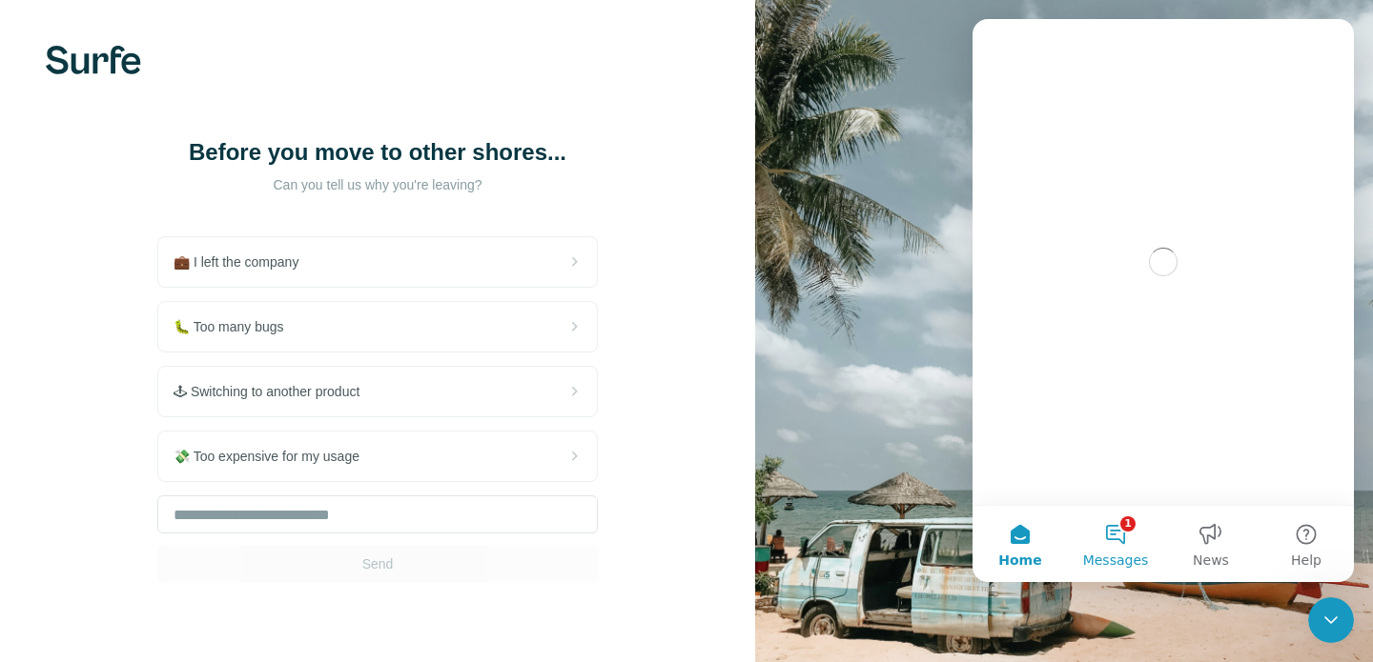
click at [1109, 529] on button "1 Messages" at bounding box center [1115, 544] width 95 height 76
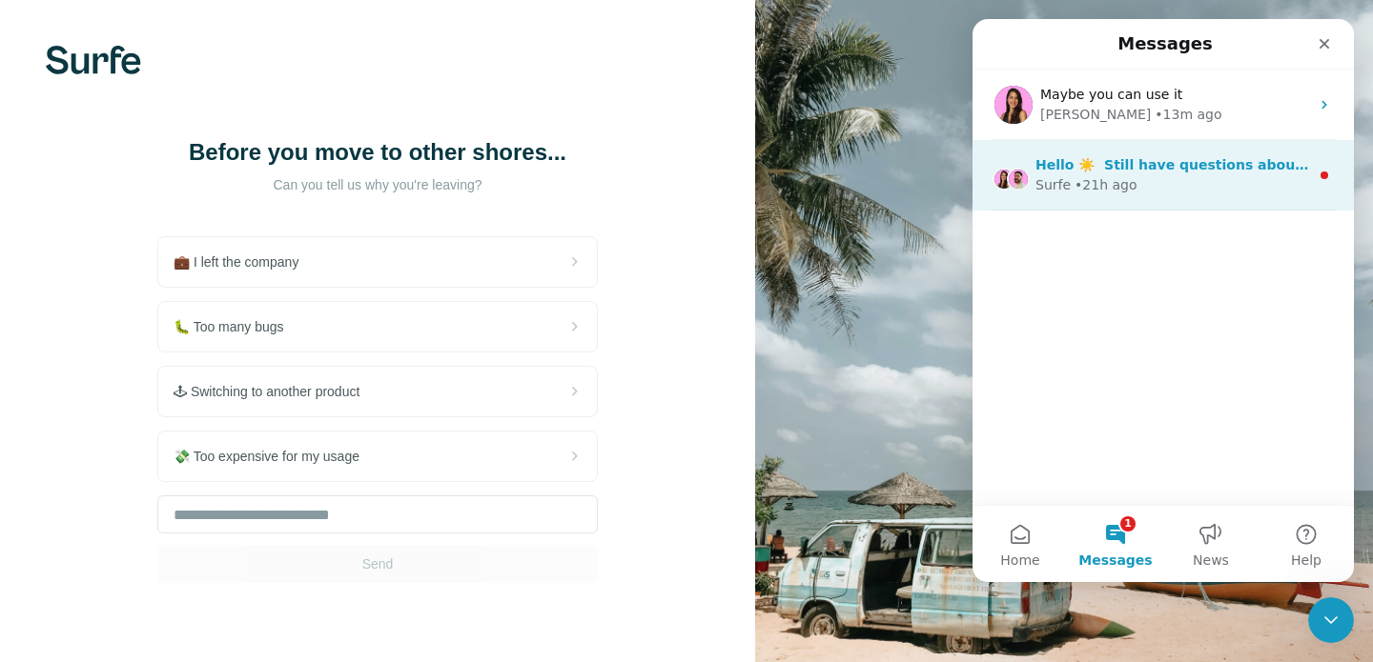
click at [1174, 186] on div "Surfe • 21h ago" at bounding box center [1172, 185] width 274 height 20
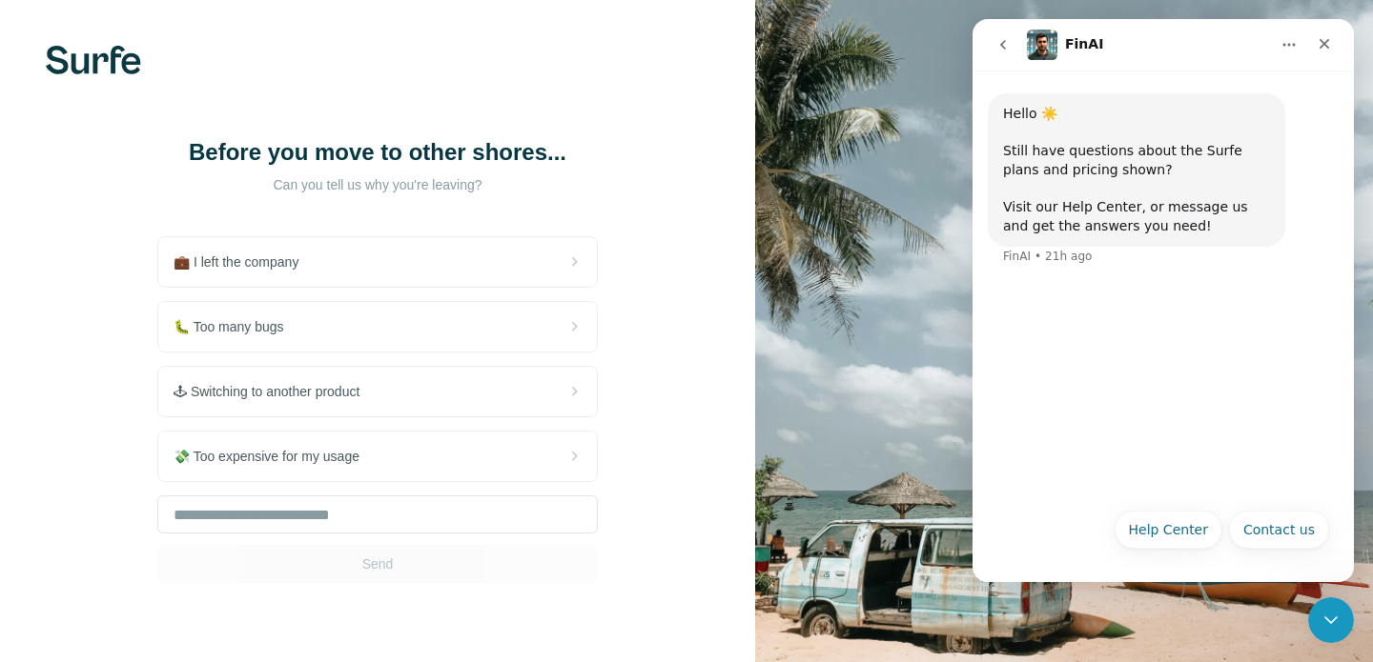
click at [1004, 48] on icon "go back" at bounding box center [1003, 45] width 6 height 10
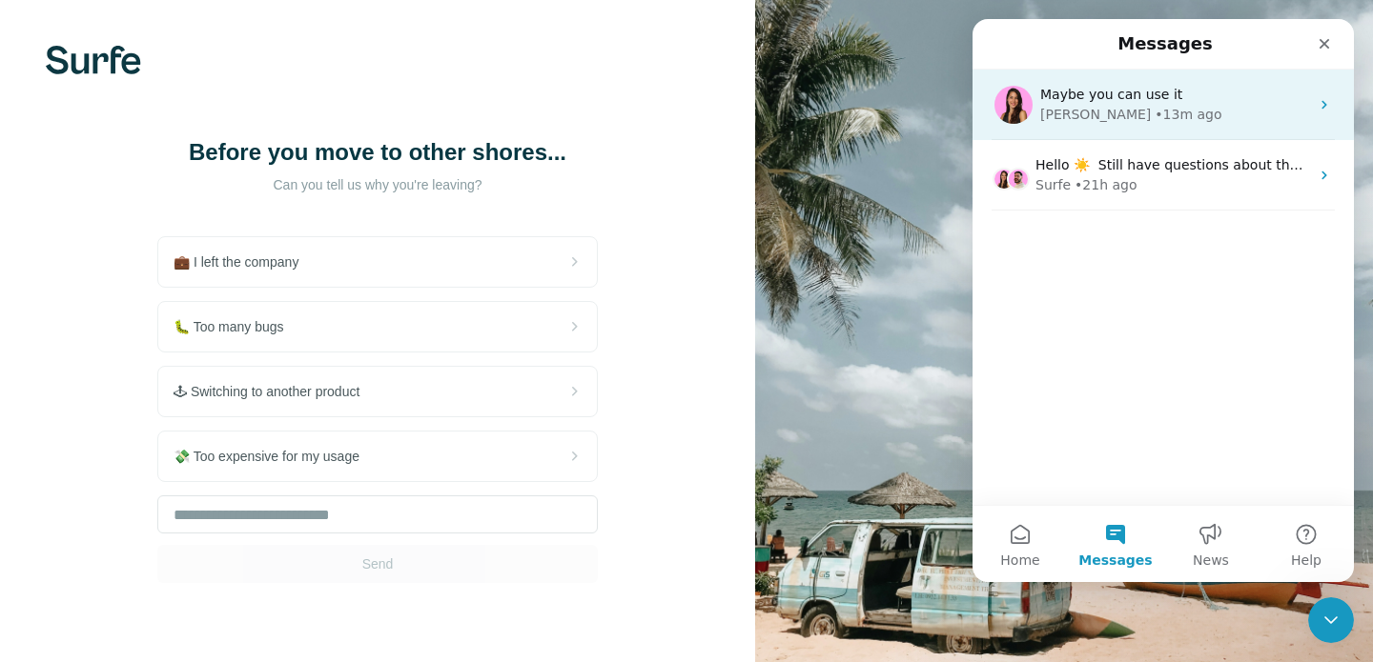
click at [1184, 130] on div "Maybe you can use it Aurélie • 13m ago" at bounding box center [1162, 105] width 381 height 71
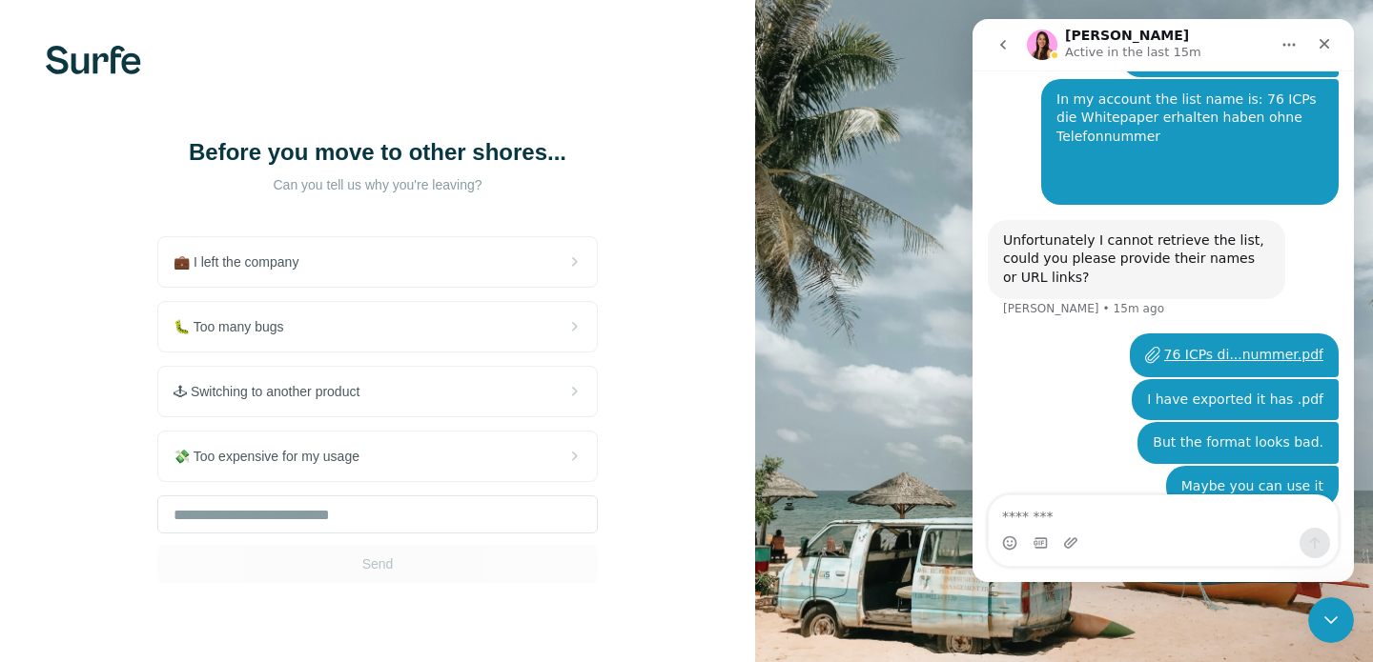
scroll to position [1057, 0]
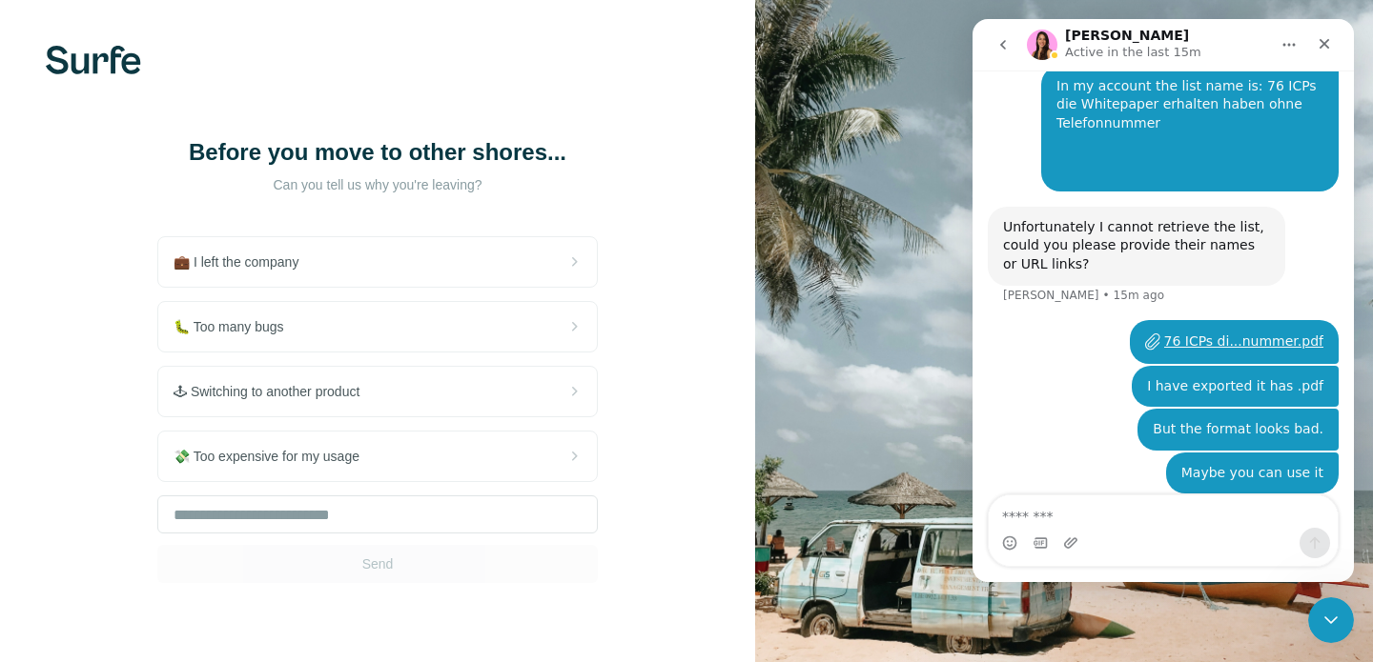
click at [1001, 48] on icon "go back" at bounding box center [1002, 44] width 15 height 15
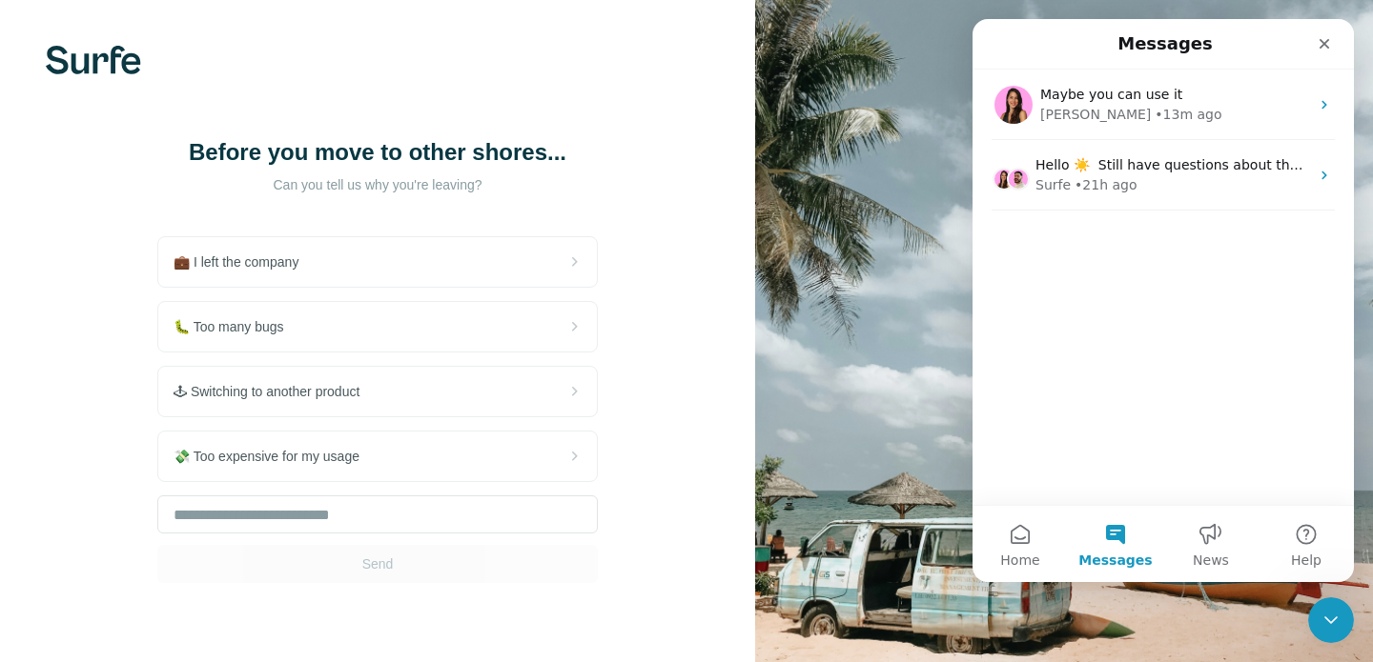
click at [867, 517] on img at bounding box center [1064, 360] width 618 height 721
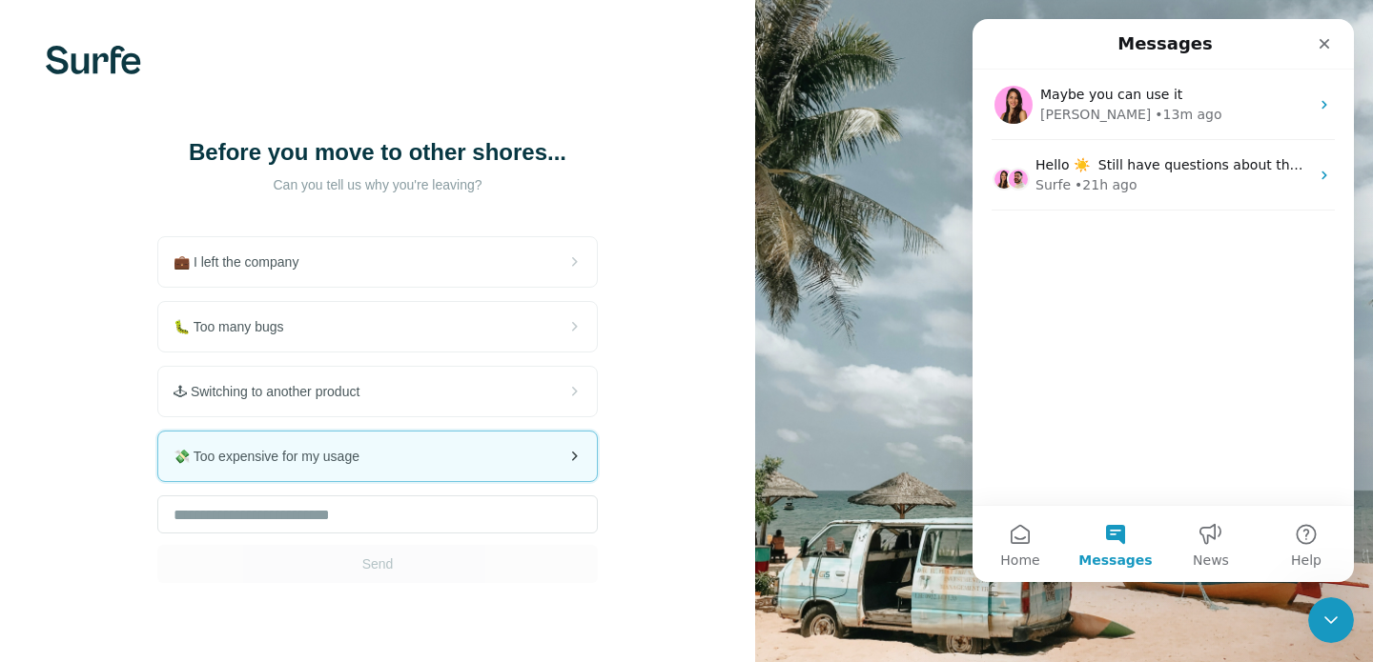
click at [466, 476] on div "💸 Too expensive for my usage" at bounding box center [377, 457] width 438 height 50
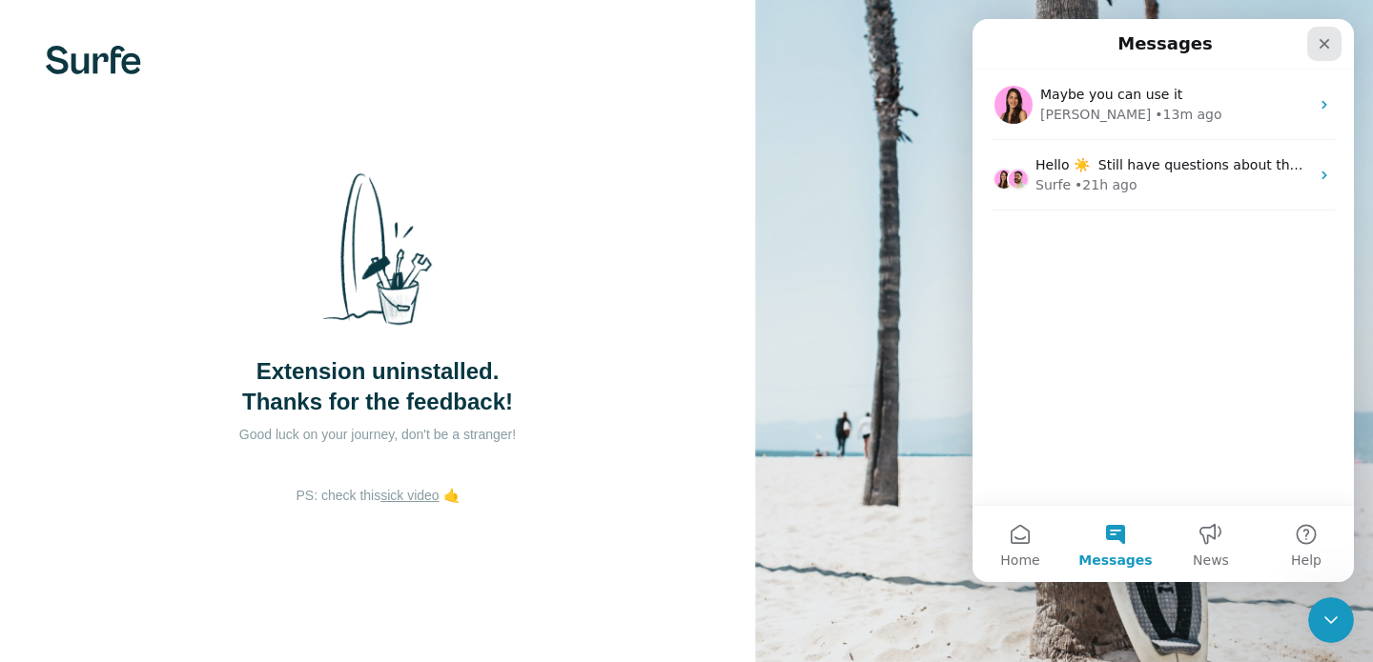
click at [1325, 34] on div "Close" at bounding box center [1324, 44] width 34 height 34
